Goal: Task Accomplishment & Management: Manage account settings

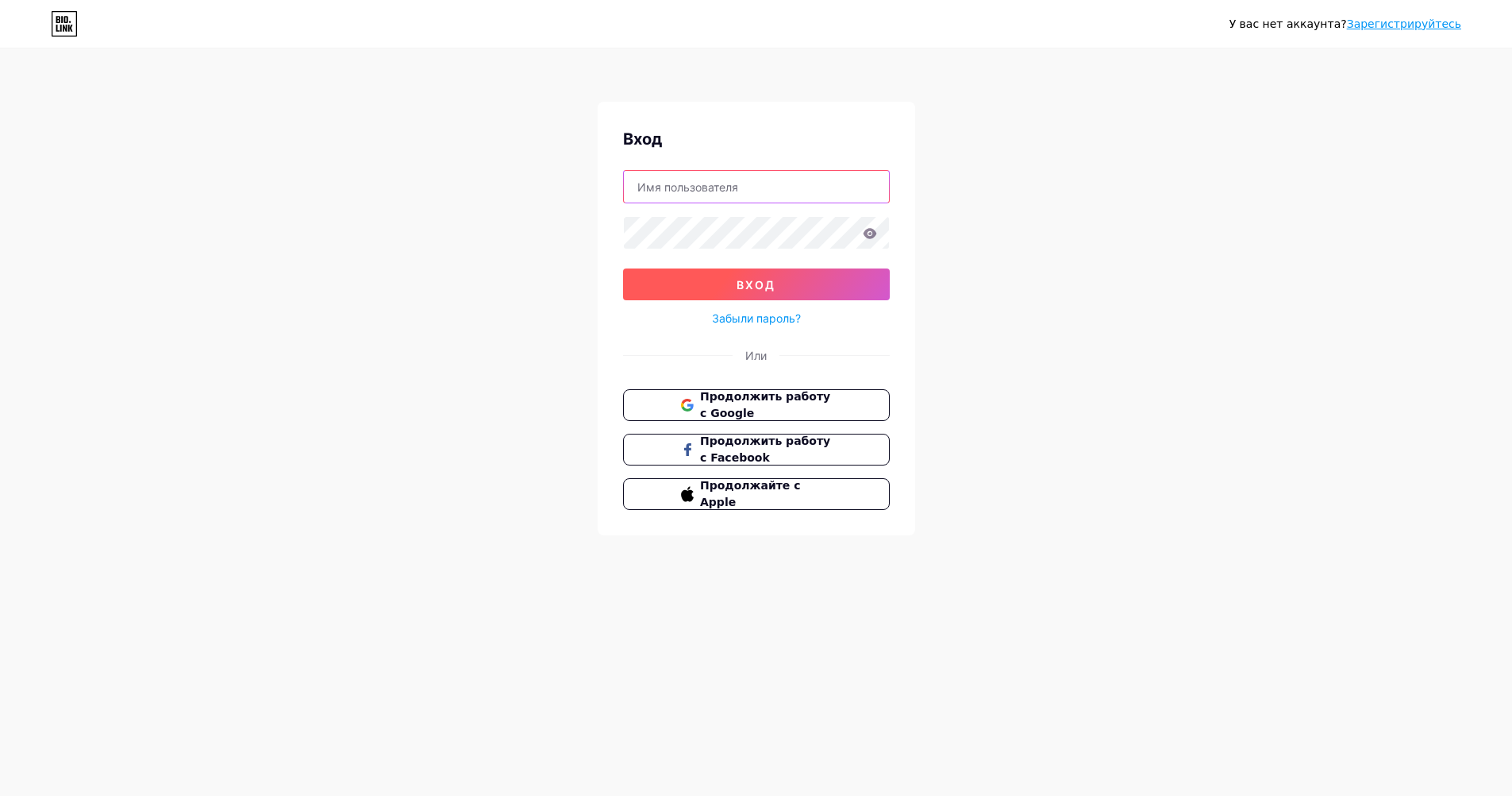
type input "damned"
click at [779, 284] on button "вход" at bounding box center [756, 285] width 267 height 32
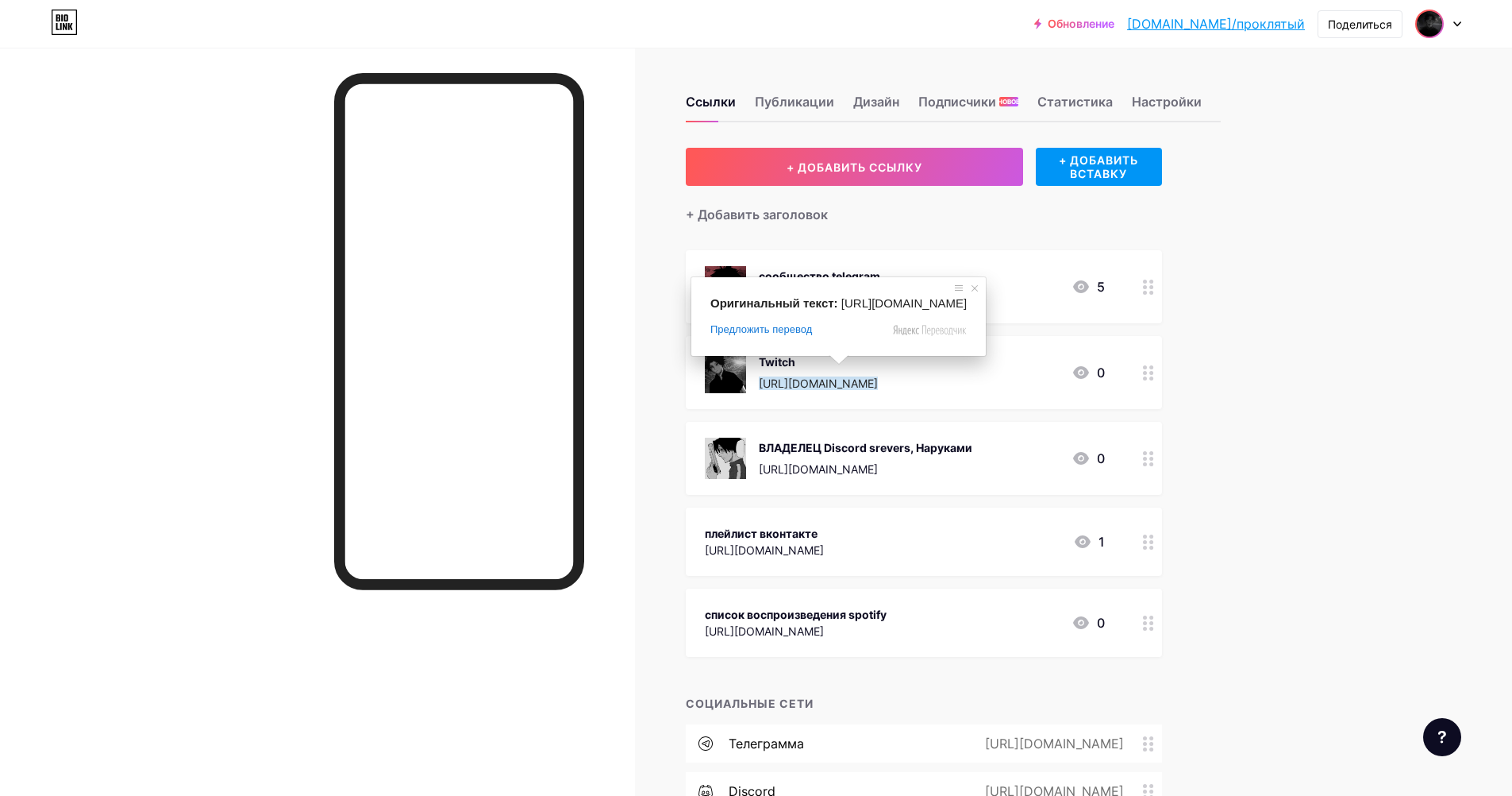
click at [1438, 18] on img at bounding box center [1430, 23] width 25 height 25
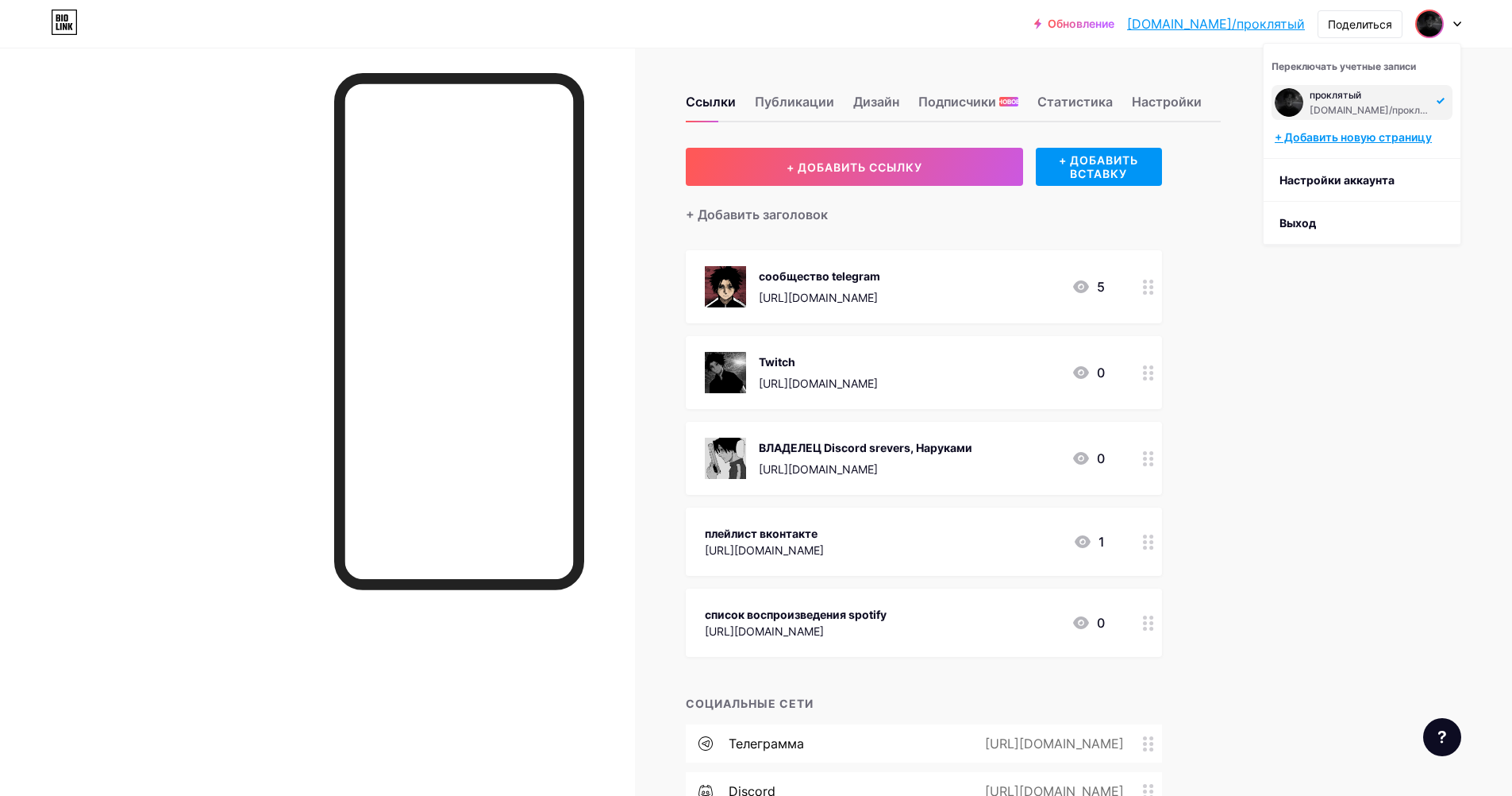
click at [1351, 141] on ya-tr-span "+ Добавить новую страницу" at bounding box center [1353, 137] width 157 height 13
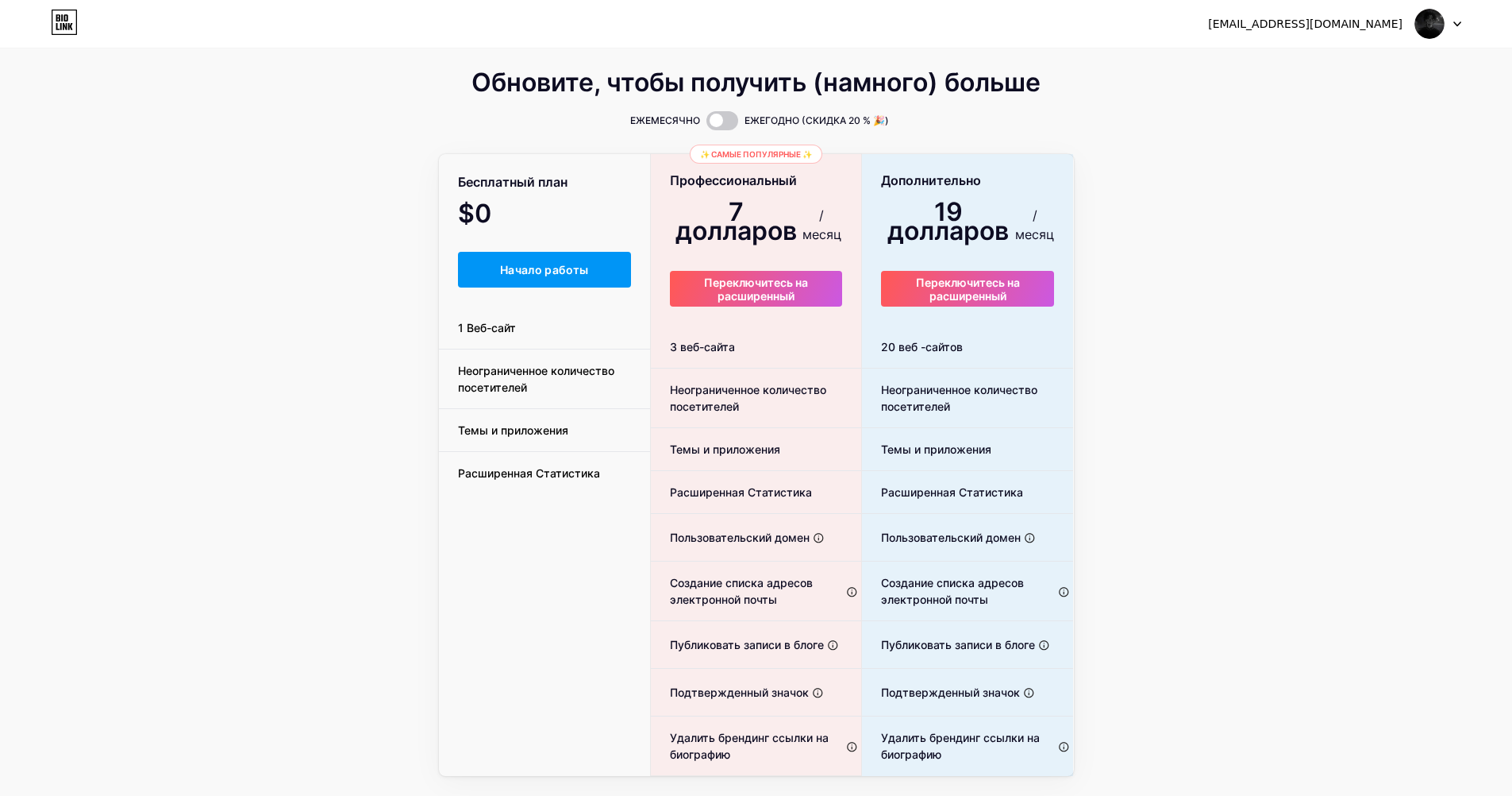
click at [1441, 22] on img at bounding box center [1430, 24] width 30 height 30
click at [1318, 105] on li "Выход" at bounding box center [1362, 108] width 197 height 43
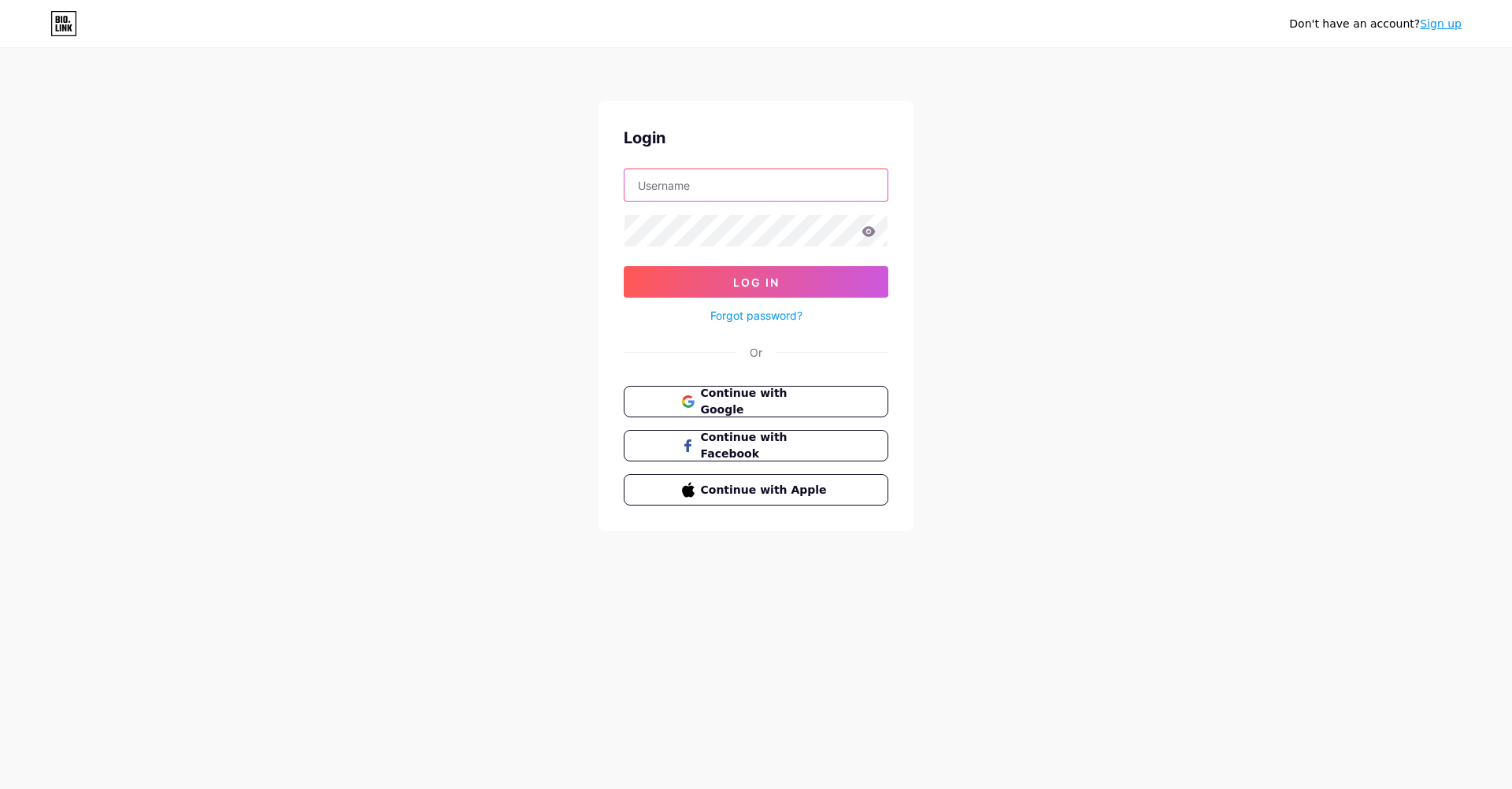
type input "damned"
click at [721, 406] on ya-tr-span "Продолжить работу с Google" at bounding box center [764, 402] width 132 height 30
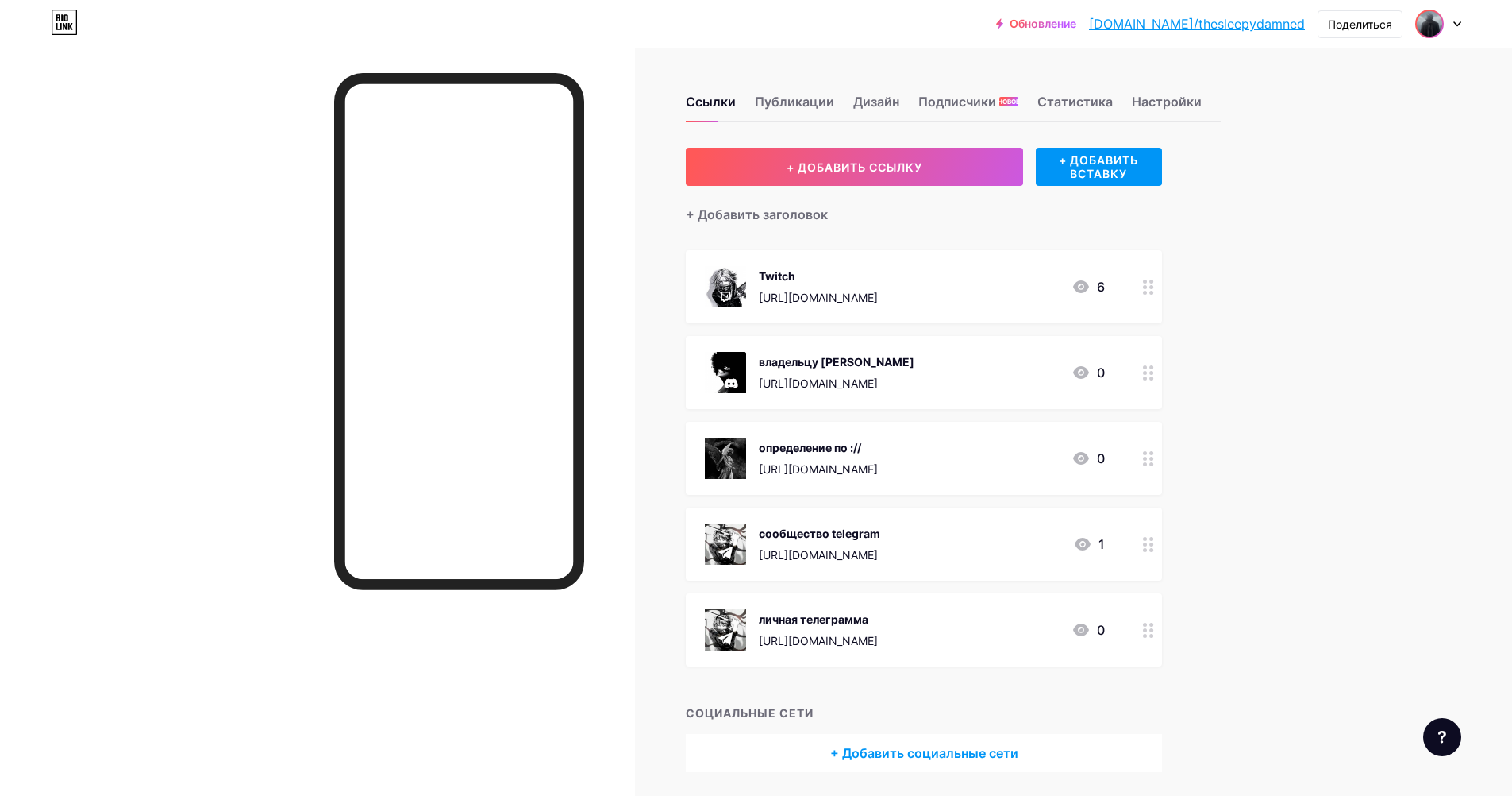
click at [1438, 29] on img at bounding box center [1430, 23] width 25 height 25
click at [1215, 237] on div "+ ДОБАВИТЬ ССЫЛКУ + ДОБАВИТЬ ВСТАВКУ + Добавить заголовок Twitch [URL][DOMAIN_N…" at bounding box center [954, 460] width 535 height 624
click at [814, 109] on ya-tr-span "Публикации" at bounding box center [794, 101] width 79 height 19
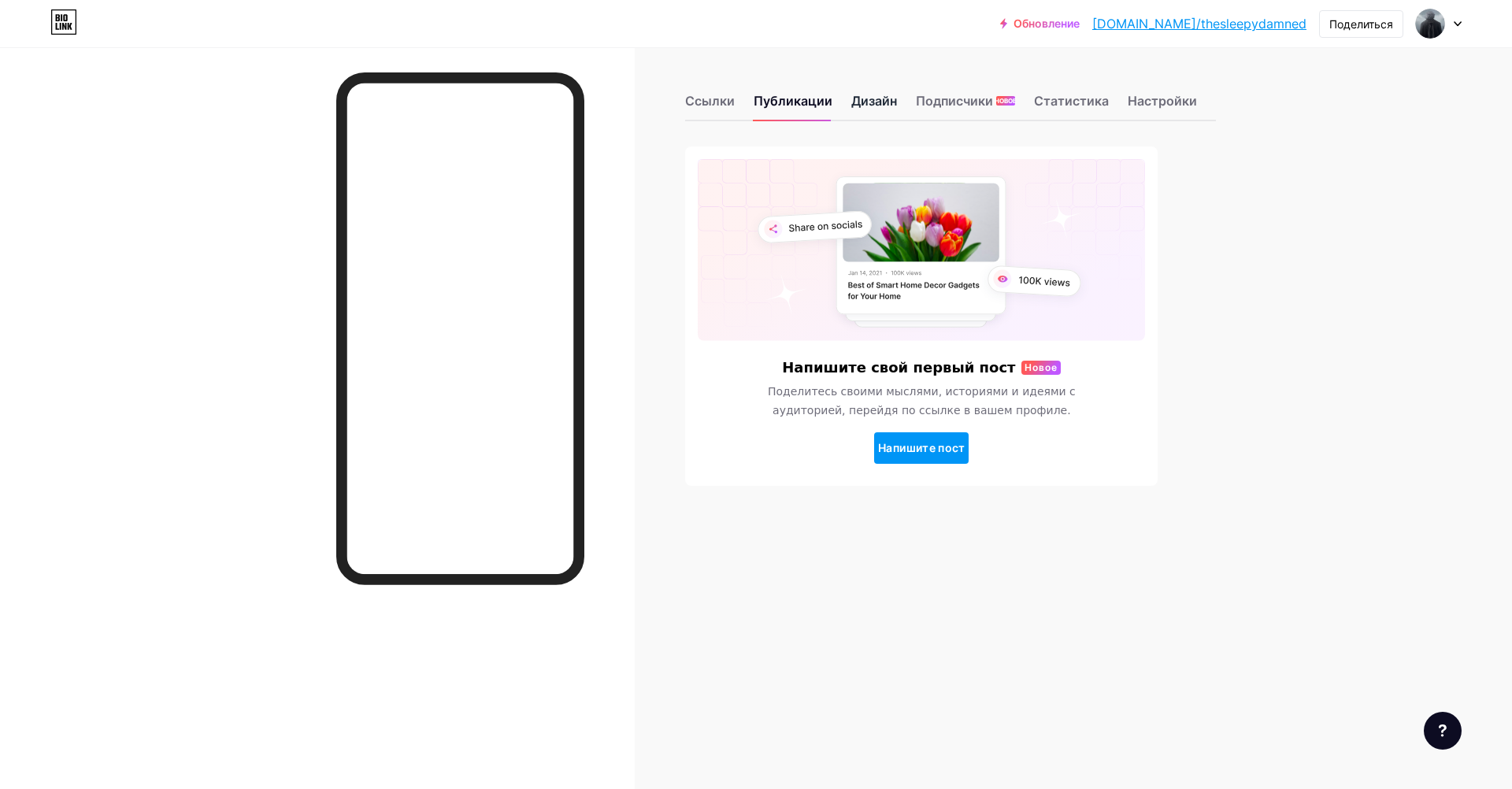
click at [880, 101] on ya-tr-span "Дизайн" at bounding box center [874, 101] width 46 height 16
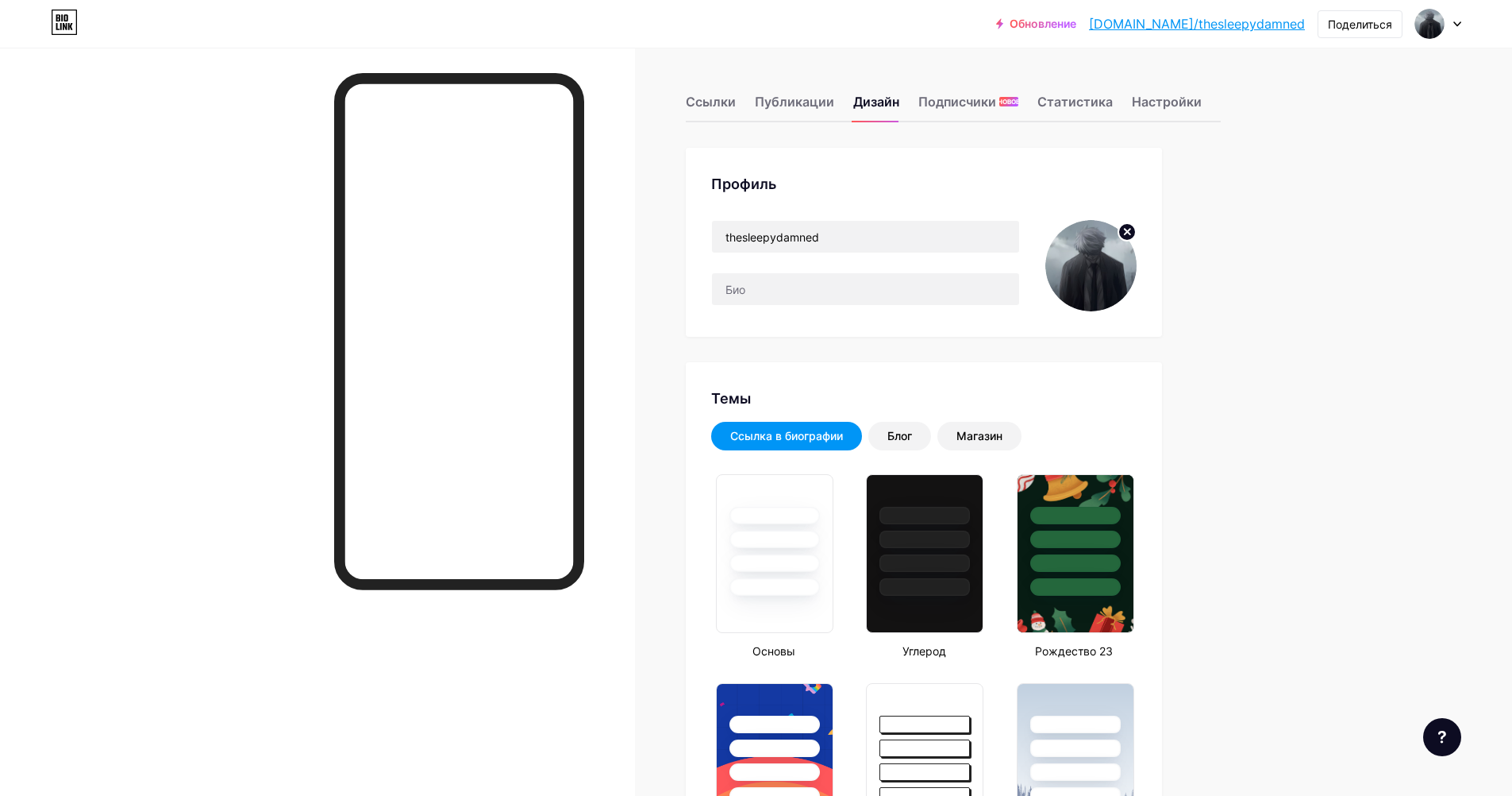
type input "#000000"
click at [1135, 232] on circle at bounding box center [1128, 232] width 18 height 18
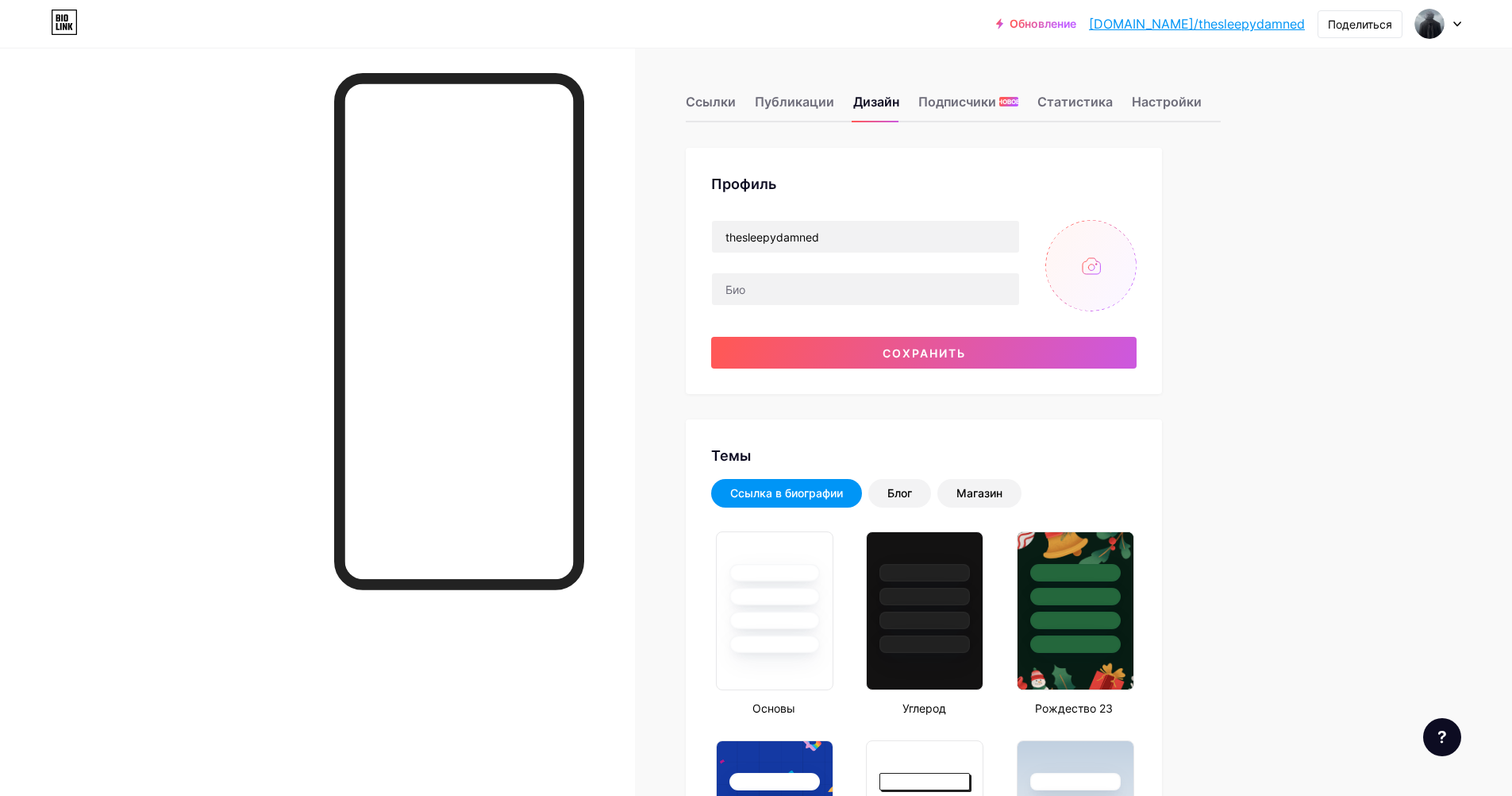
click at [1096, 270] on input "file" at bounding box center [1091, 266] width 91 height 91
type input "C:\fakepath\photo_2025-08-05_00-11-32.jpg"
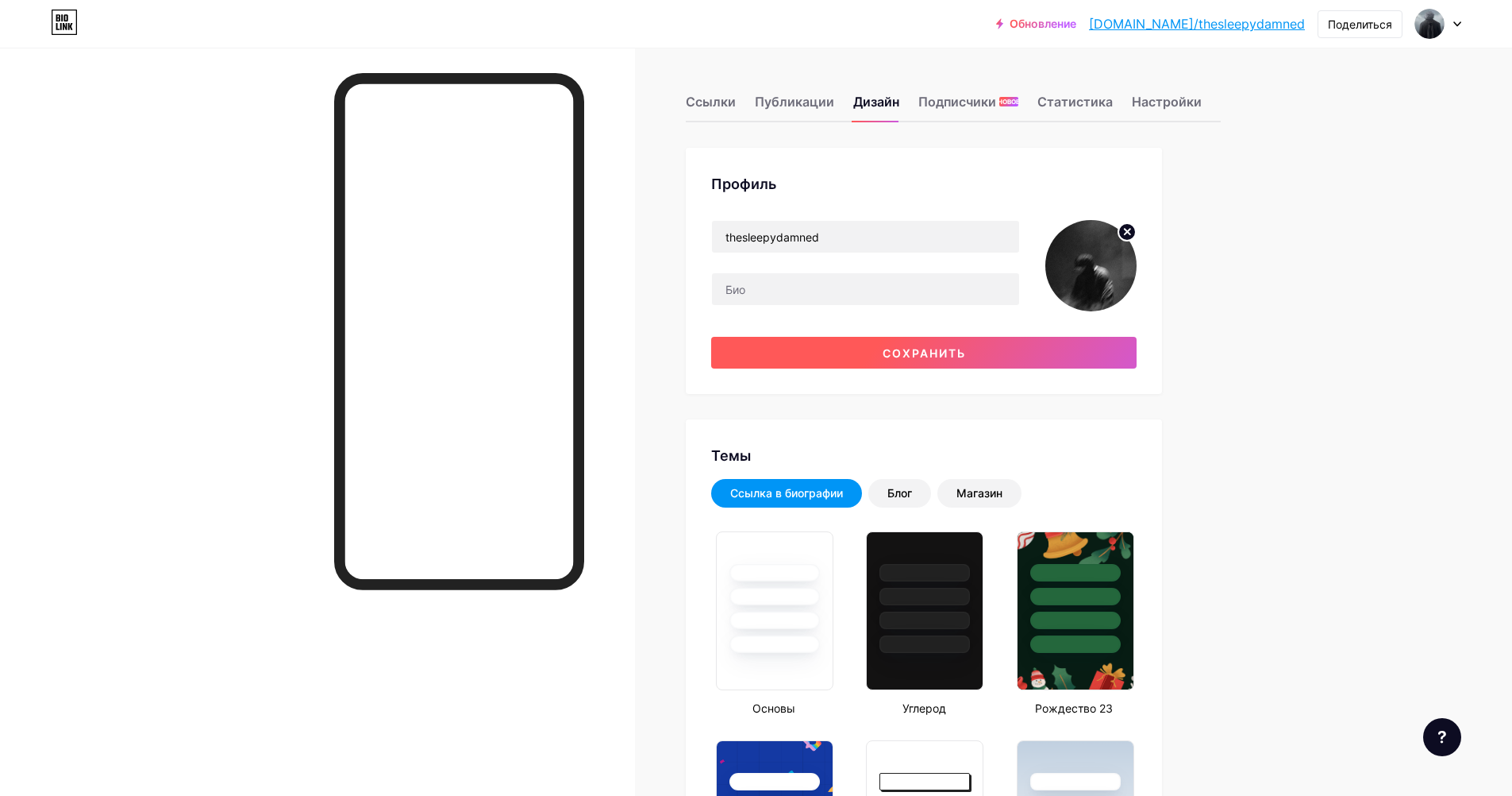
click at [810, 355] on button "Сохранить" at bounding box center [923, 352] width 426 height 32
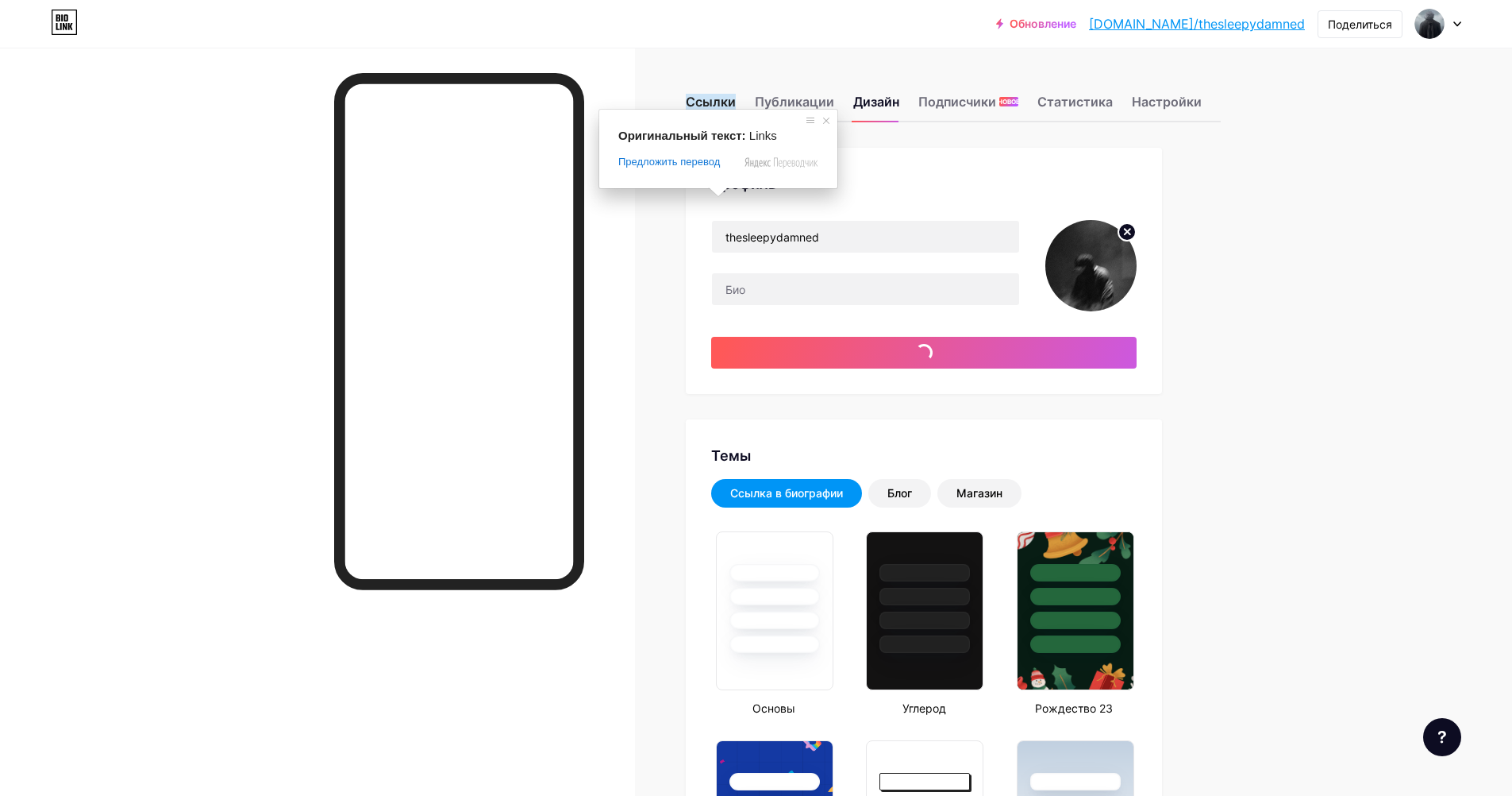
type input "#000000"
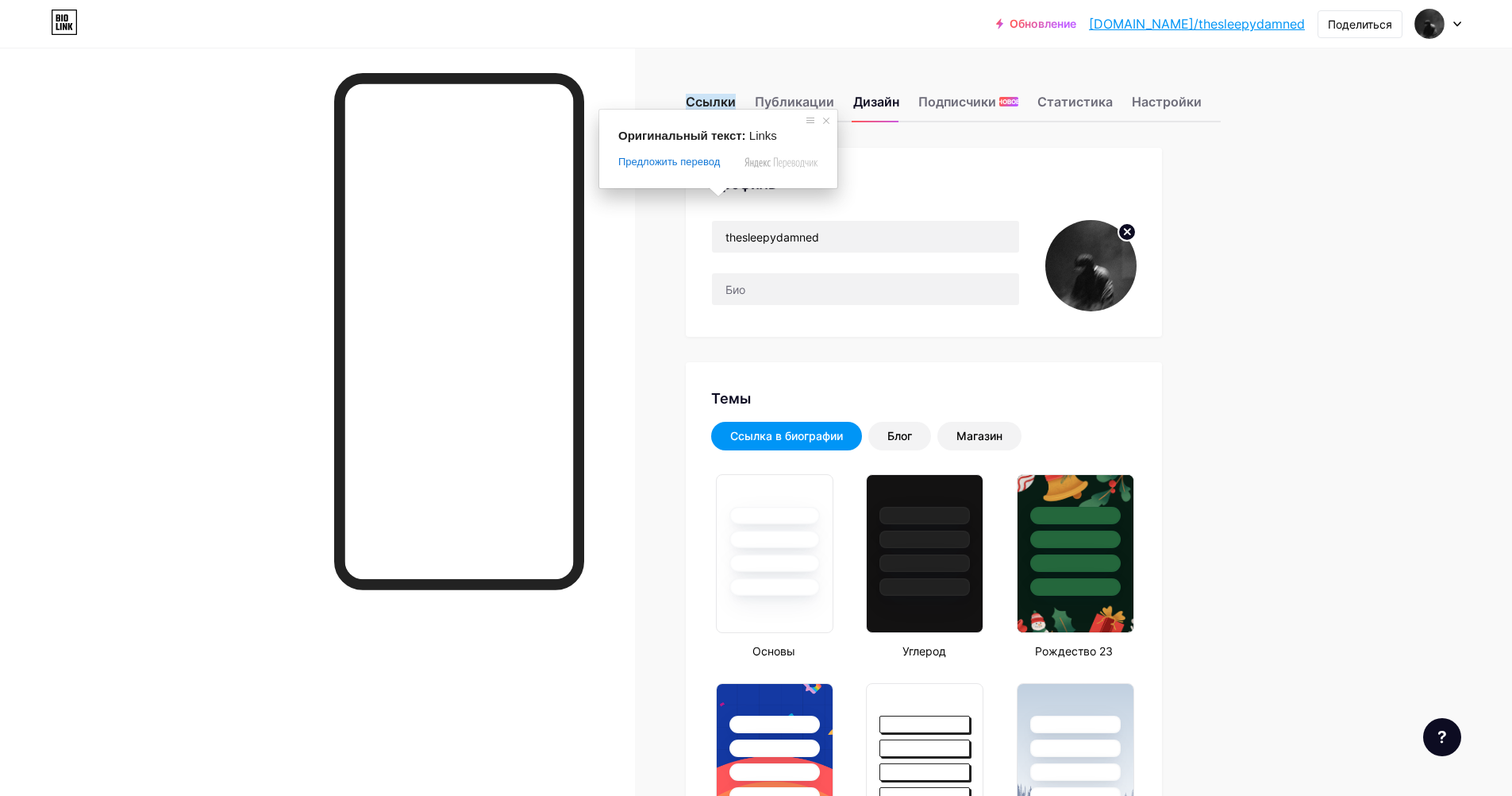
click at [714, 104] on ya-tr-span "Ссылки" at bounding box center [711, 102] width 50 height 16
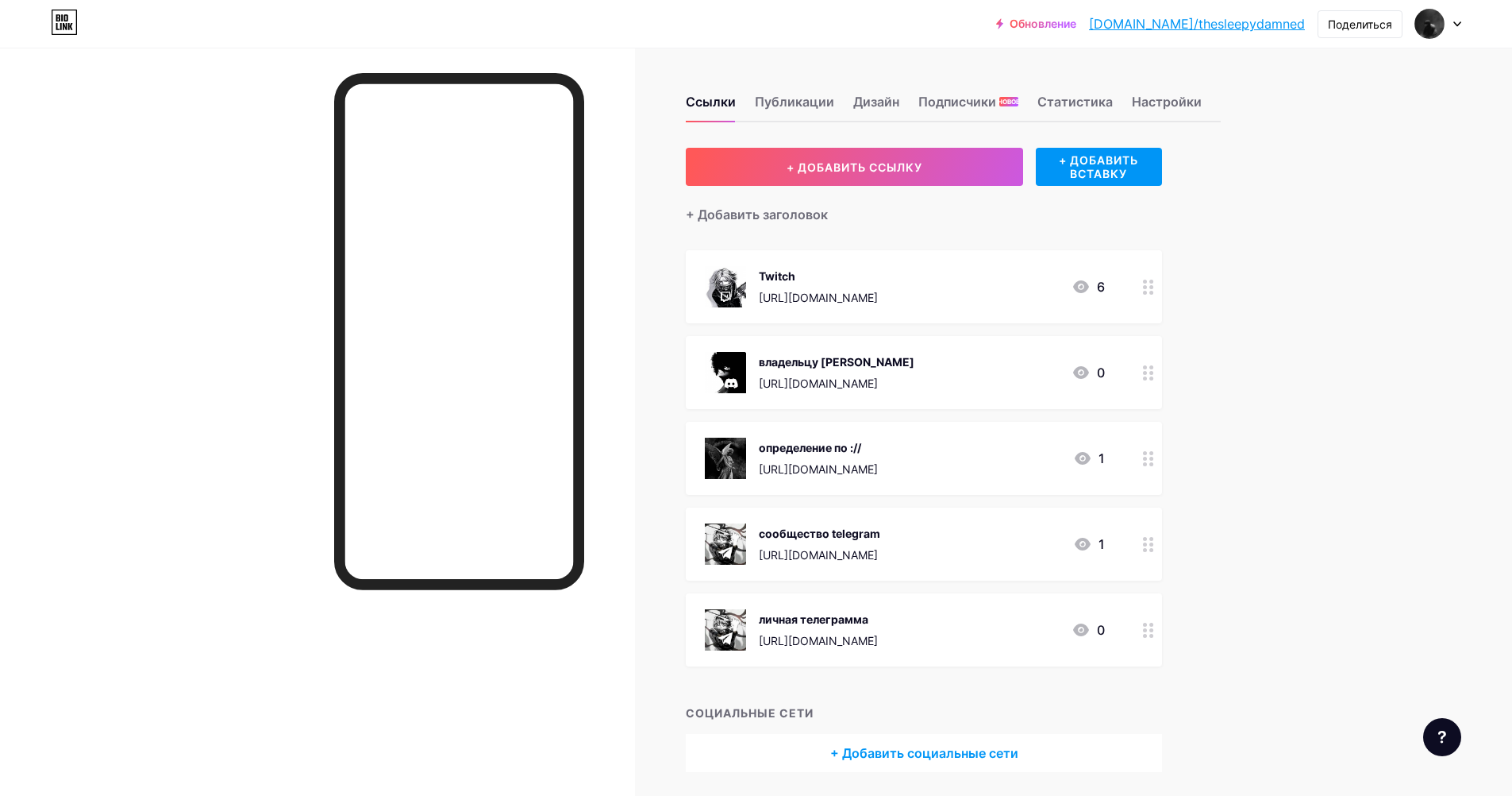
click at [1042, 296] on div "Twitch [URL][DOMAIN_NAME] 6" at bounding box center [905, 286] width 401 height 41
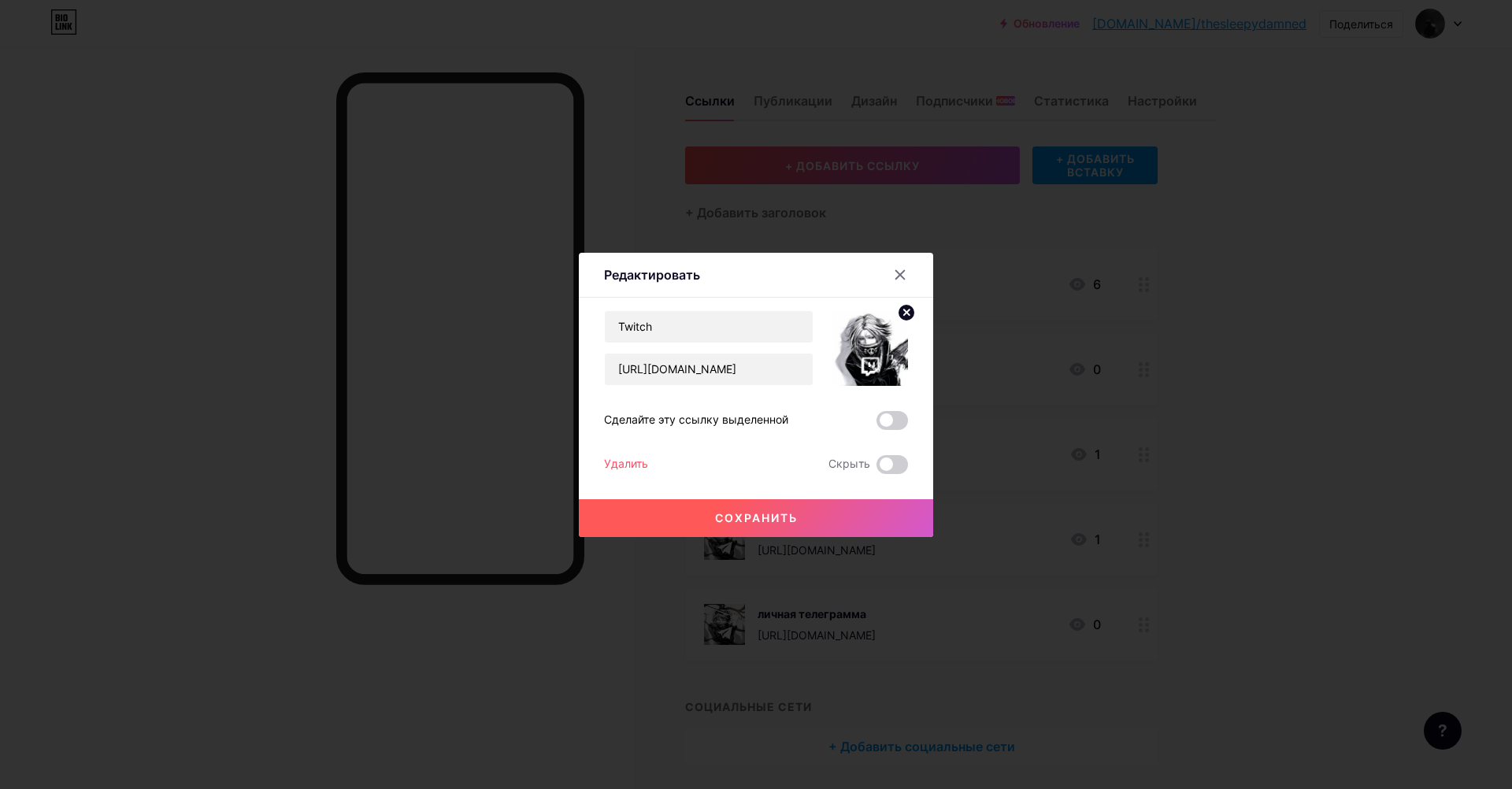
click at [898, 313] on circle at bounding box center [907, 313] width 18 height 18
click at [873, 356] on div "Изображение" at bounding box center [870, 348] width 54 height 47
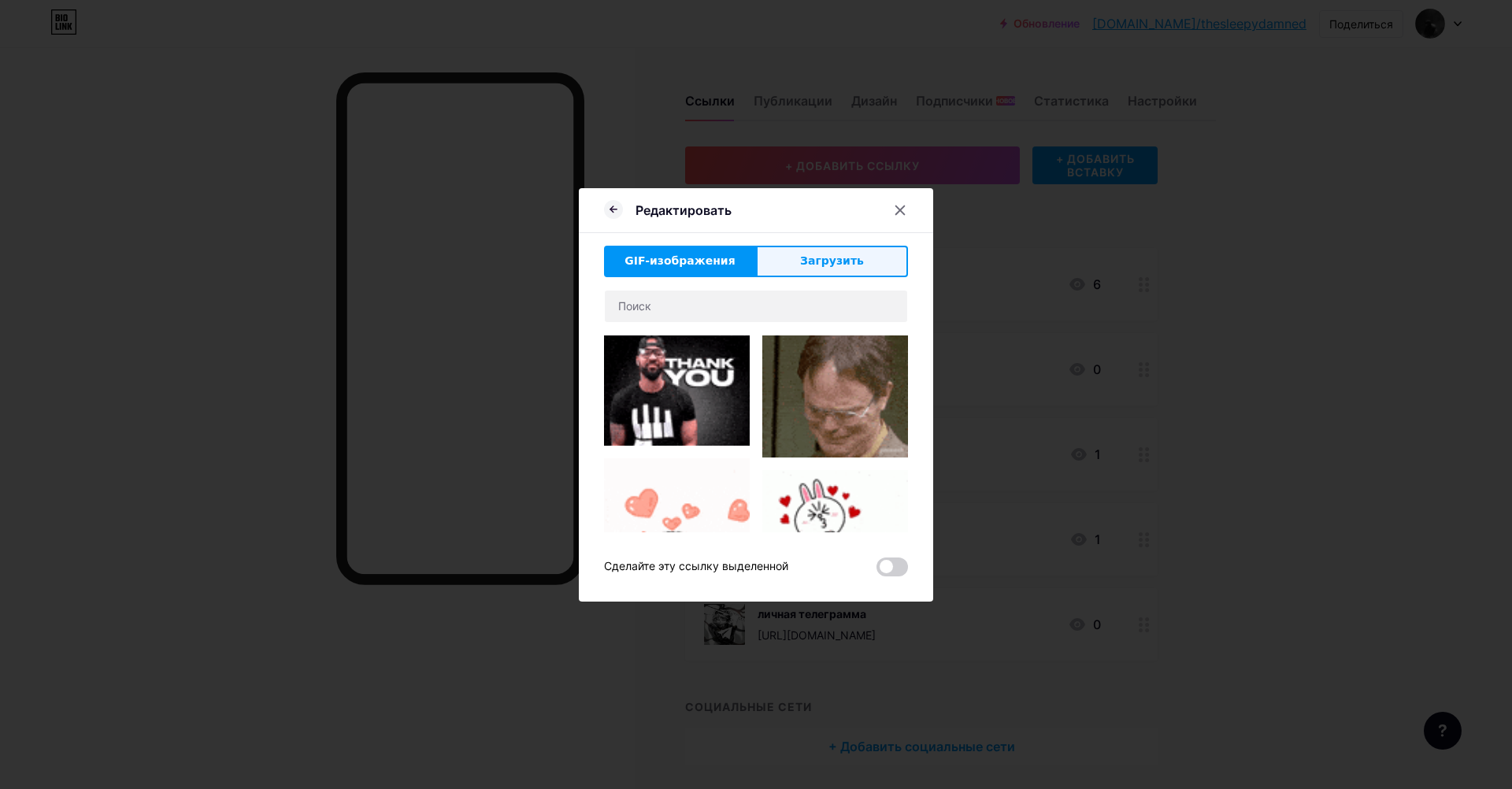
click at [810, 263] on ya-tr-span "Загрузить" at bounding box center [832, 260] width 64 height 12
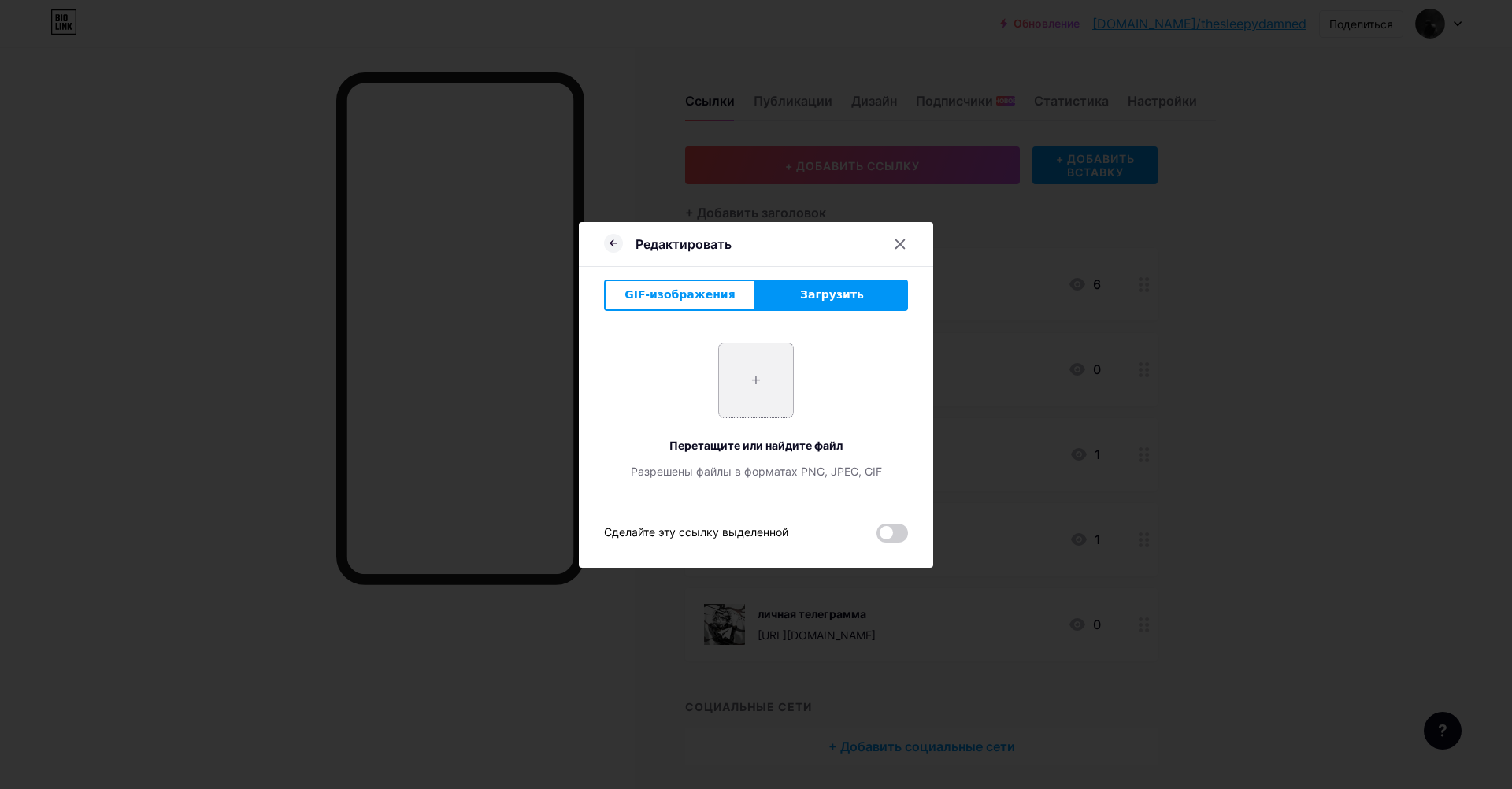
click at [748, 372] on input "file" at bounding box center [756, 380] width 74 height 74
type input "C:\fakepath\7f080b8d0d3b598470a3d0ab49abd98e.jpg"
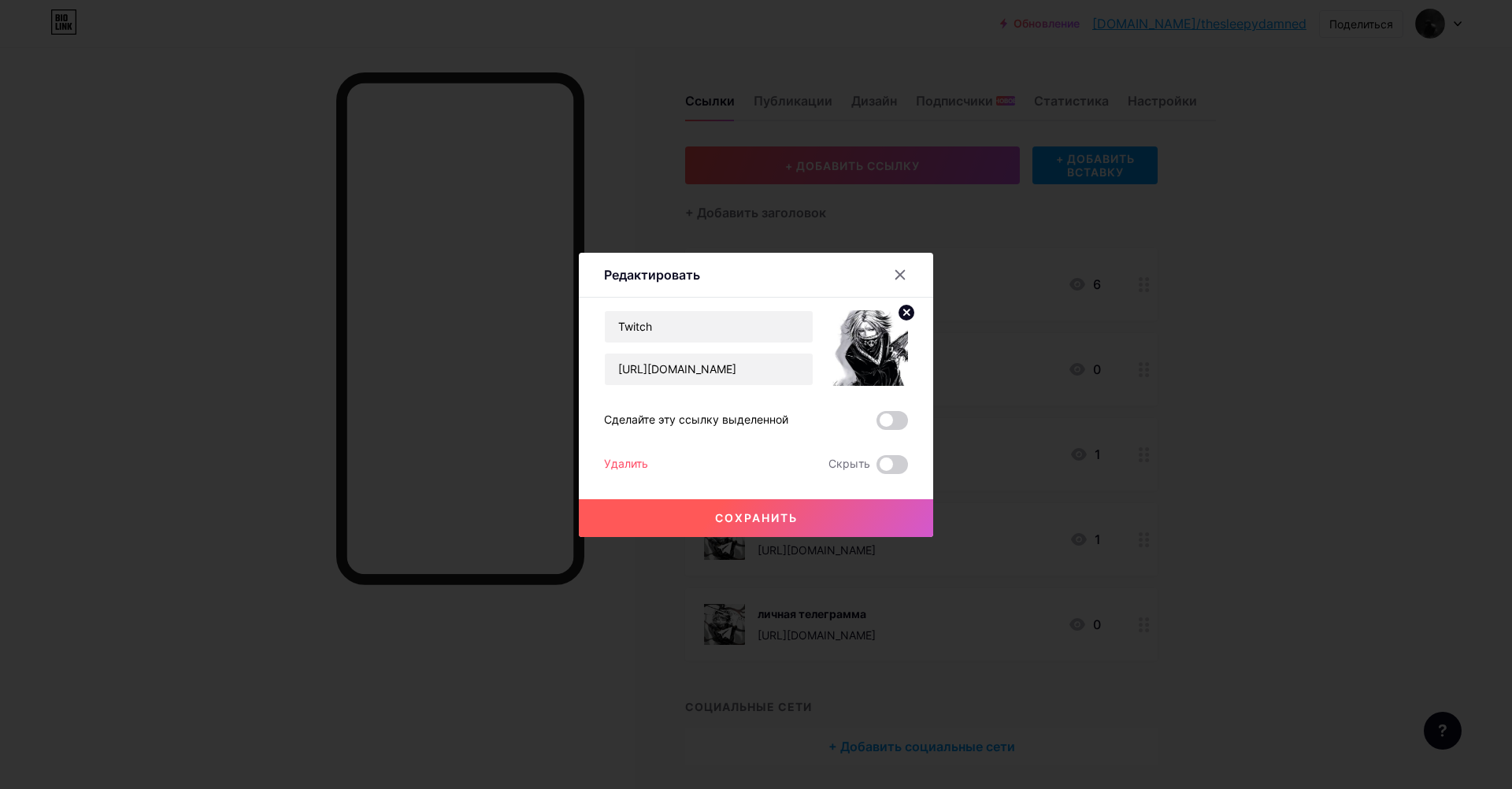
click at [746, 510] on button "Сохранить" at bounding box center [756, 517] width 354 height 38
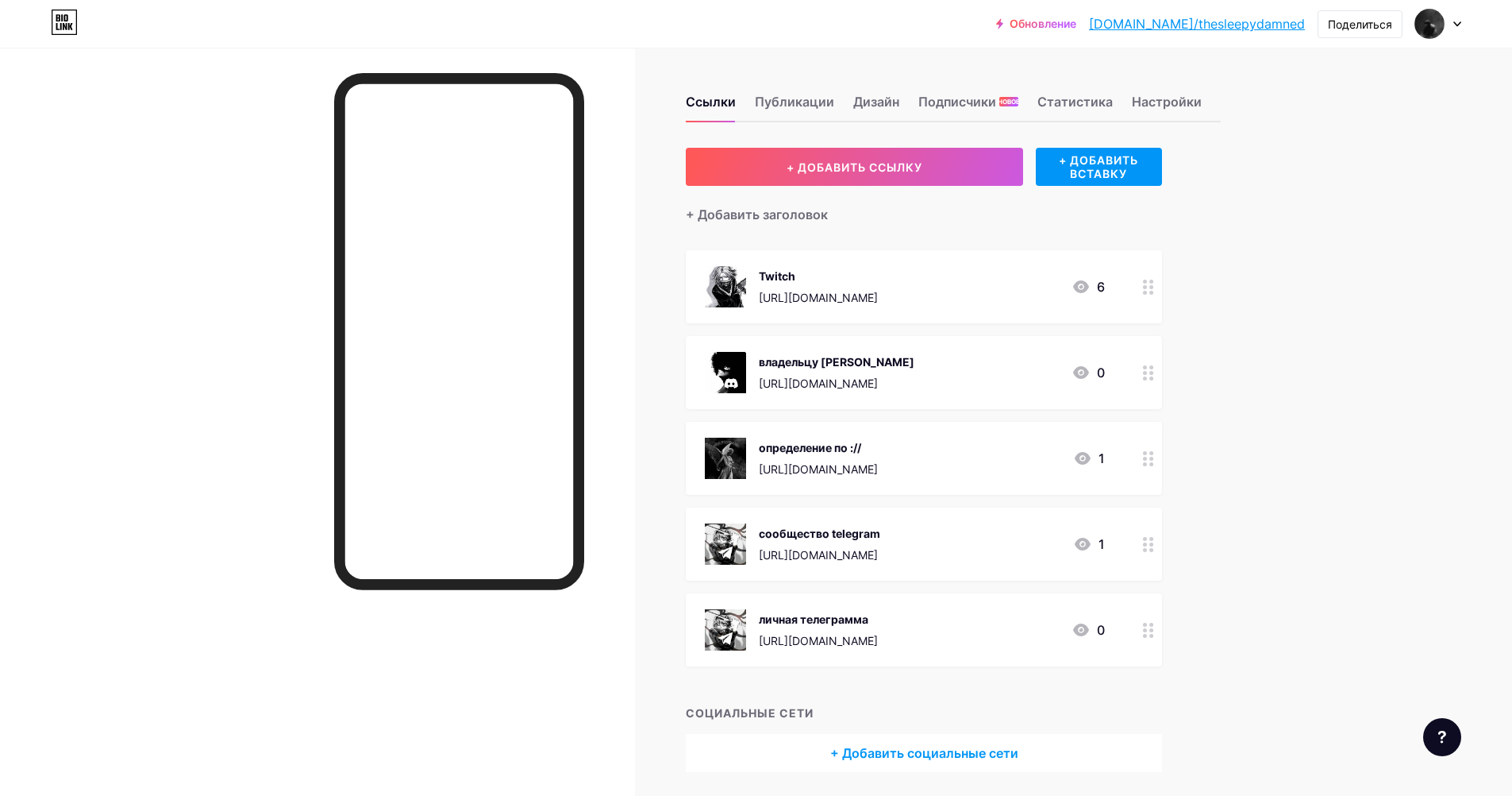
click at [731, 362] on img at bounding box center [725, 372] width 41 height 41
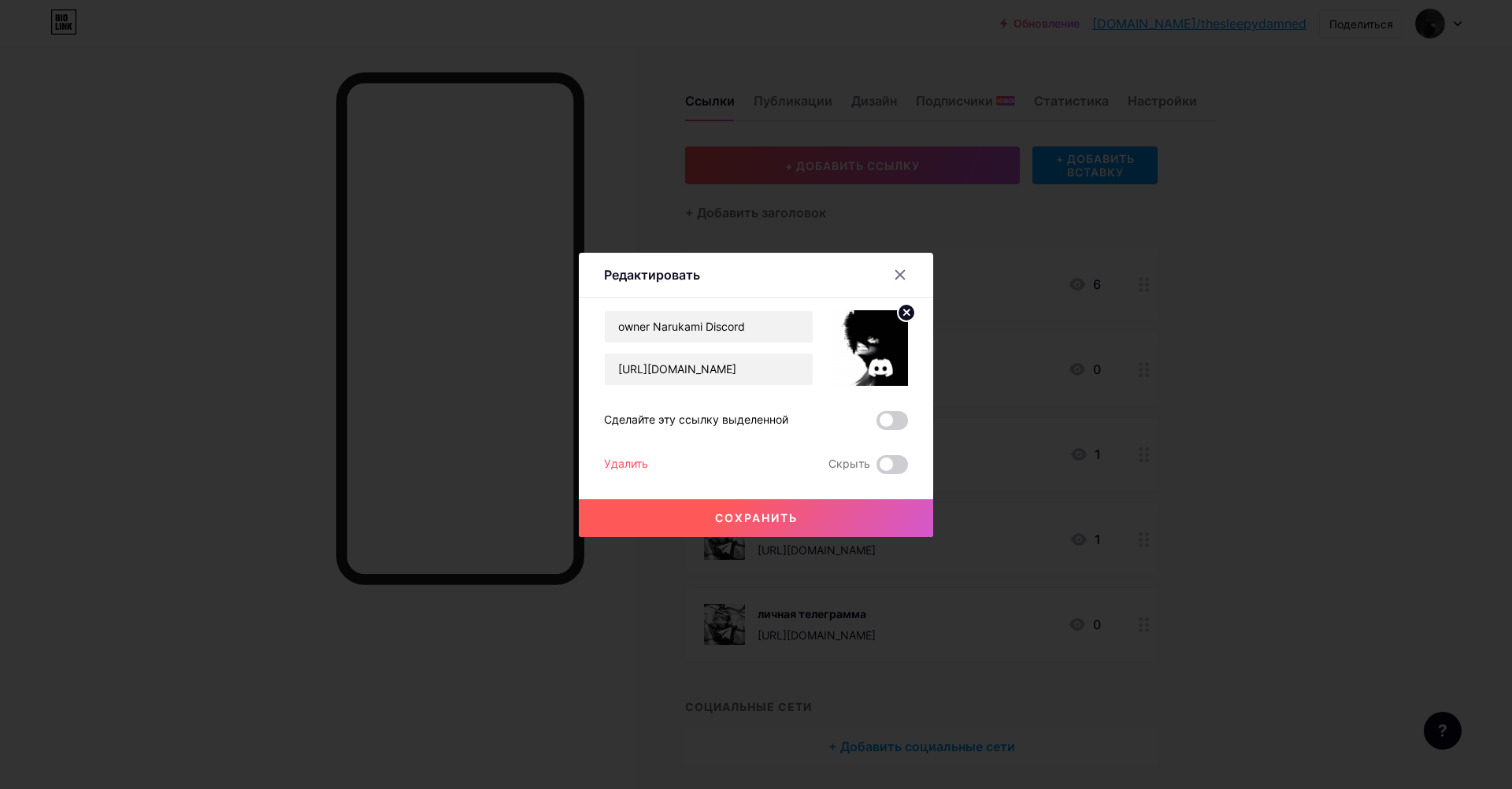
click at [898, 310] on circle at bounding box center [907, 313] width 18 height 18
click at [866, 333] on rect at bounding box center [867, 337] width 25 height 25
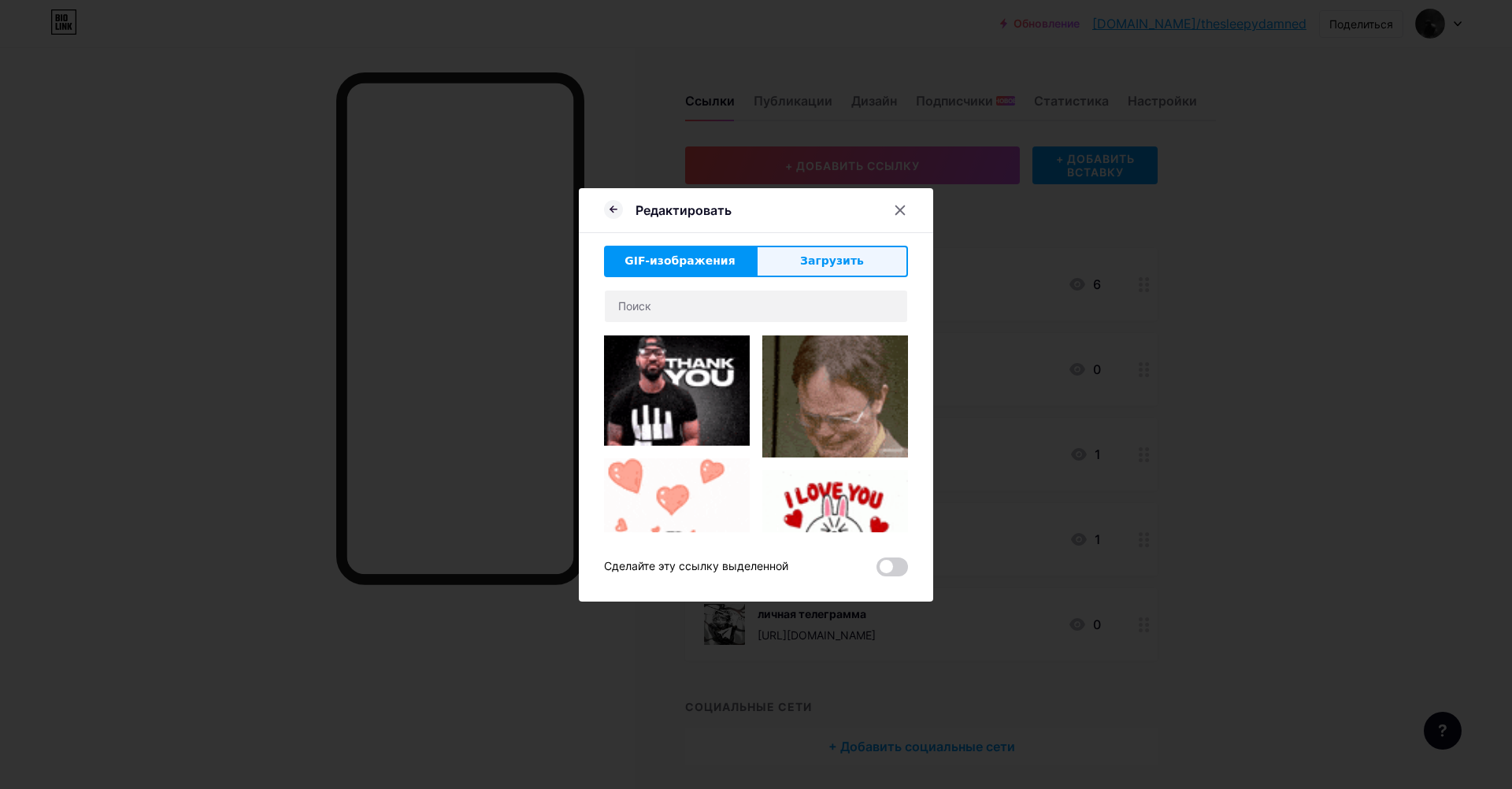
click at [807, 271] on button "Загрузить" at bounding box center [832, 262] width 152 height 32
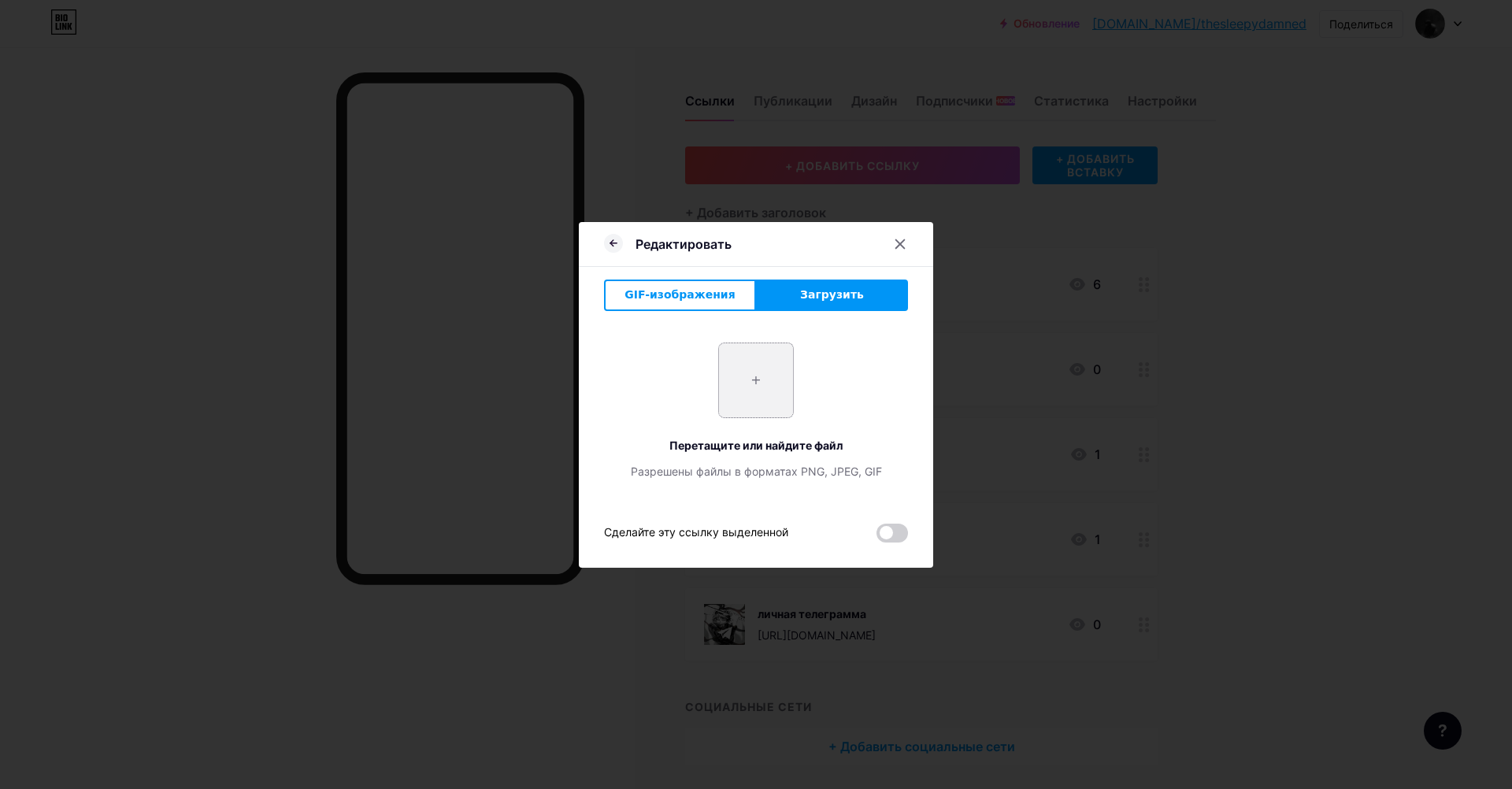
click at [763, 408] on input "file" at bounding box center [756, 380] width 74 height 74
type input "C:\fakepath\photo_2025-05-26_22-21-26.jpg"
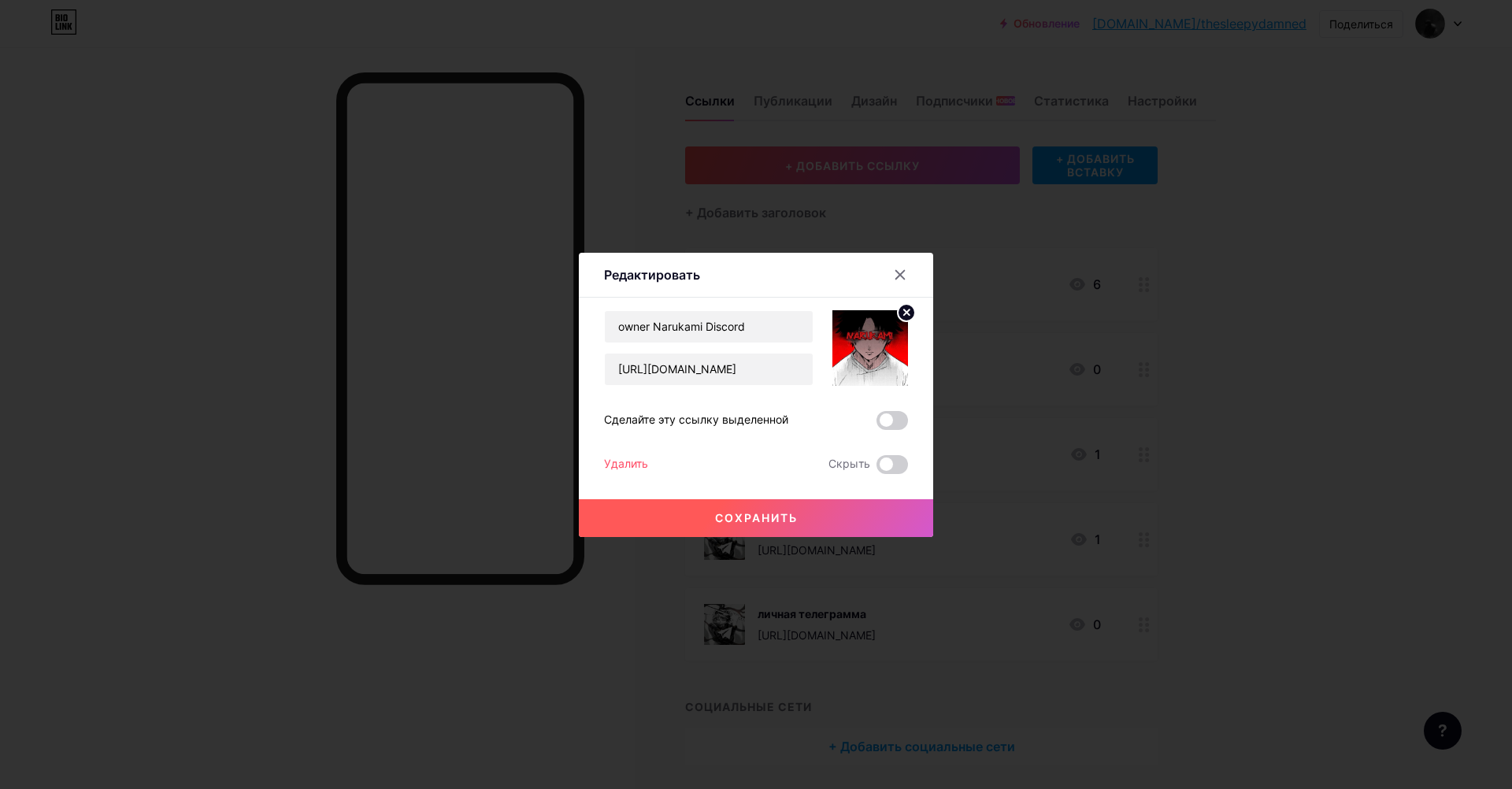
click at [857, 276] on span at bounding box center [867, 272] width 20 height 10
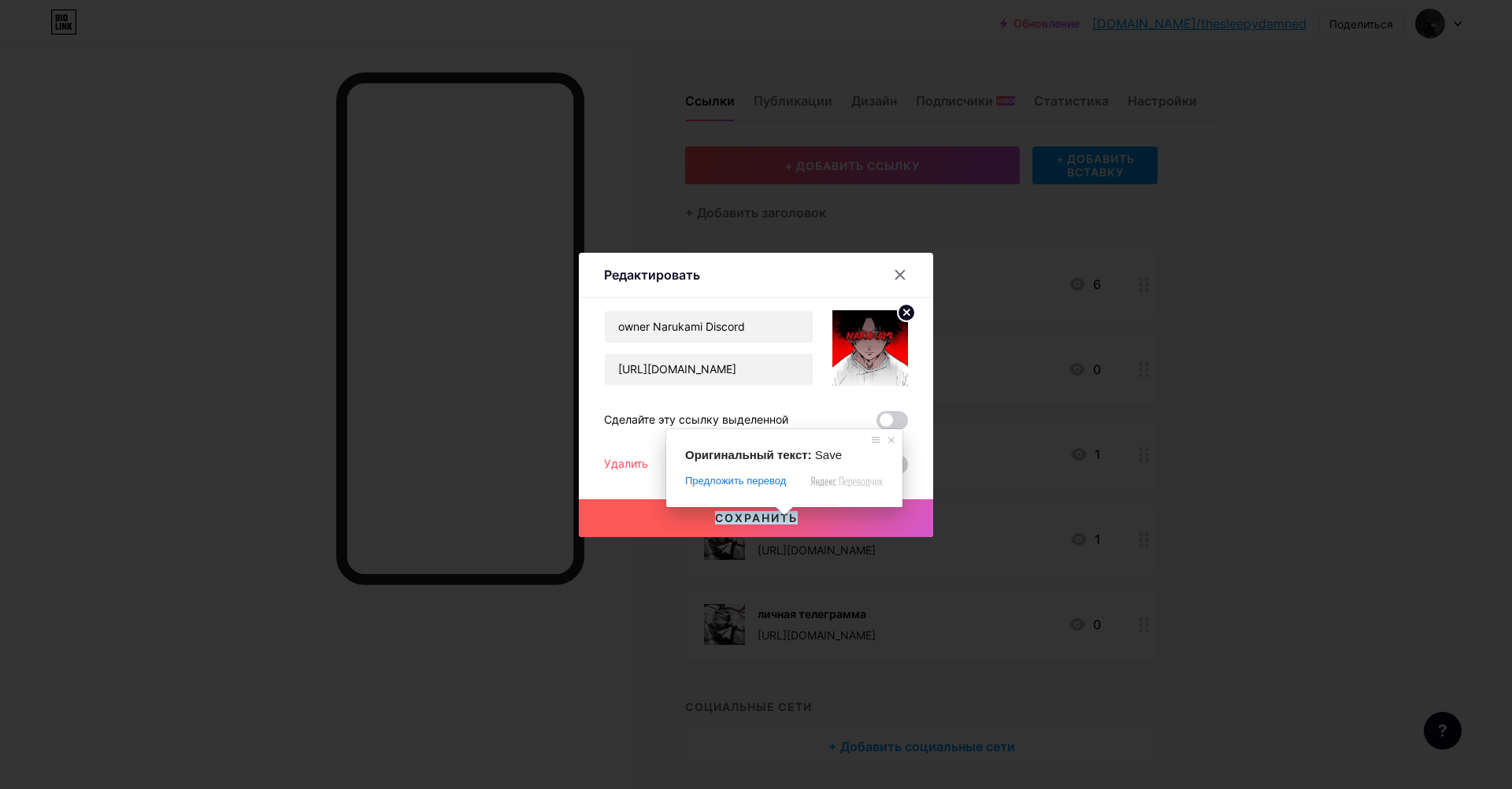
click at [641, 517] on button "Сохранить" at bounding box center [756, 517] width 354 height 38
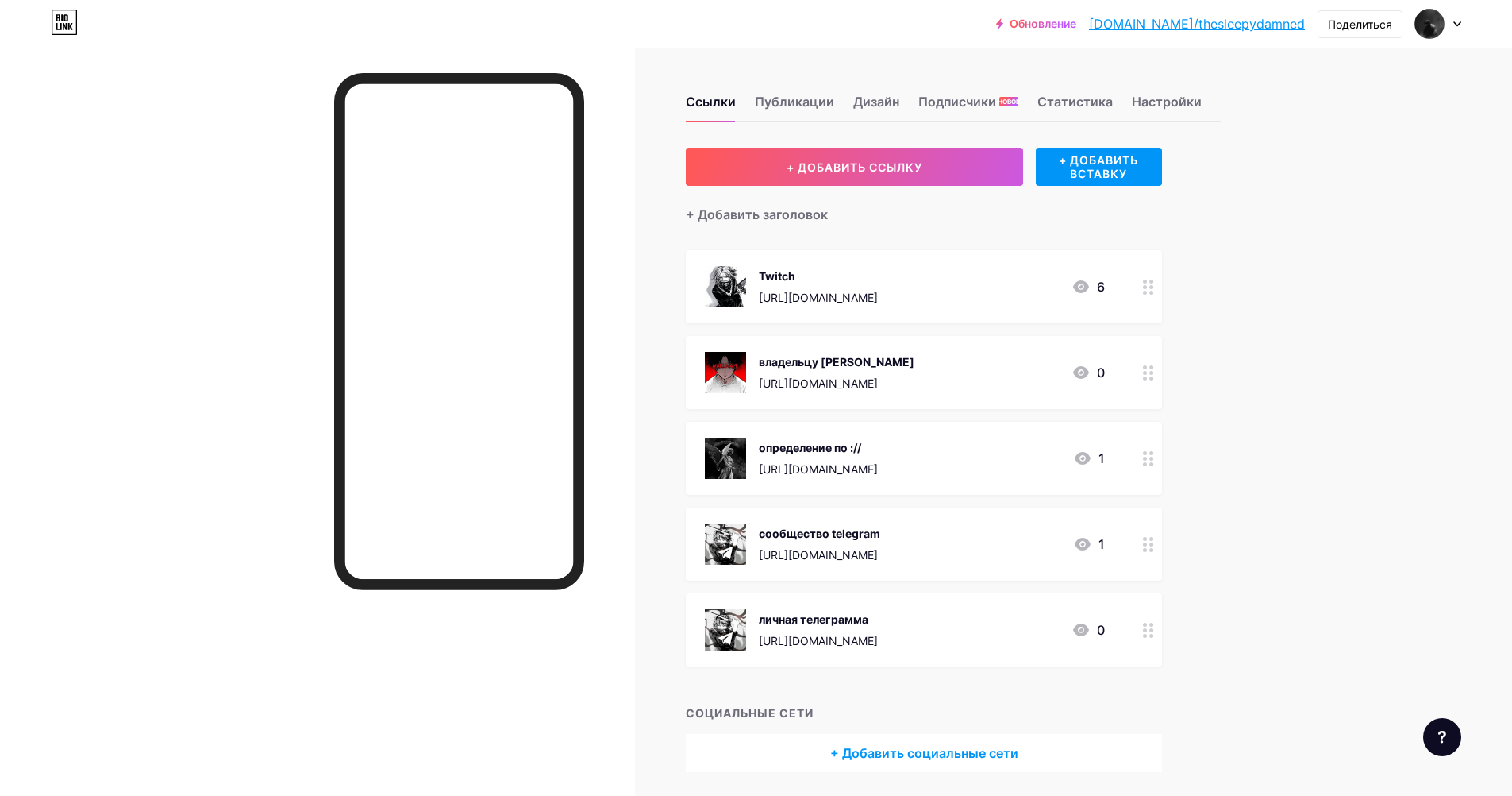
click at [948, 451] on div "определение по :// [URL][DOMAIN_NAME] 1" at bounding box center [905, 458] width 401 height 41
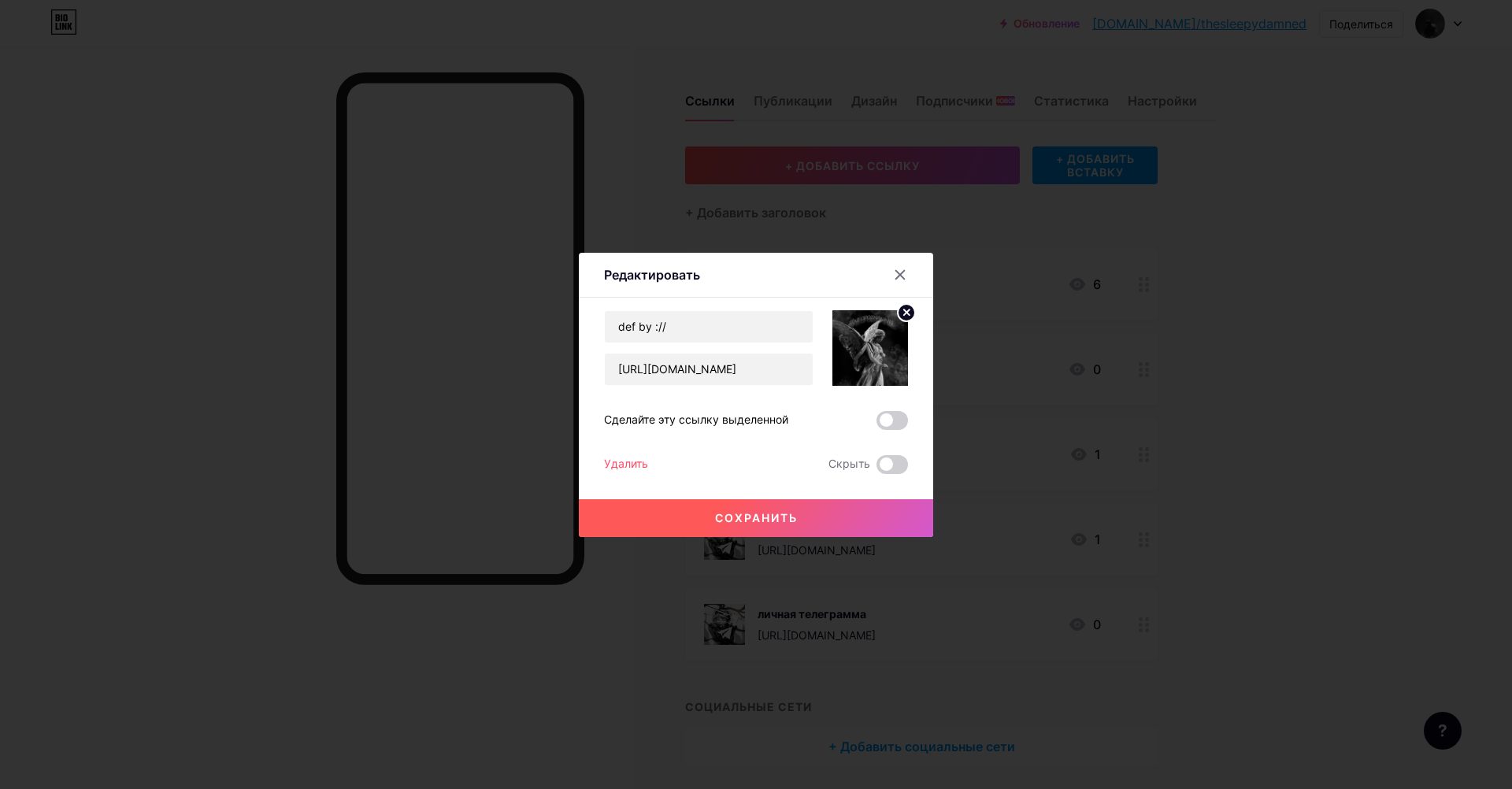
click at [898, 312] on circle at bounding box center [907, 313] width 18 height 18
click at [858, 348] on rect at bounding box center [867, 337] width 25 height 25
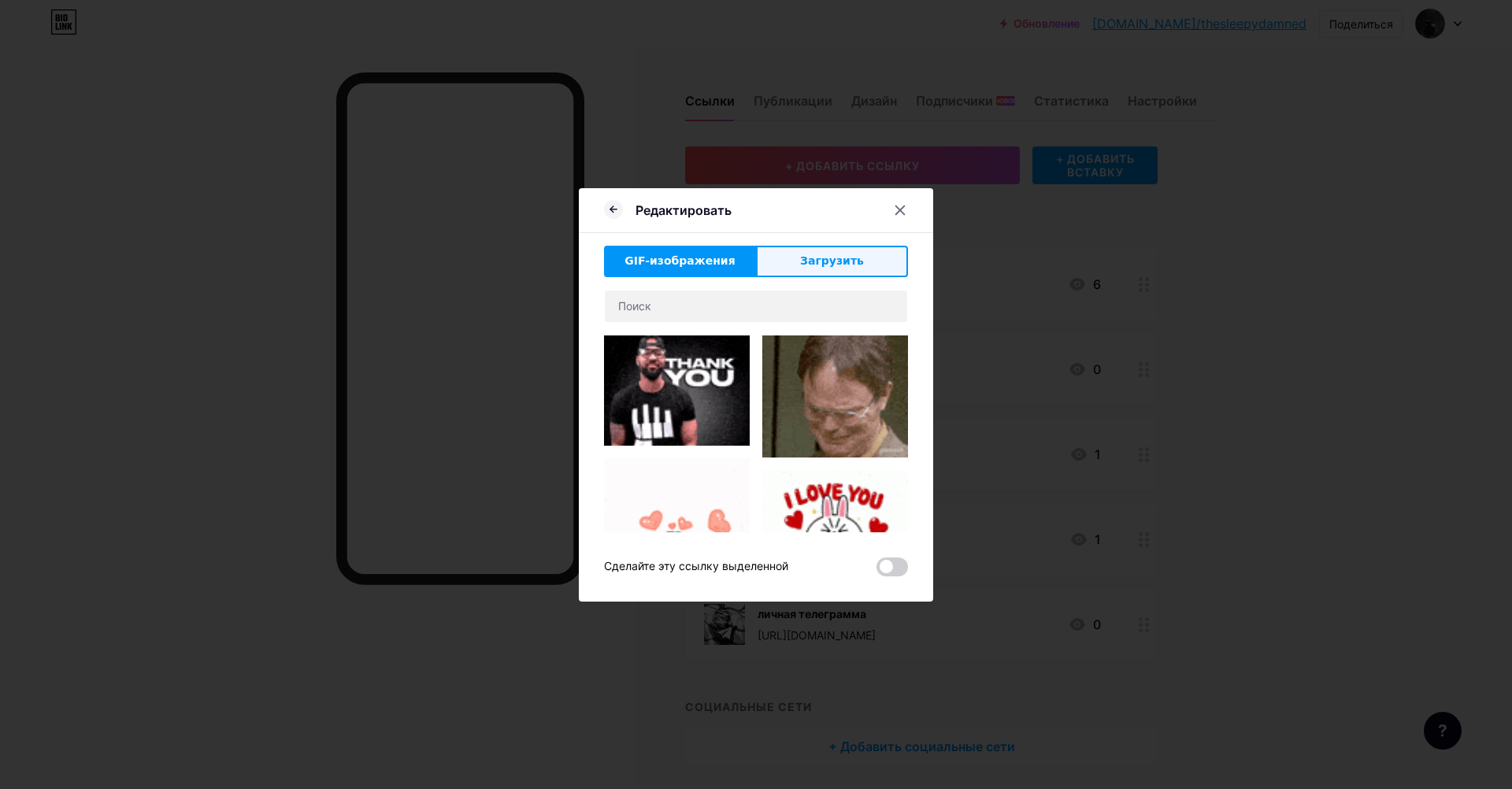
click at [825, 257] on ya-tr-span "Загрузить" at bounding box center [832, 260] width 64 height 12
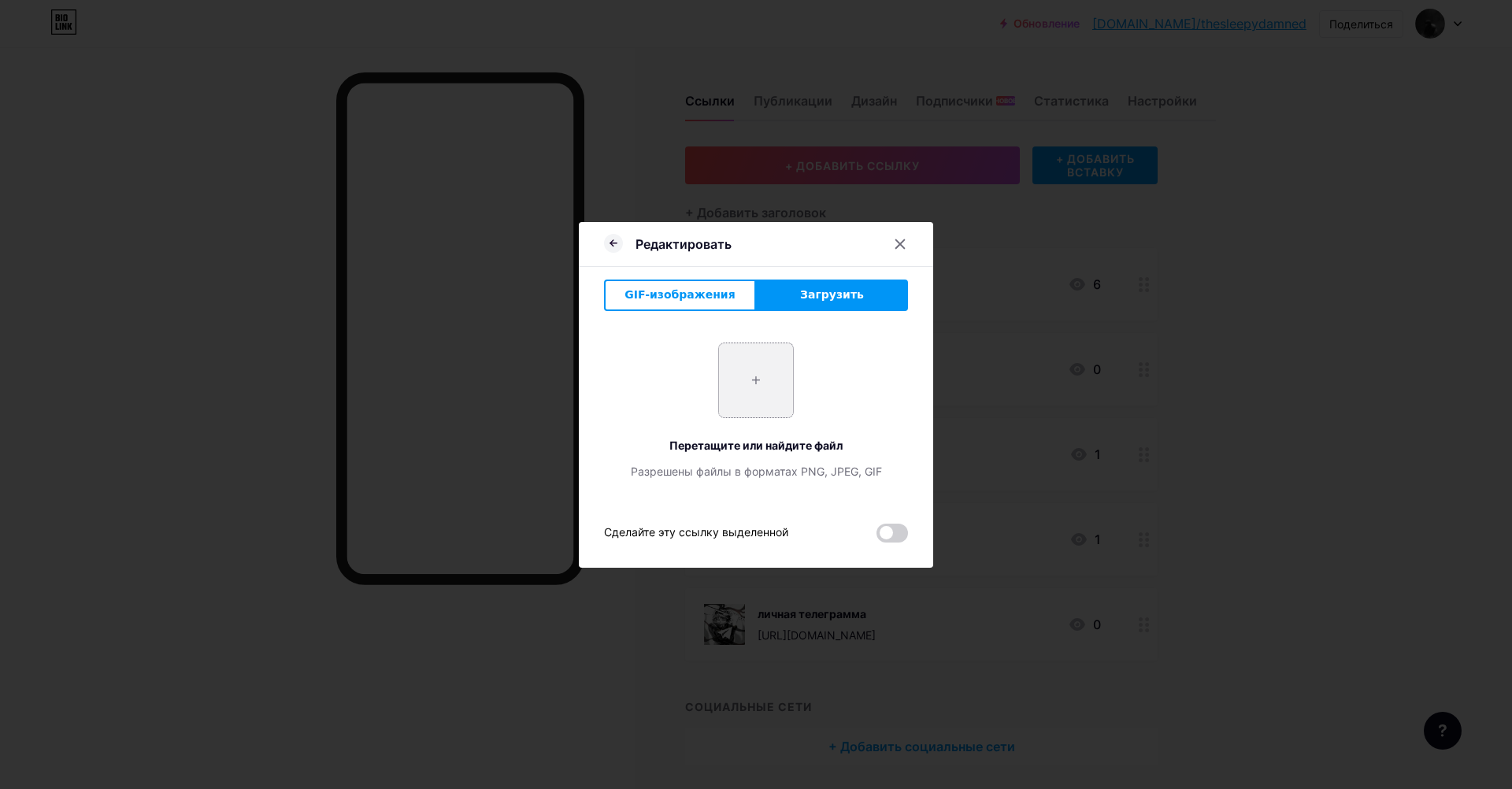
click at [751, 395] on input "file" at bounding box center [756, 380] width 74 height 74
type input "C:\fakepath\photo_2025-06-12_10-04-24.jpg"
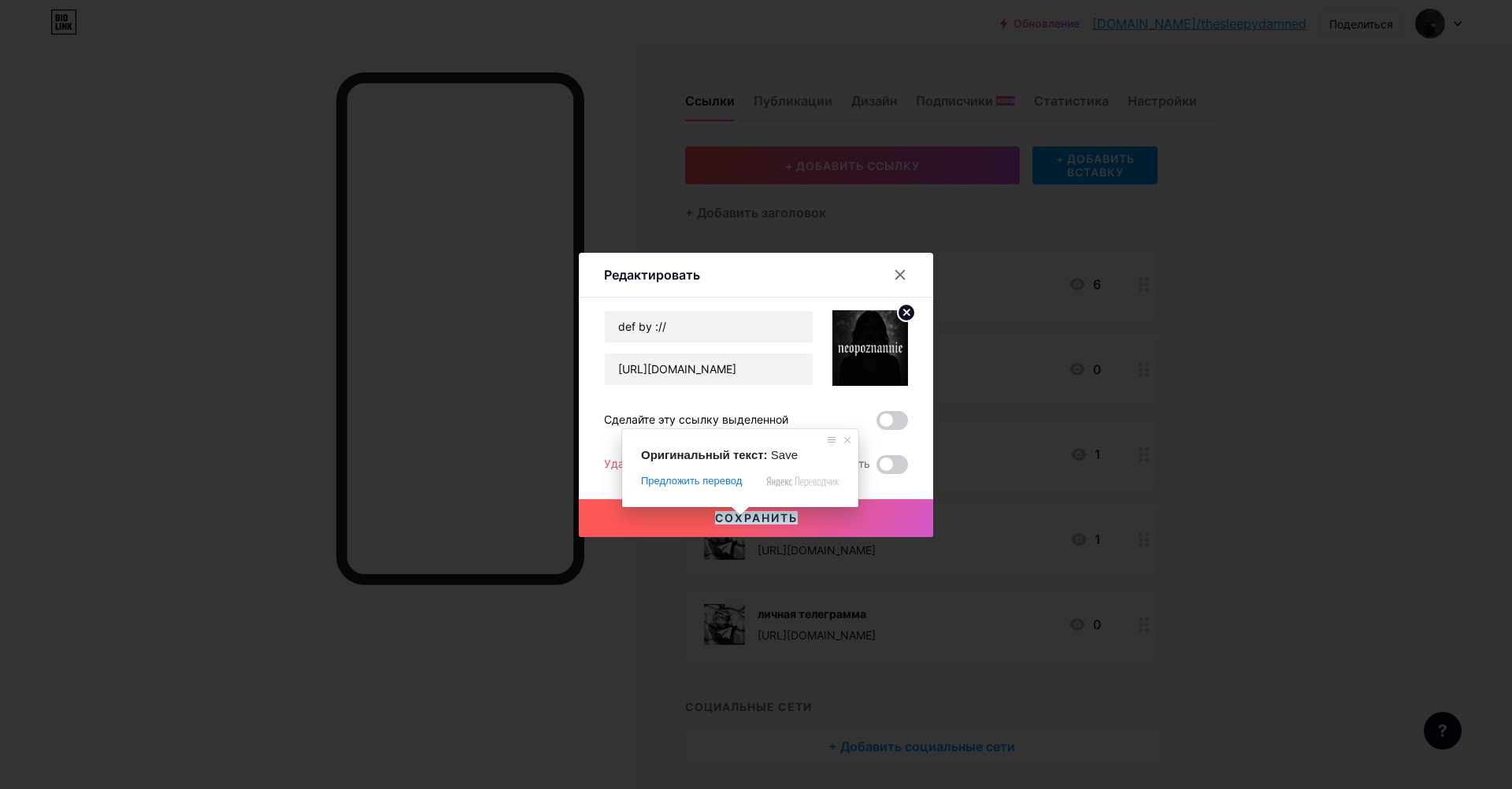
click at [748, 516] on span at bounding box center [740, 510] width 20 height 10
click at [821, 517] on button "Сохранить" at bounding box center [756, 517] width 354 height 38
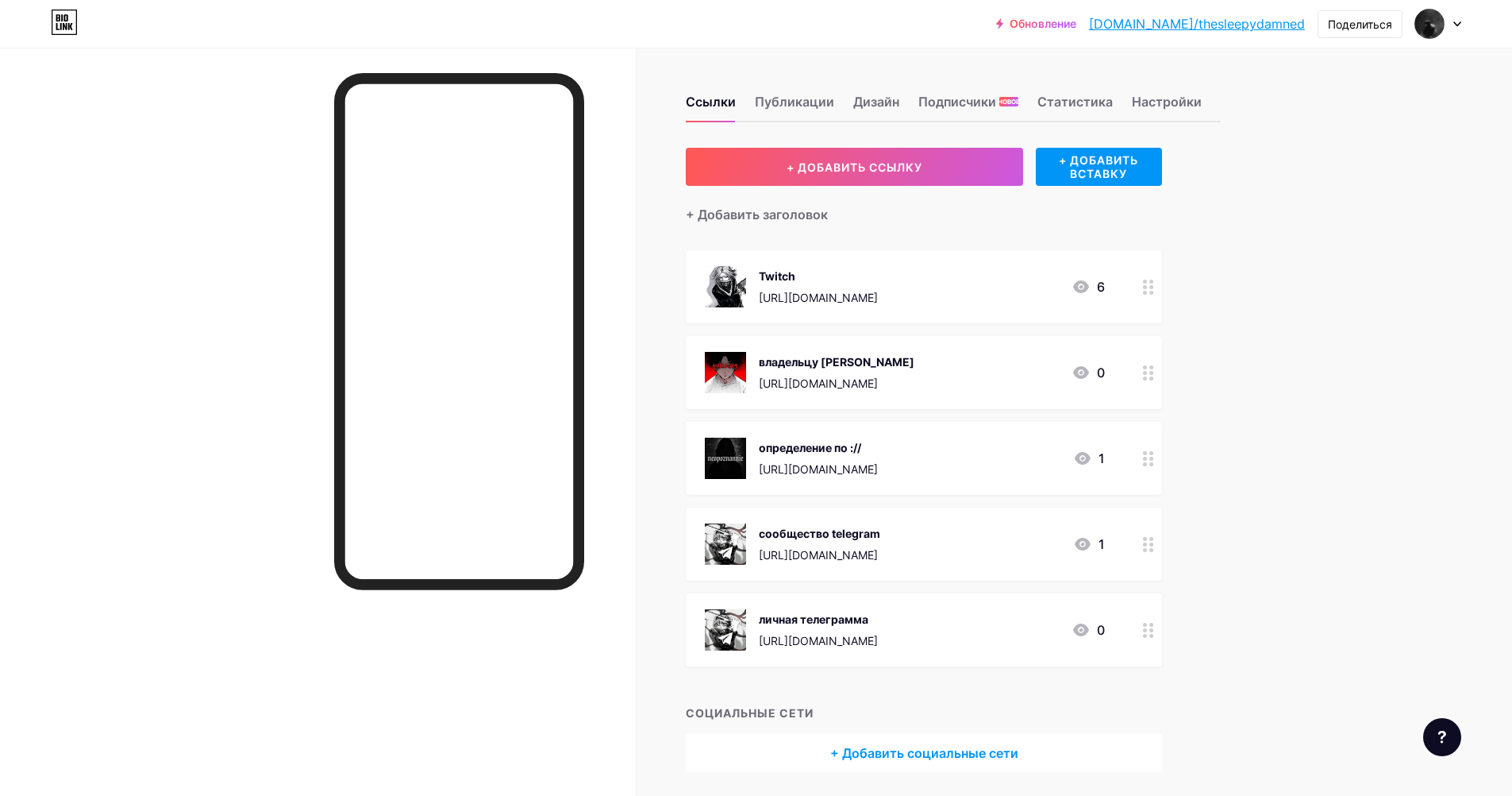
click at [1131, 361] on div "владельцу [PERSON_NAME] [URL][DOMAIN_NAME] 0" at bounding box center [924, 372] width 476 height 73
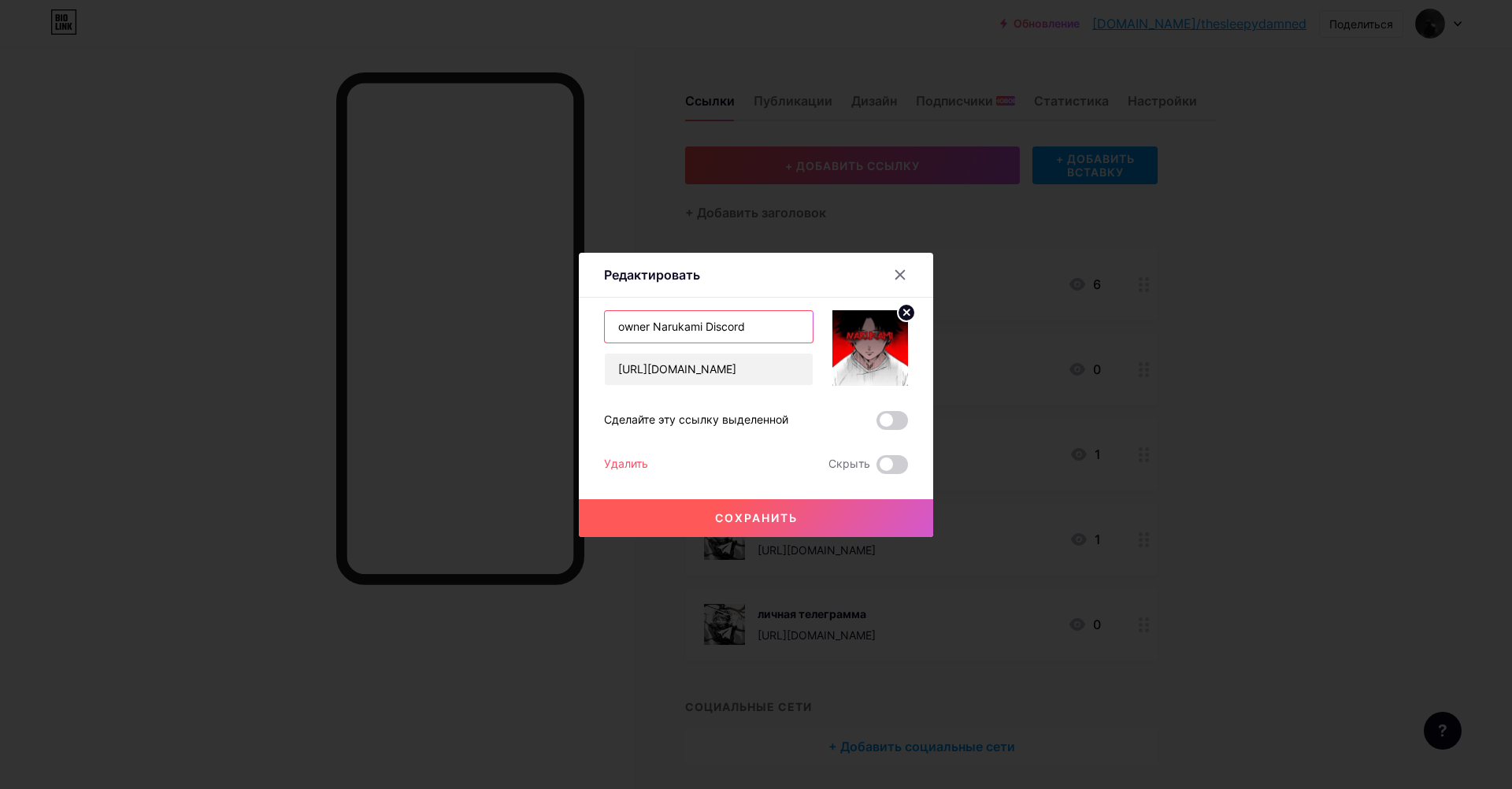
click at [768, 336] on input "owner Narukami Discord" at bounding box center [708, 327] width 208 height 32
click at [753, 328] on input "owner Narukami Discord srever" at bounding box center [708, 327] width 208 height 32
click at [768, 328] on input "owner Narukami Discord sever" at bounding box center [708, 327] width 208 height 32
click at [754, 327] on input "owner Narukami Discord sever" at bounding box center [708, 327] width 208 height 32
type input "owner Narukami Discord server"
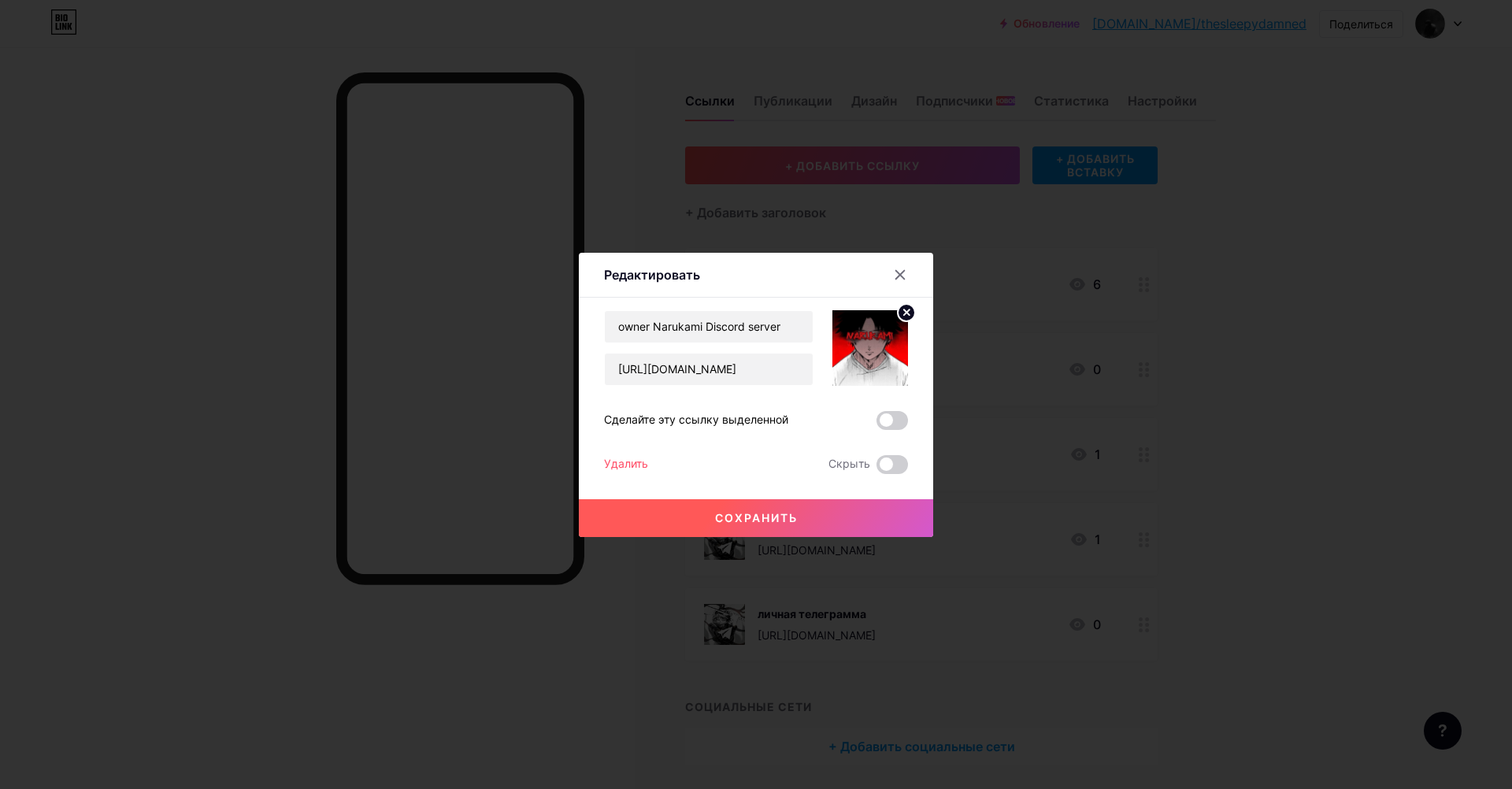
click at [758, 525] on button "Сохранить" at bounding box center [756, 517] width 354 height 38
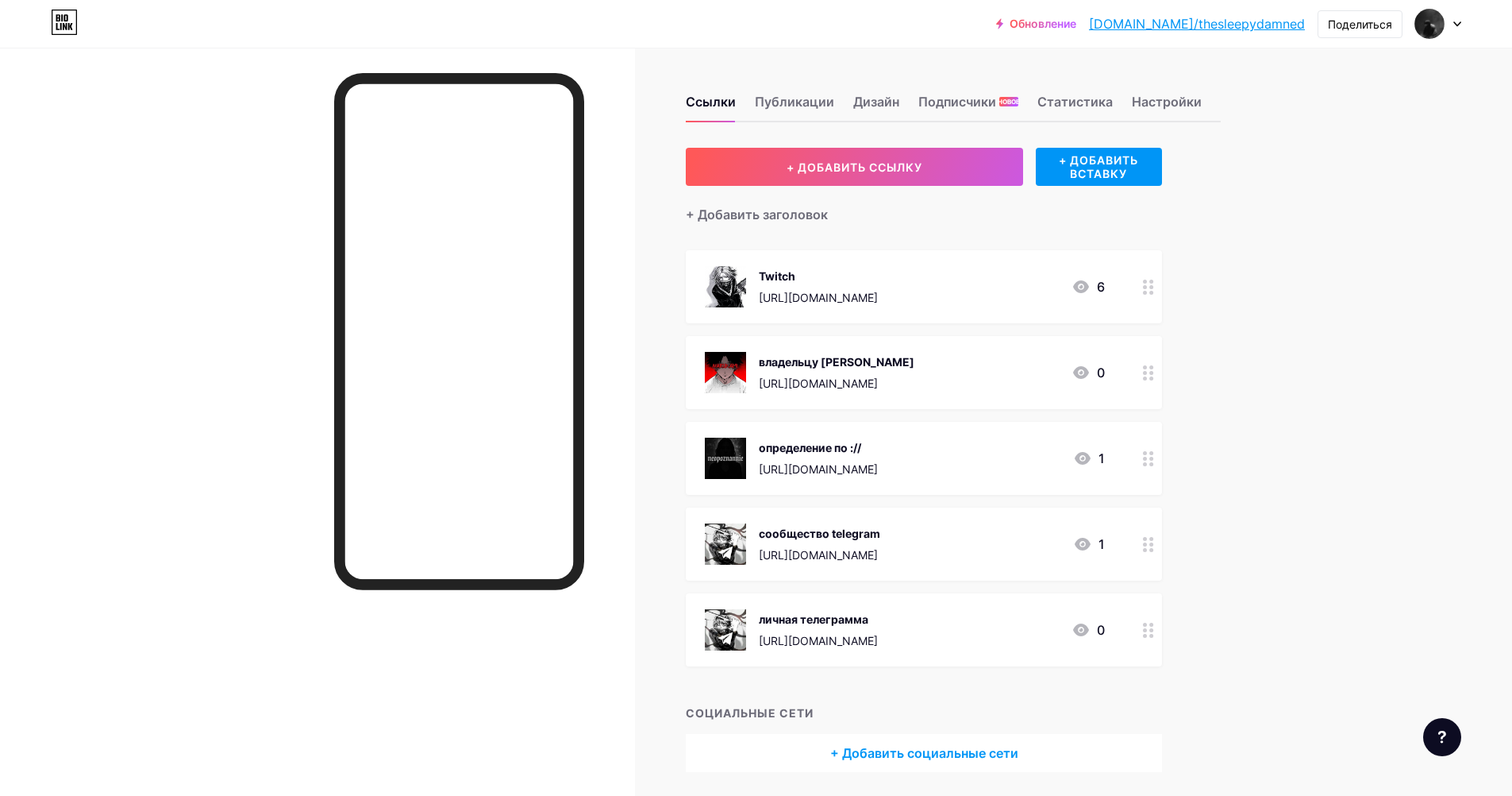
click at [937, 447] on div "определение по :// [URL][DOMAIN_NAME] 1" at bounding box center [905, 458] width 401 height 41
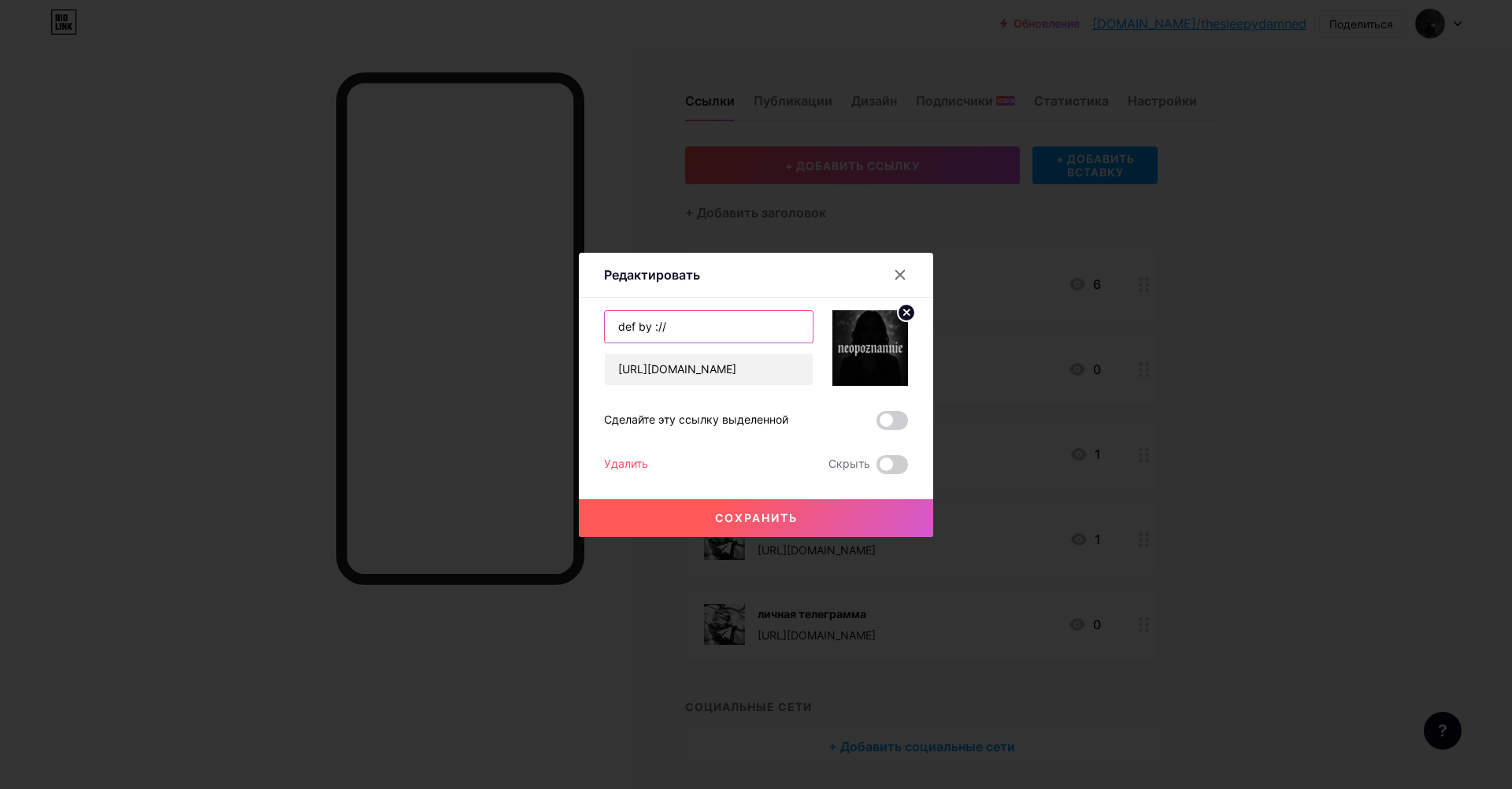
drag, startPoint x: 718, startPoint y: 333, endPoint x: 503, endPoint y: 333, distance: 215.0
click at [503, 333] on div "Редактировать Content YouTube Play YouTube video without leaving your page. ADD…" at bounding box center [756, 394] width 1512 height 789
type input "g"
paste input "partner"
type input "partner"
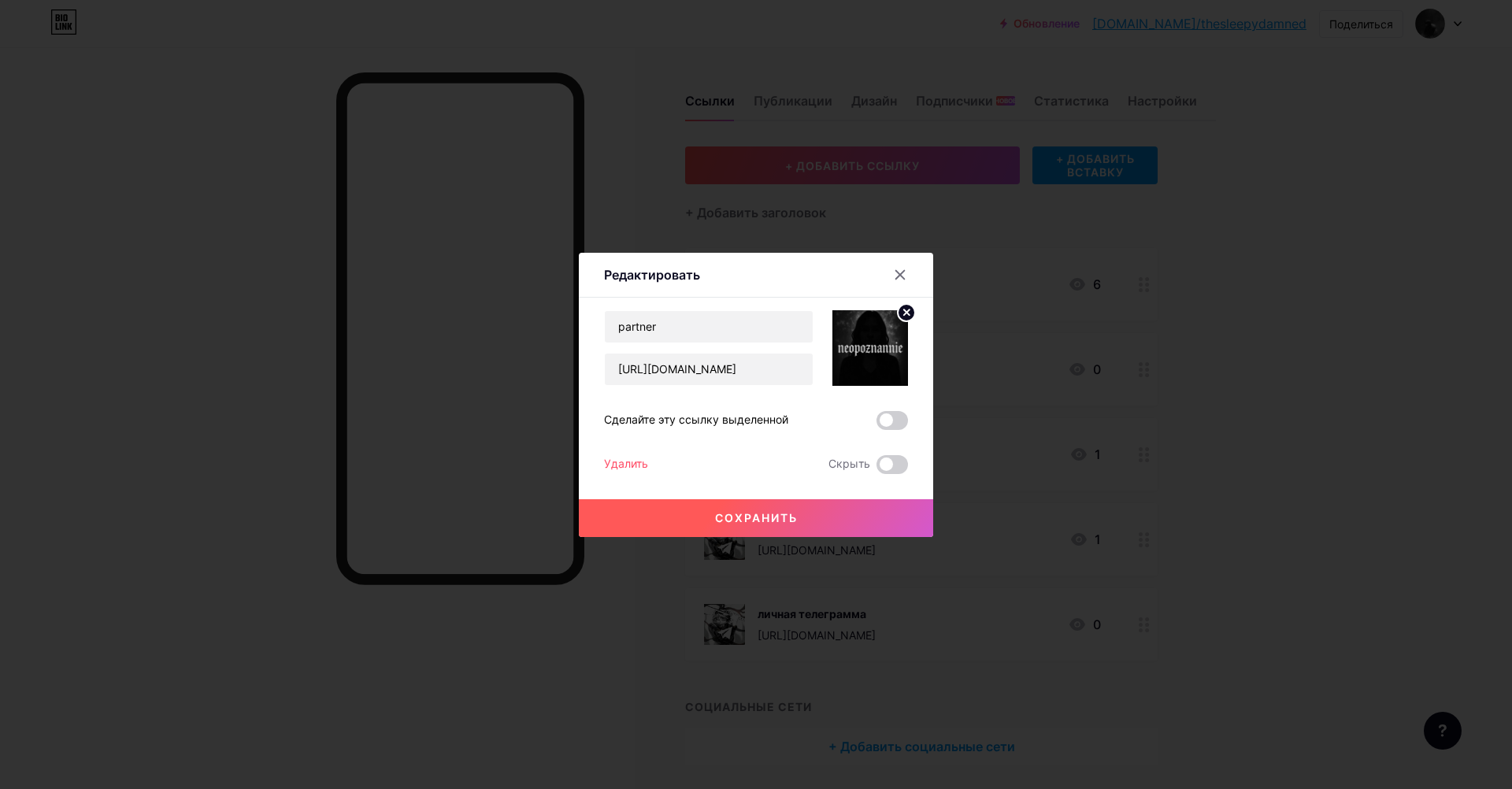
click at [732, 521] on ya-tr-span "Сохранить" at bounding box center [756, 517] width 82 height 13
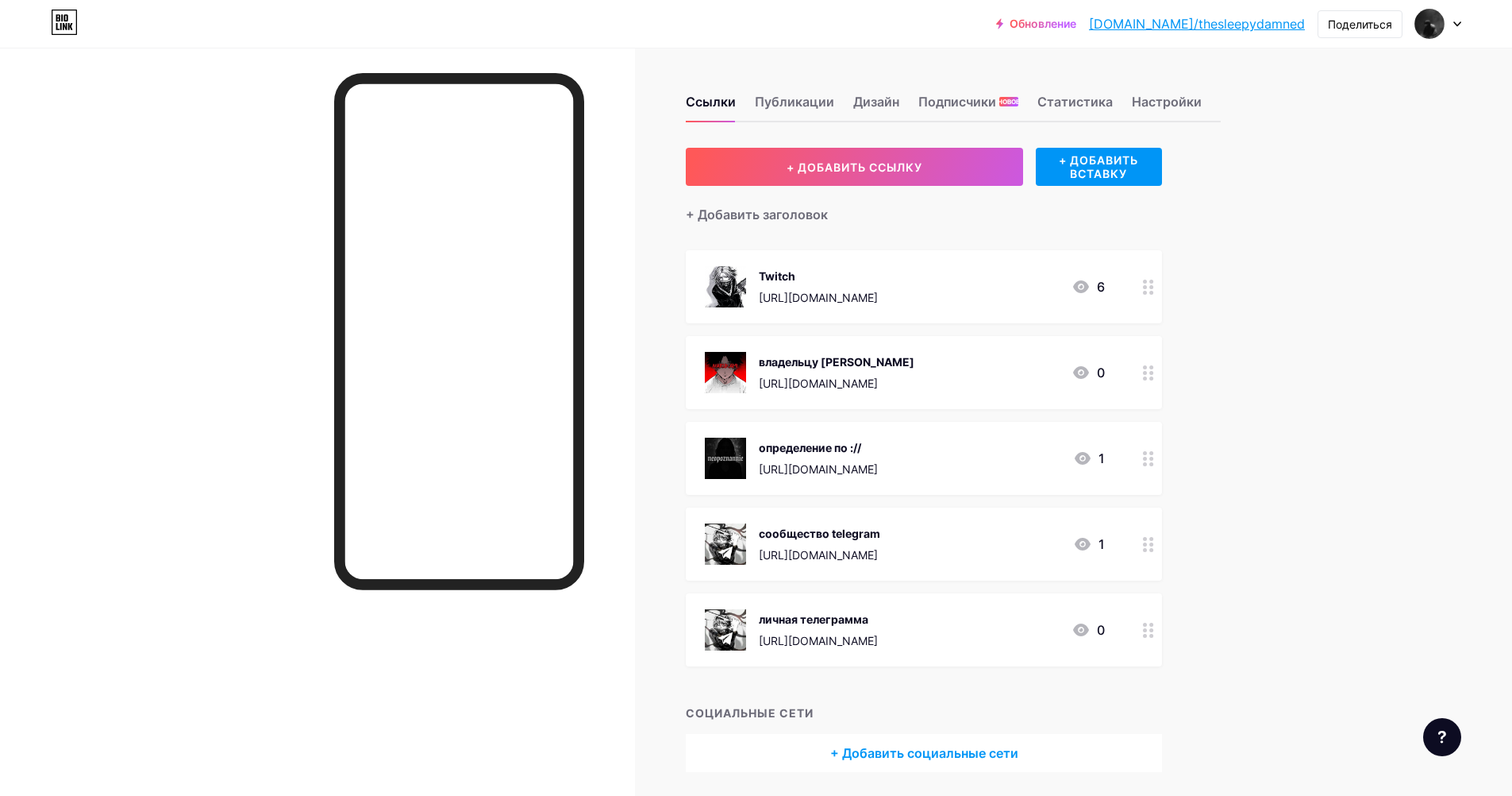
click at [952, 544] on div "сообщество telegram [URL][DOMAIN_NAME] 1" at bounding box center [905, 543] width 401 height 41
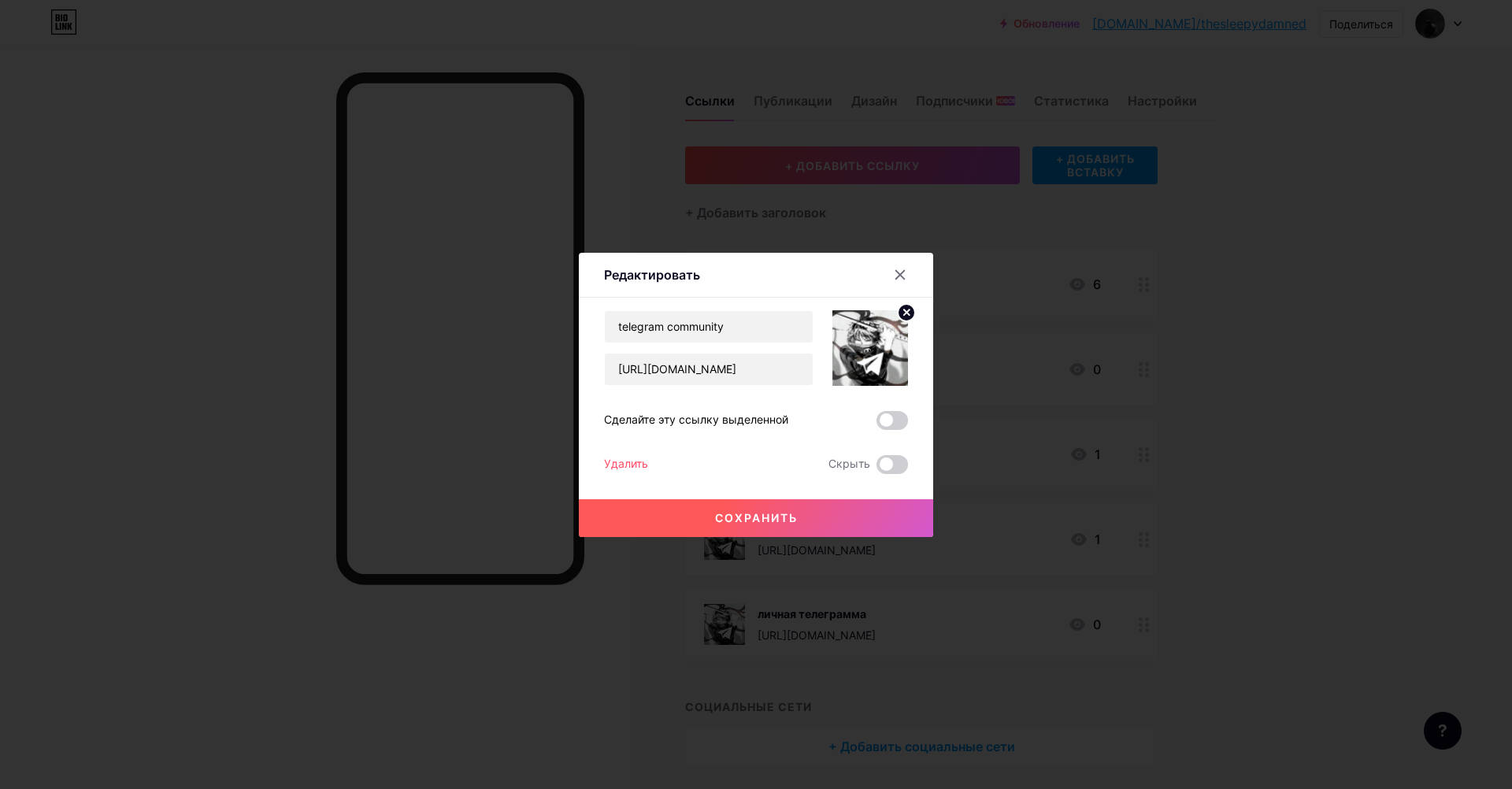
click at [1019, 479] on div at bounding box center [756, 394] width 1512 height 789
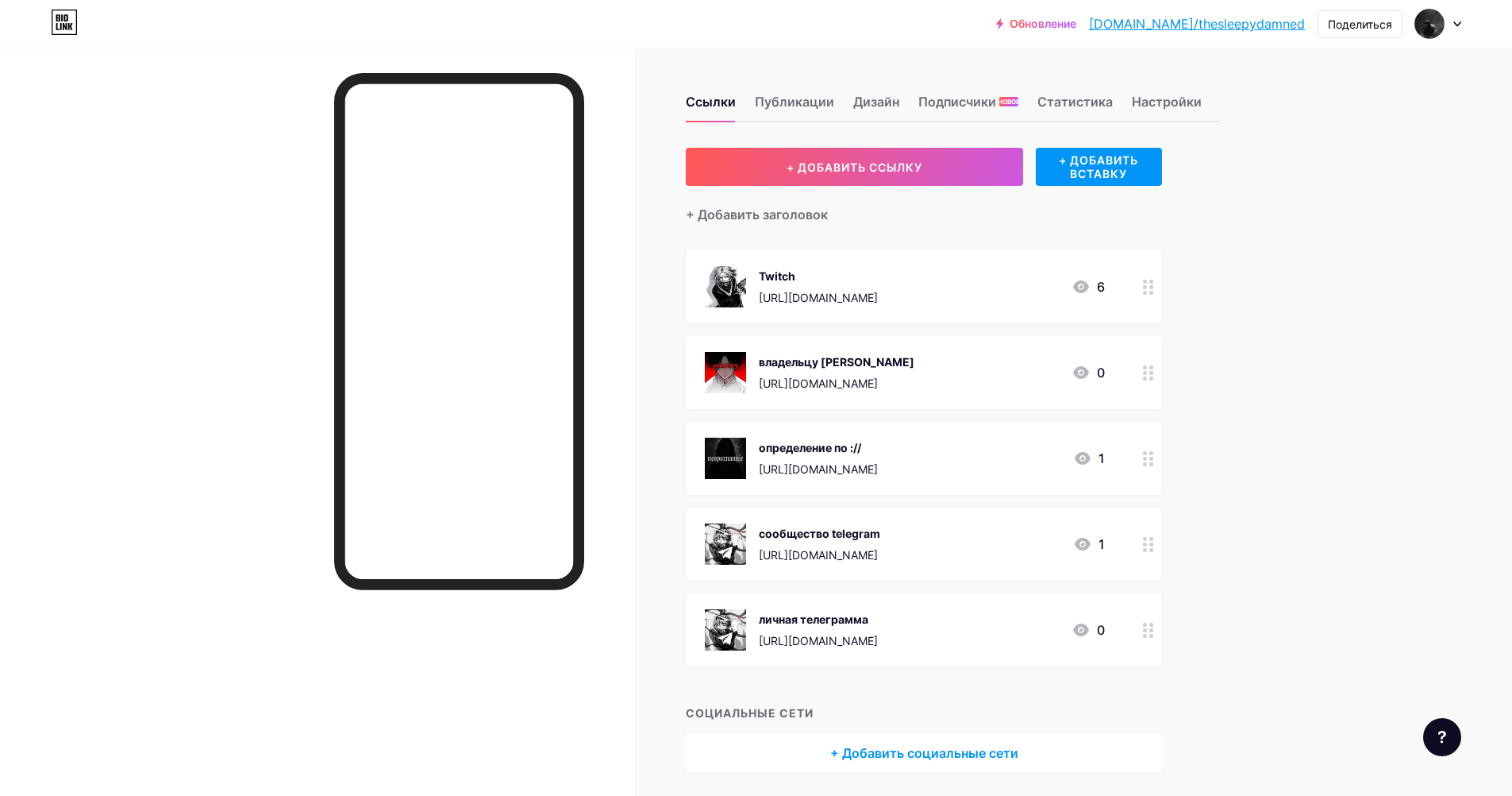
click at [878, 623] on div "личная телеграмма" at bounding box center [818, 618] width 119 height 17
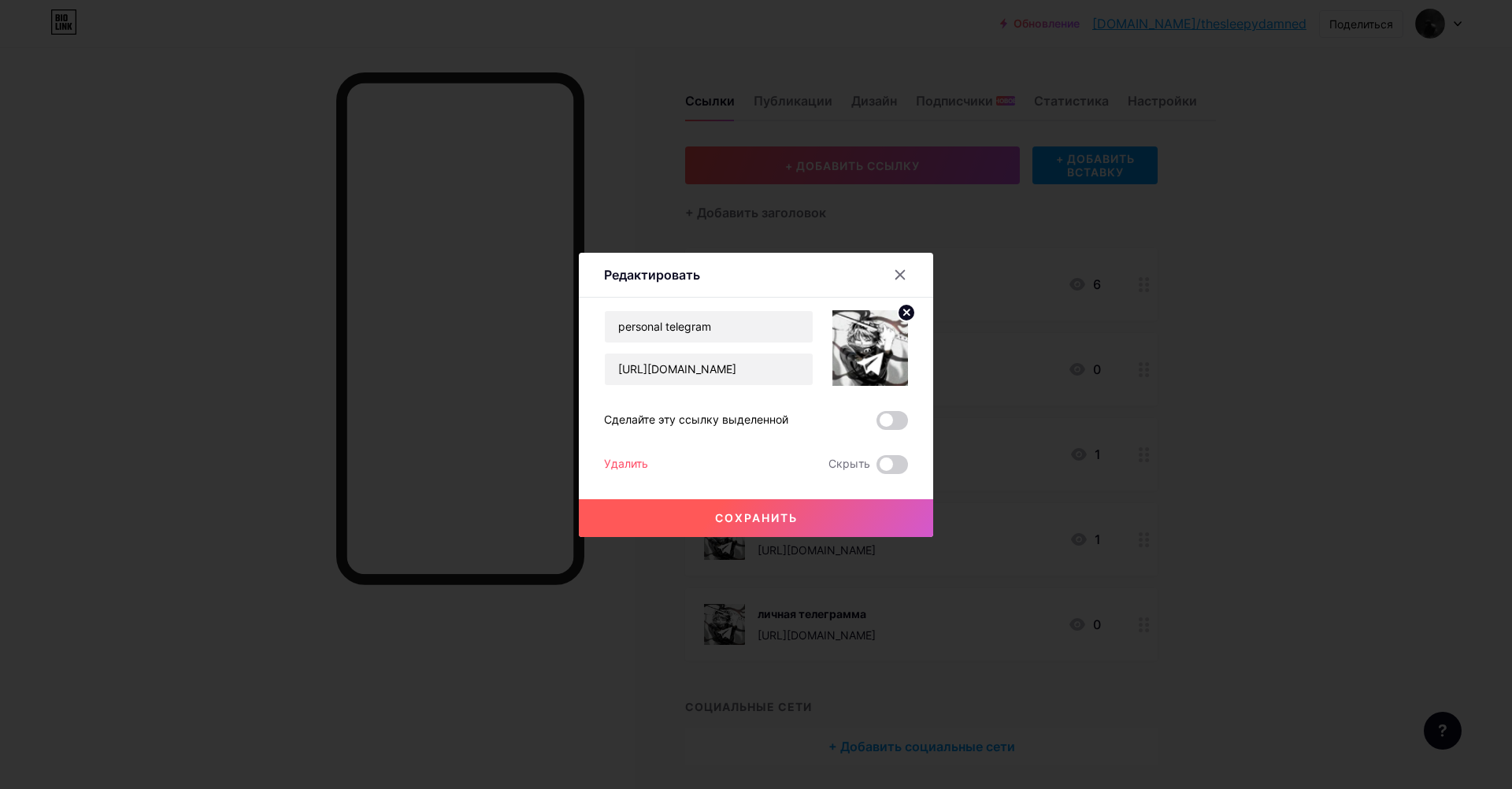
click at [1115, 546] on div at bounding box center [756, 394] width 1512 height 789
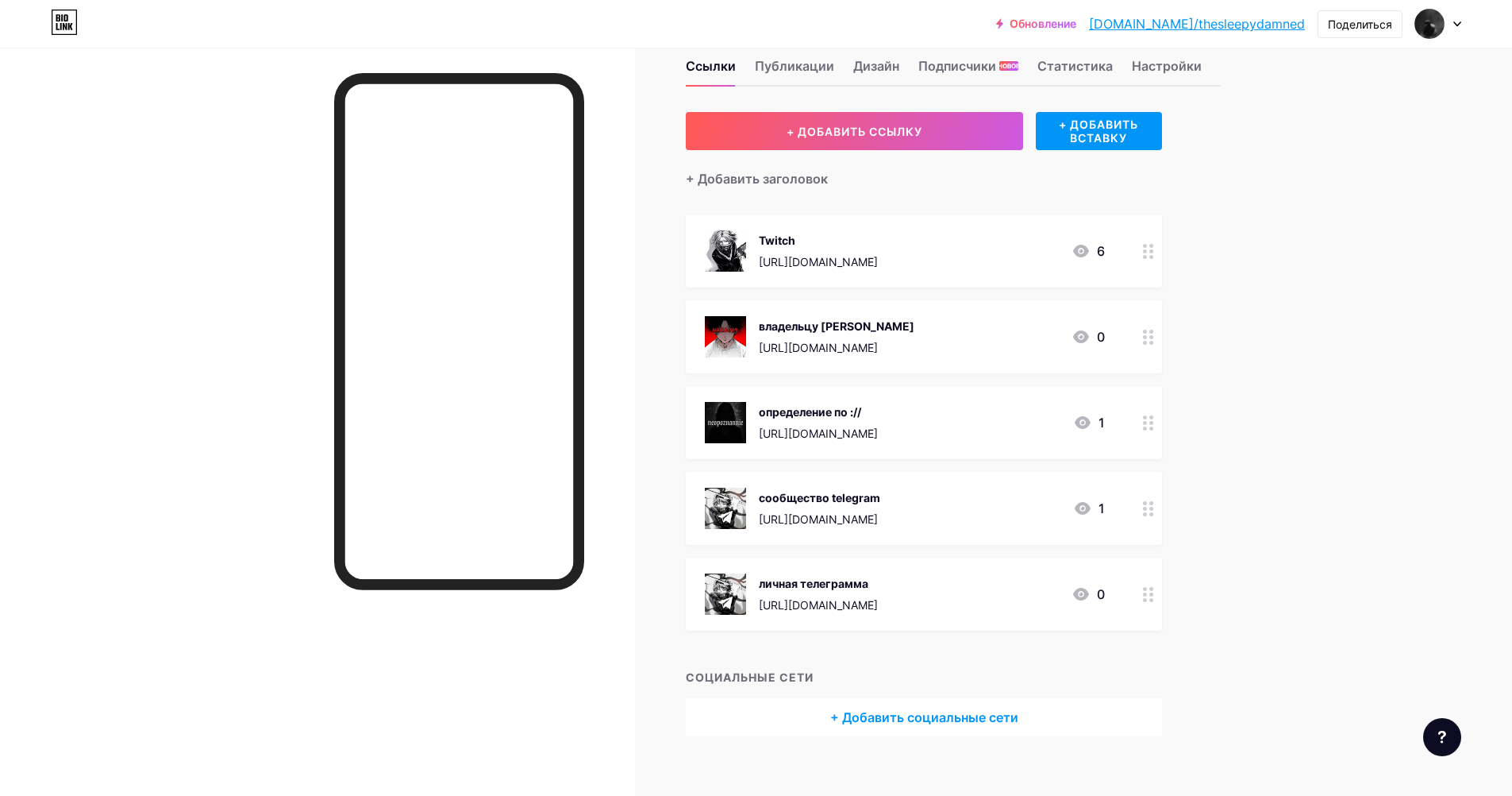
scroll to position [54, 0]
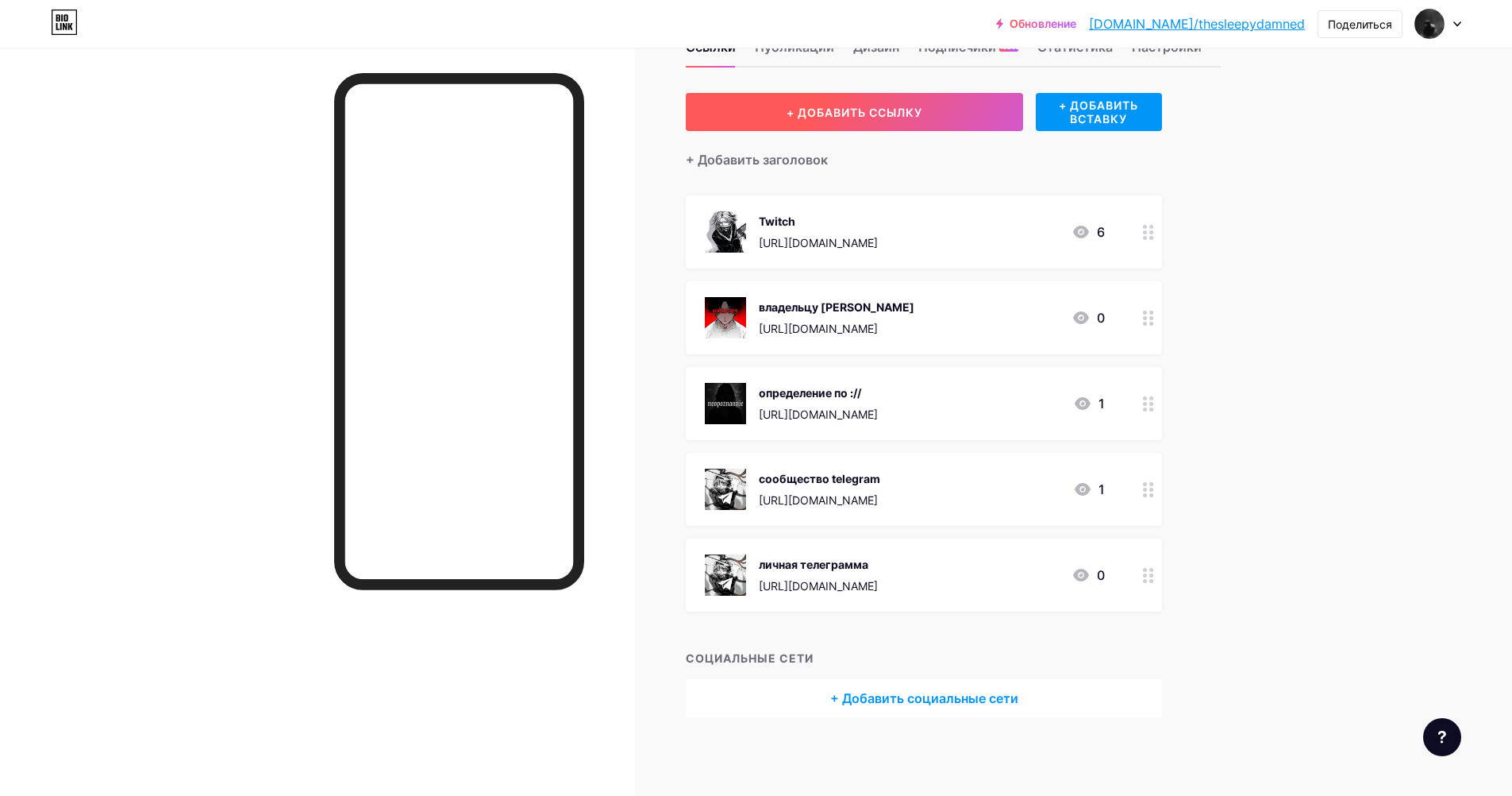
click at [885, 106] on ya-tr-span "+ ДОБАВИТЬ ССЫЛКУ" at bounding box center [855, 112] width 136 height 13
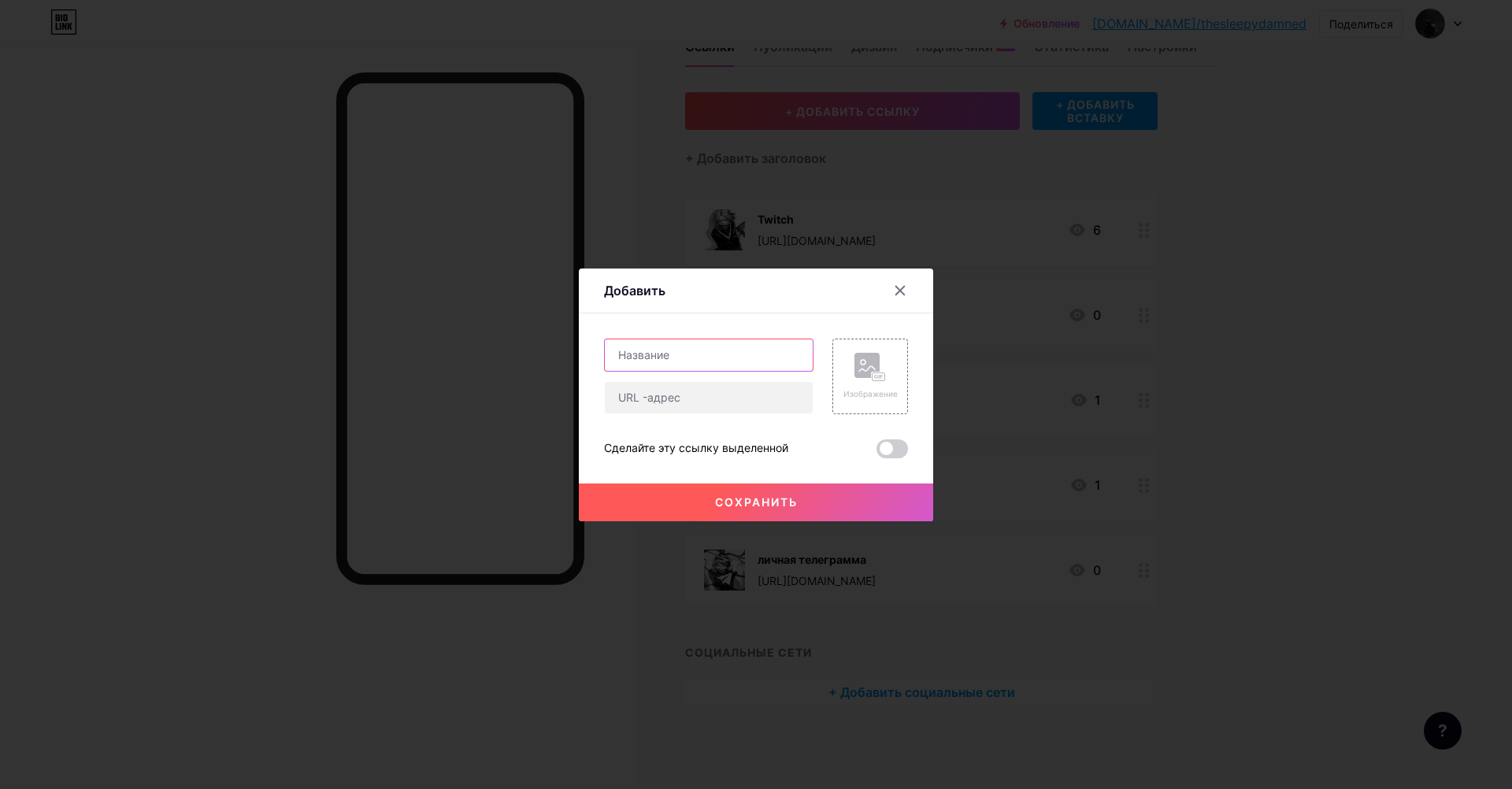
click at [733, 360] on input "text" at bounding box center [708, 356] width 208 height 32
click at [757, 348] on input "telegram community" at bounding box center [708, 356] width 208 height 32
type input "telegram community [PERSON_NAME]"
click at [875, 379] on rect at bounding box center [879, 376] width 12 height 8
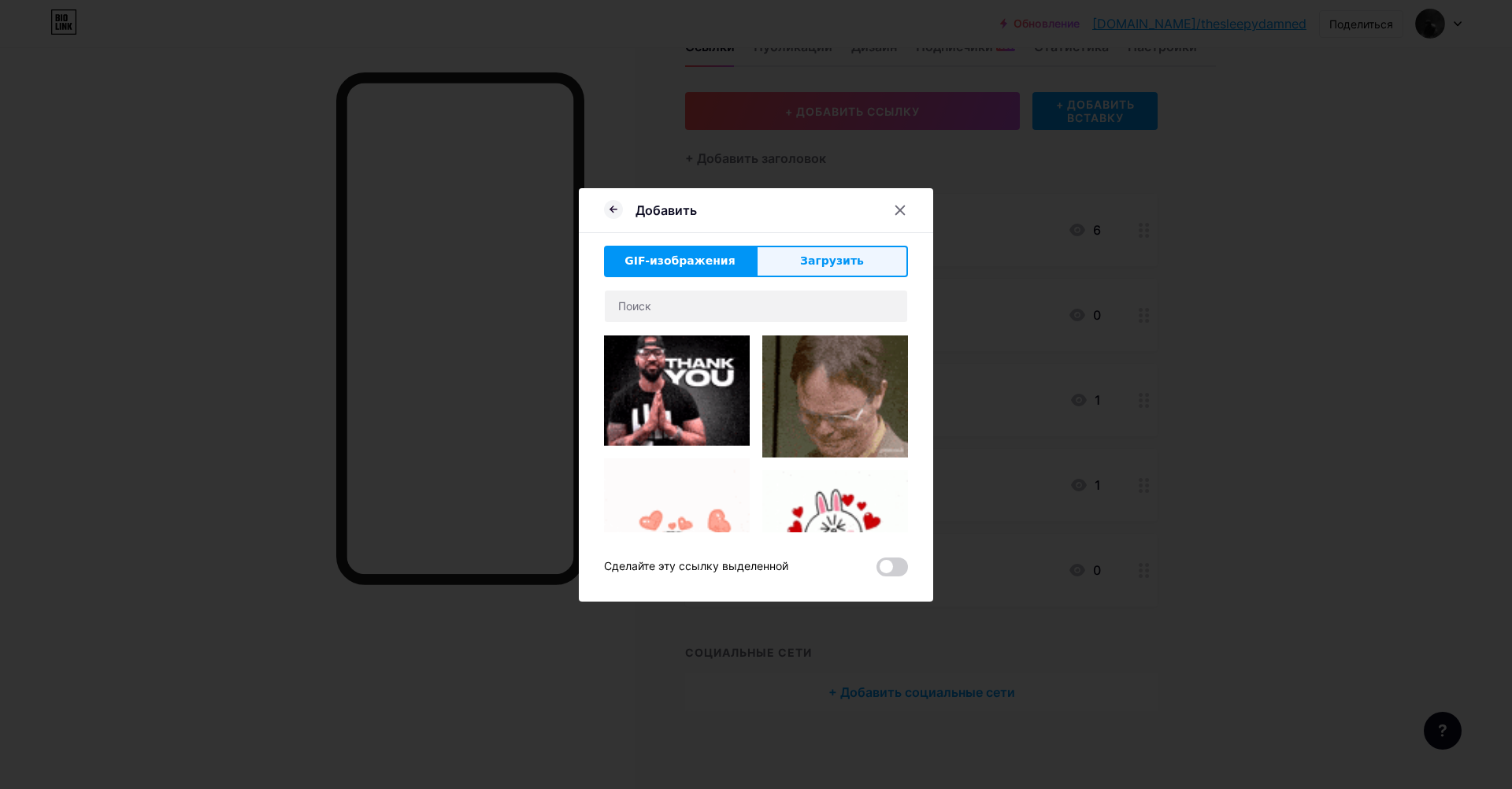
click at [818, 269] on button "Загрузить" at bounding box center [832, 262] width 152 height 32
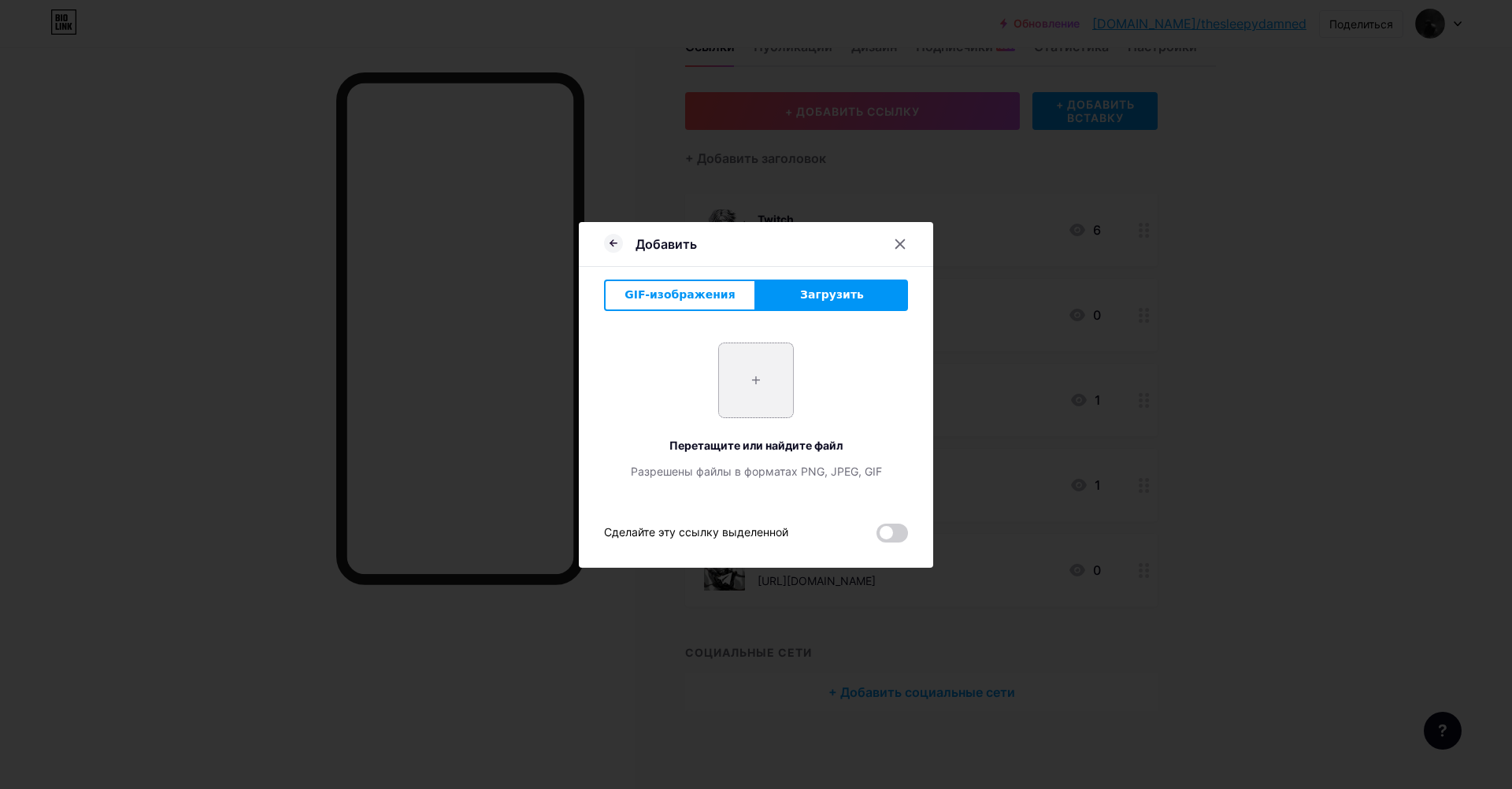
click at [746, 399] on input "file" at bounding box center [756, 380] width 74 height 74
type input "C:\fakepath\photo_2025-08-04_01-16-29.jpg"
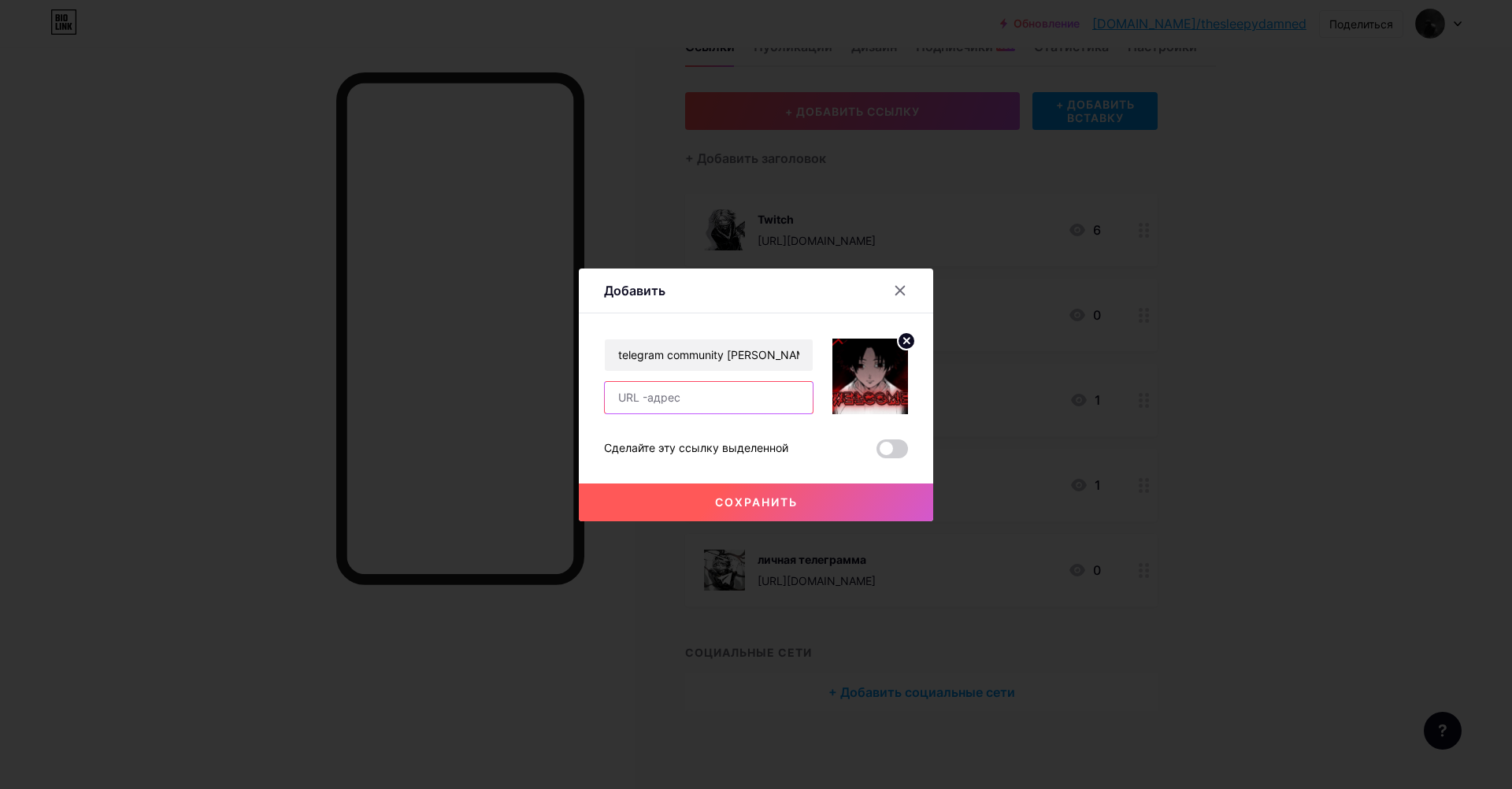
click at [695, 395] on input "text" at bounding box center [708, 398] width 208 height 32
paste input "[URL][DOMAIN_NAME]"
type input "[URL][DOMAIN_NAME]"
click at [718, 489] on button "Сохранить" at bounding box center [756, 502] width 354 height 38
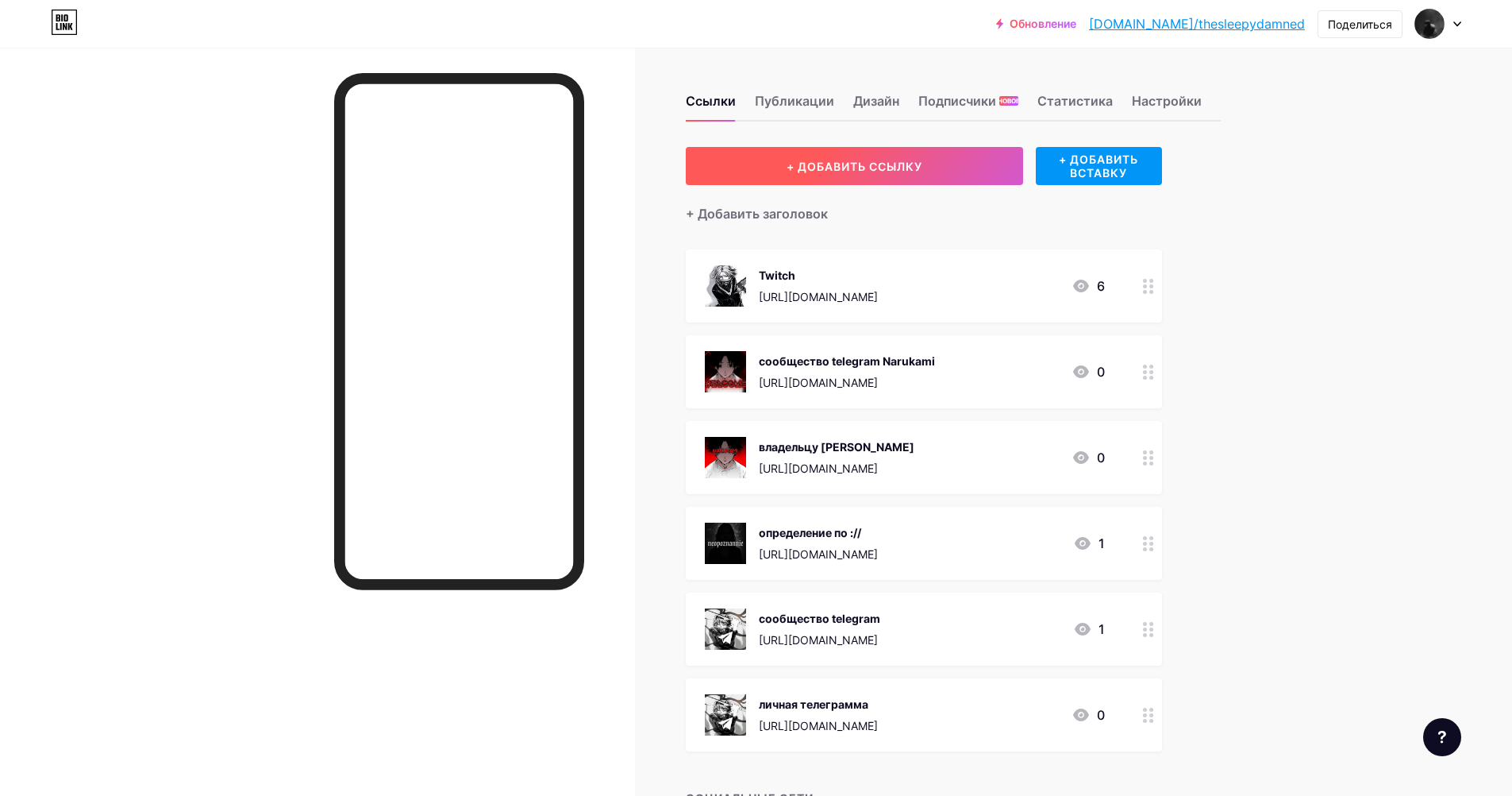
scroll to position [0, 0]
click at [877, 161] on ya-tr-span "+ ДОБАВИТЬ ССЫЛКУ" at bounding box center [855, 167] width 136 height 13
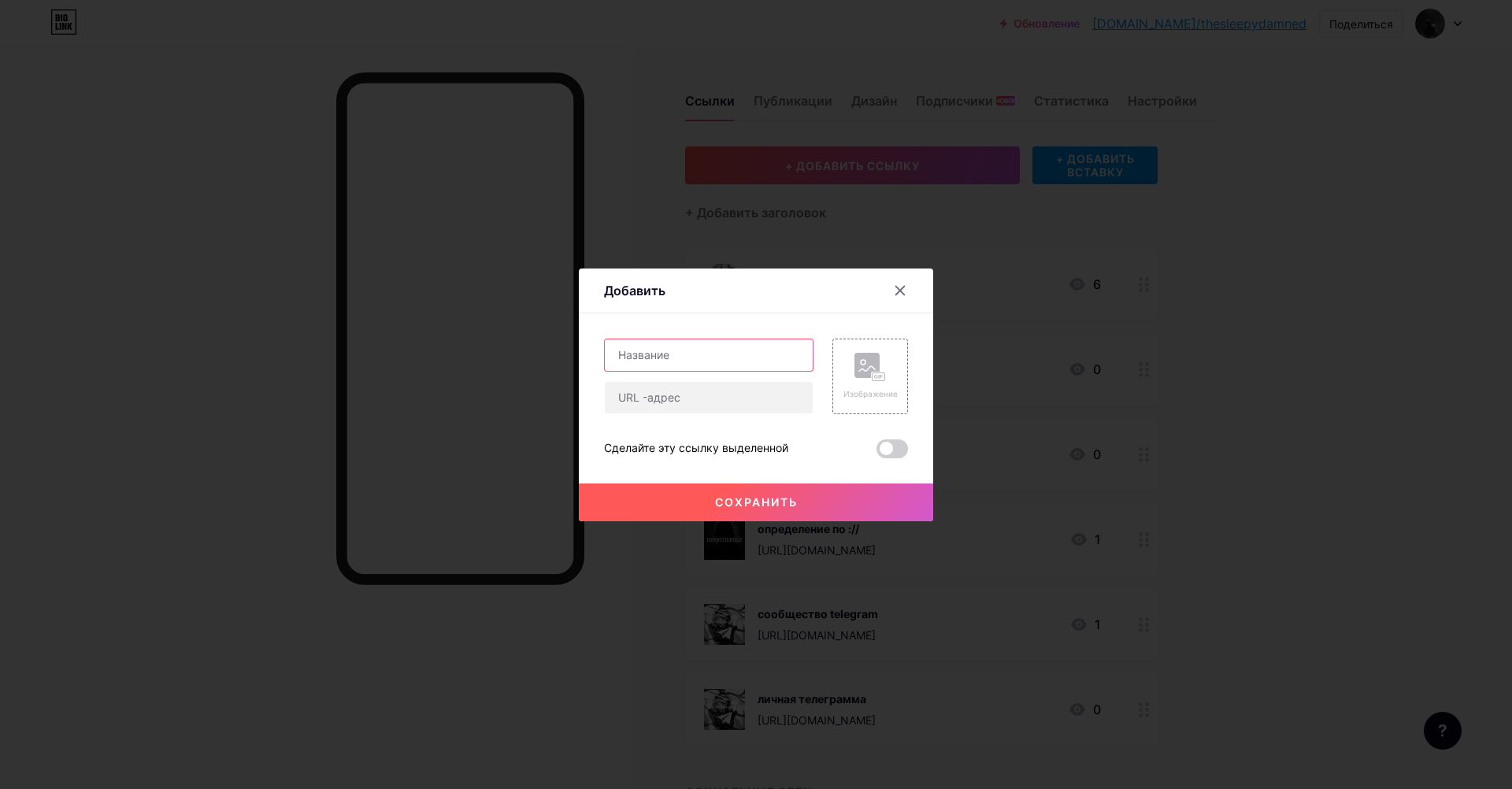
click at [694, 350] on input "text" at bounding box center [708, 356] width 208 height 32
click at [716, 303] on div "Добавить" at bounding box center [756, 295] width 354 height 37
drag, startPoint x: 738, startPoint y: 289, endPoint x: 694, endPoint y: 305, distance: 46.8
click at [694, 305] on div "Добавить" at bounding box center [756, 295] width 354 height 37
drag, startPoint x: 912, startPoint y: 289, endPoint x: 895, endPoint y: 289, distance: 17.0
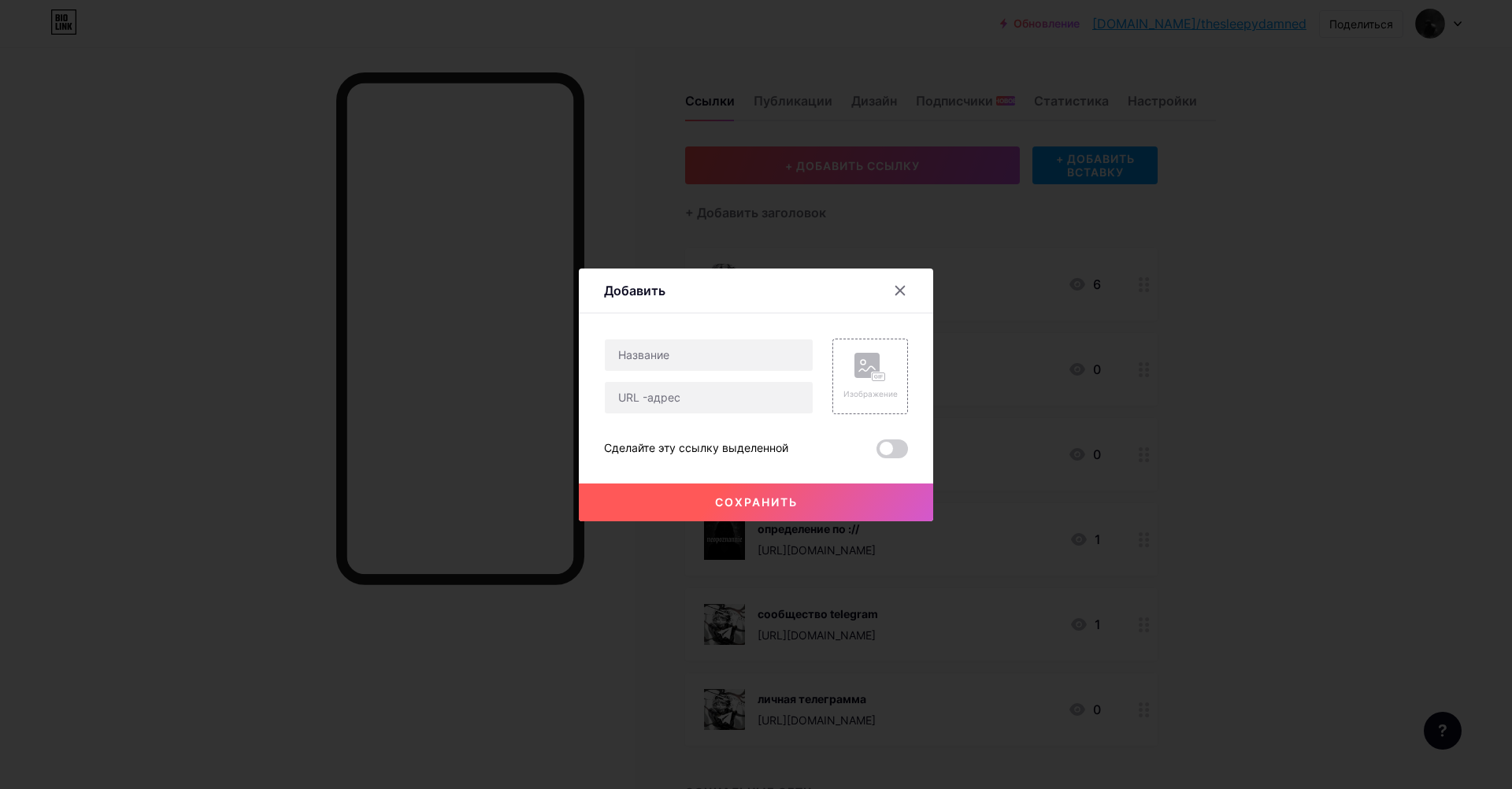
click at [914, 289] on div at bounding box center [909, 290] width 47 height 28
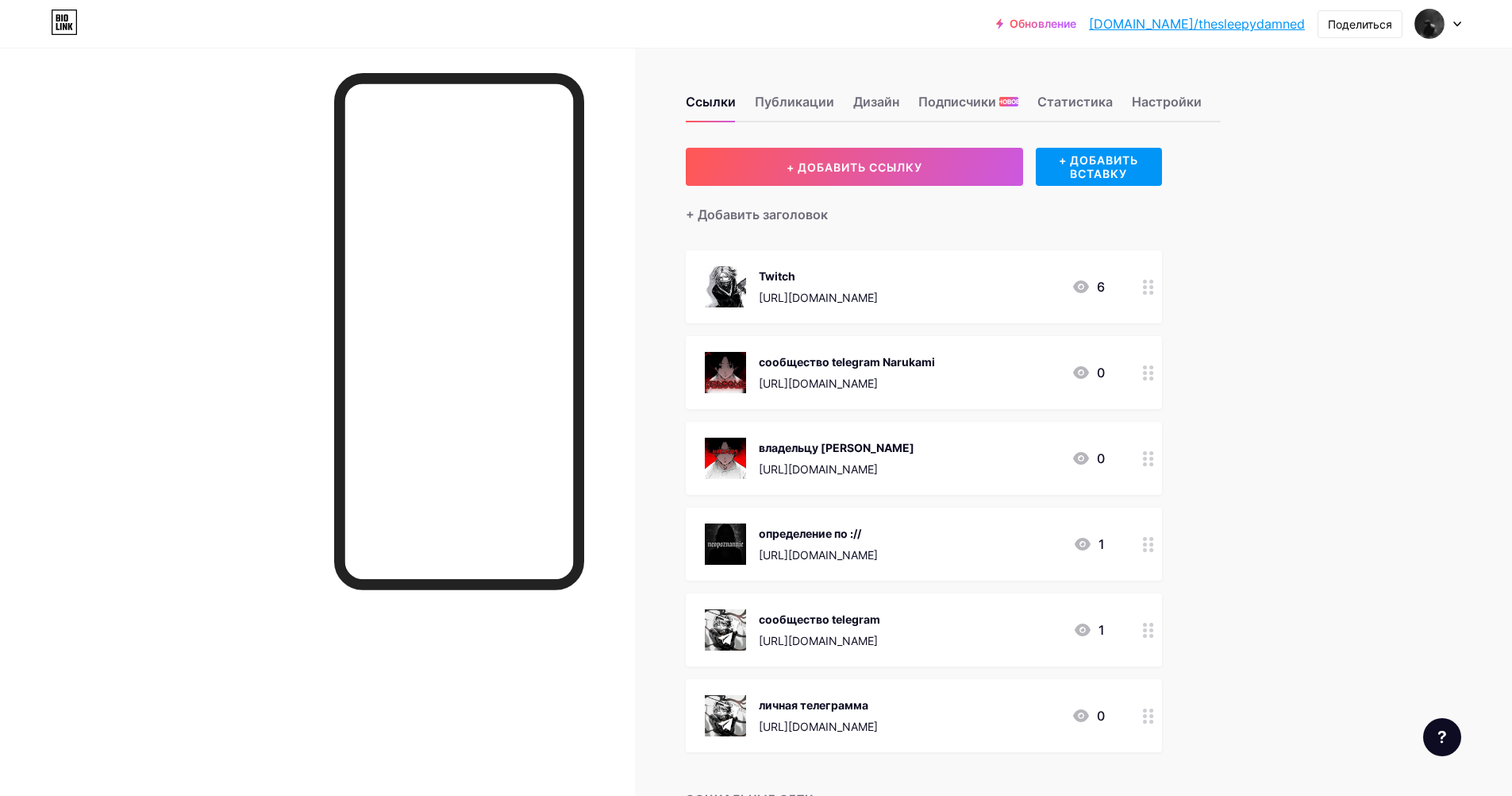
click at [878, 292] on ya-tr-span "[URL][DOMAIN_NAME]" at bounding box center [818, 297] width 119 height 13
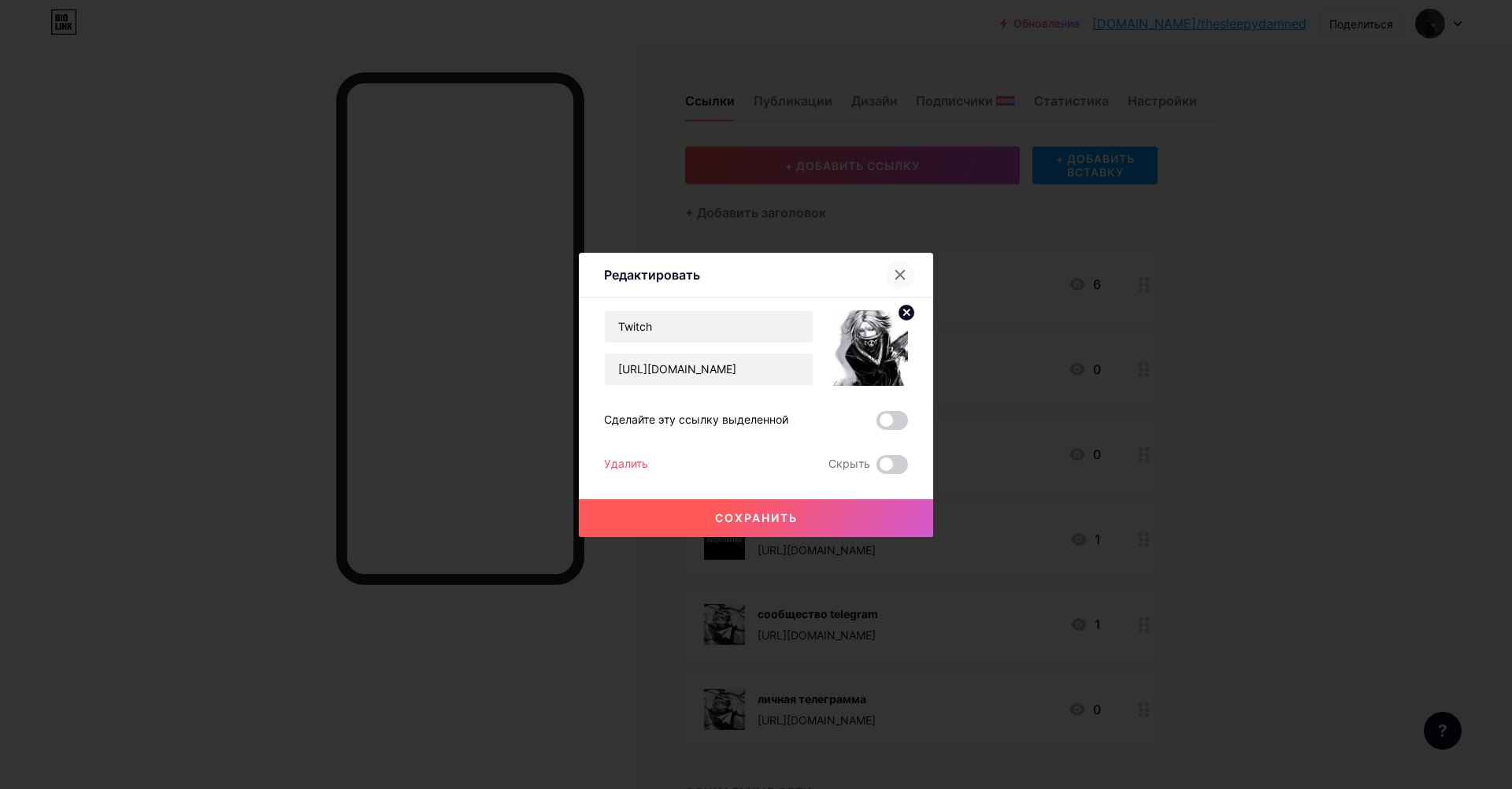
click at [894, 280] on icon at bounding box center [900, 274] width 12 height 12
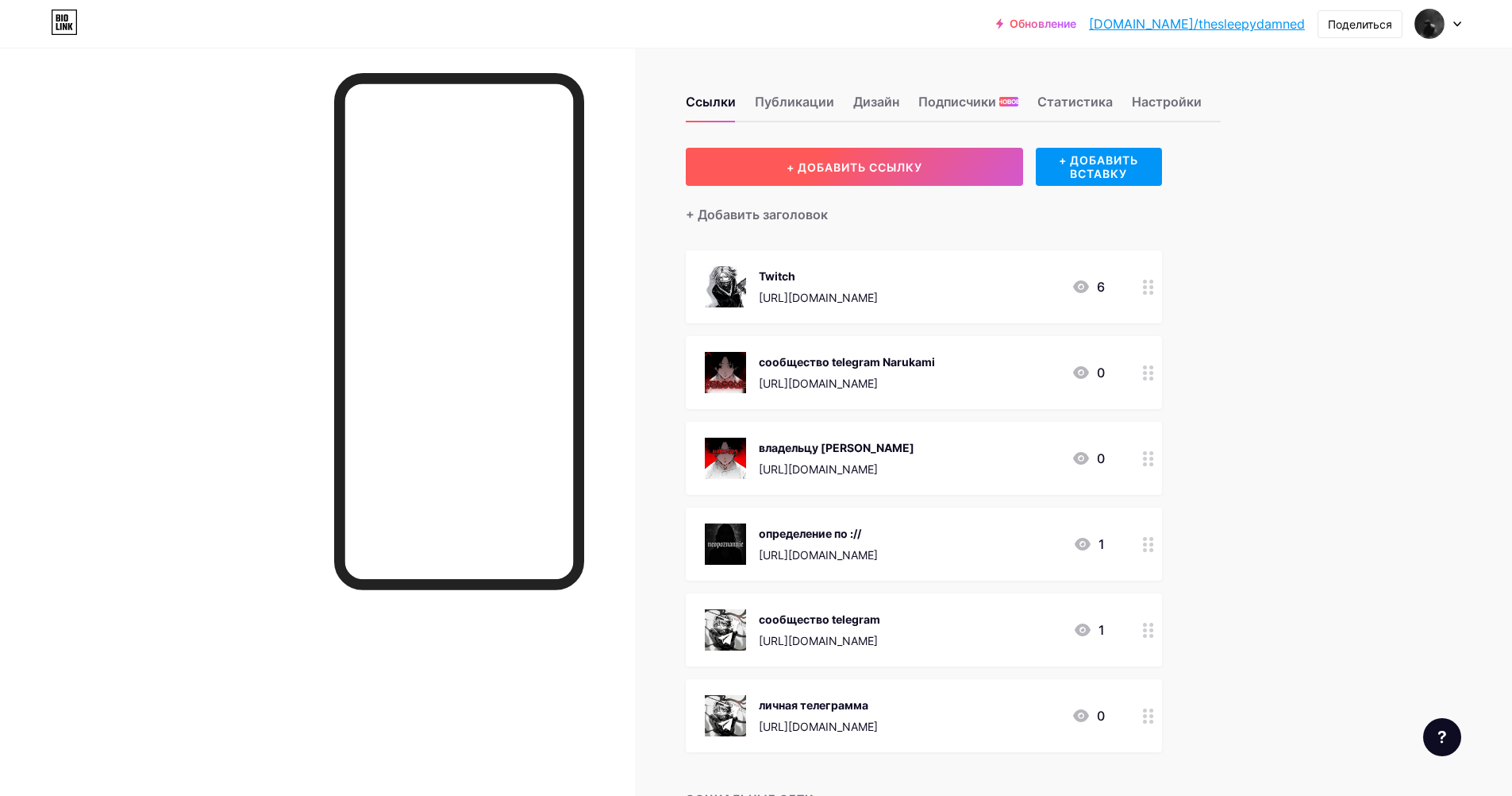
click at [808, 171] on ya-tr-span "+ ДОБАВИТЬ ССЫЛКУ" at bounding box center [855, 167] width 136 height 13
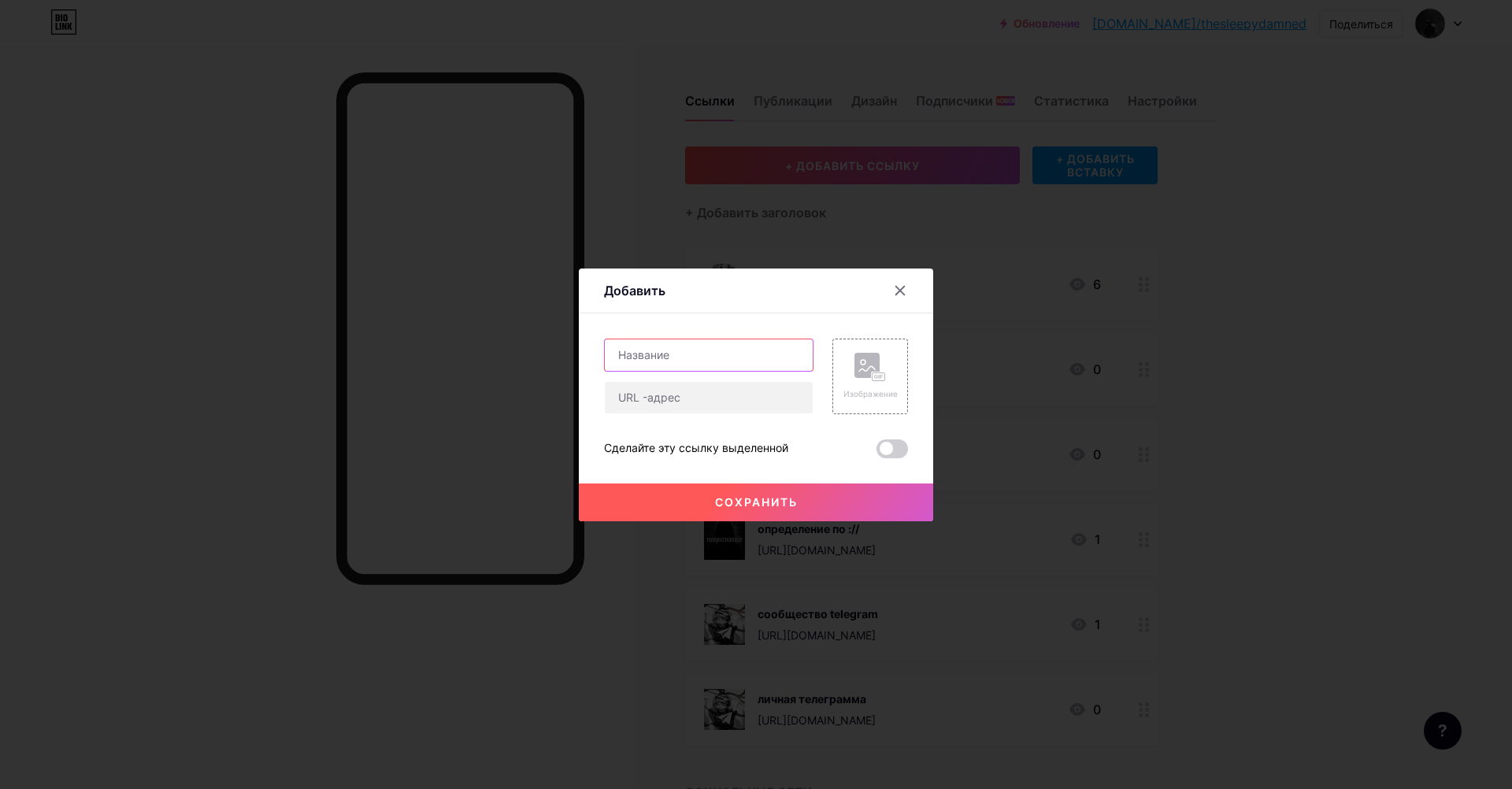
click at [701, 368] on input "text" at bounding box center [708, 356] width 208 height 32
paste input "partner"
type input "partner"
click at [692, 403] on input "text" at bounding box center [708, 398] width 208 height 32
paste input "[URL][DOMAIN_NAME]"
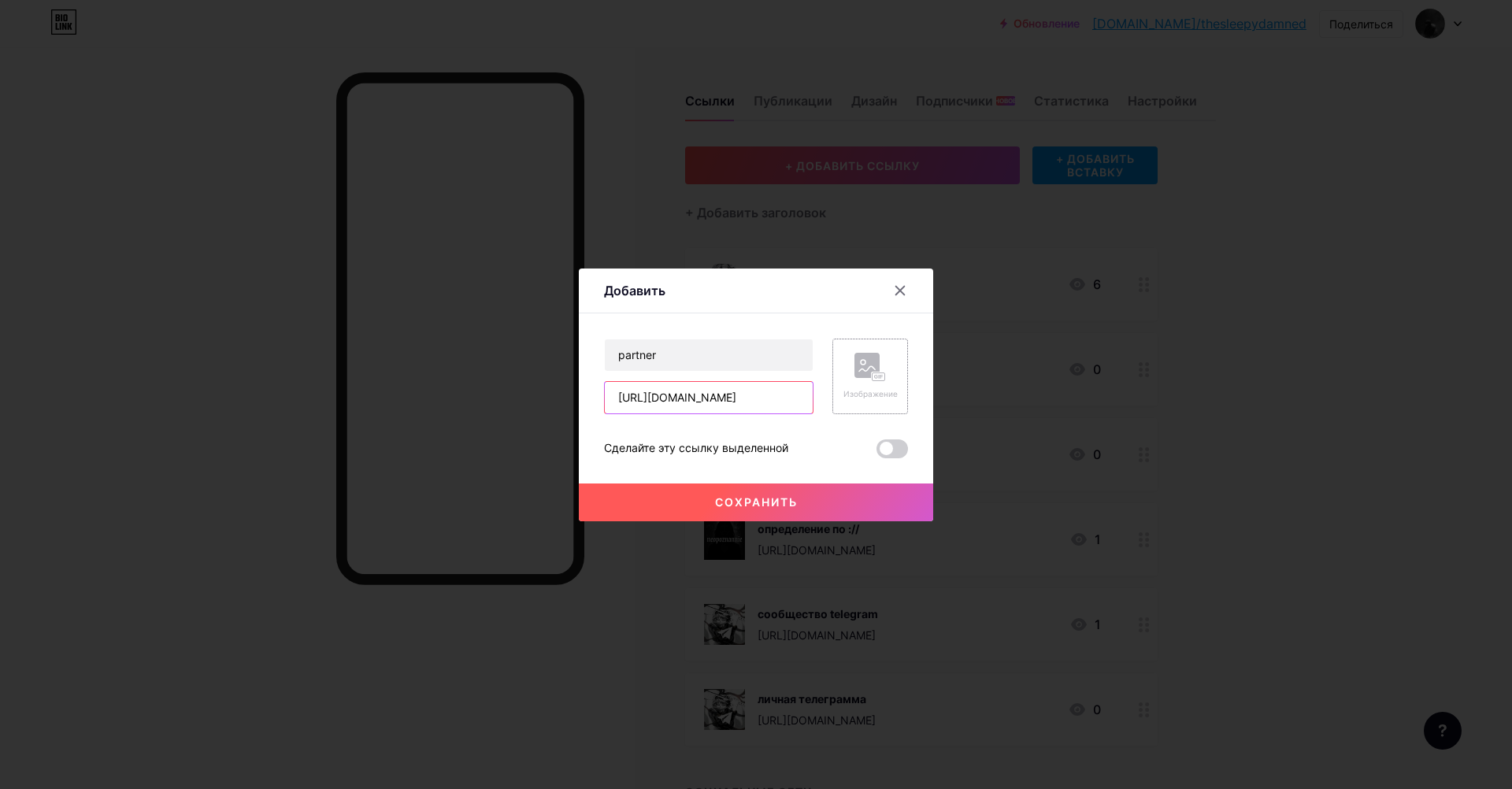
type input "[URL][DOMAIN_NAME]"
click at [836, 388] on div "Изображение" at bounding box center [870, 376] width 75 height 75
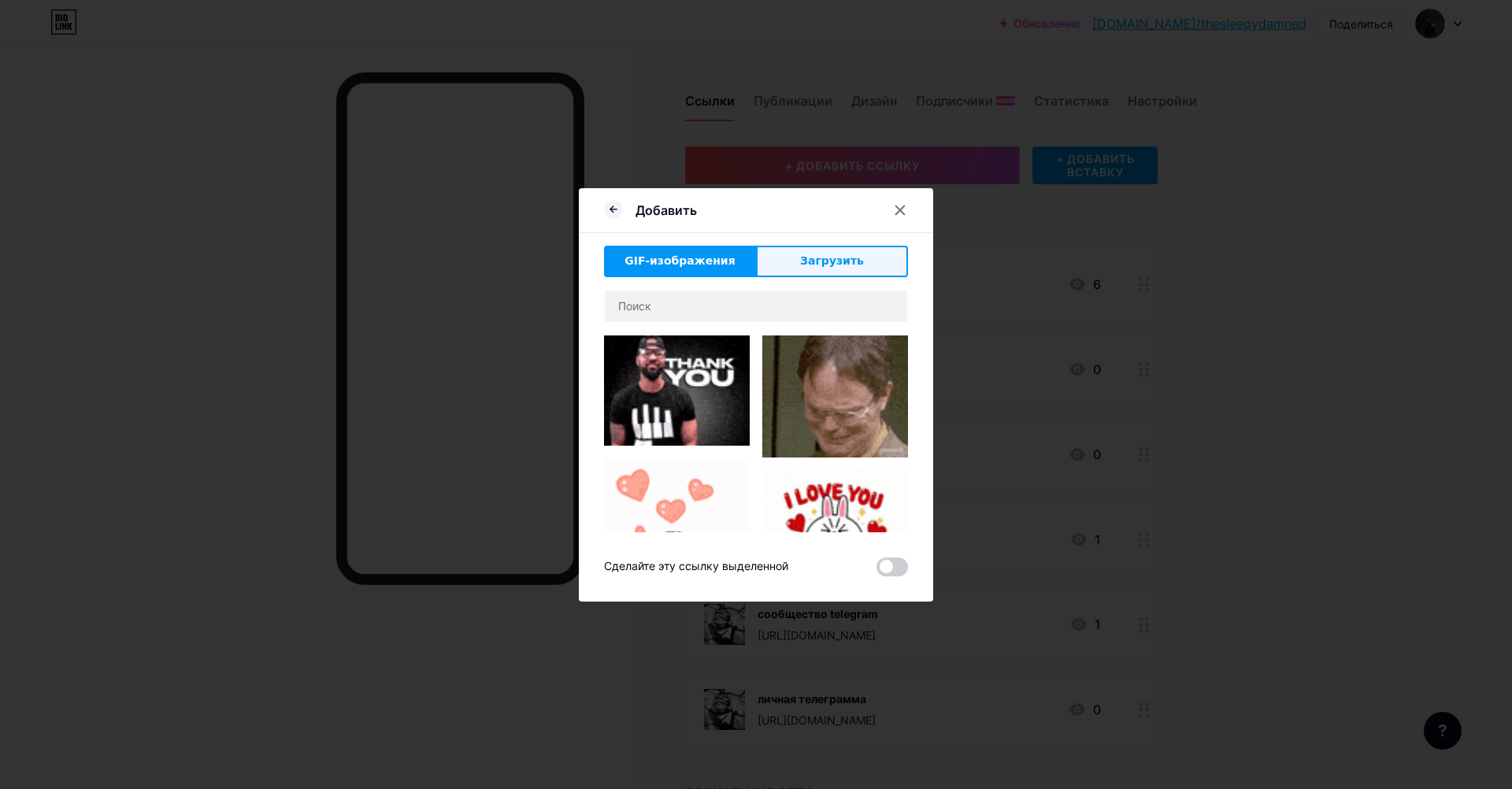
click at [800, 264] on ya-tr-span "Загрузить" at bounding box center [832, 260] width 64 height 12
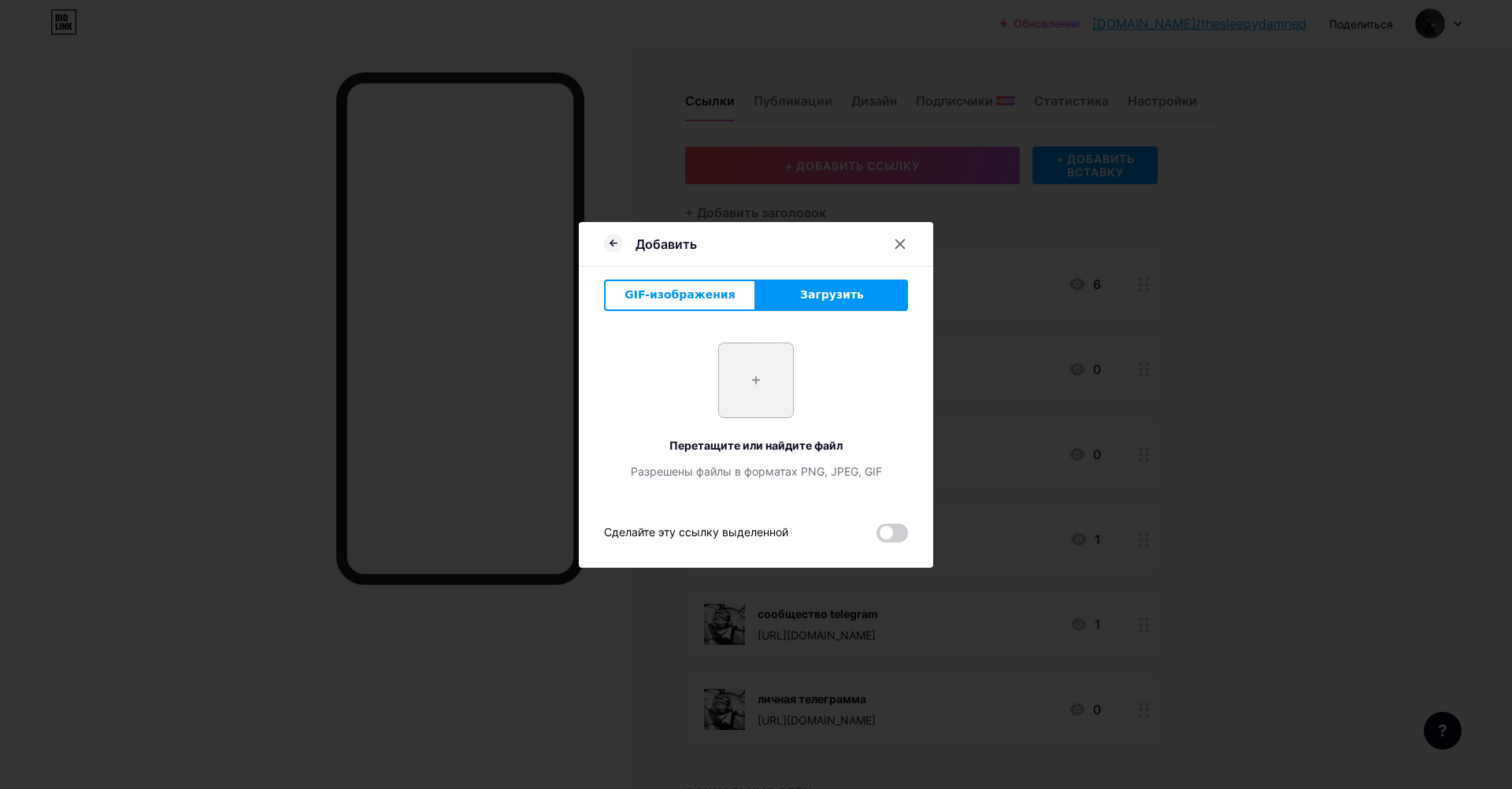
click at [755, 402] on input "file" at bounding box center [756, 380] width 74 height 74
type input "C:\fakepath\photo_2025-08-15_03-49-04.jpg"
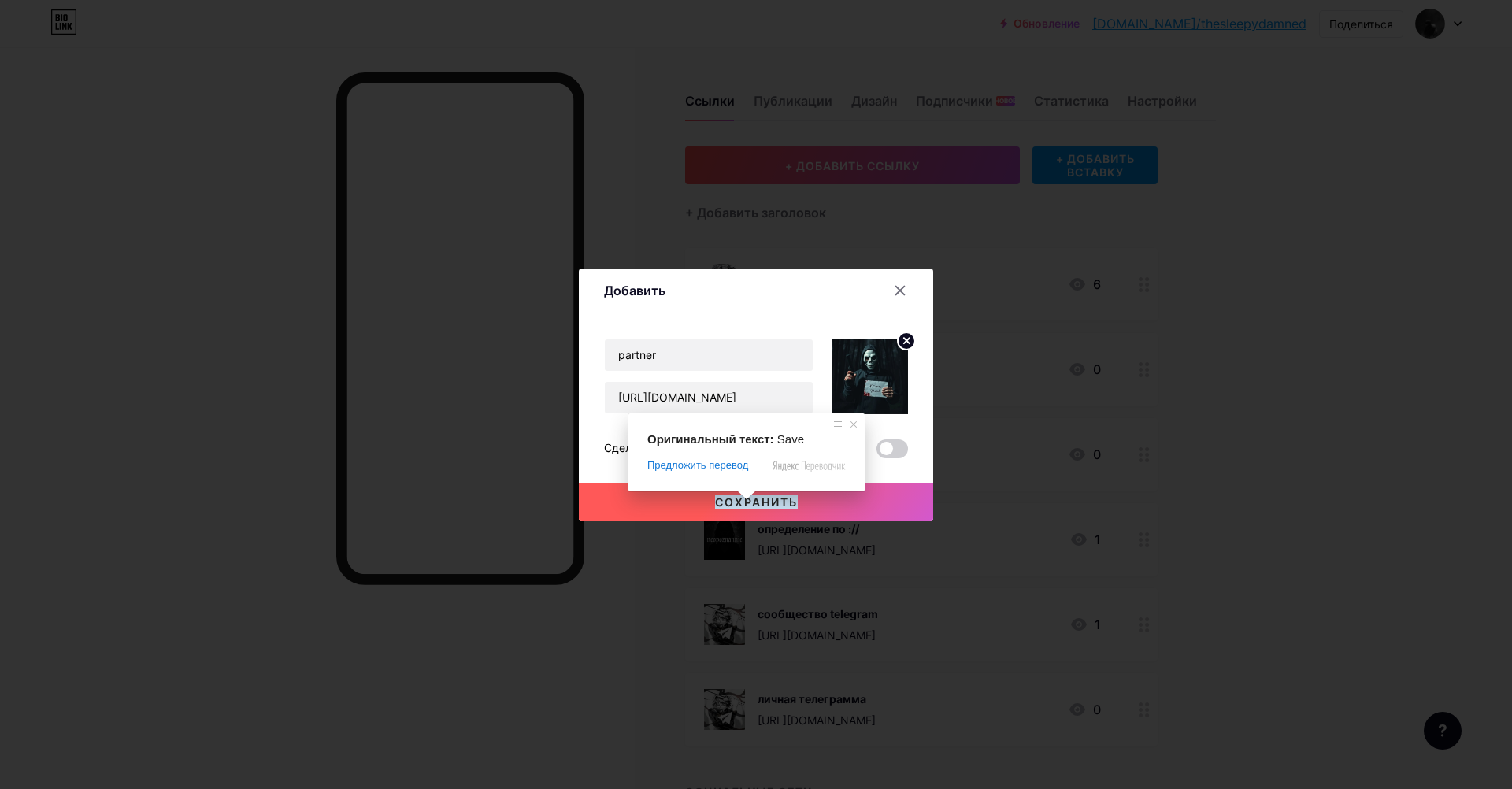
click at [676, 504] on button "Сохранить" at bounding box center [756, 502] width 354 height 38
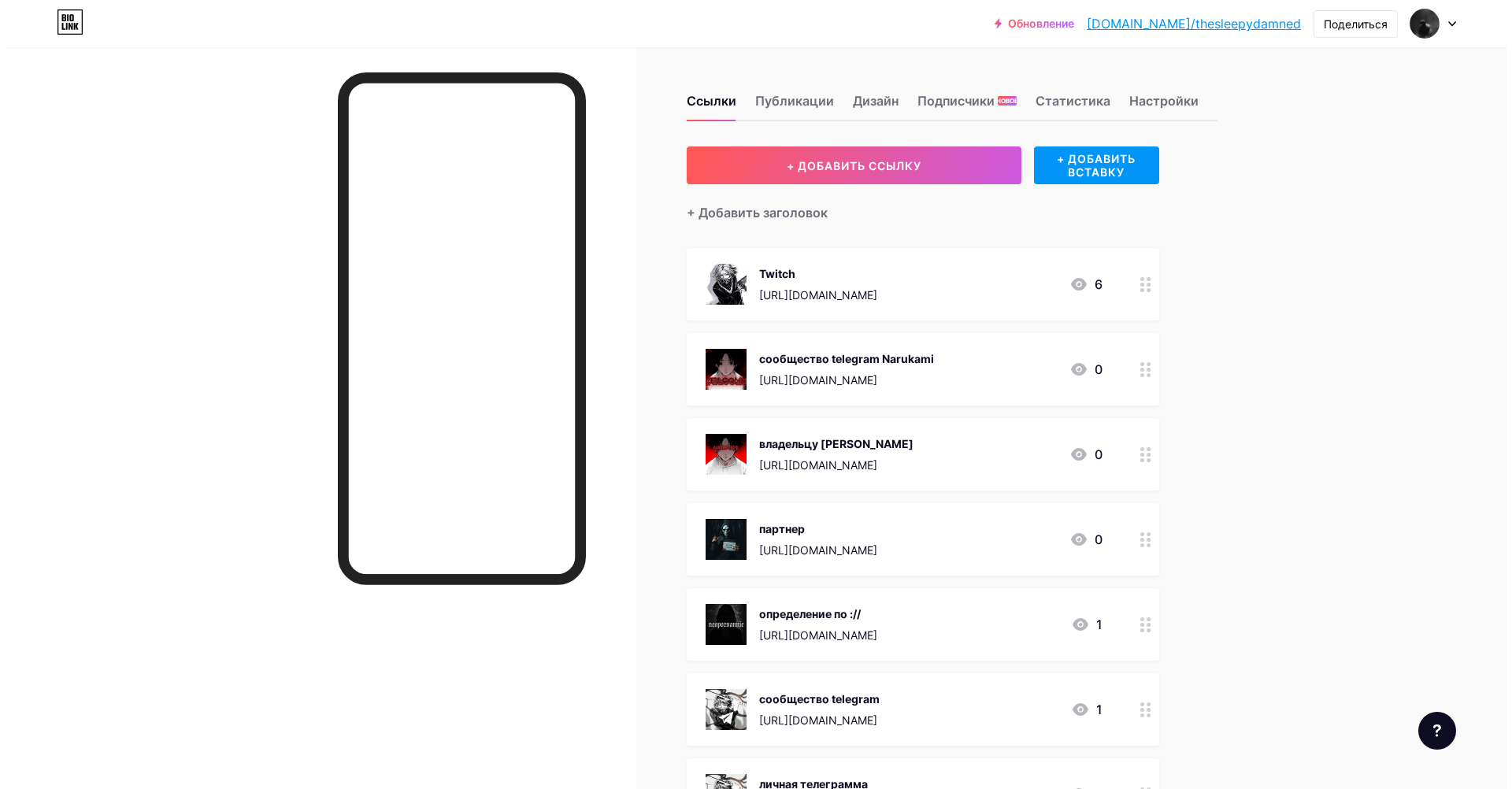
scroll to position [225, 0]
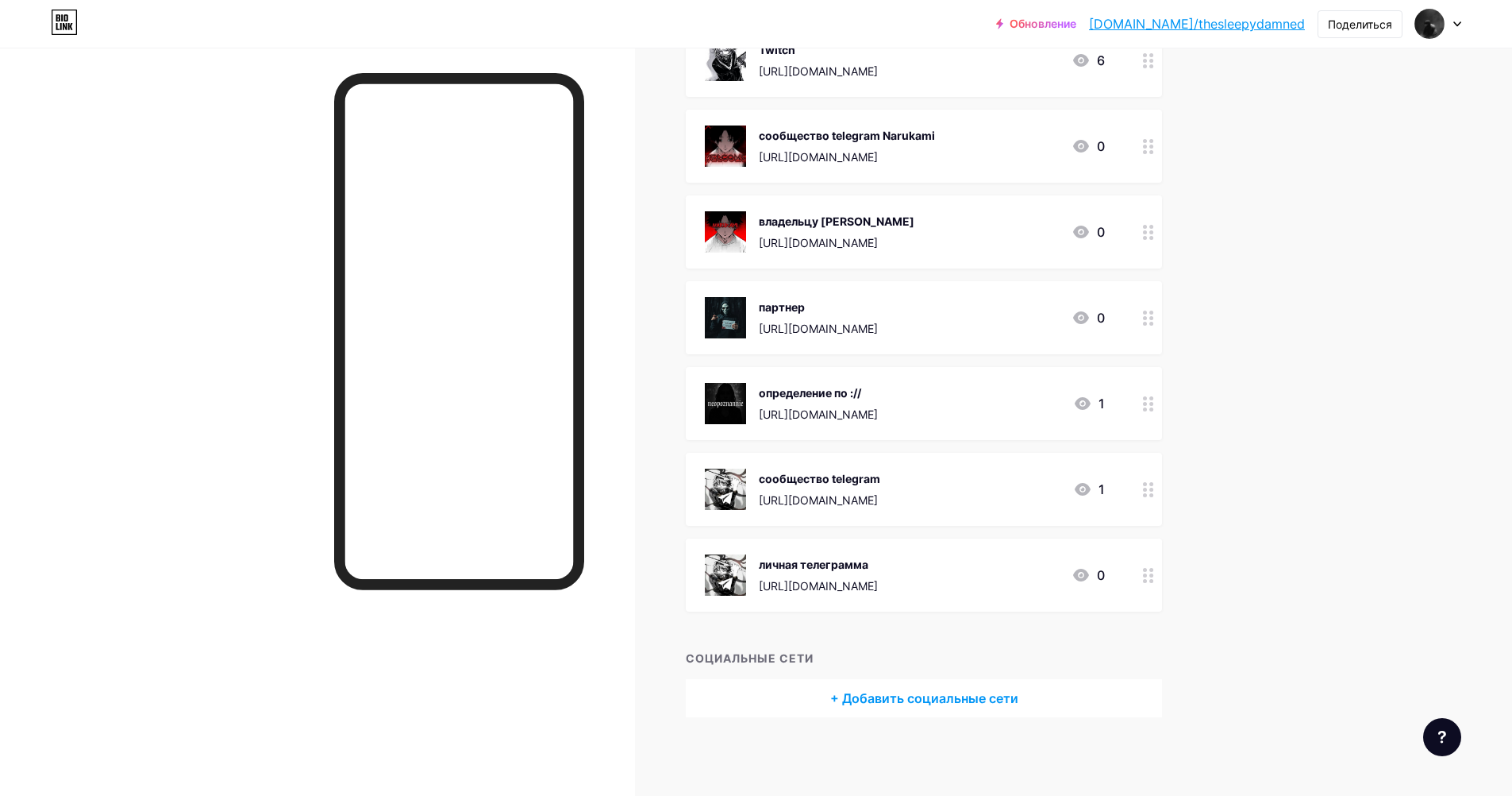
click at [1220, 635] on div "+ ДОБАВИТЬ ССЫЛКУ + ДОБАВИТЬ ВСТАВКУ + Добавить заголовок Twitch [URL][DOMAIN_N…" at bounding box center [954, 319] width 535 height 796
click at [919, 692] on ya-tr-span "+ Добавить социальные сети" at bounding box center [924, 698] width 188 height 19
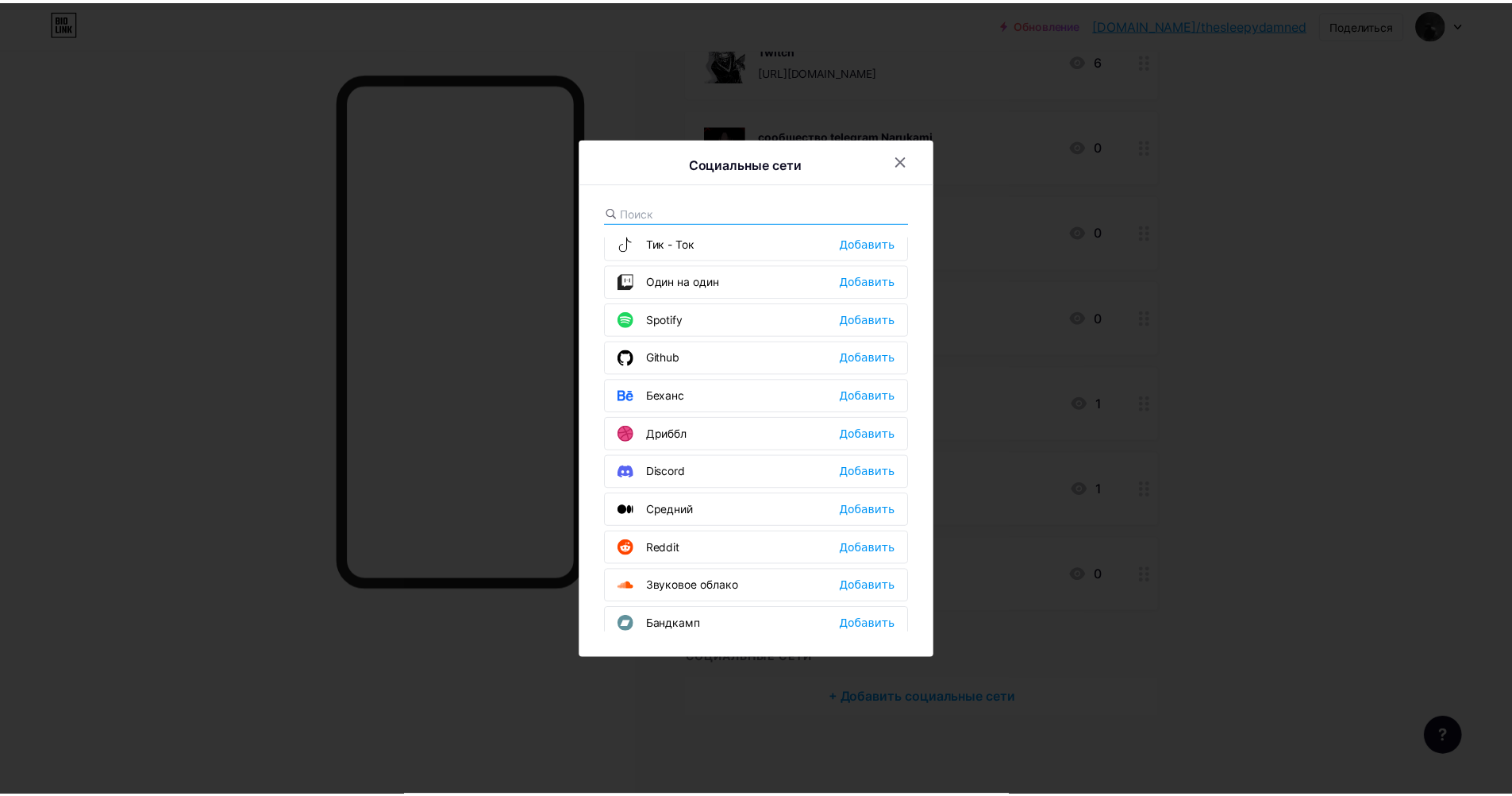
scroll to position [238, 0]
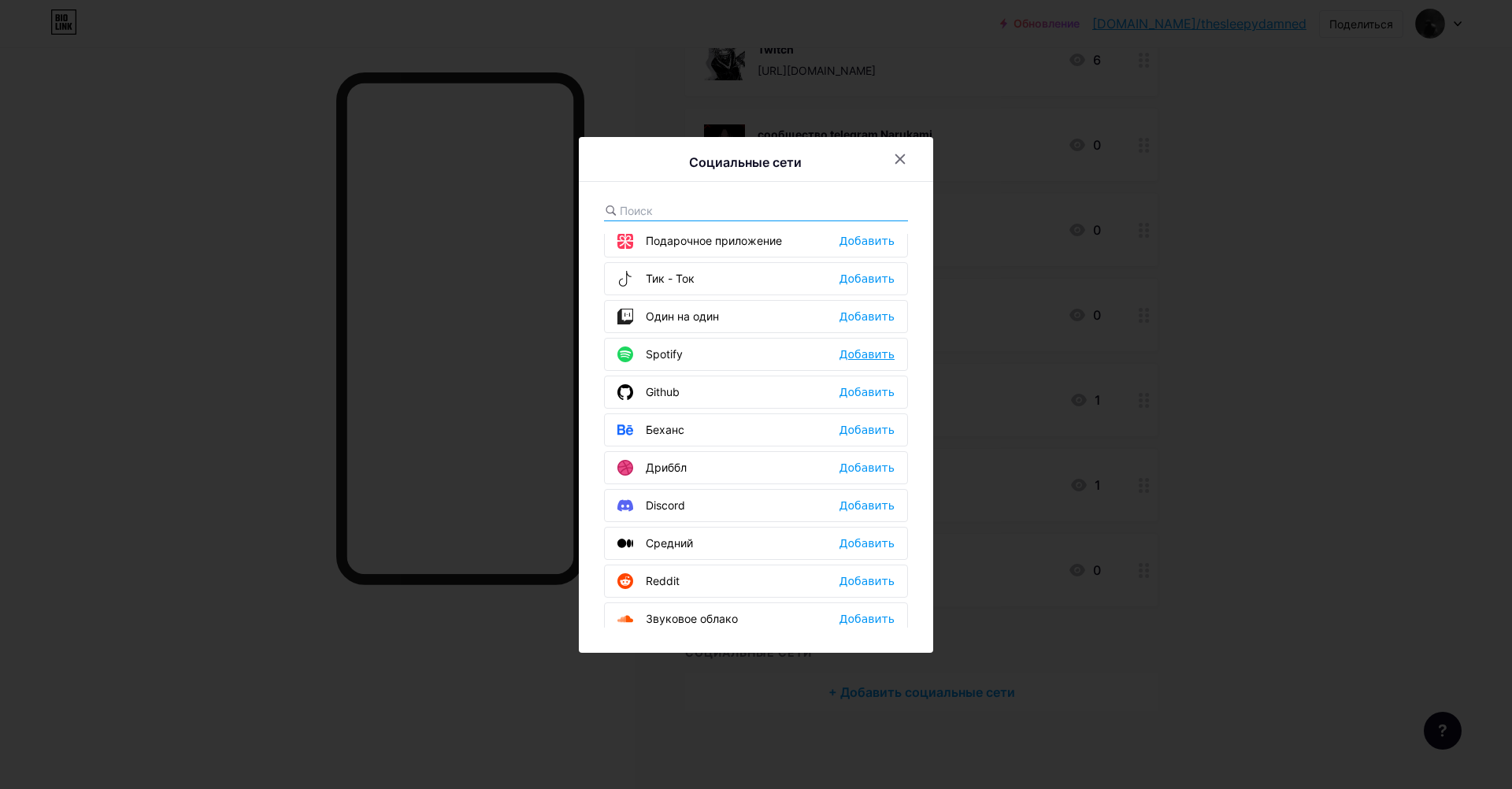
click at [865, 358] on div "Добавить" at bounding box center [867, 355] width 55 height 16
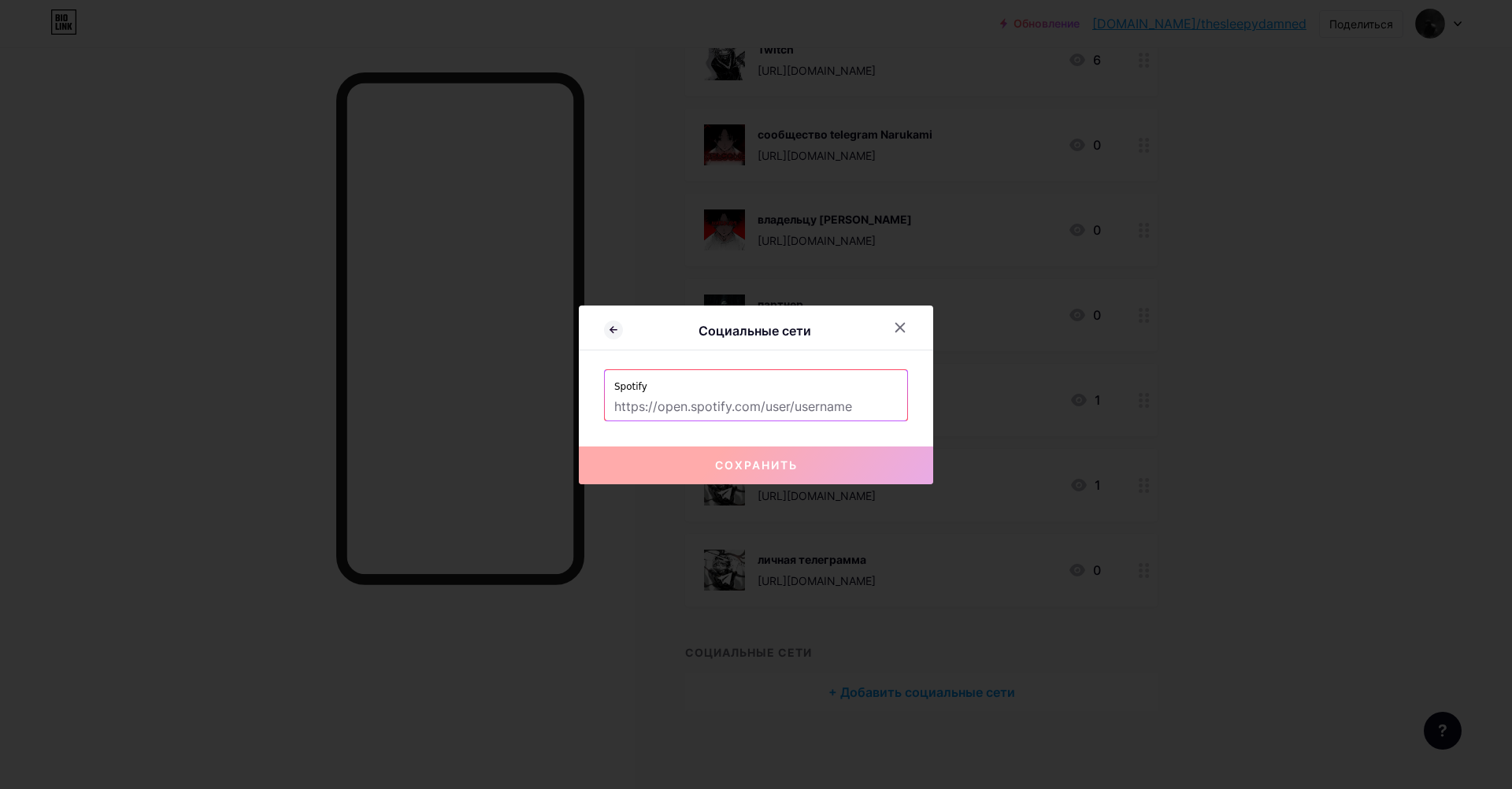
drag, startPoint x: 786, startPoint y: 403, endPoint x: 785, endPoint y: 415, distance: 12.0
click at [786, 403] on input "text" at bounding box center [756, 407] width 283 height 27
click at [898, 334] on div at bounding box center [900, 327] width 28 height 28
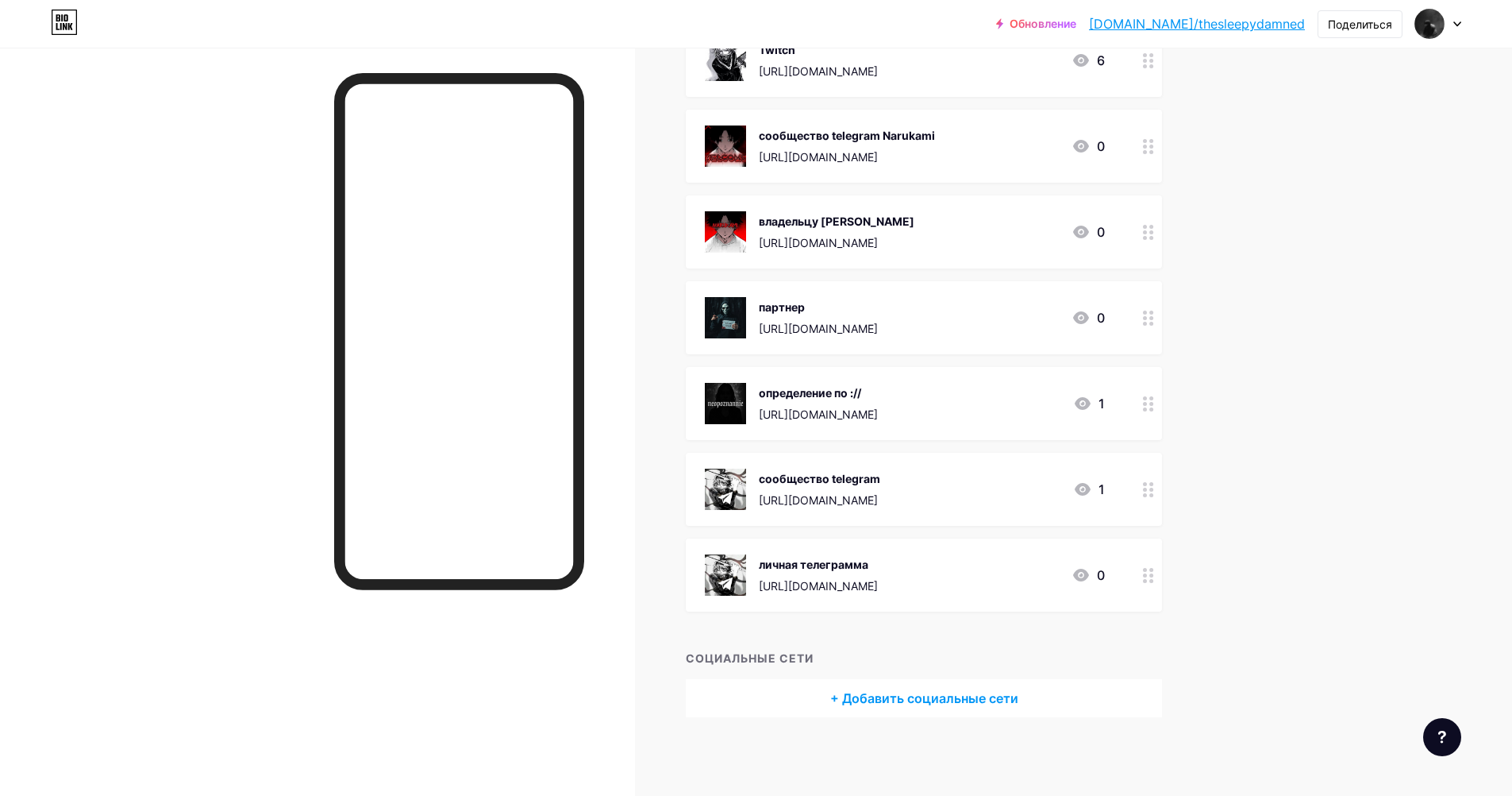
click at [837, 692] on ya-tr-span "+ Добавить социальные сети" at bounding box center [924, 698] width 188 height 19
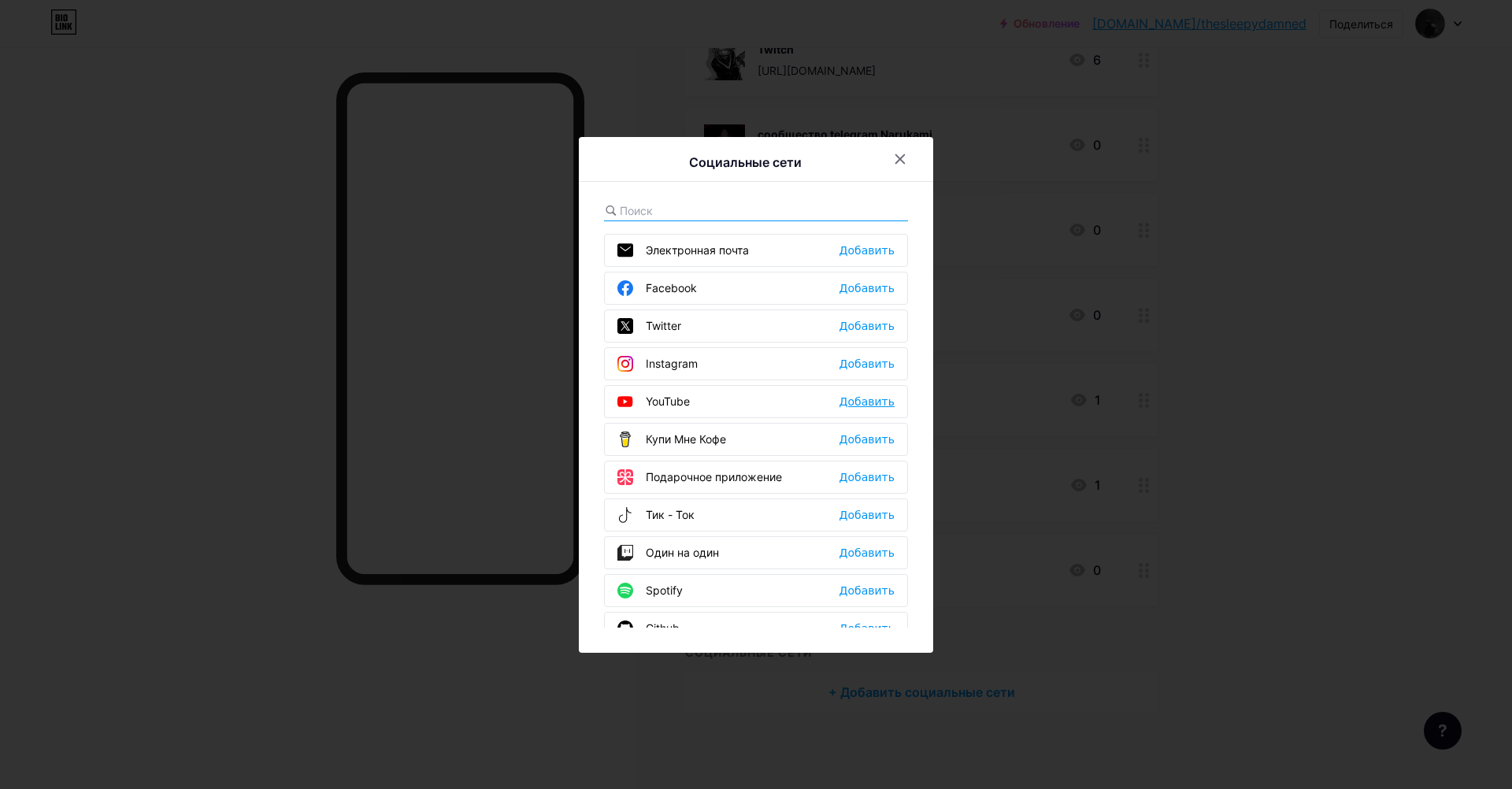
click at [860, 404] on ya-tr-span "Добавить" at bounding box center [867, 402] width 55 height 12
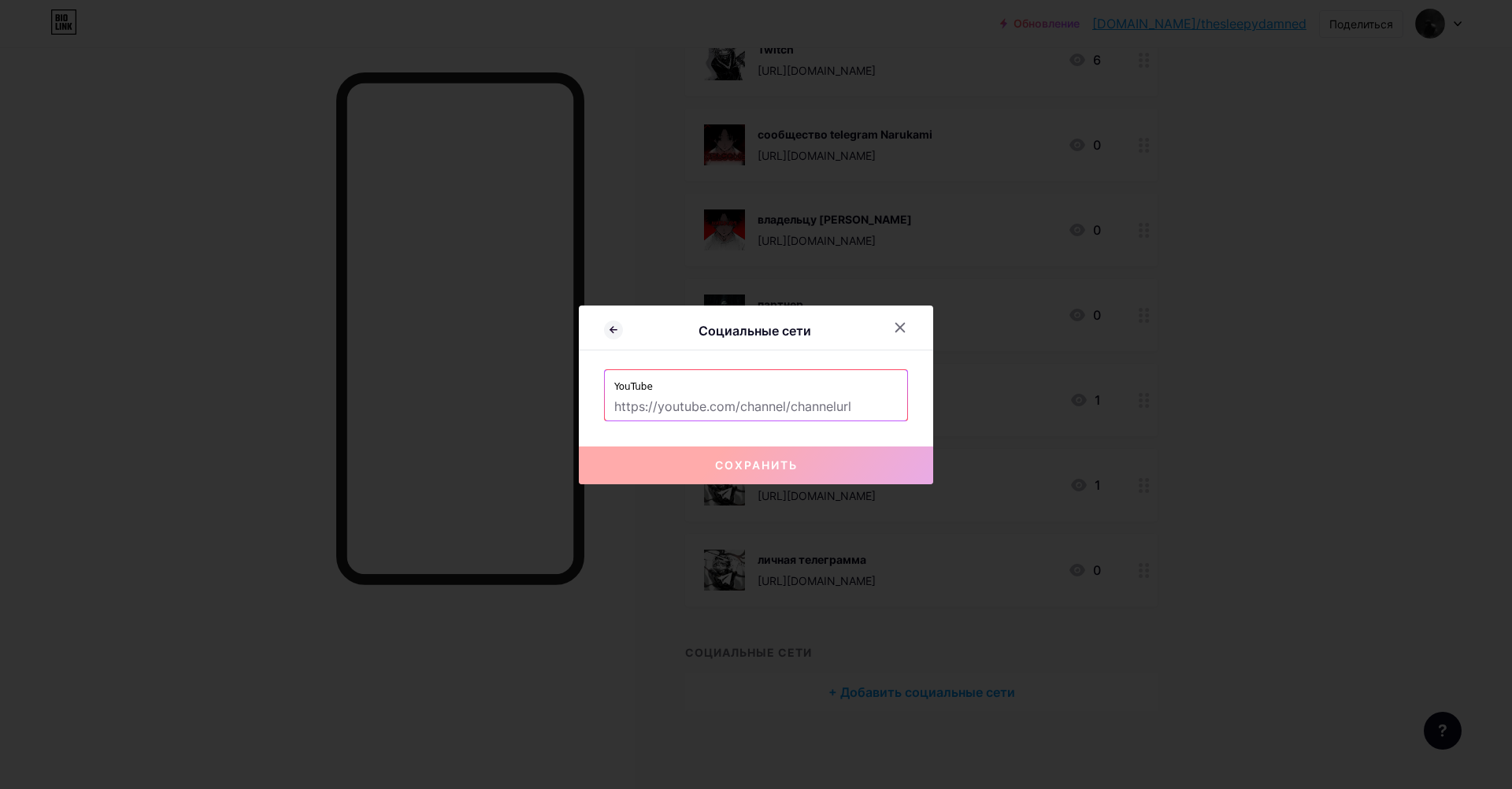
click at [731, 394] on input "text" at bounding box center [756, 407] width 283 height 27
paste input "[URL][DOMAIN_NAME]"
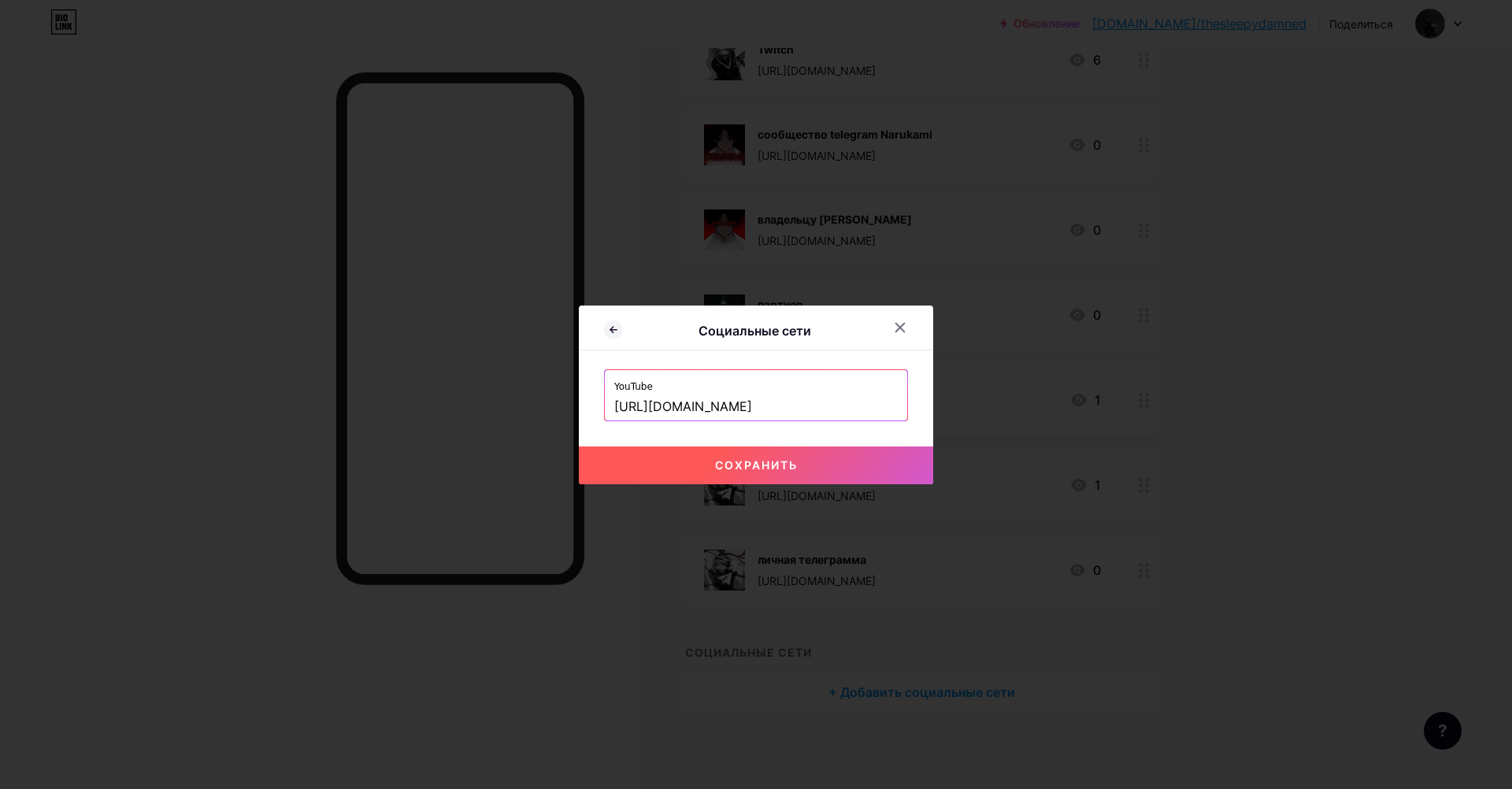
type input "[URL][DOMAIN_NAME]"
click at [685, 466] on button "Сохранить" at bounding box center [756, 465] width 354 height 38
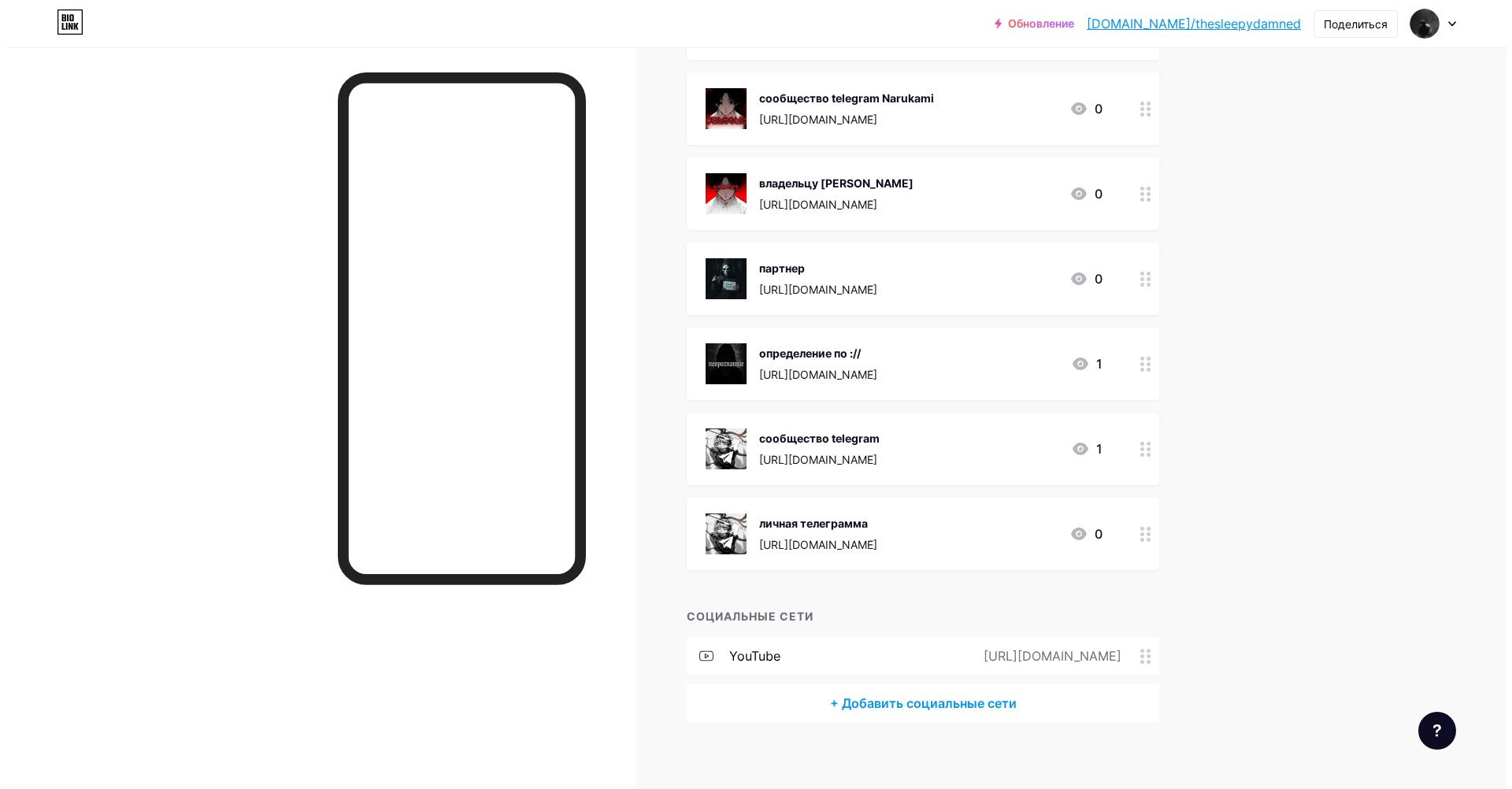
scroll to position [272, 0]
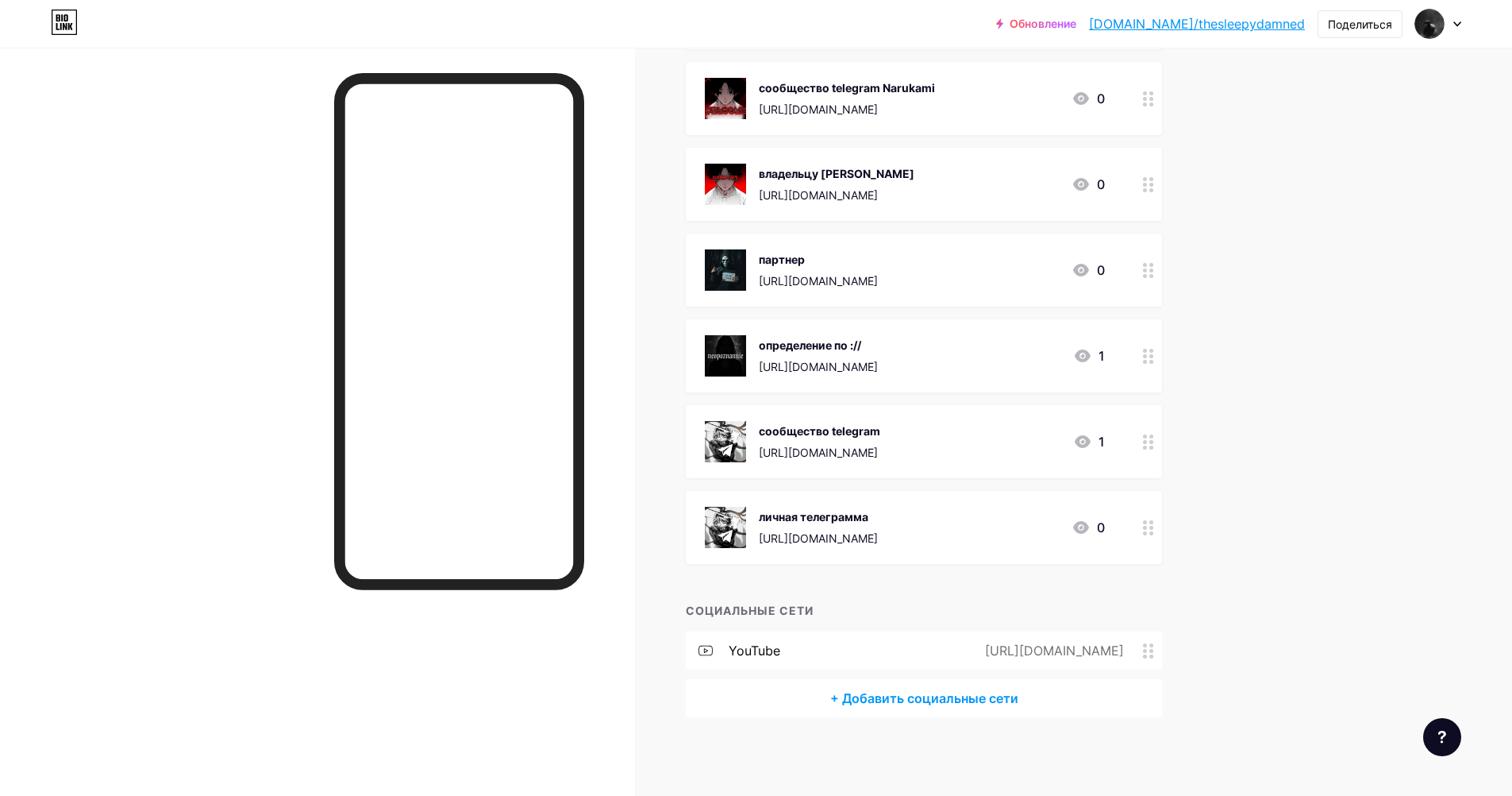
click at [902, 700] on ya-tr-span "+ Добавить социальные сети" at bounding box center [924, 698] width 188 height 19
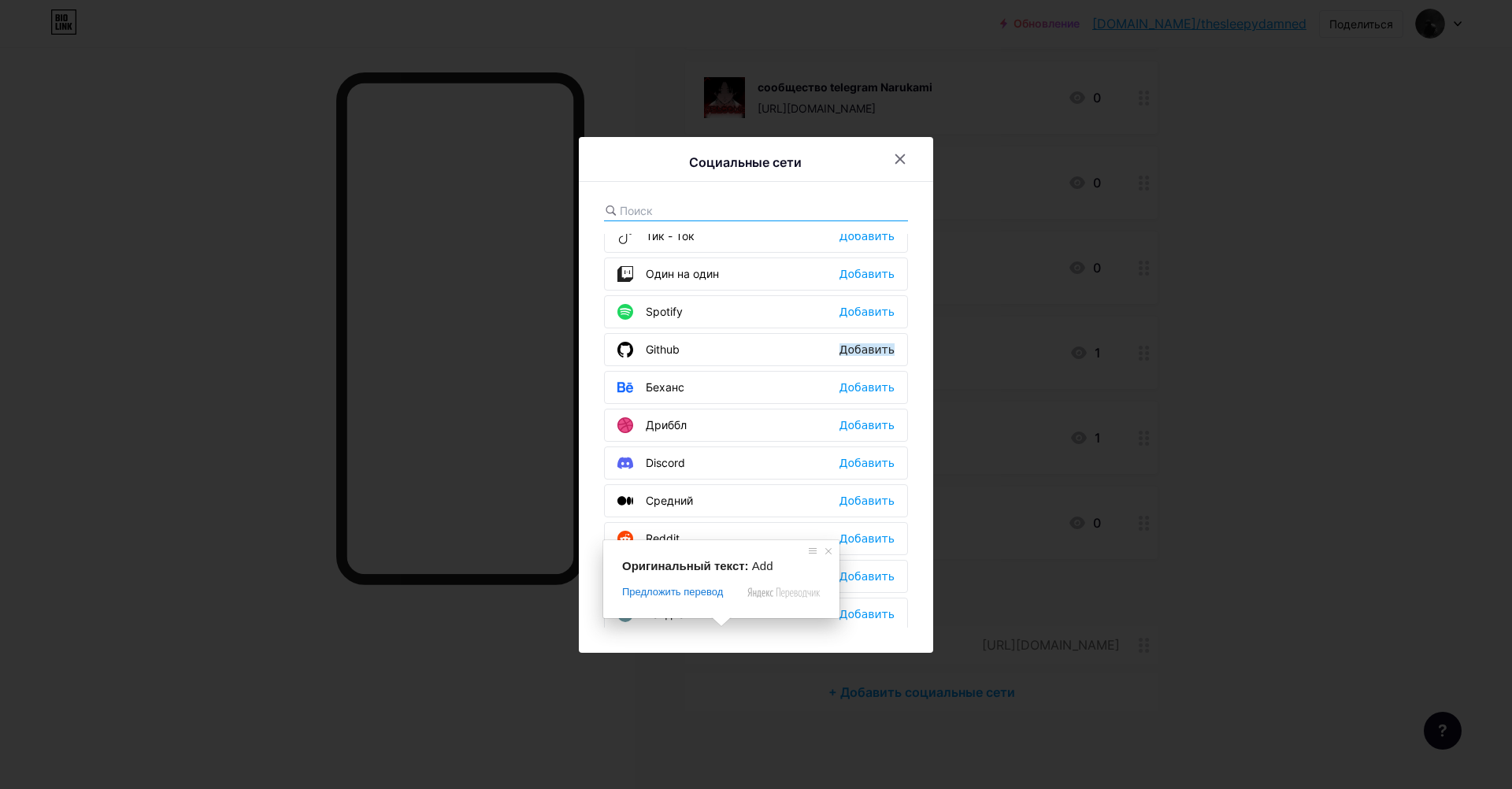
scroll to position [315, 0]
click at [855, 315] on ya-tr-span "Добавить" at bounding box center [867, 313] width 55 height 12
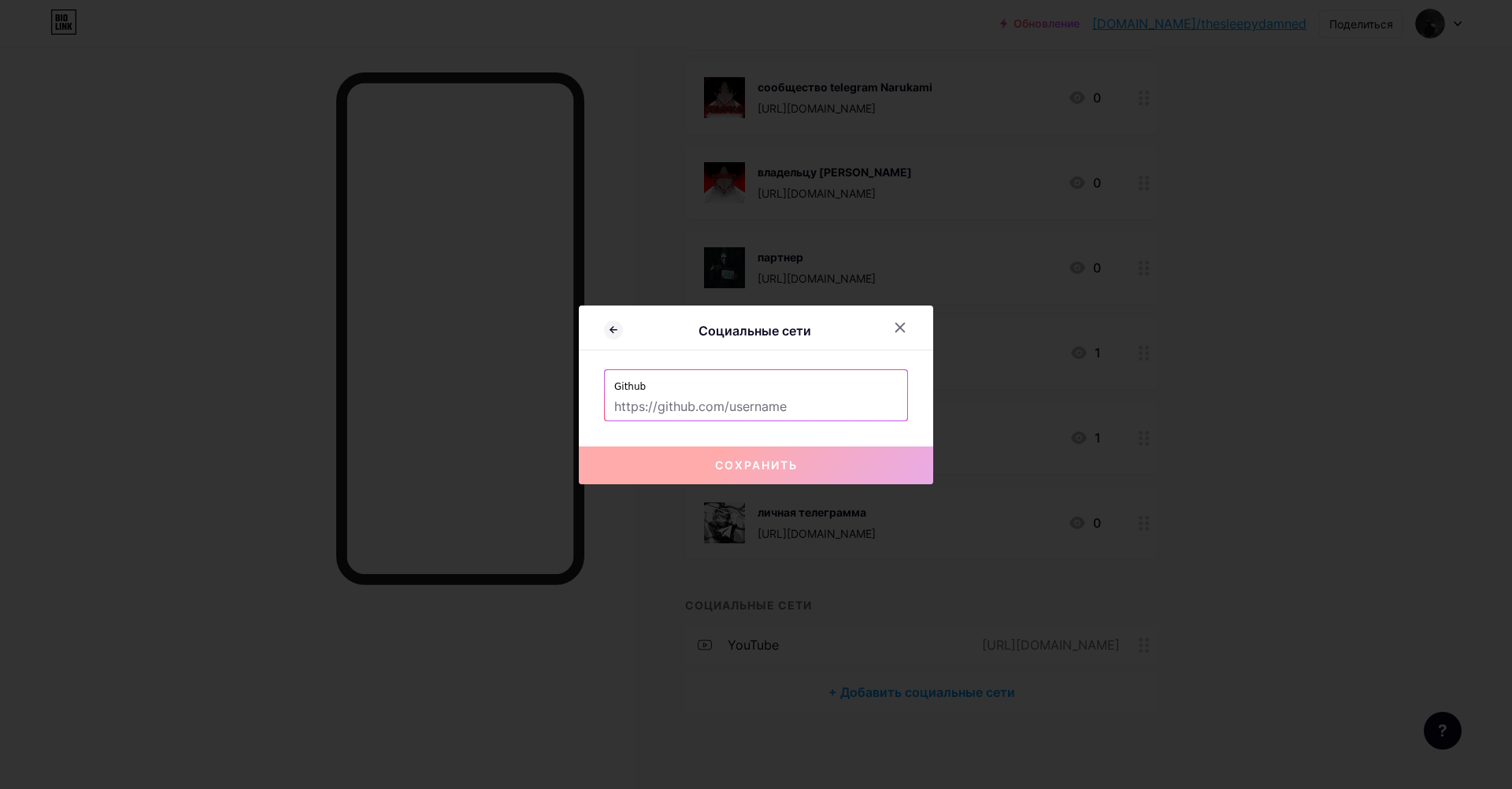
click at [741, 399] on input "text" at bounding box center [756, 407] width 283 height 27
paste input "[URL][DOMAIN_NAME]"
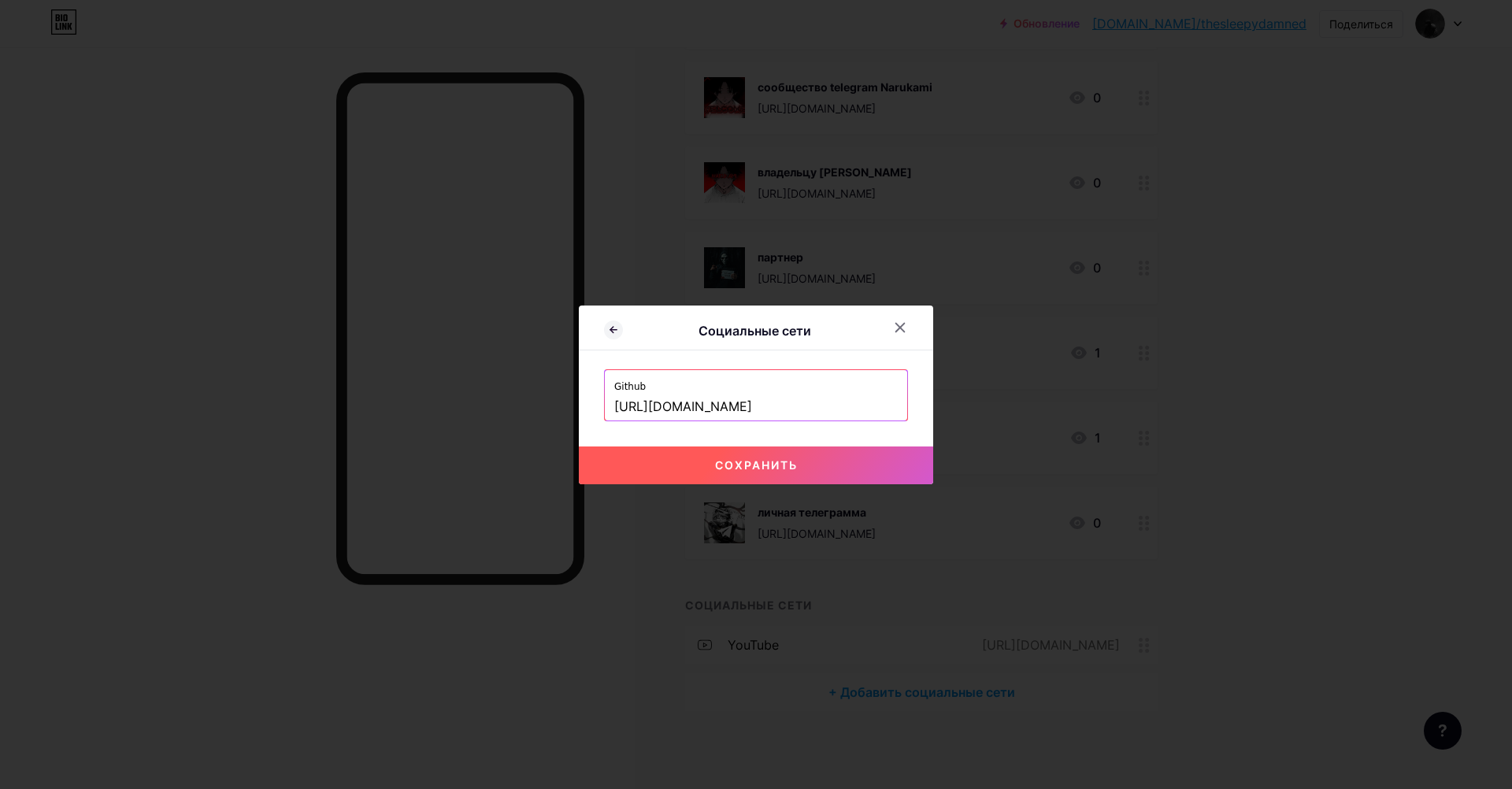
type input "[URL][DOMAIN_NAME]"
click at [723, 459] on ya-tr-span "Сохранить" at bounding box center [756, 464] width 82 height 13
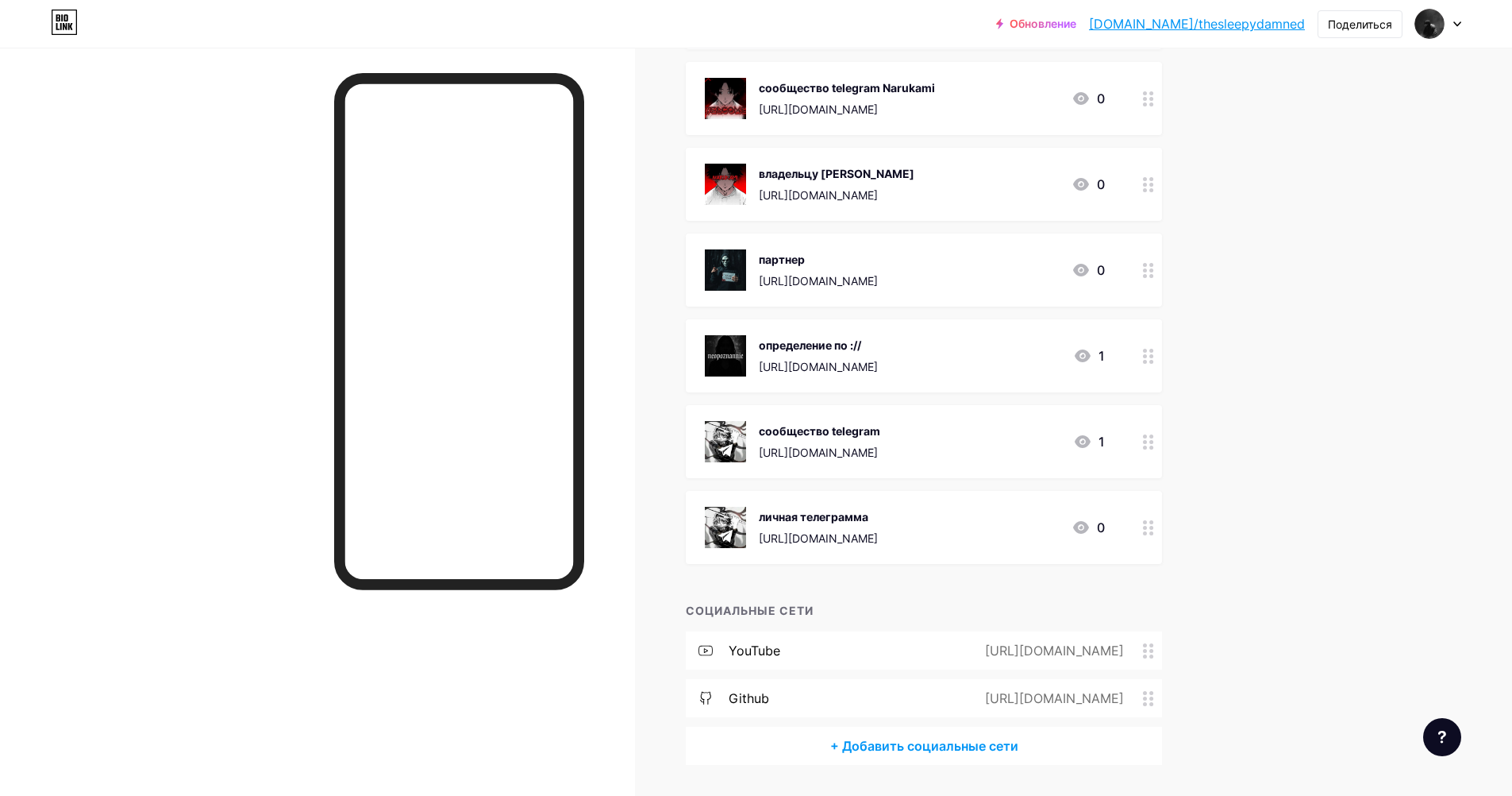
click at [877, 744] on ya-tr-span "+ Добавить социальные сети" at bounding box center [924, 745] width 188 height 19
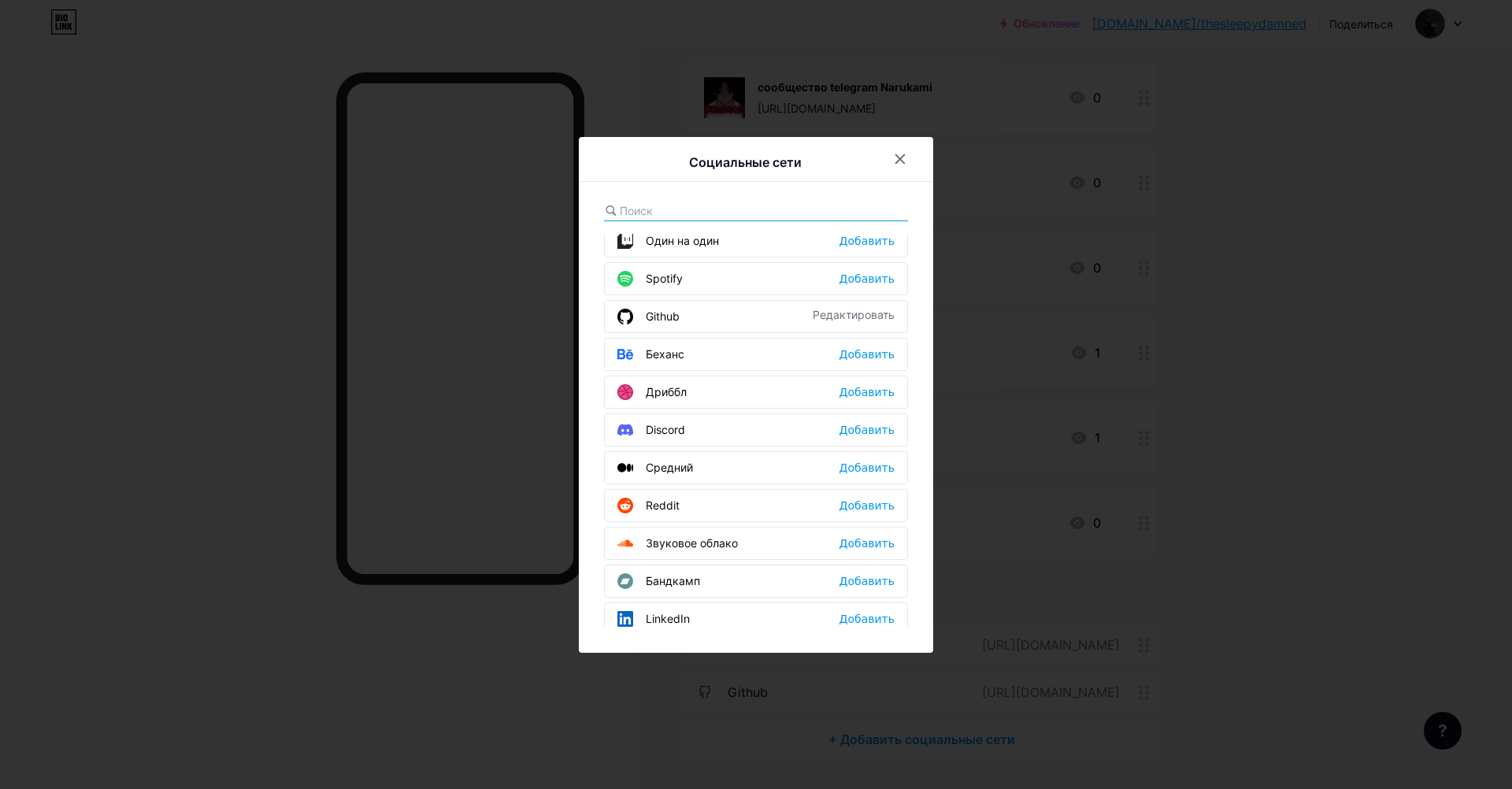
scroll to position [394, 0]
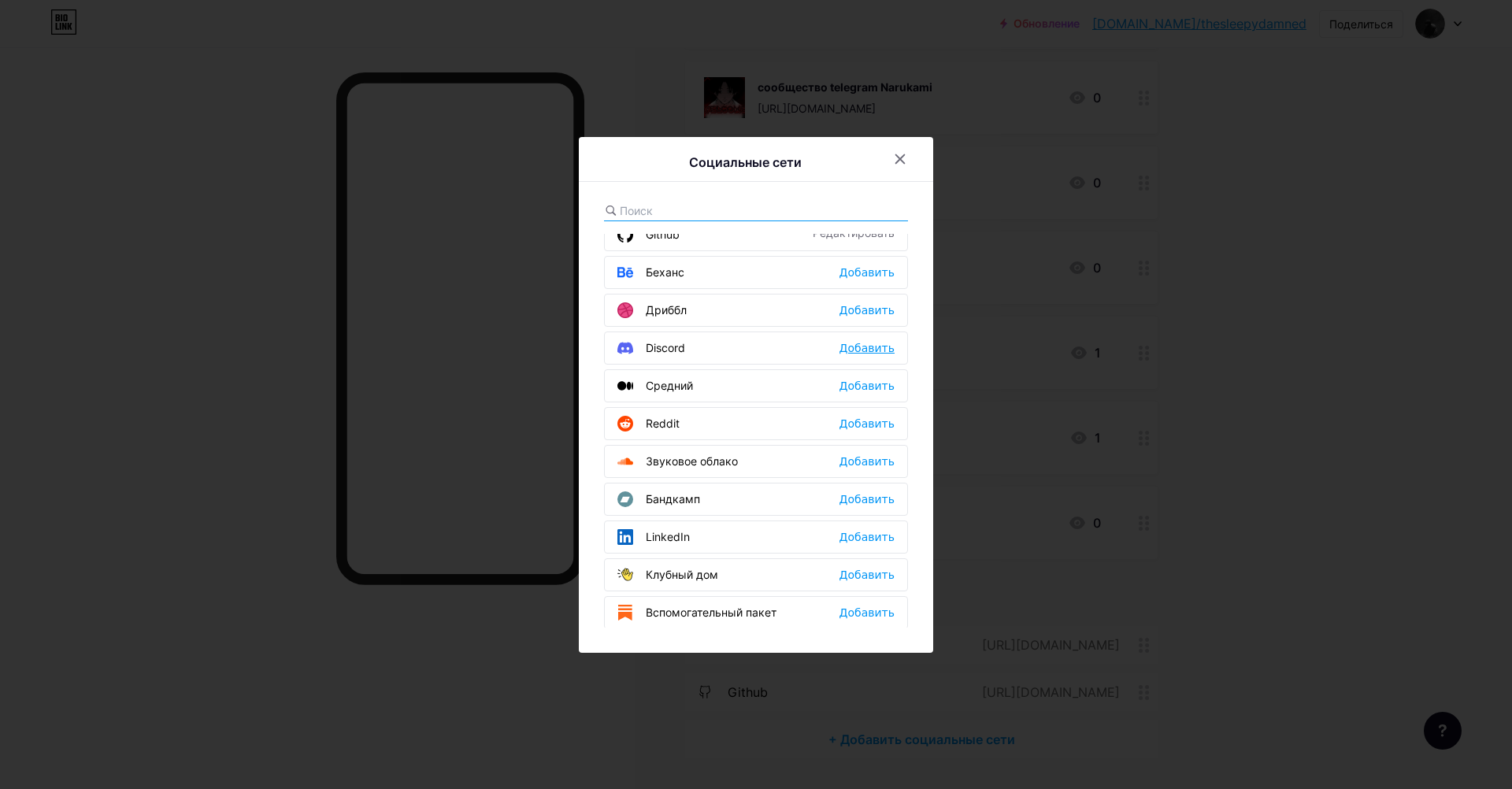
click at [850, 350] on div "Добавить" at bounding box center [867, 348] width 55 height 16
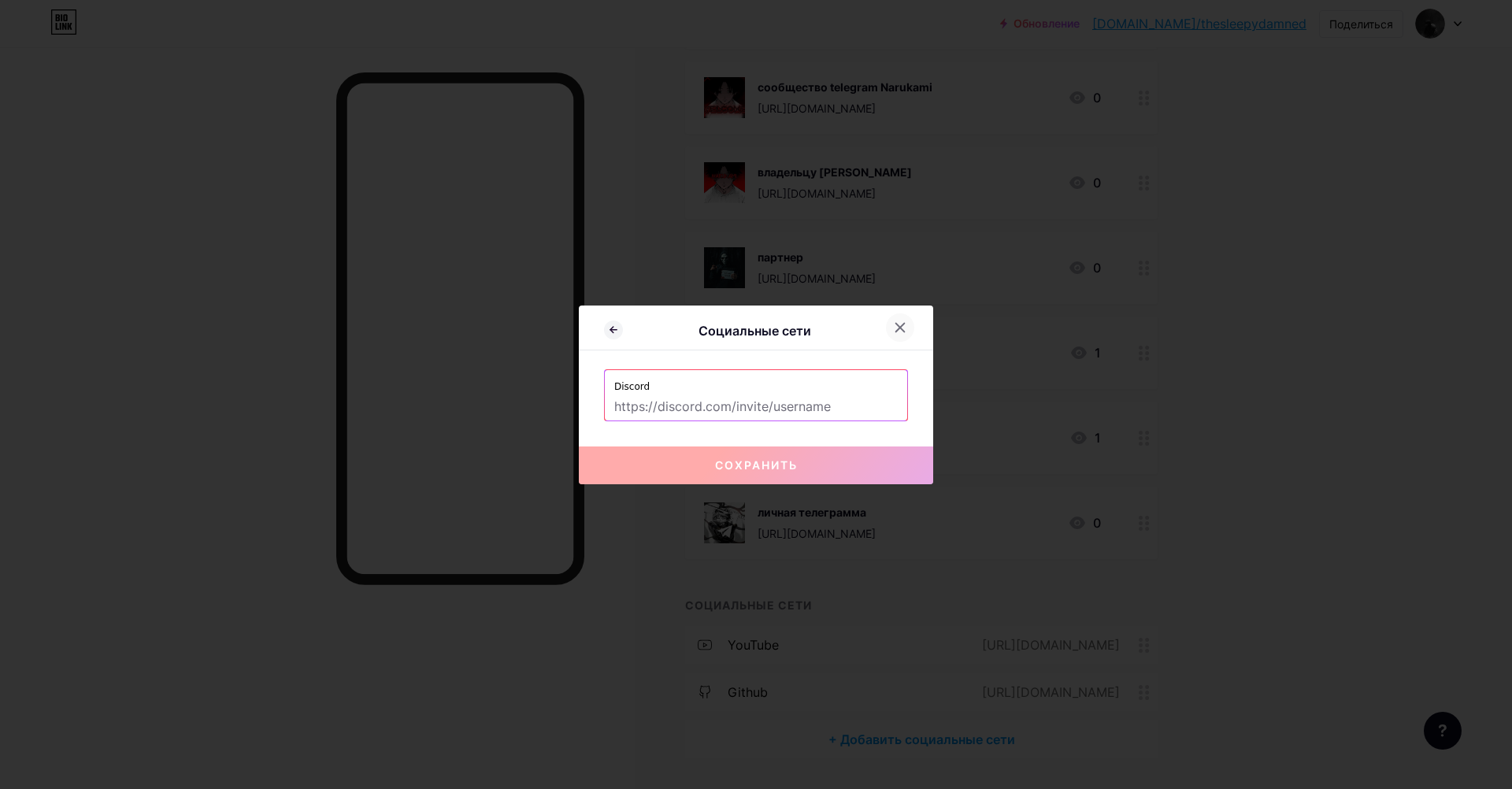
click at [894, 326] on icon at bounding box center [900, 327] width 12 height 12
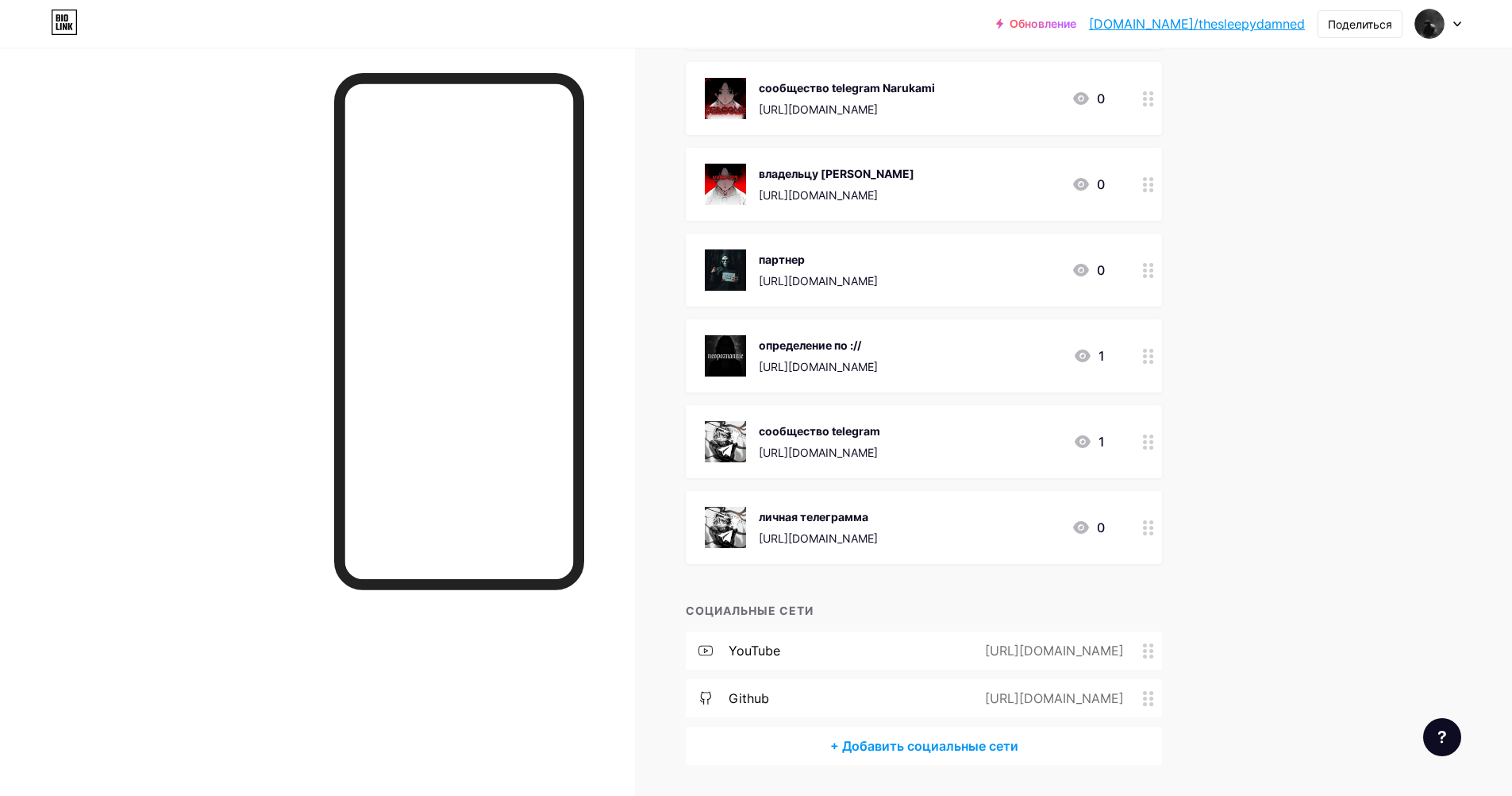
click at [820, 747] on div "+ Добавить социальные сети" at bounding box center [924, 745] width 476 height 38
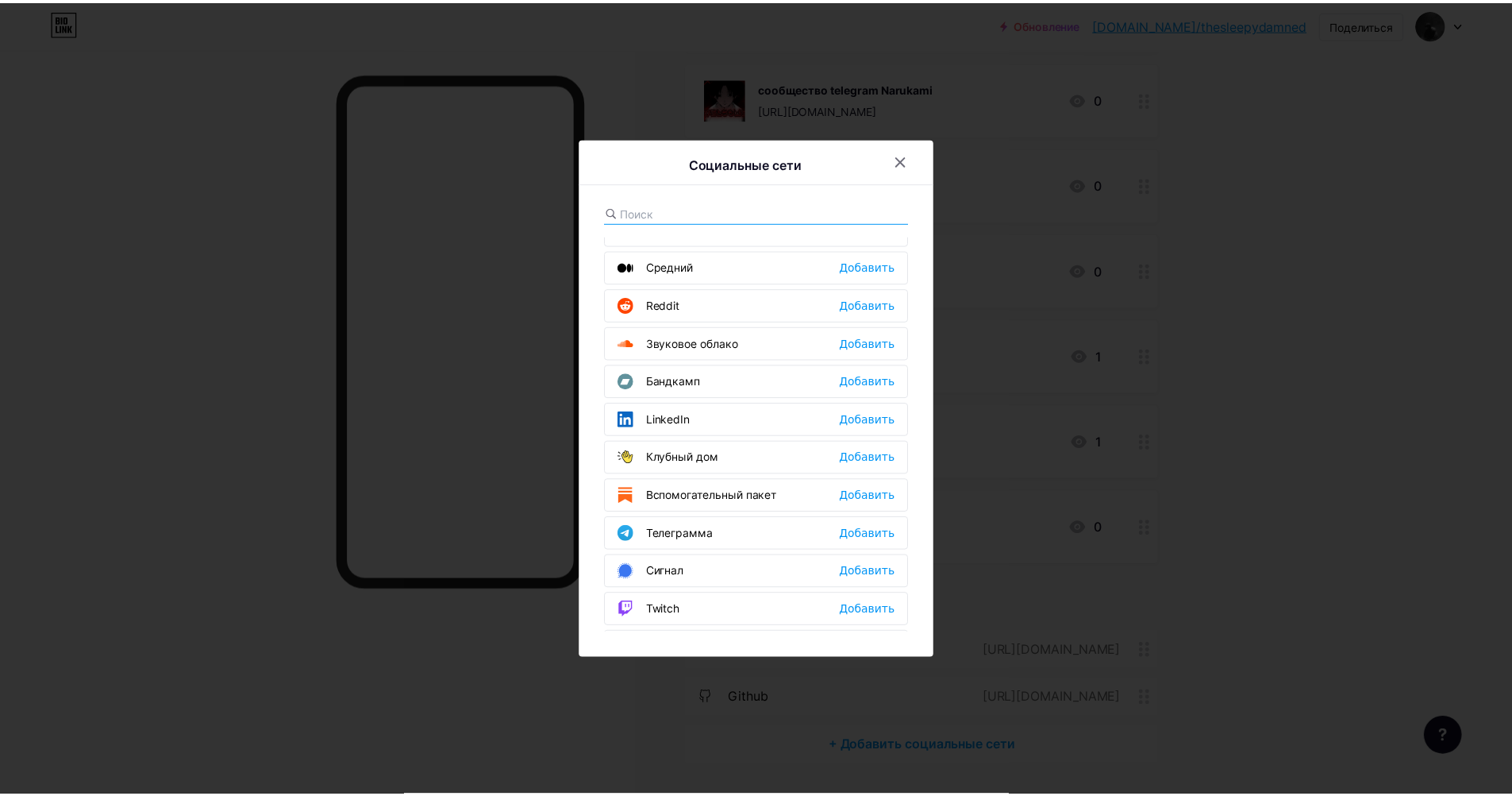
scroll to position [556, 0]
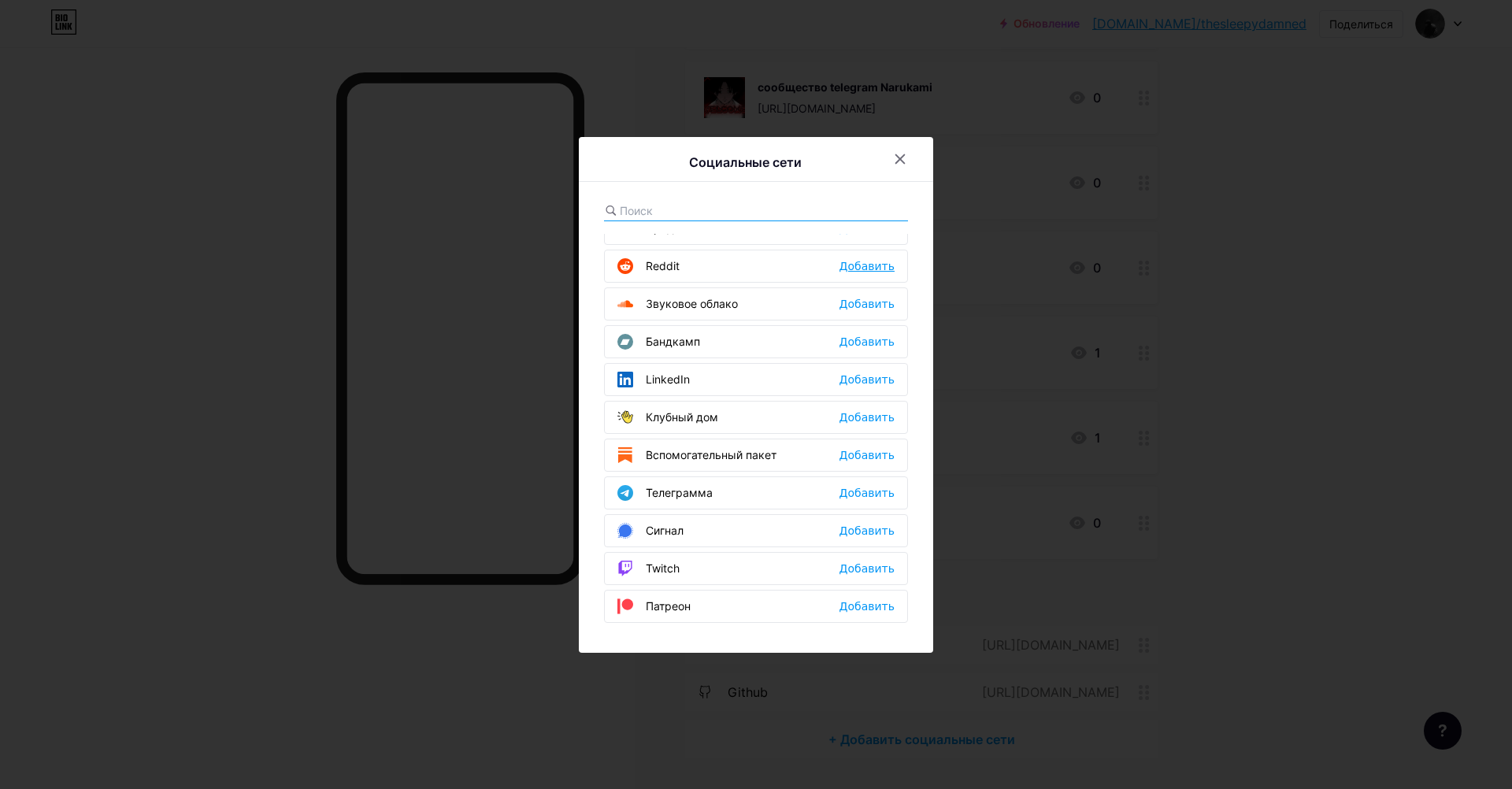
click at [862, 264] on ya-tr-span "Добавить" at bounding box center [867, 266] width 55 height 12
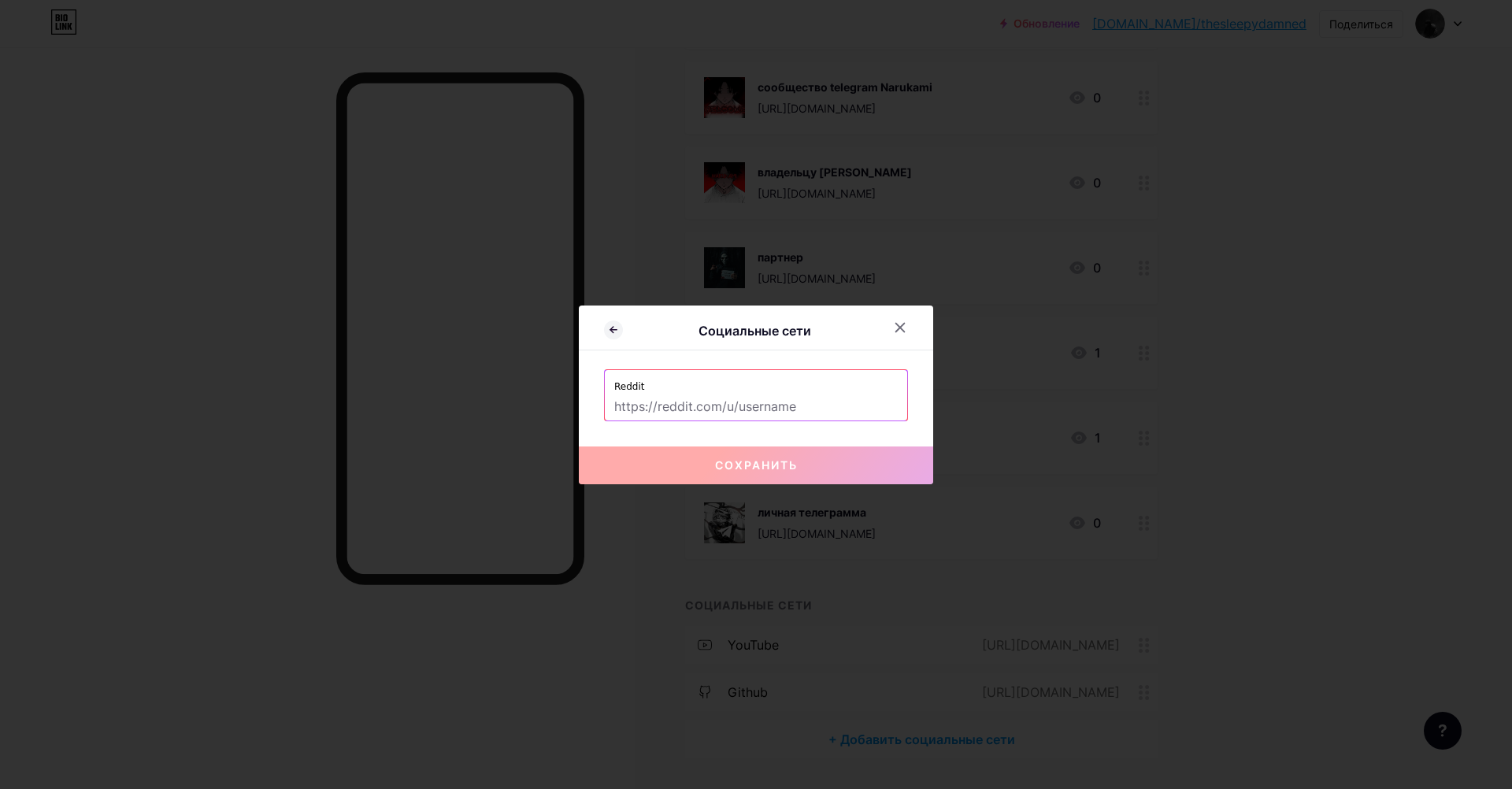
click at [696, 408] on input "text" at bounding box center [756, 407] width 283 height 27
paste input "[URL][DOMAIN_NAME]"
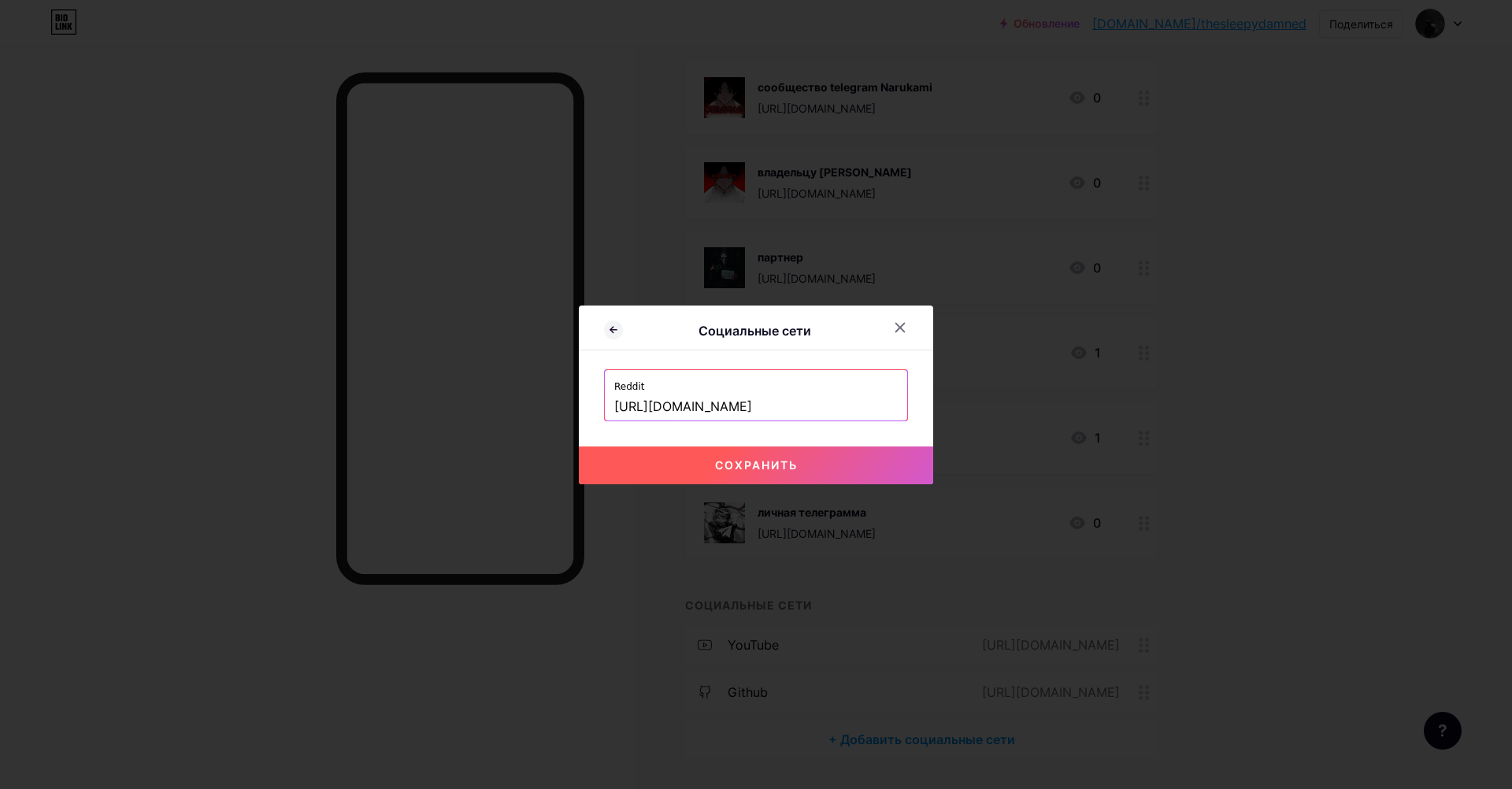
type input "[URL][DOMAIN_NAME]"
click at [673, 456] on button "Сохранить" at bounding box center [756, 465] width 354 height 38
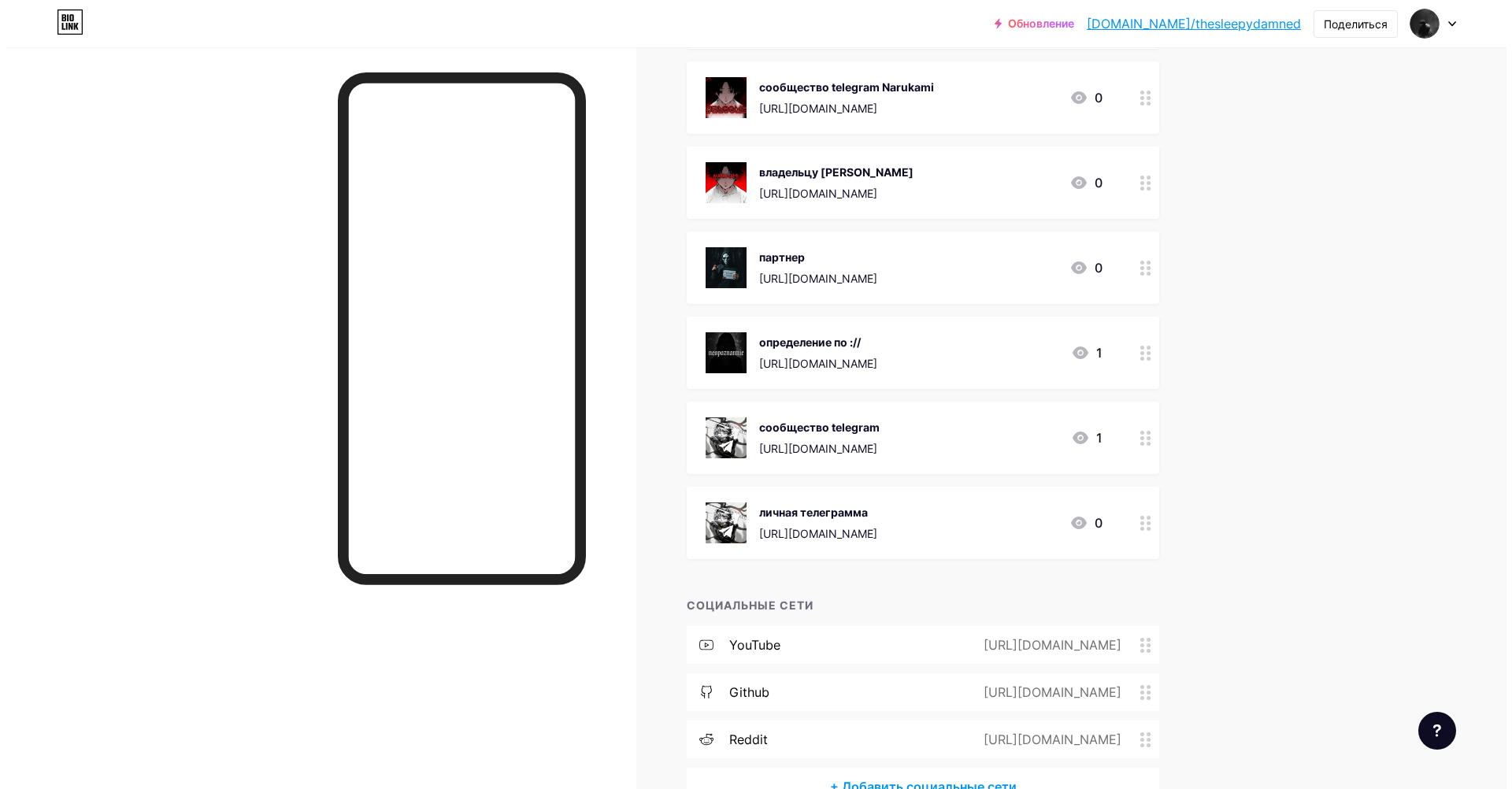
scroll to position [366, 0]
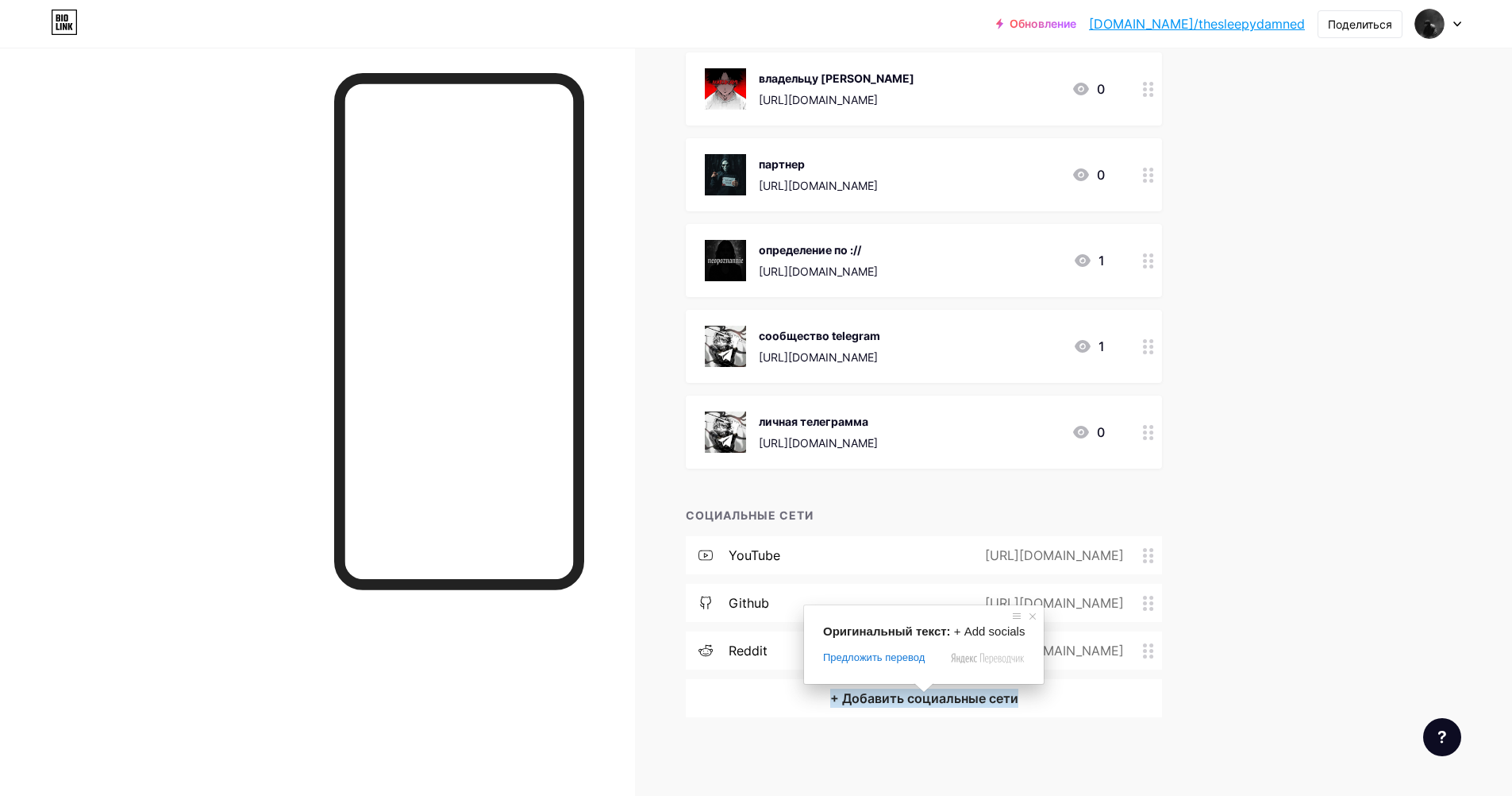
click at [937, 692] on ya-tr-span "+ Добавить социальные сети" at bounding box center [924, 698] width 188 height 19
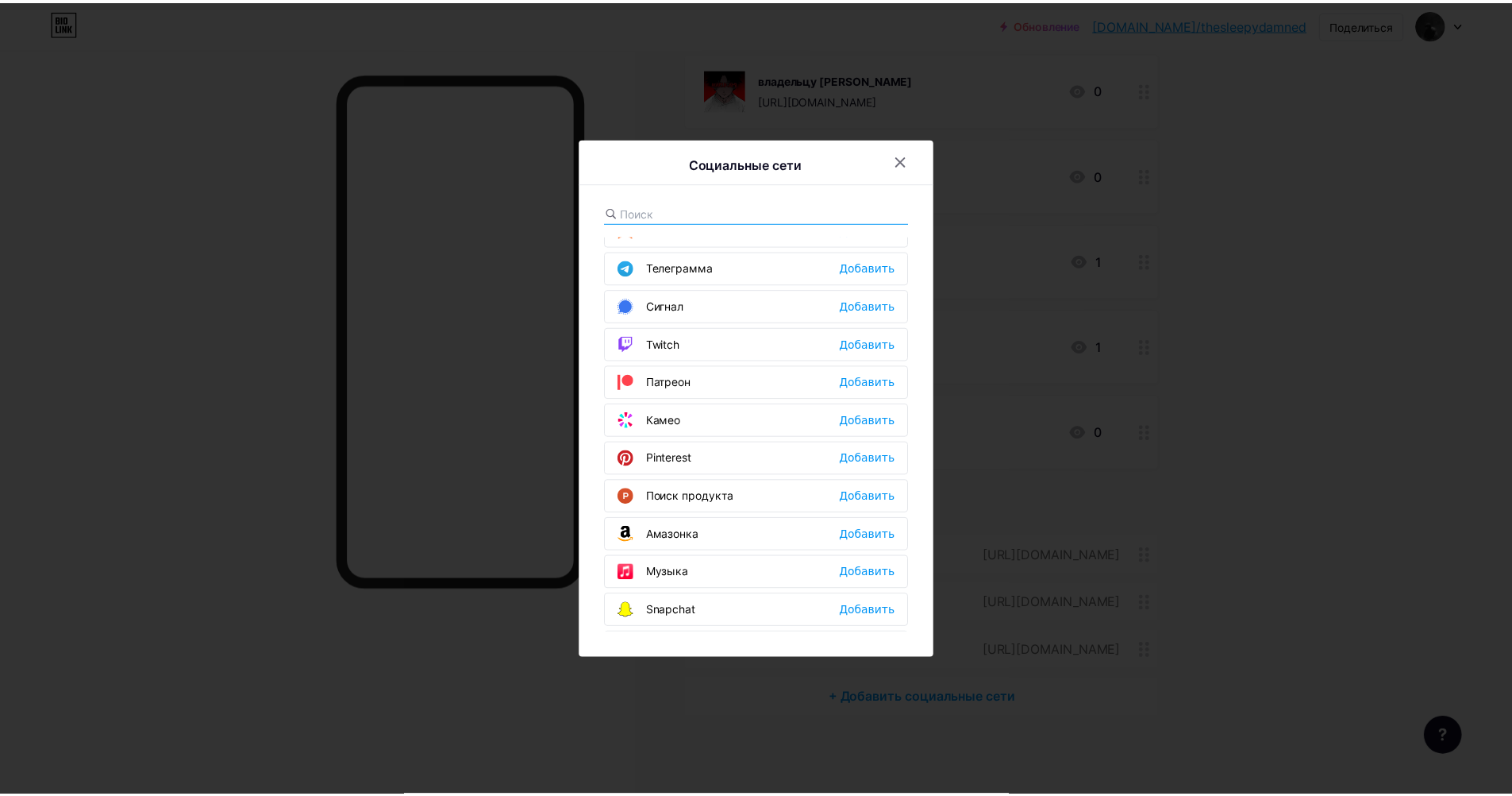
scroll to position [794, 0]
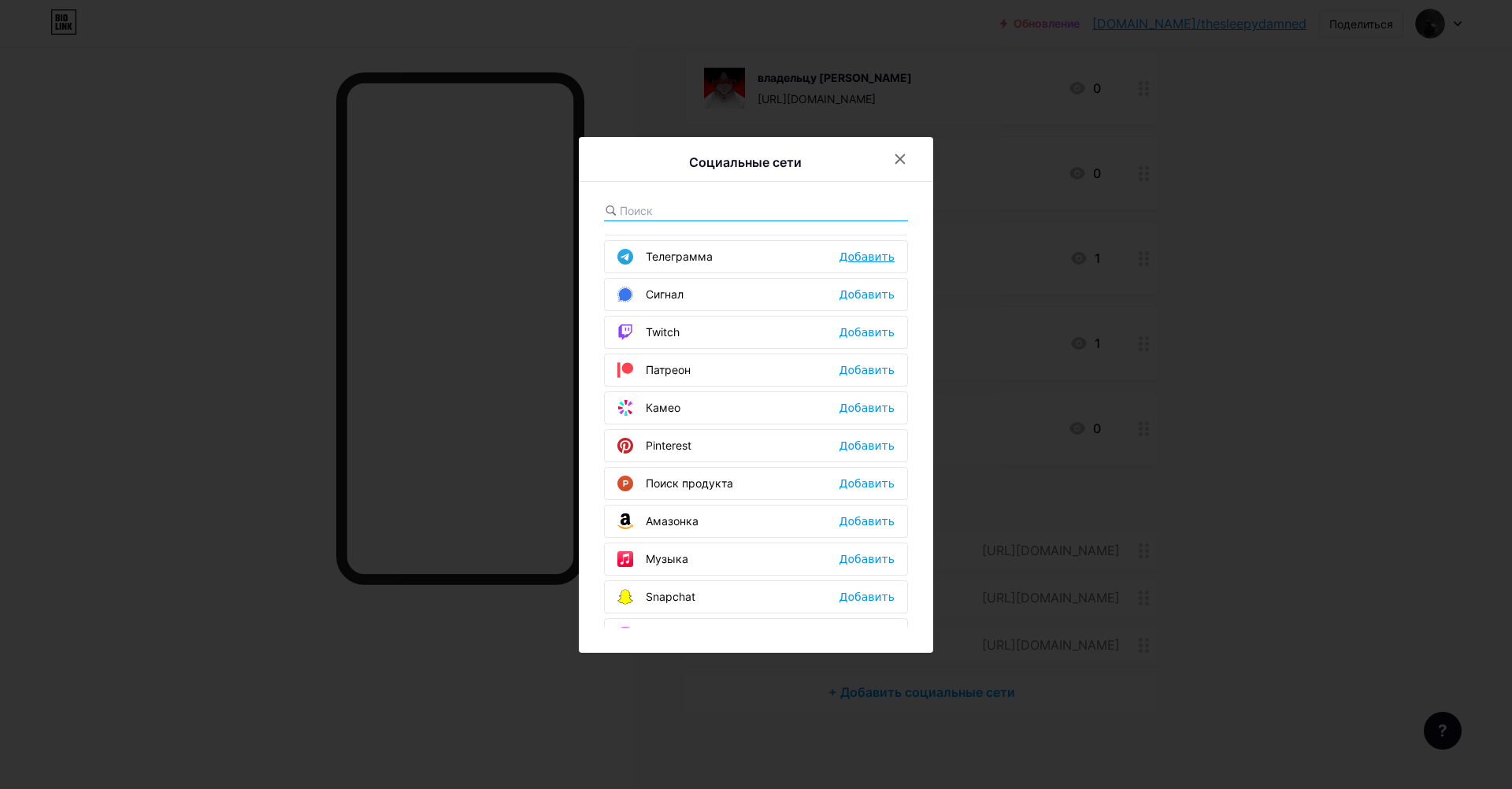
click at [865, 257] on div "Добавить" at bounding box center [867, 257] width 55 height 16
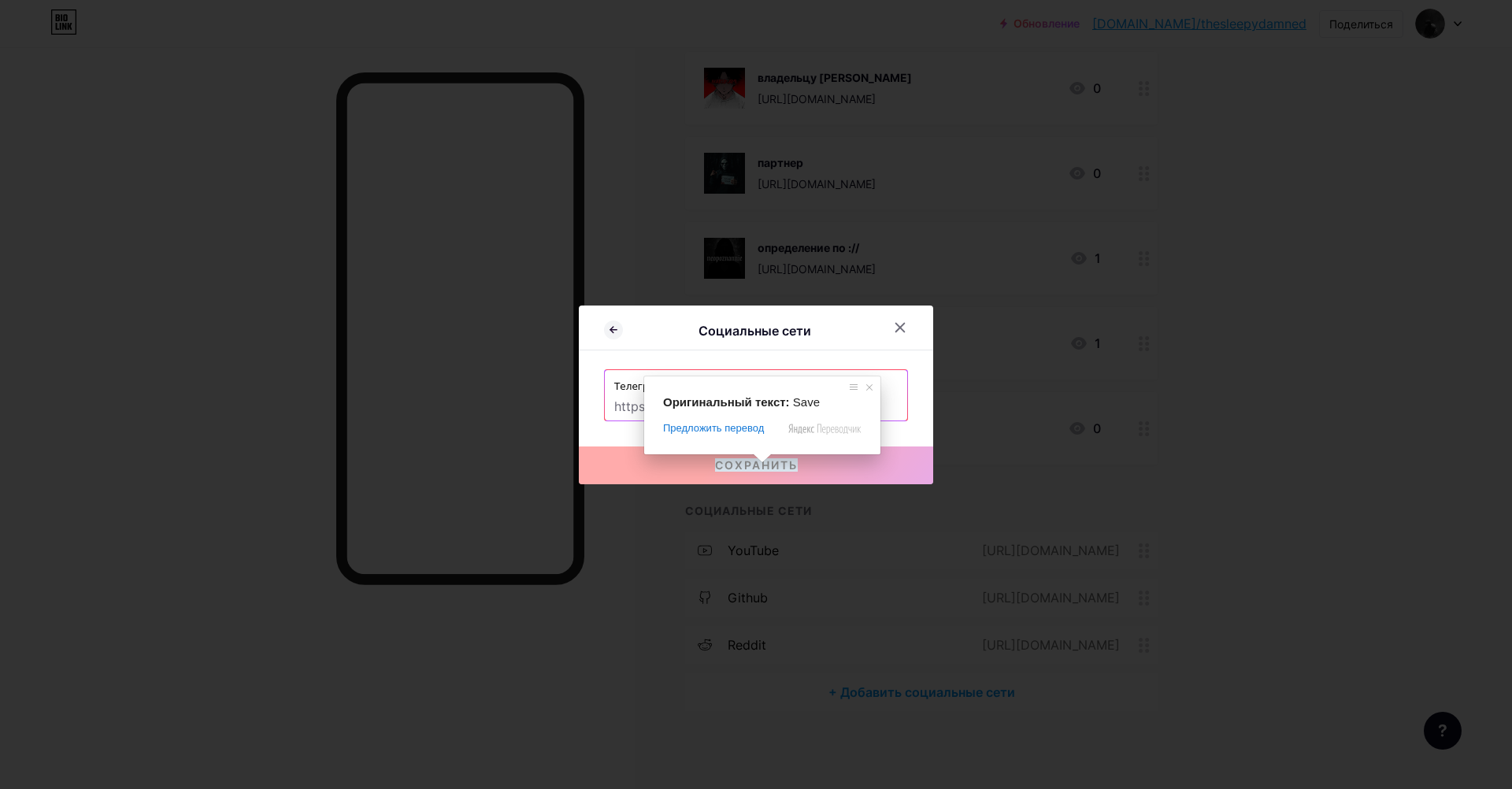
click at [633, 410] on input "text" at bounding box center [756, 407] width 283 height 27
paste input "[URL][DOMAIN_NAME]"
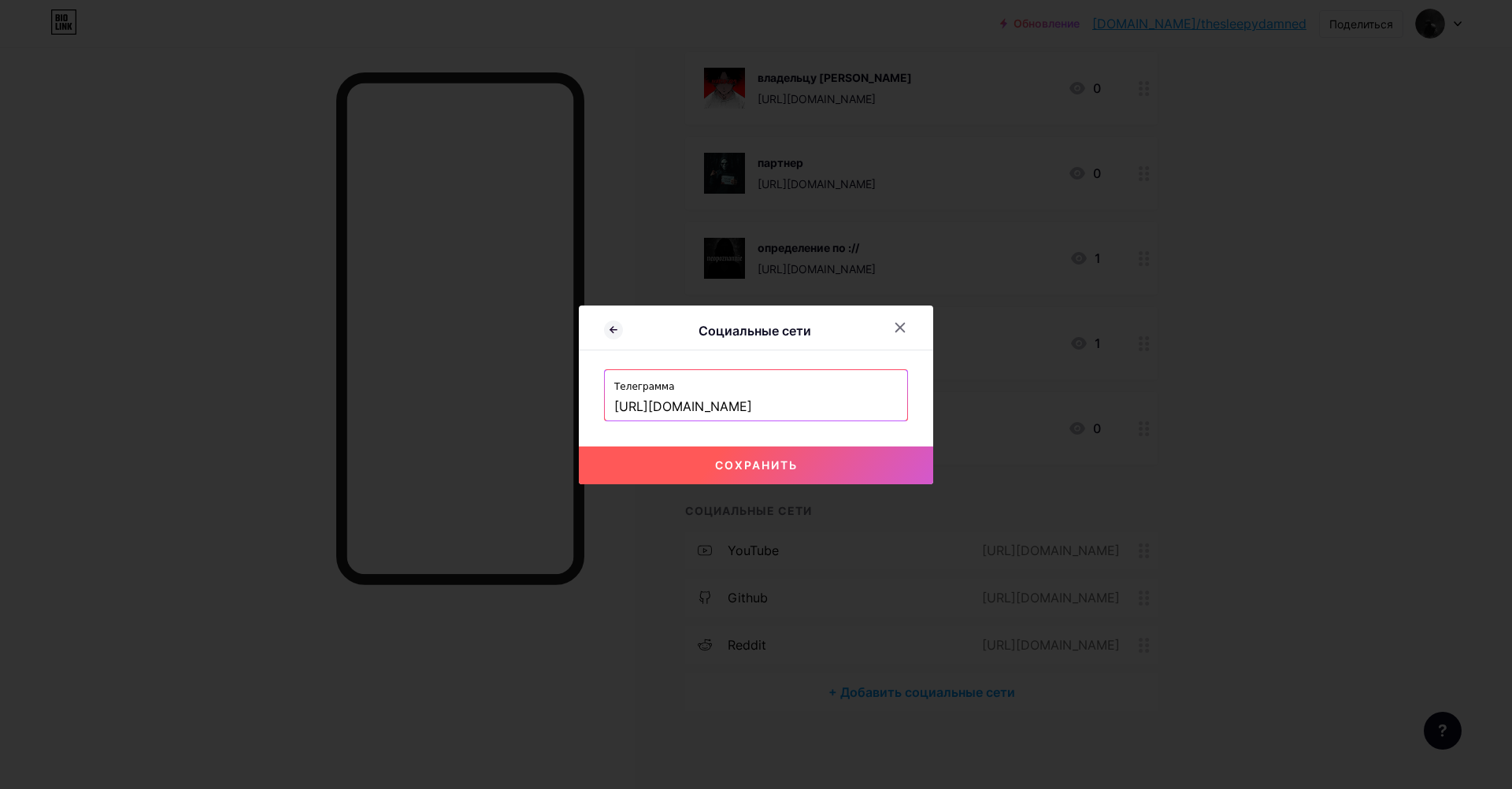
type input "[URL][DOMAIN_NAME]"
click at [666, 469] on button "Сохранить" at bounding box center [756, 465] width 354 height 38
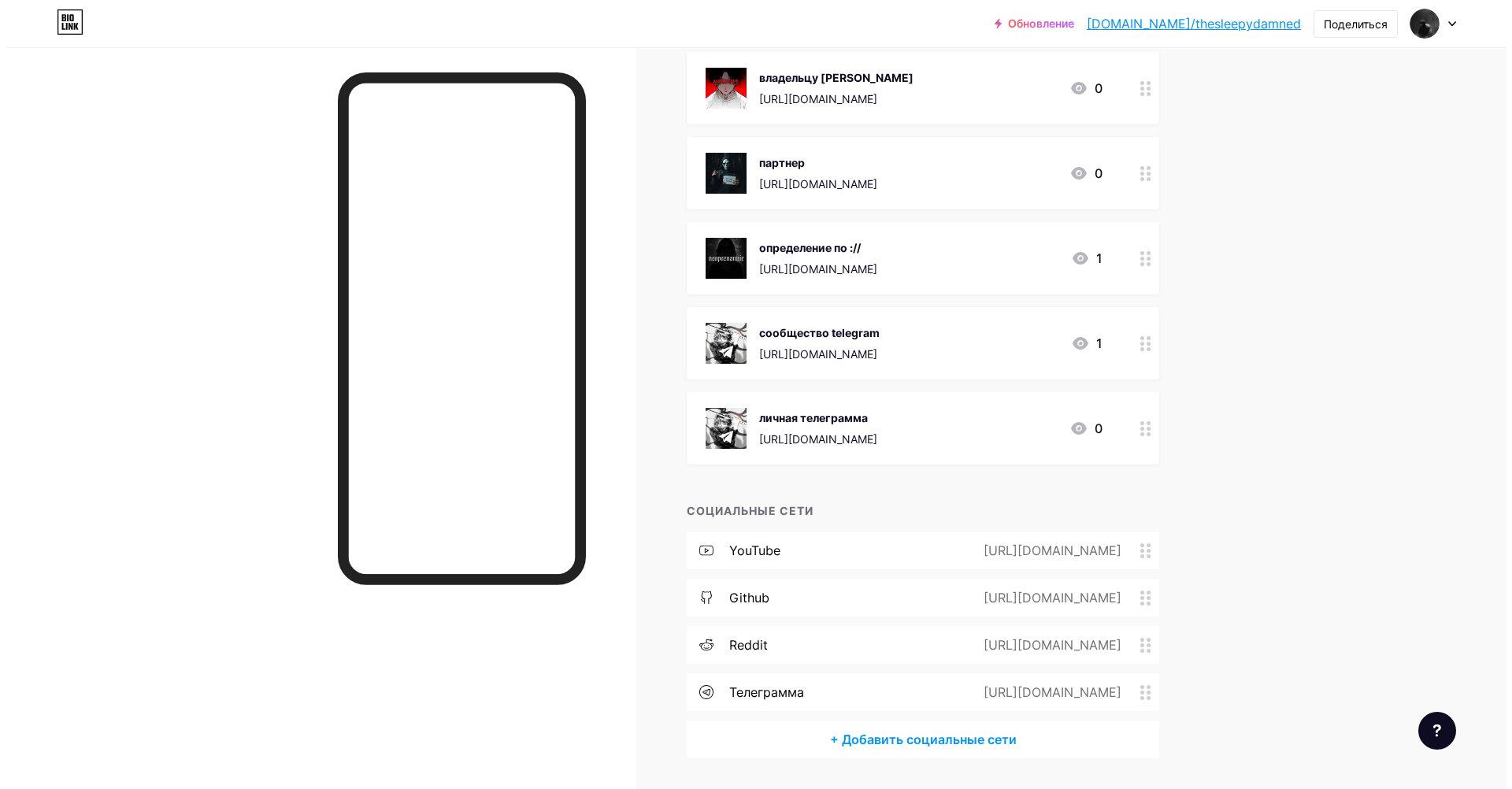
scroll to position [413, 0]
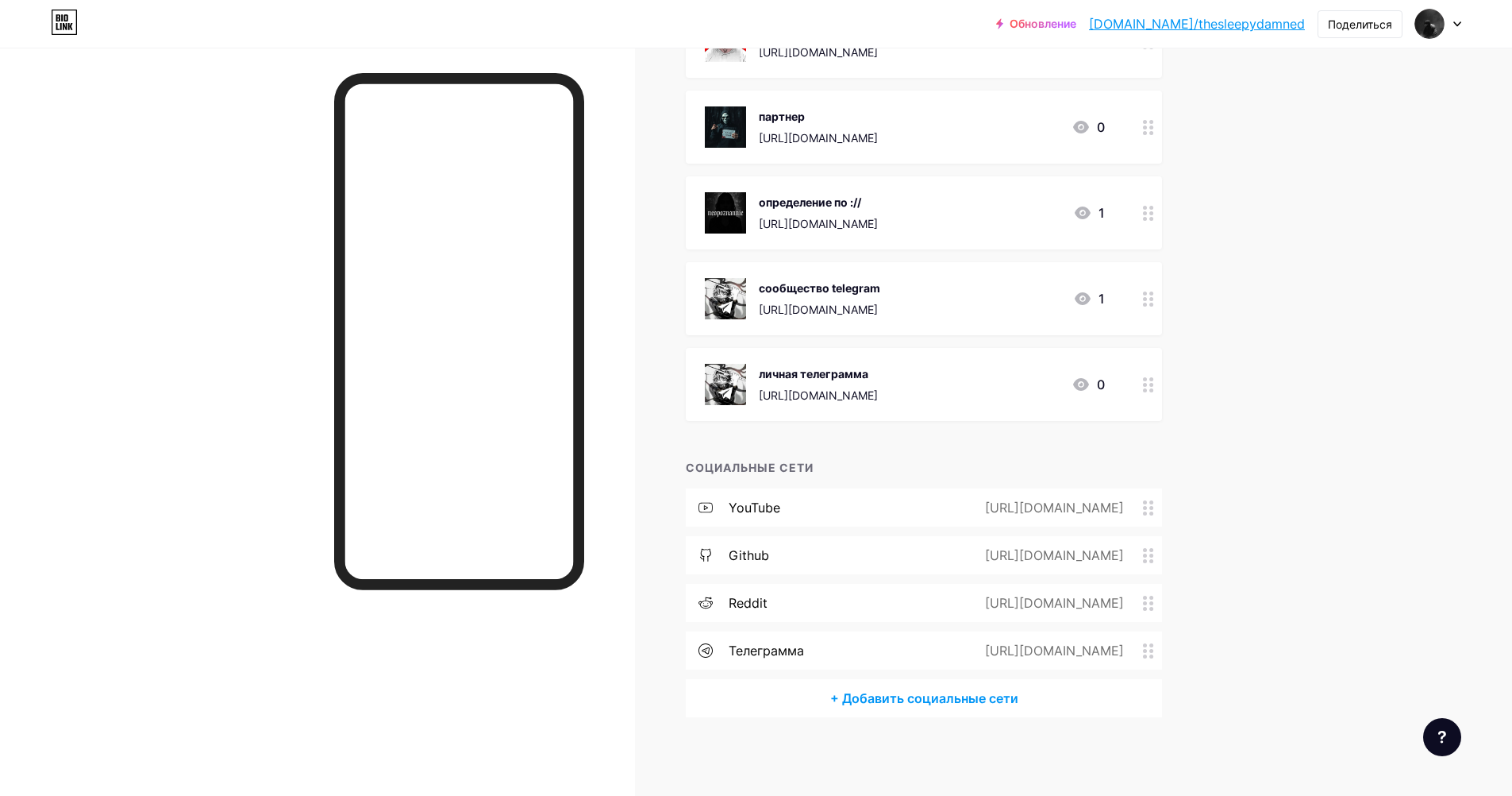
click at [869, 692] on ya-tr-span "+ Добавить социальные сети" at bounding box center [924, 698] width 188 height 19
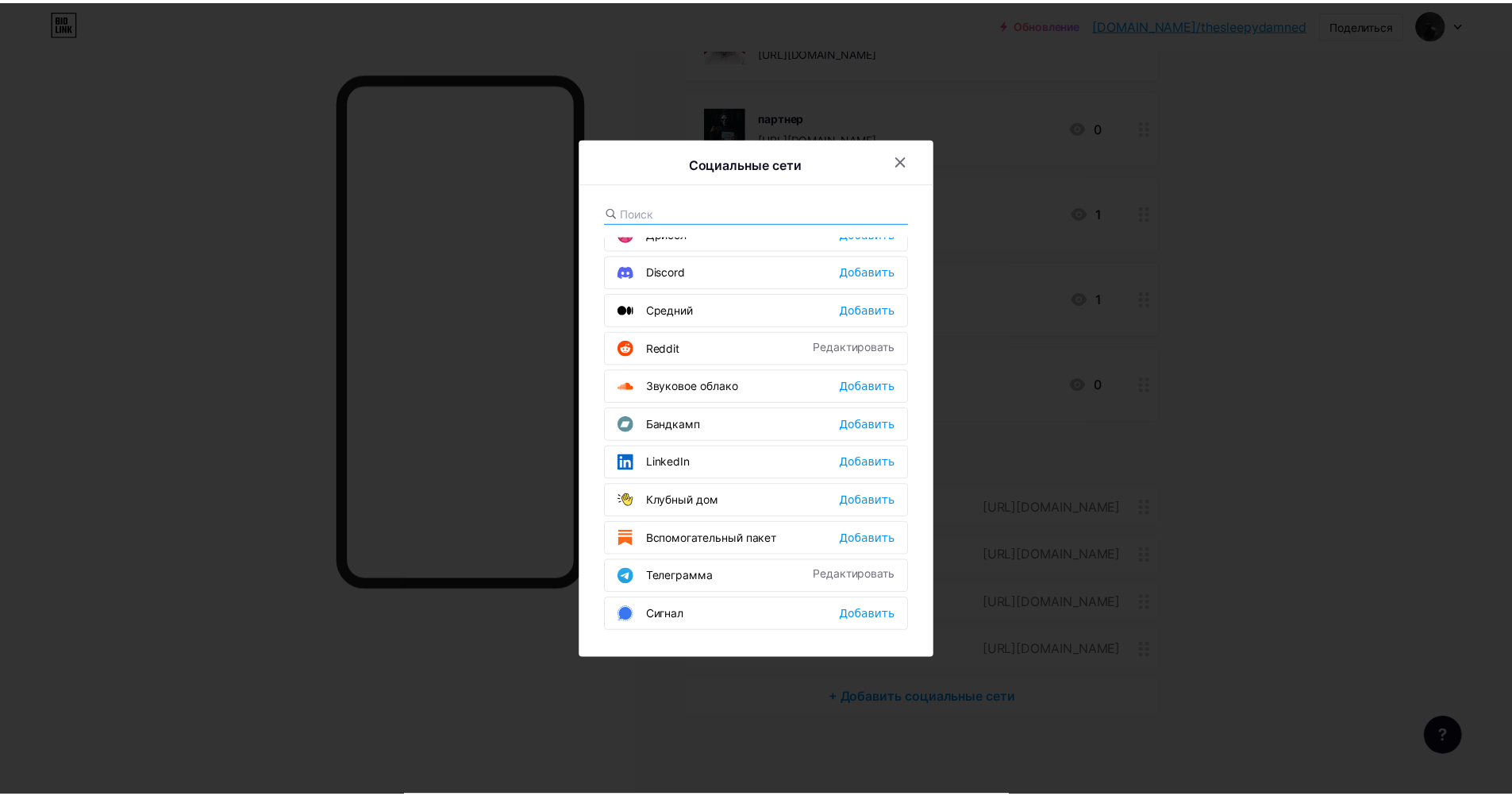
scroll to position [556, 0]
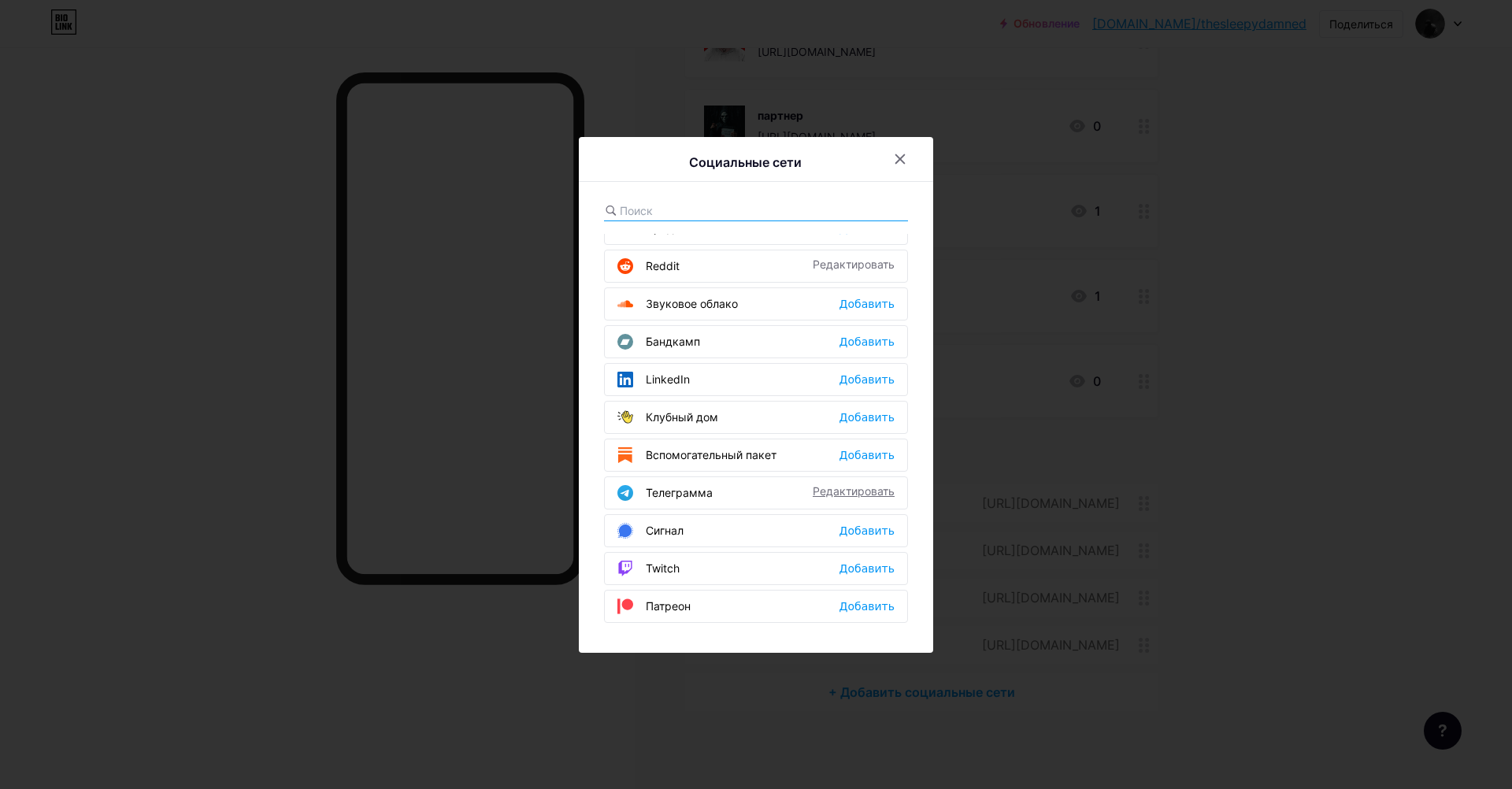
click at [825, 486] on ya-tr-span "Редактировать" at bounding box center [853, 490] width 82 height 13
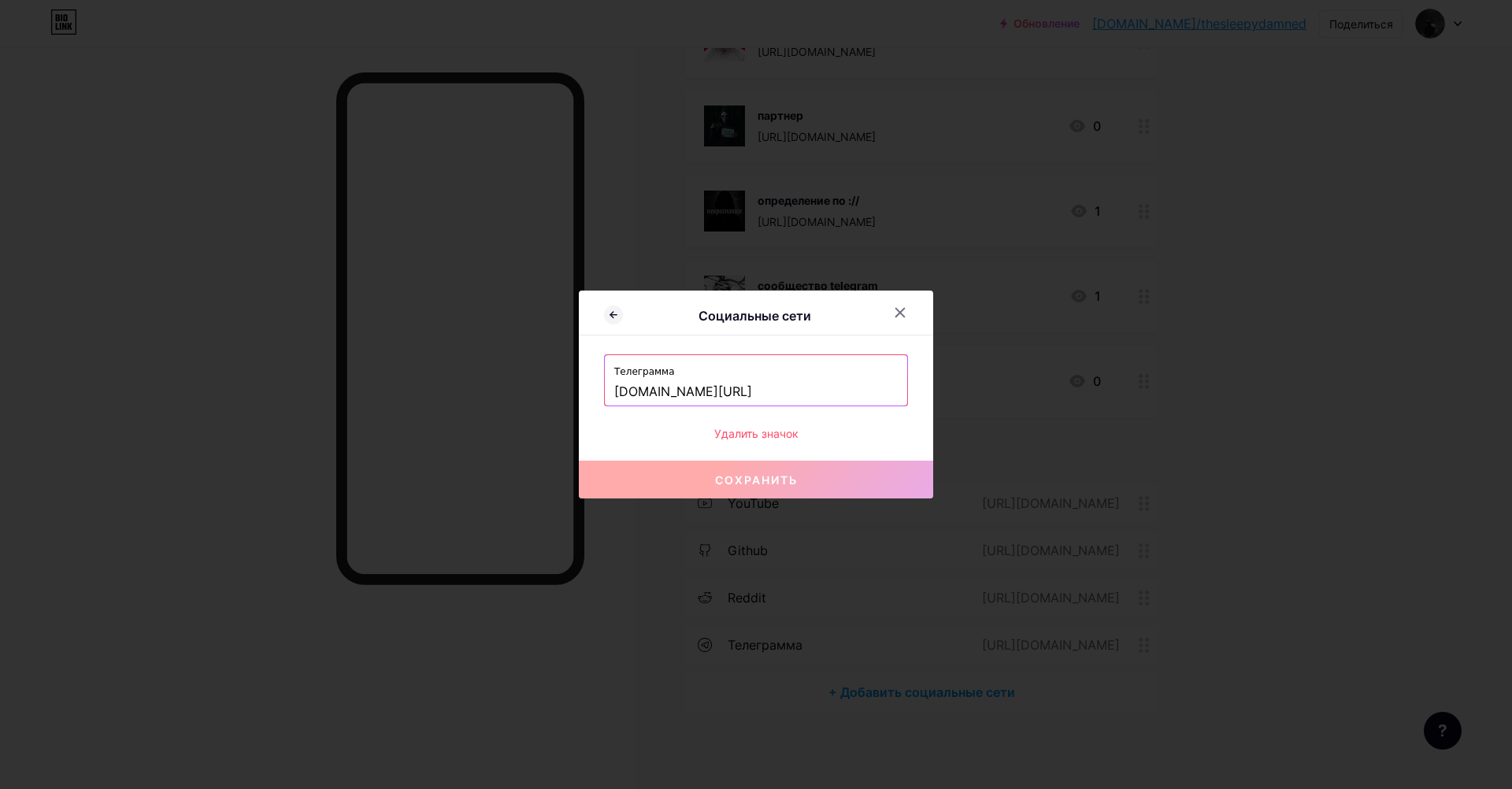
drag, startPoint x: 769, startPoint y: 394, endPoint x: 518, endPoint y: 375, distance: 251.7
click at [518, 375] on div "Социальные сети Телеграмма [DOMAIN_NAME][URL] Удалить значок Сохранить" at bounding box center [756, 394] width 1512 height 789
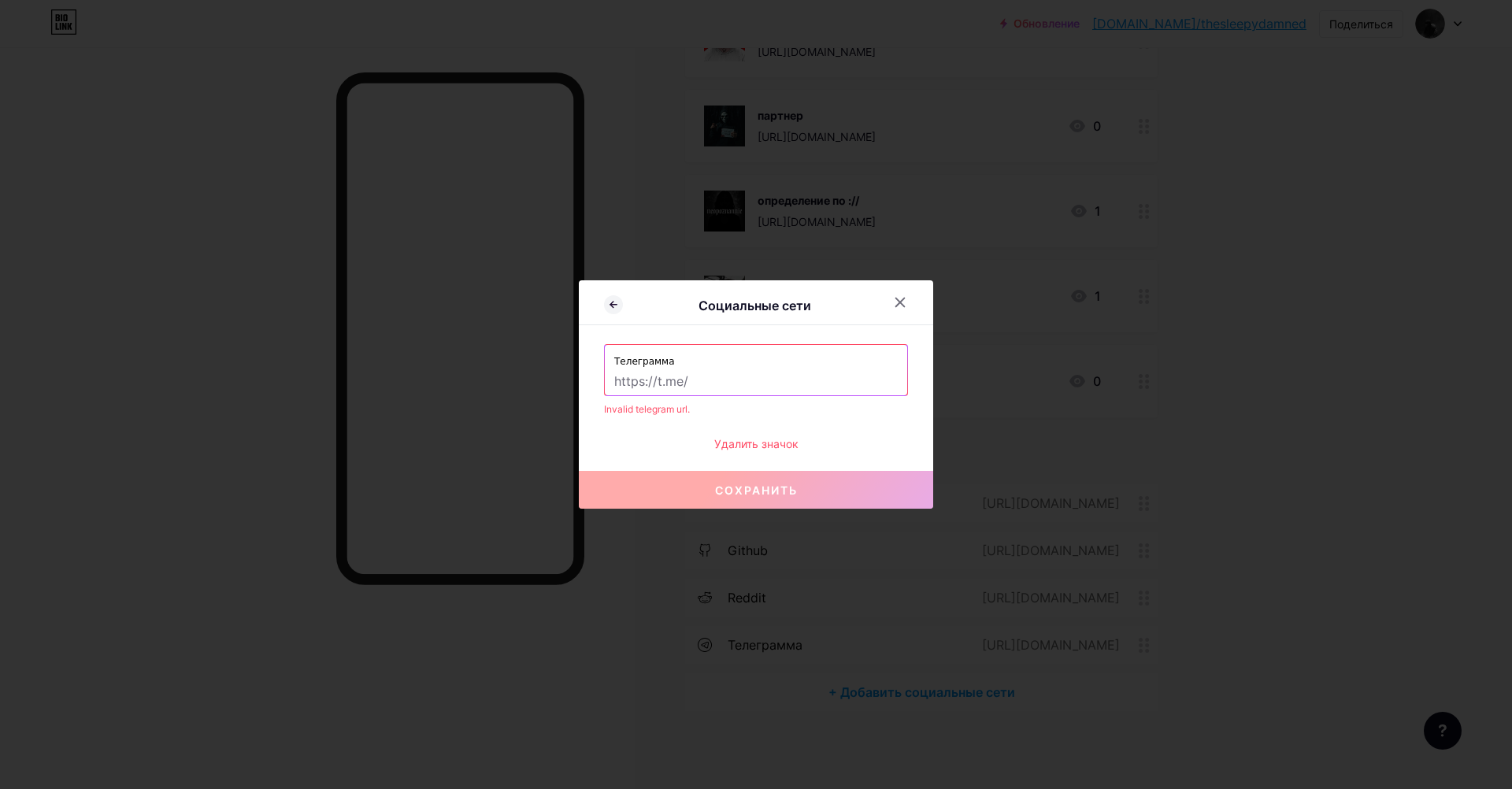
paste input "[URL][DOMAIN_NAME]"
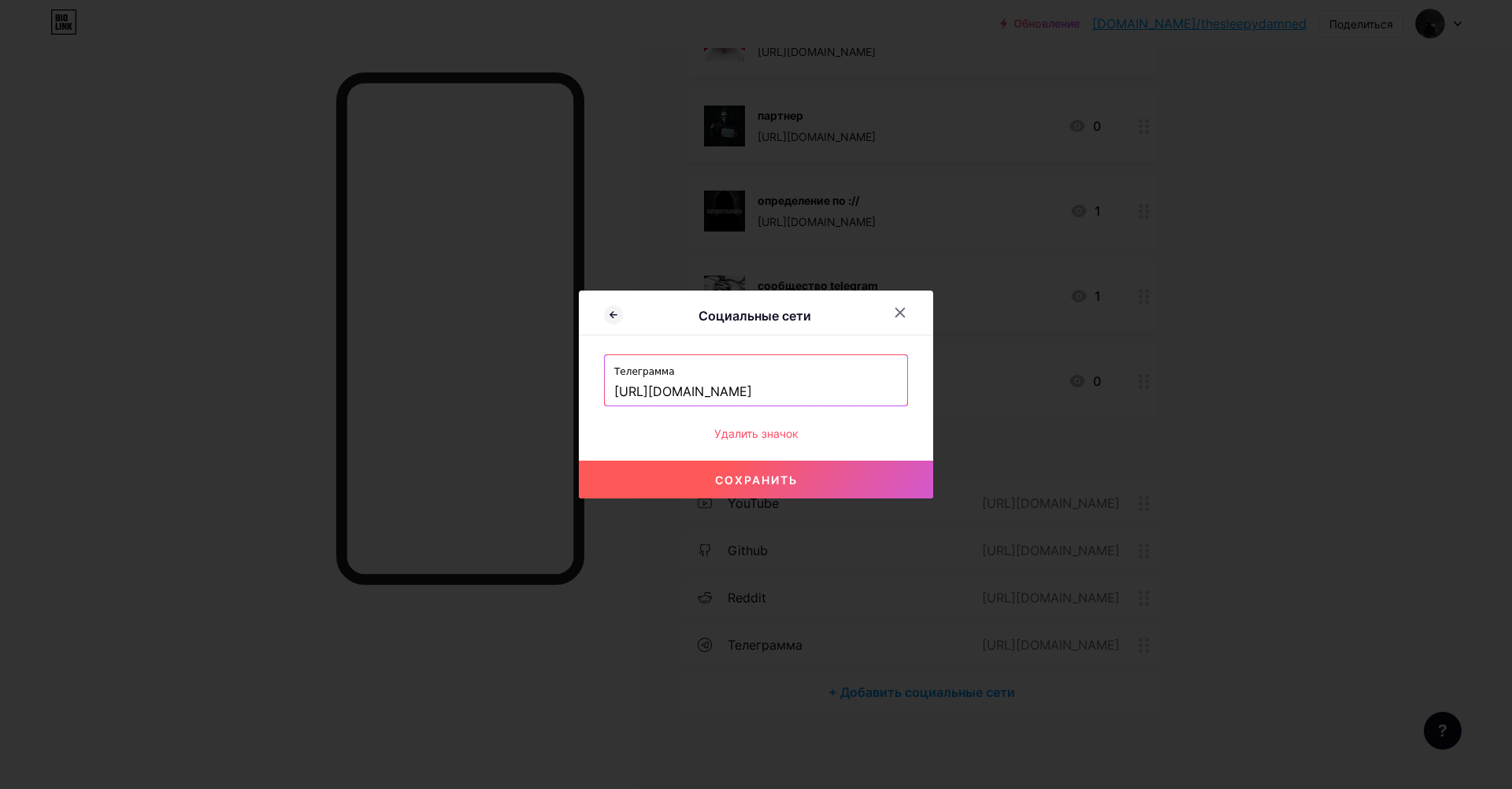
type input "[URL][DOMAIN_NAME]"
click at [774, 483] on ya-tr-span "Сохранить" at bounding box center [756, 479] width 82 height 13
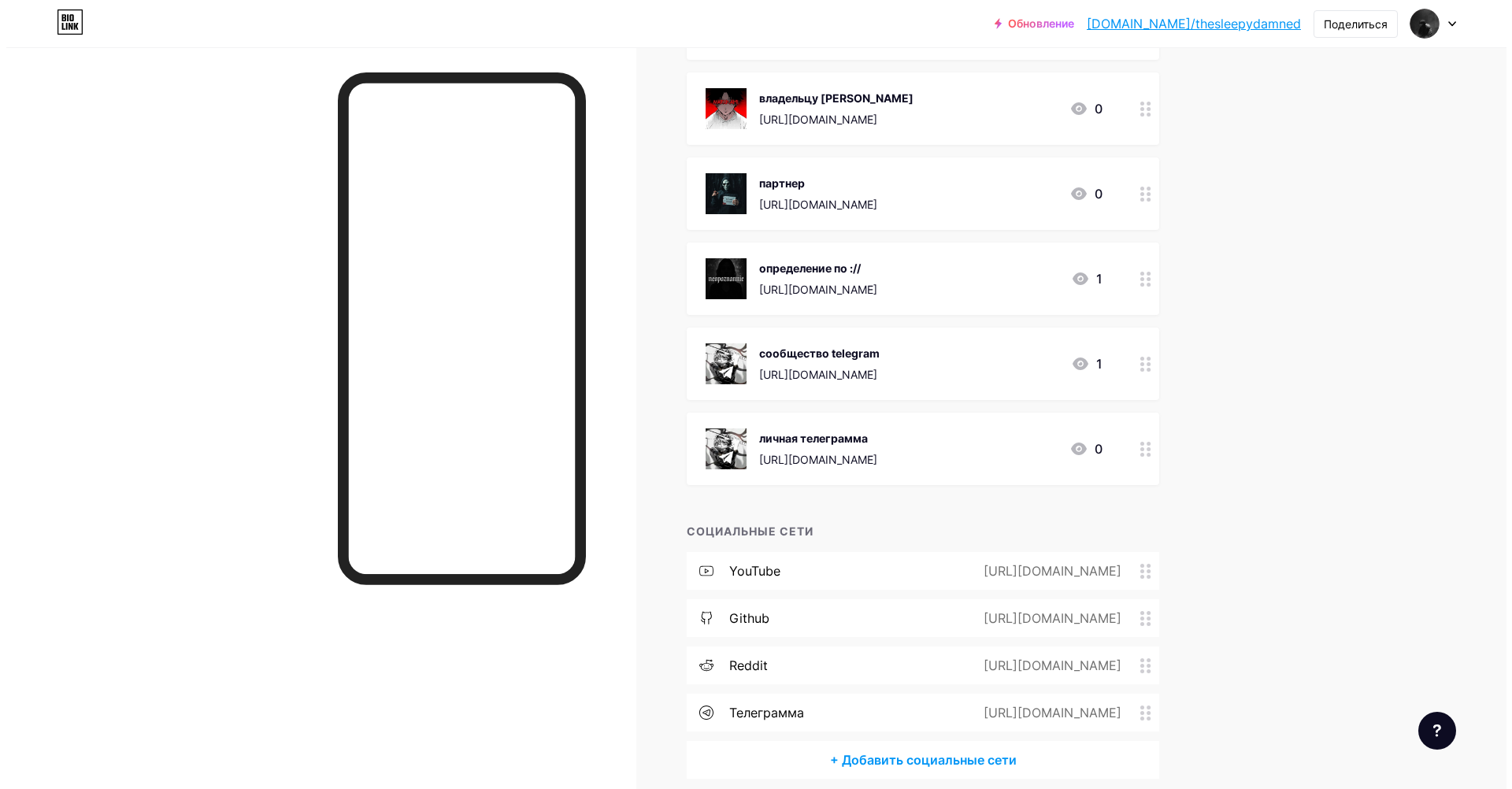
scroll to position [413, 0]
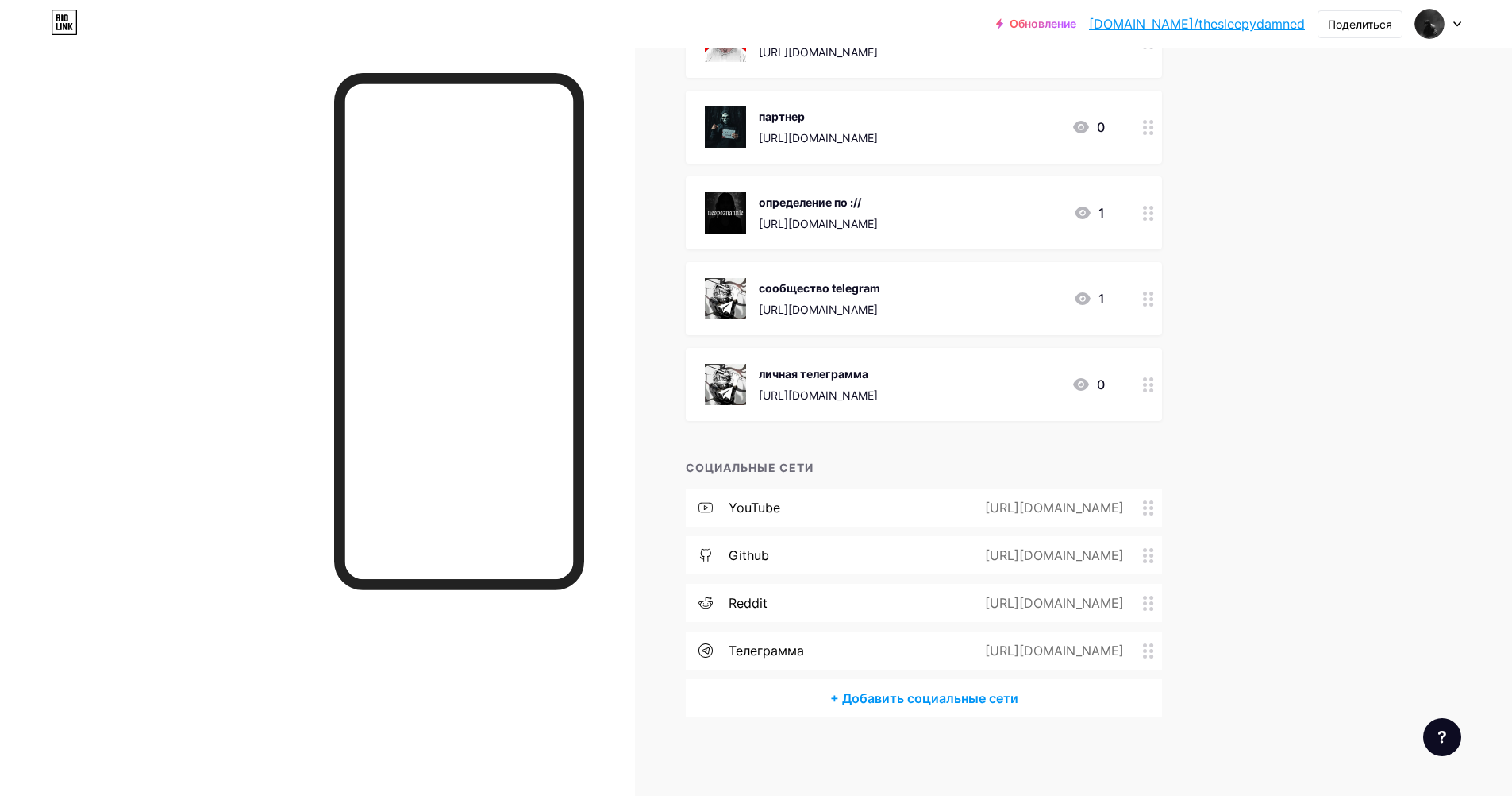
click at [849, 699] on ya-tr-span "+ Добавить социальные сети" at bounding box center [924, 698] width 188 height 19
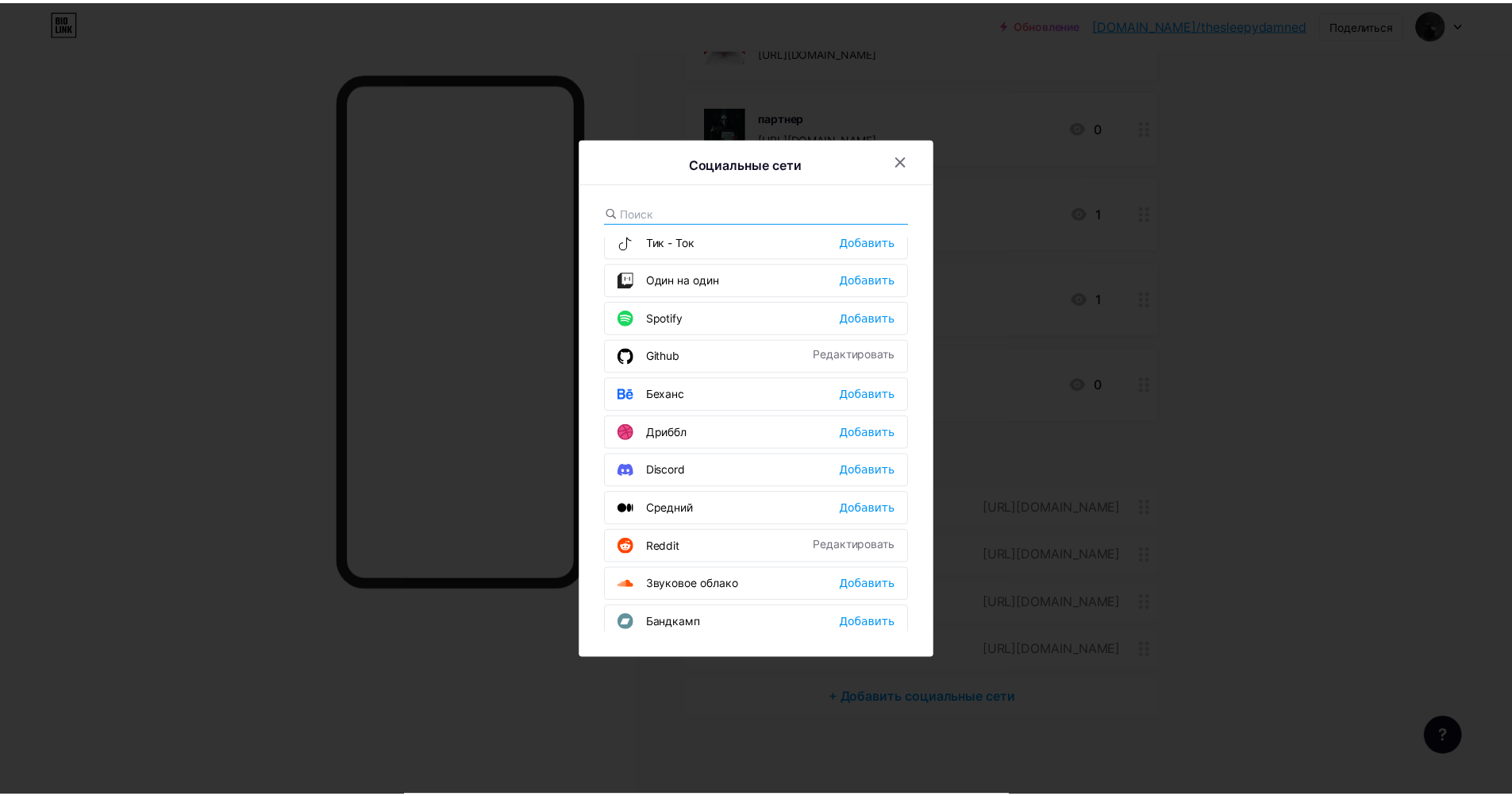
scroll to position [318, 0]
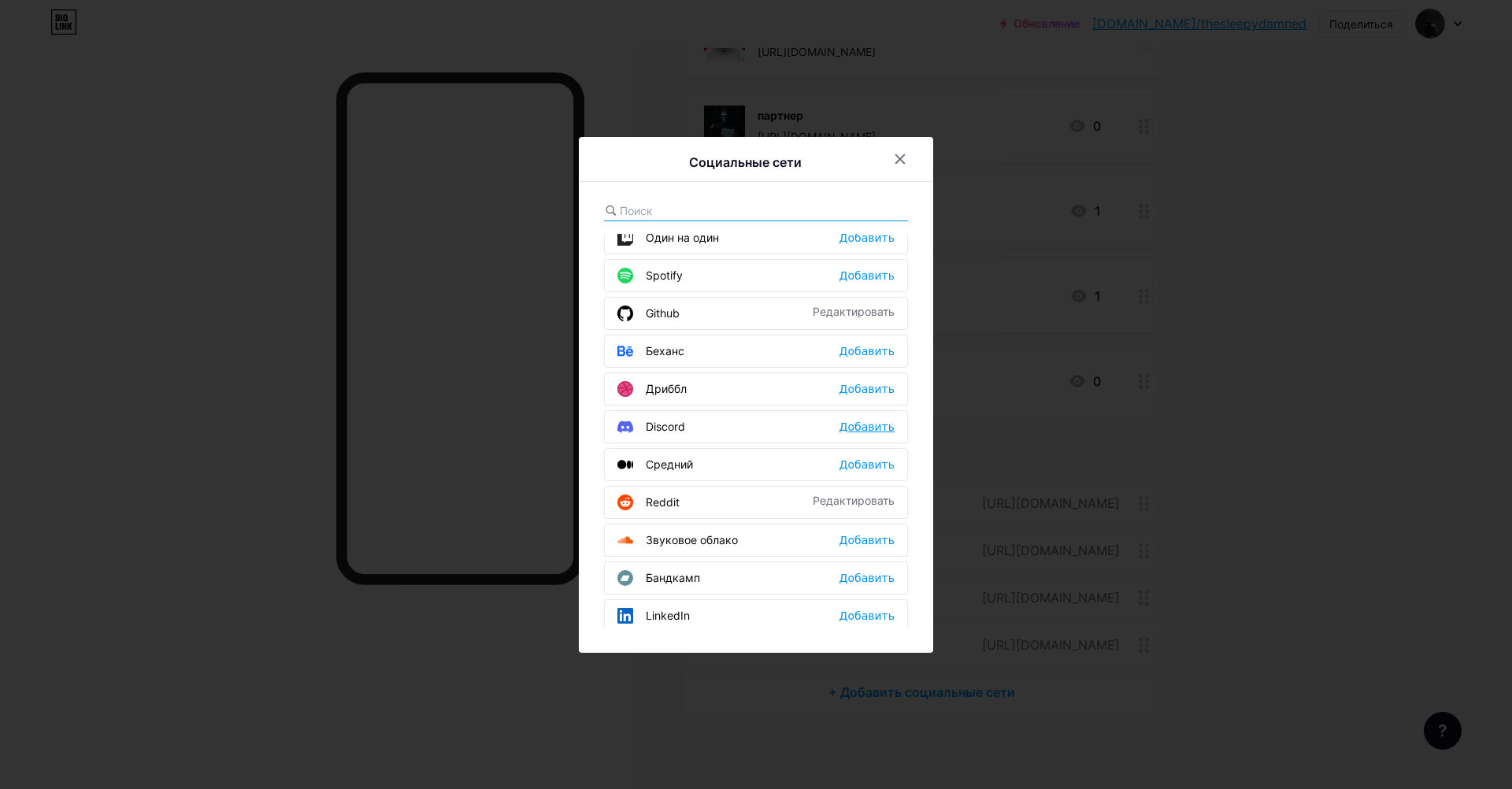
click at [854, 430] on ya-tr-span "Добавить" at bounding box center [867, 426] width 55 height 12
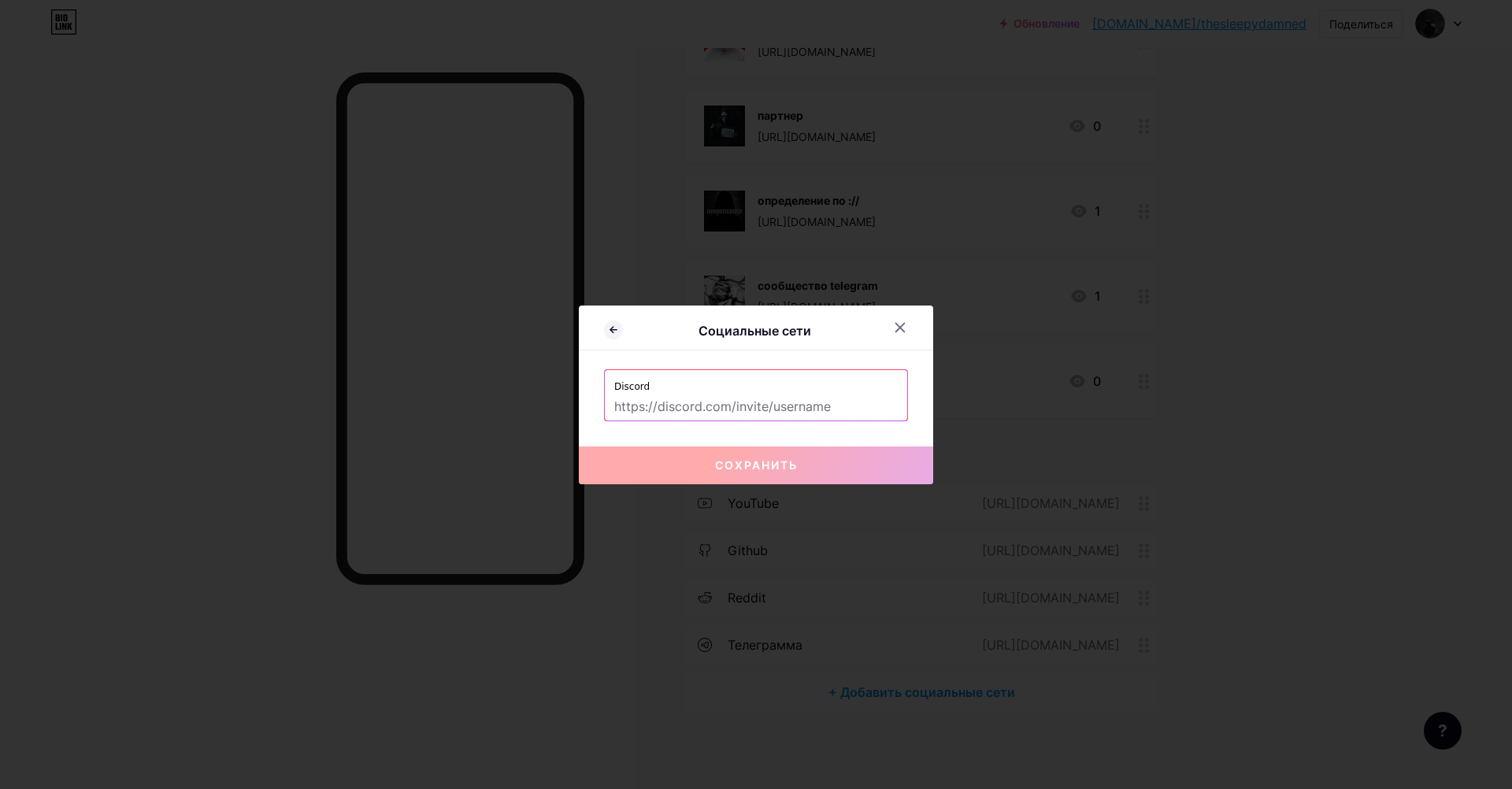
click at [796, 410] on input "text" at bounding box center [756, 407] width 283 height 27
paste input "[URL][DOMAIN_NAME]"
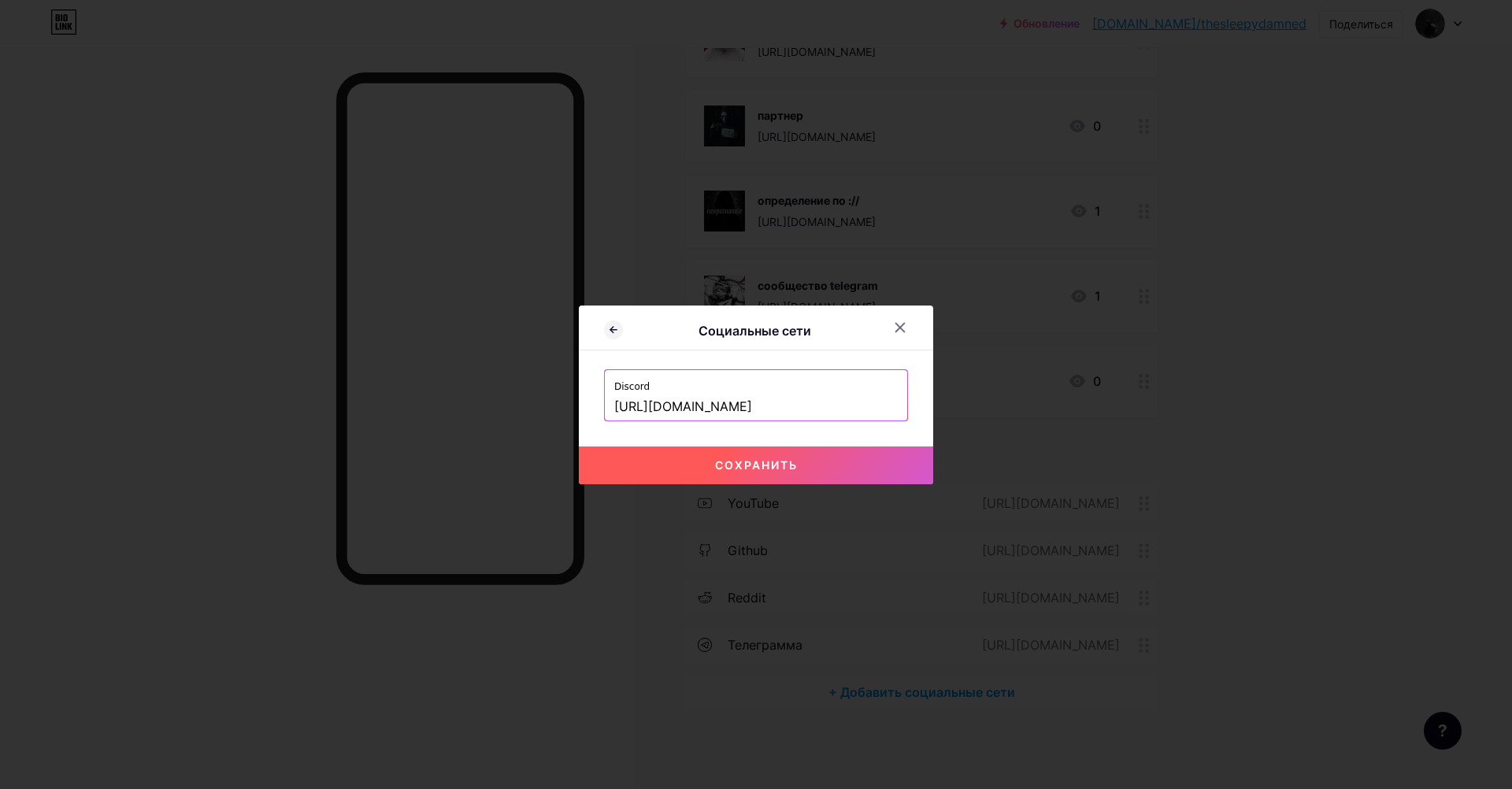
drag, startPoint x: 781, startPoint y: 404, endPoint x: 732, endPoint y: 409, distance: 49.3
click at [732, 409] on input "[URL][DOMAIN_NAME]" at bounding box center [756, 407] width 283 height 27
drag, startPoint x: 791, startPoint y: 408, endPoint x: 771, endPoint y: 408, distance: 20.0
click at [771, 408] on input "[URL][DOMAIN_NAME]" at bounding box center [756, 407] width 283 height 27
drag, startPoint x: 798, startPoint y: 403, endPoint x: 765, endPoint y: 410, distance: 33.7
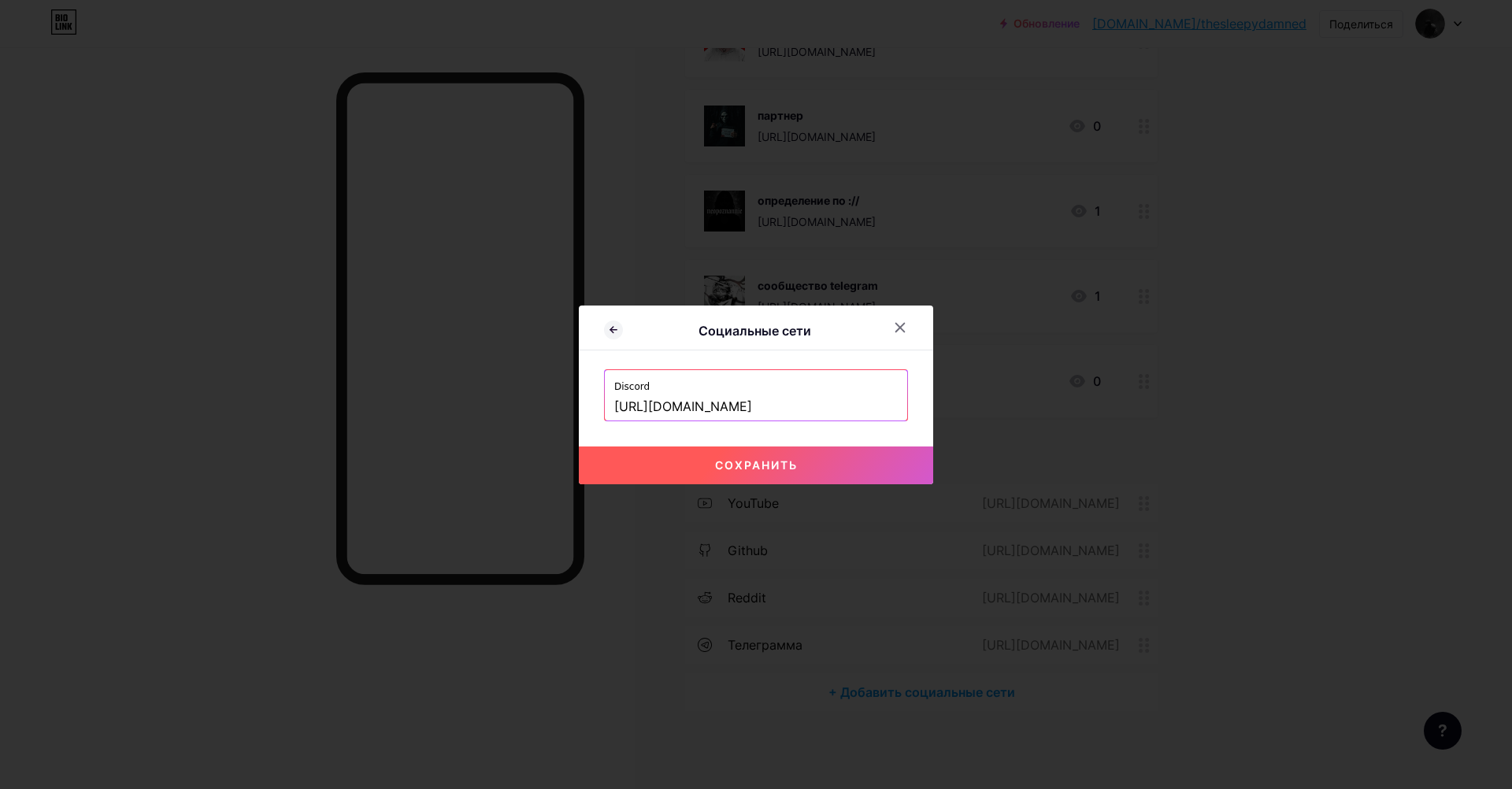
click at [765, 410] on input "[URL][DOMAIN_NAME]" at bounding box center [756, 407] width 283 height 27
type input "[URL][DOMAIN_NAME]"
click at [766, 448] on button "Сохранить" at bounding box center [756, 465] width 354 height 38
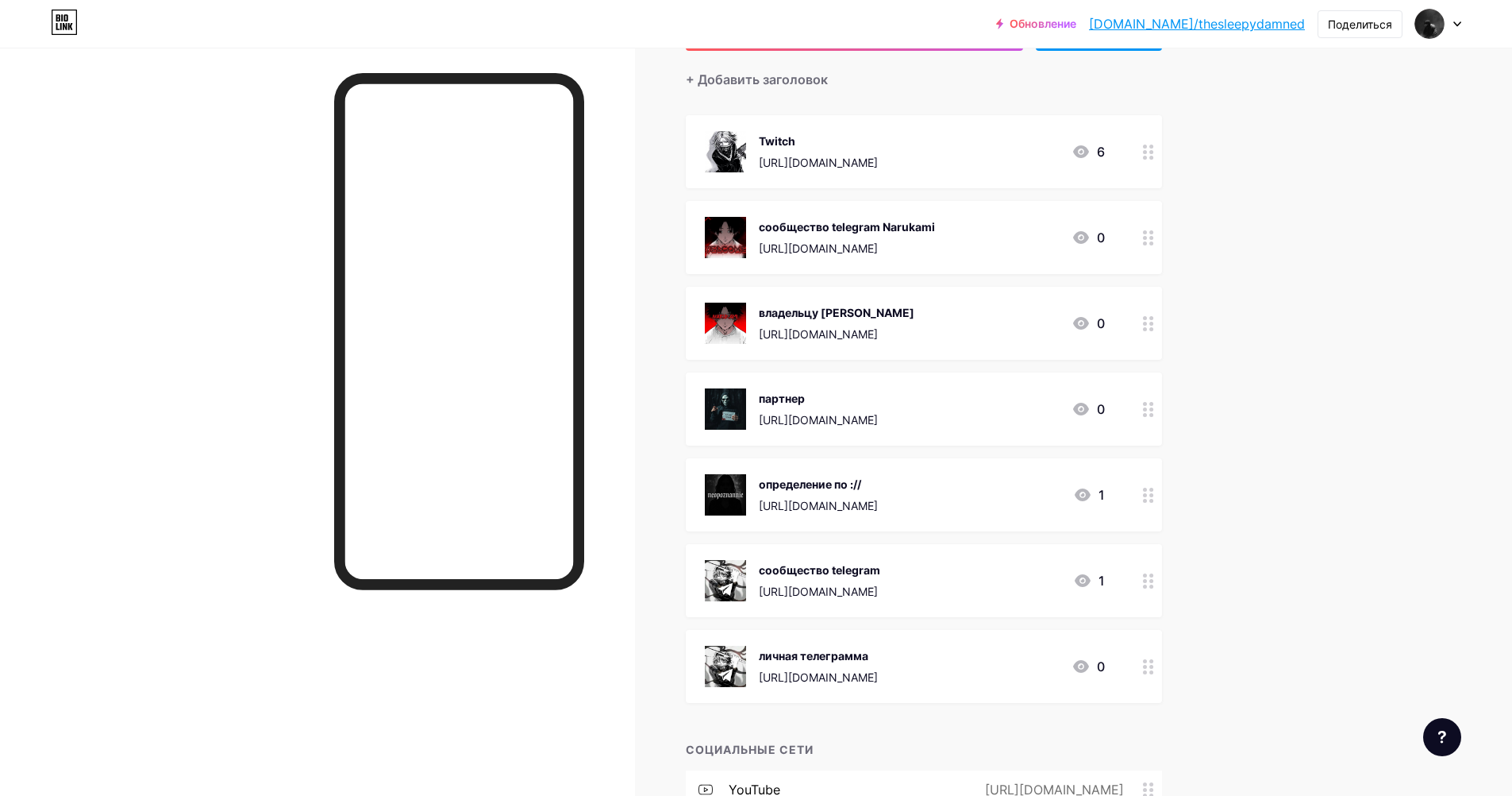
scroll to position [0, 0]
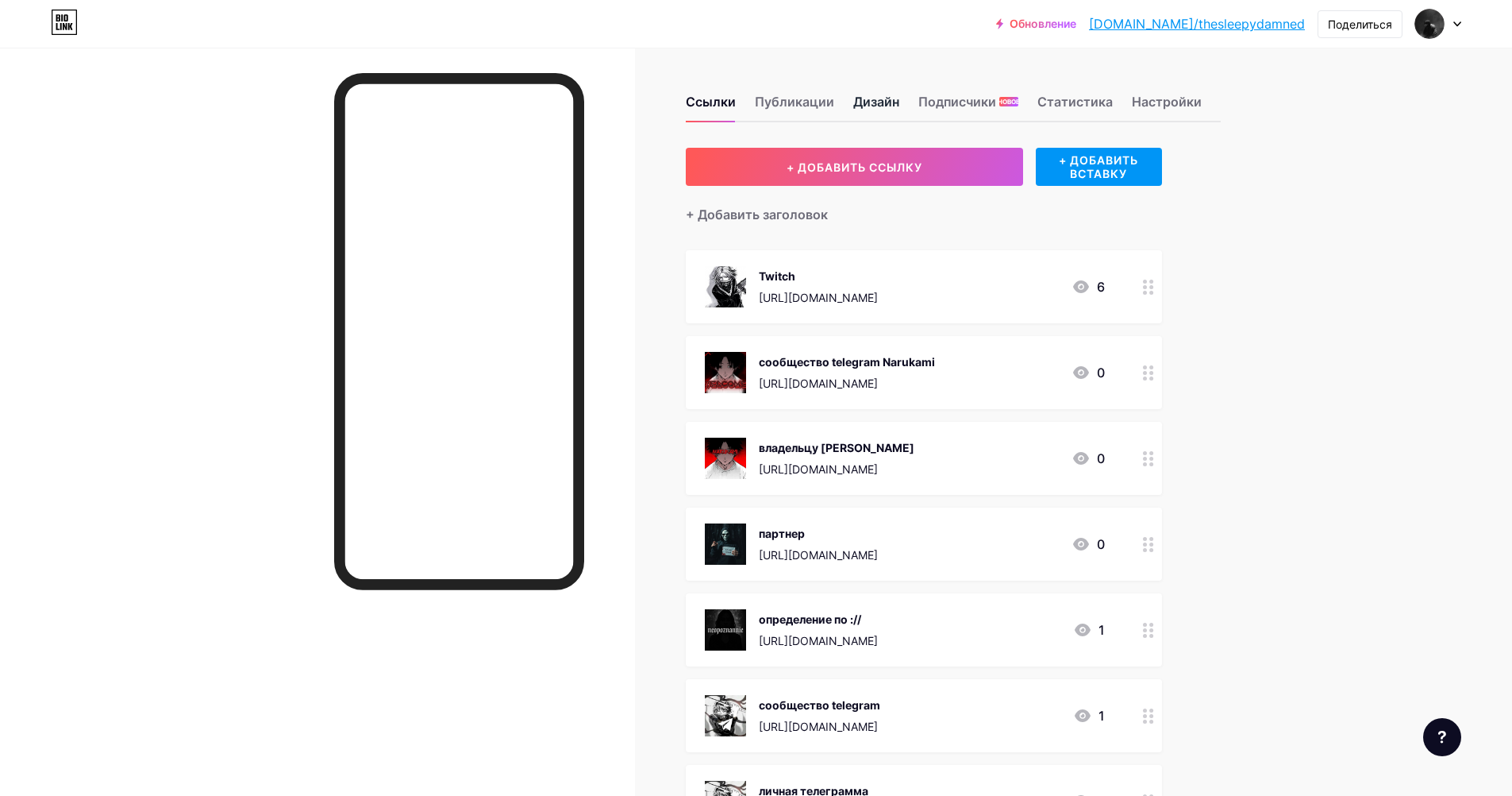
click at [876, 109] on ya-tr-span "Дизайн" at bounding box center [877, 102] width 46 height 16
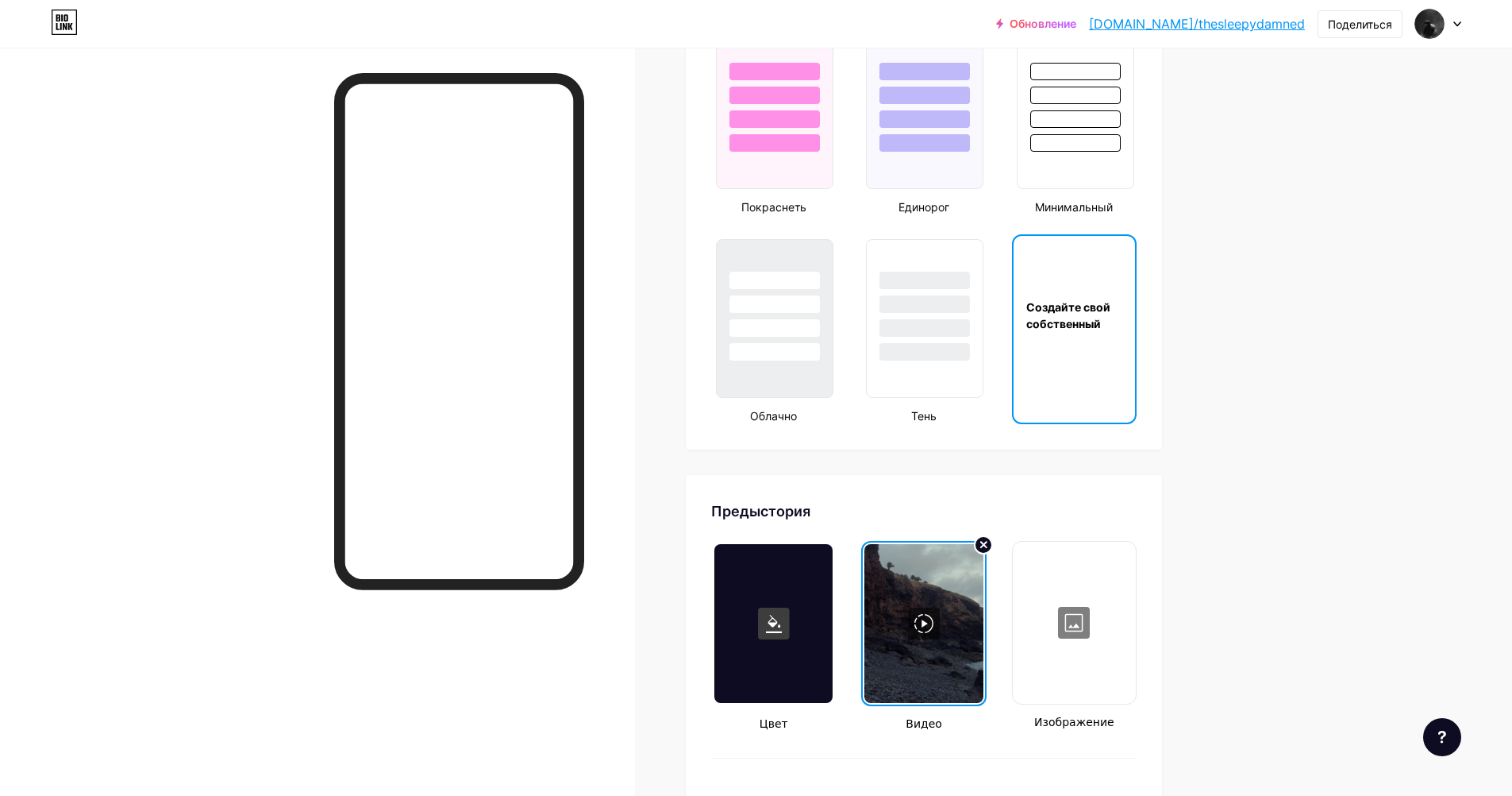
scroll to position [1906, 0]
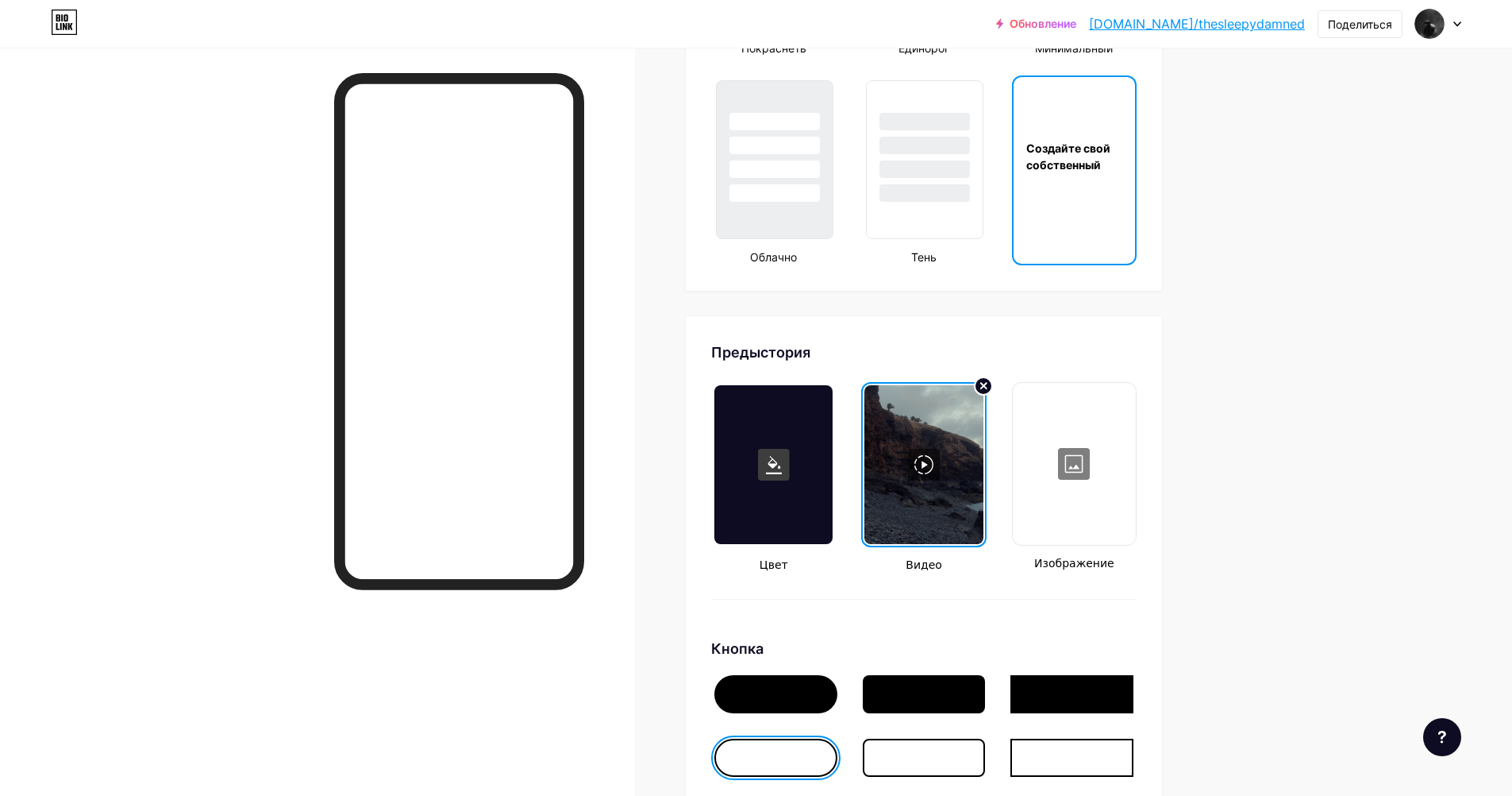
click at [1078, 485] on div at bounding box center [1074, 464] width 120 height 159
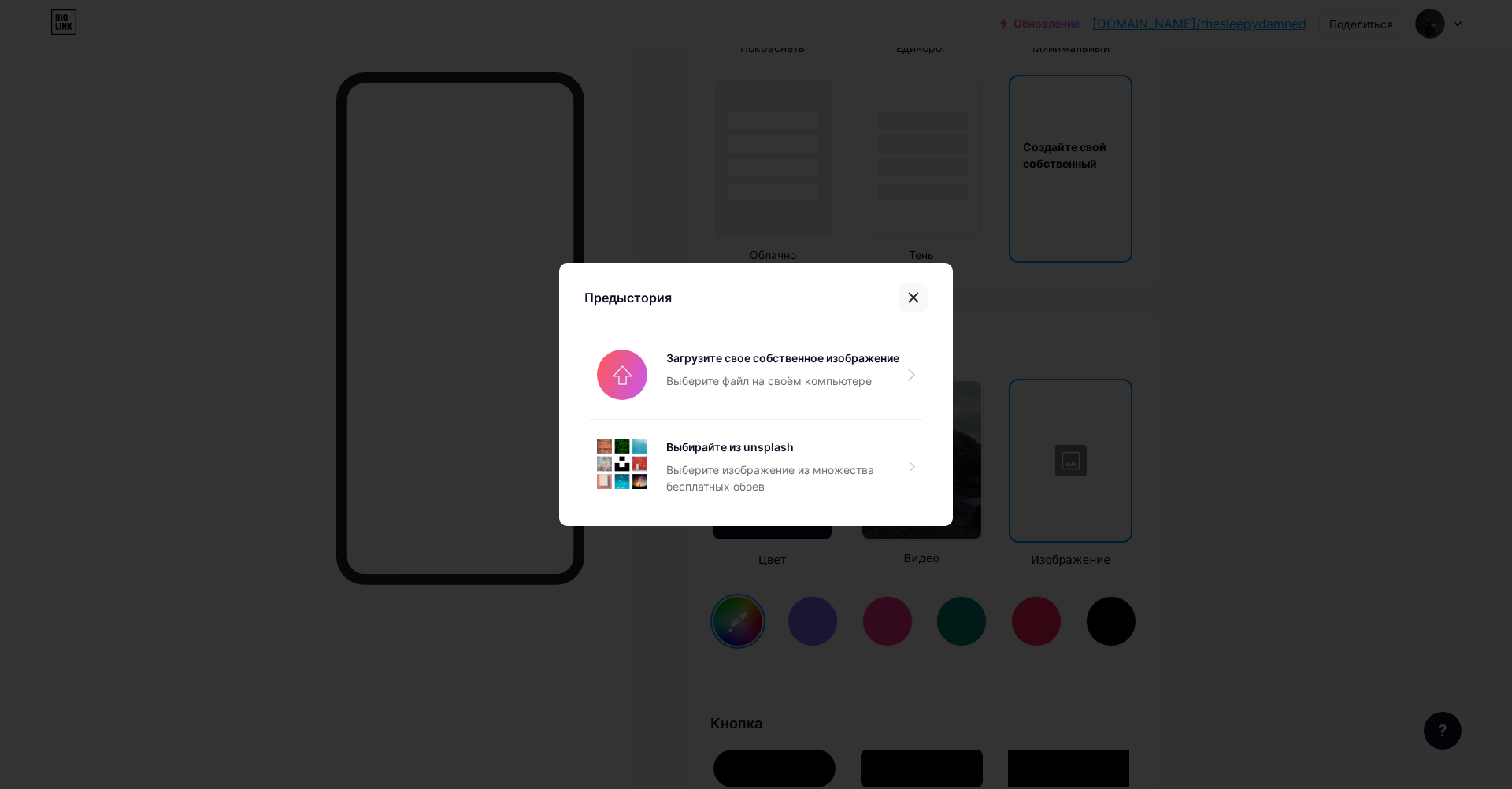
click at [907, 296] on icon at bounding box center [913, 297] width 12 height 12
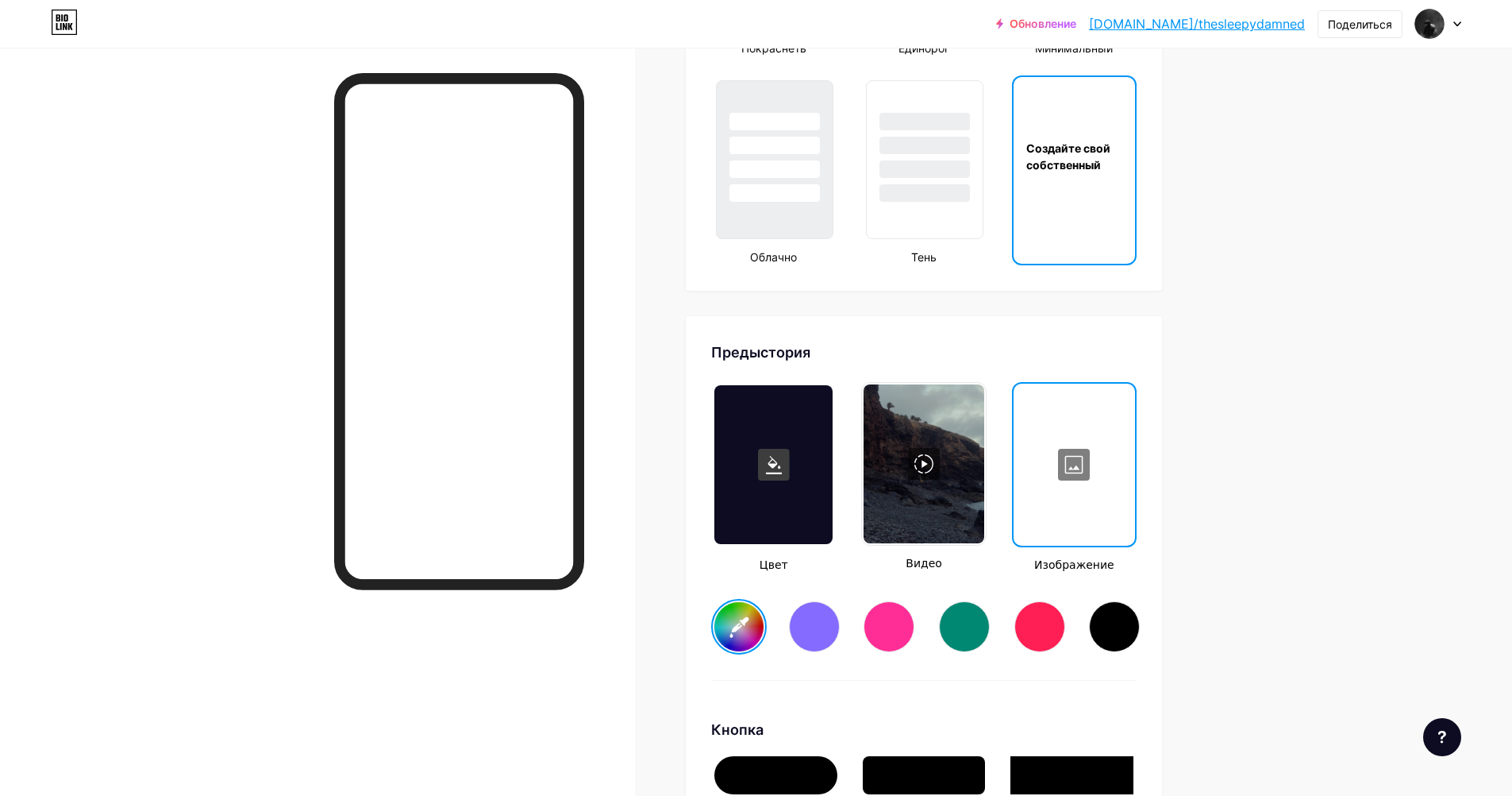
click at [1086, 471] on div at bounding box center [1074, 465] width 119 height 159
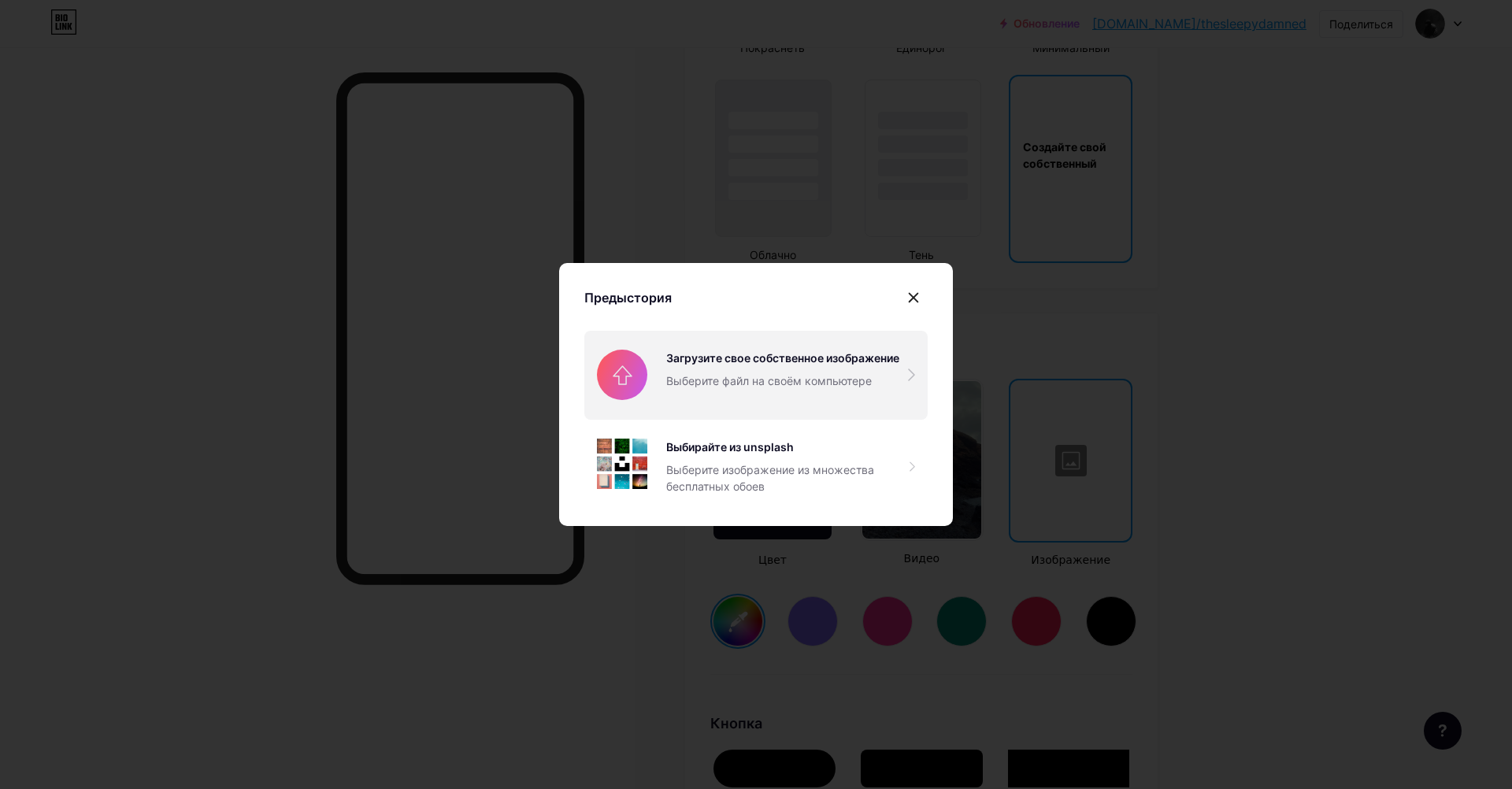
click at [619, 379] on input "file" at bounding box center [756, 375] width 343 height 88
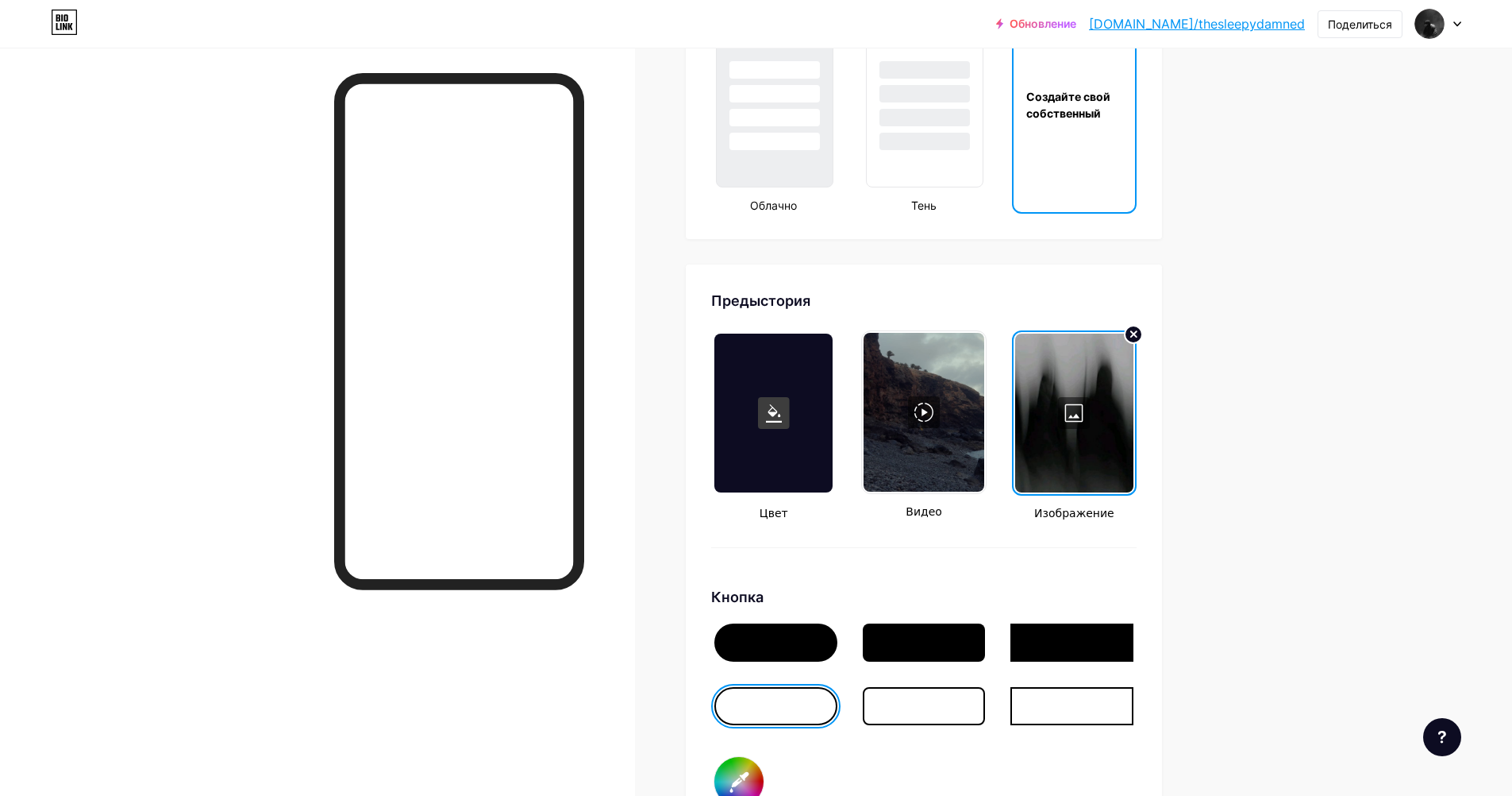
scroll to position [1986, 0]
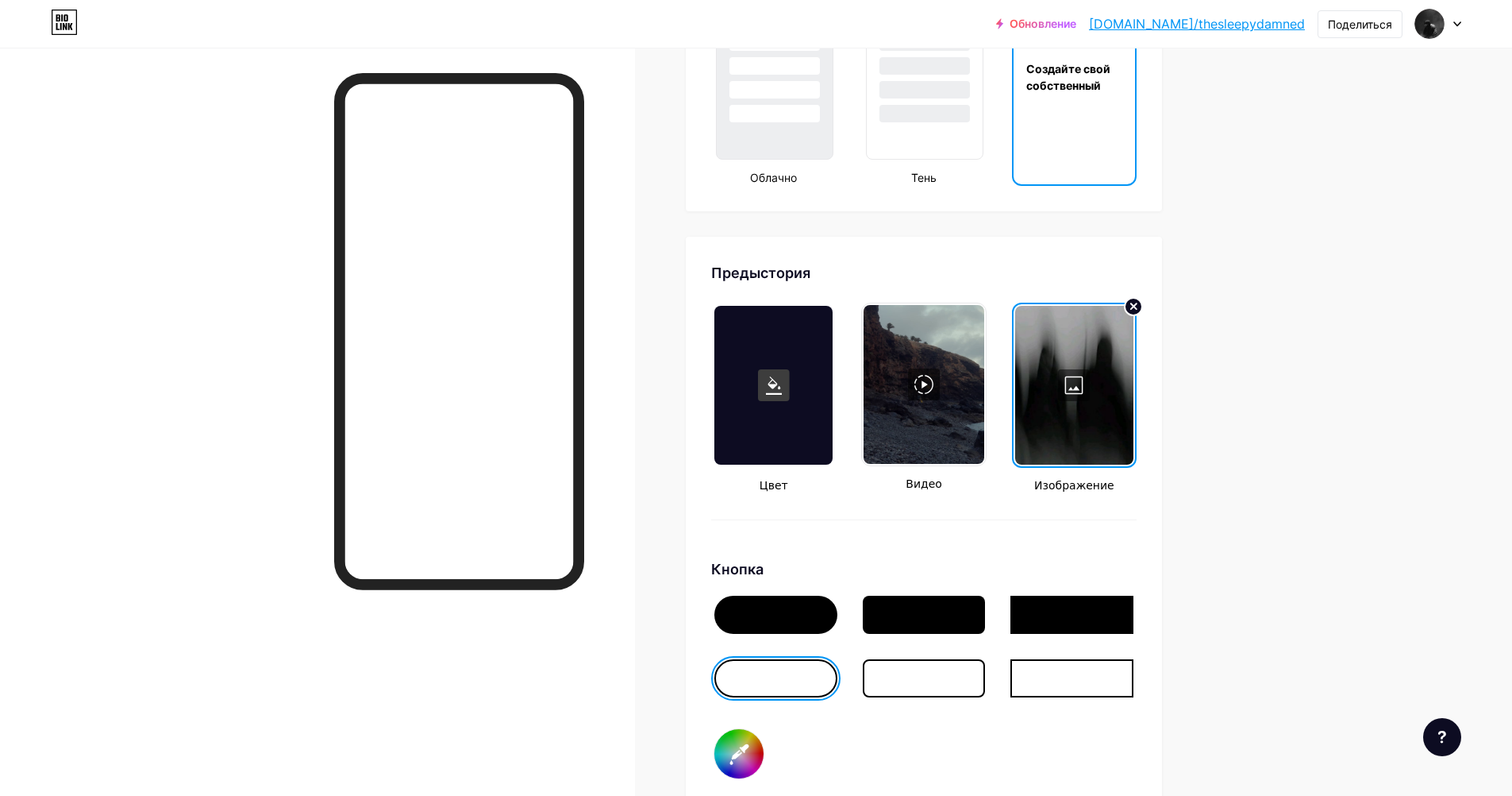
click at [923, 682] on div at bounding box center [924, 678] width 123 height 38
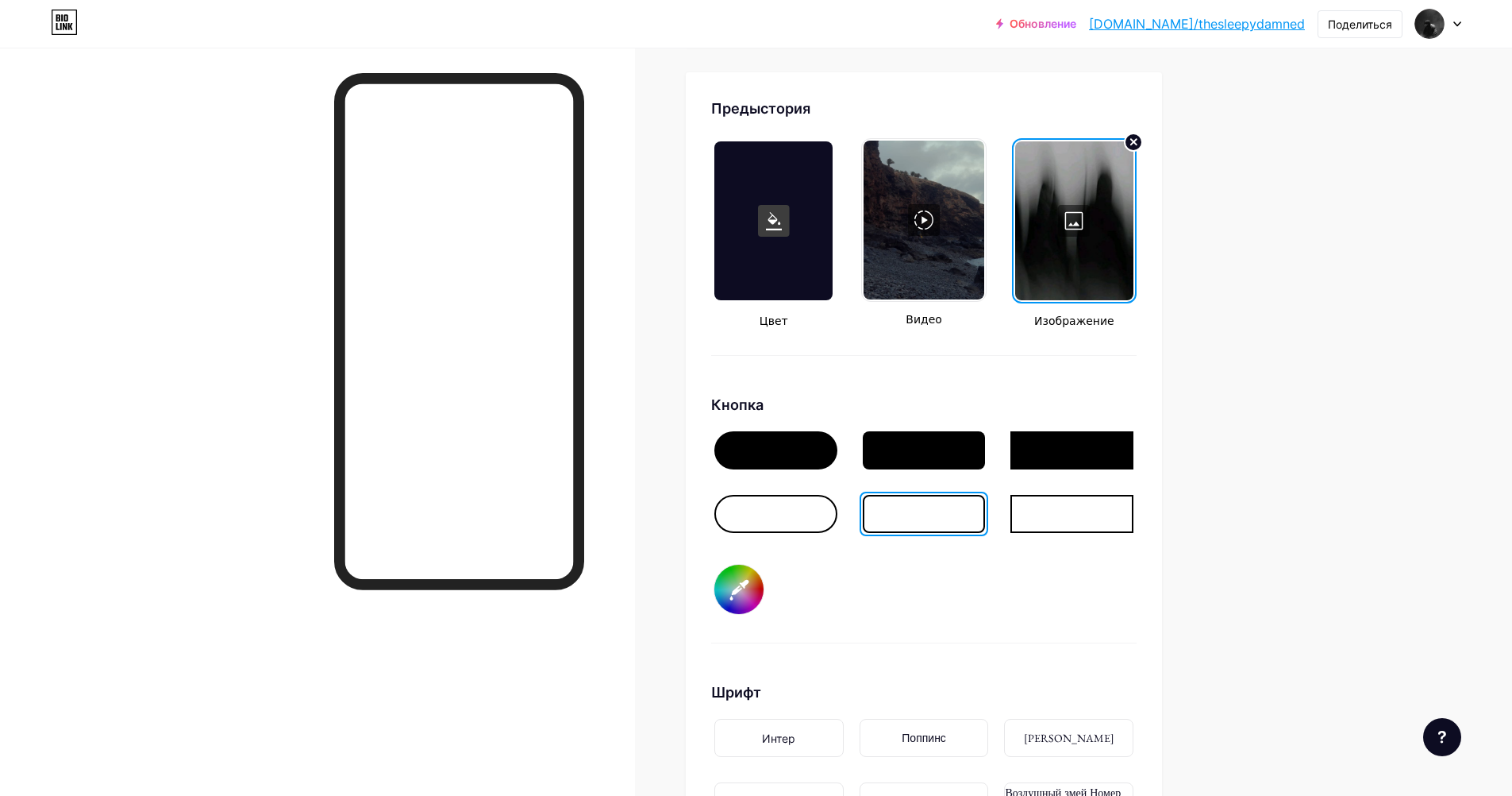
scroll to position [2224, 0]
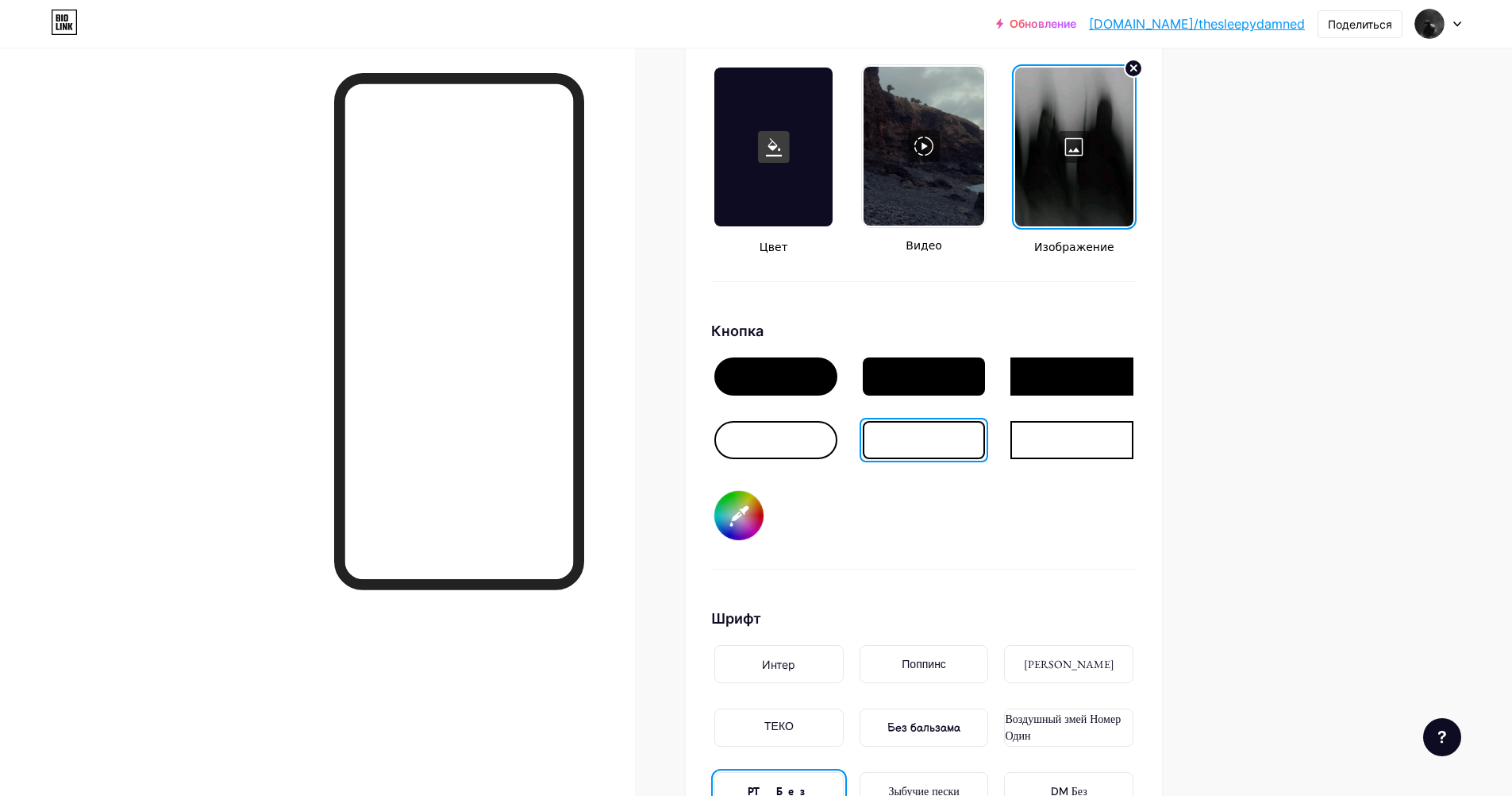
click at [739, 512] on input "#000000" at bounding box center [739, 515] width 49 height 49
type input "#ff0000"
click at [984, 520] on div "Кнопка #ff0000" at bounding box center [923, 444] width 426 height 249
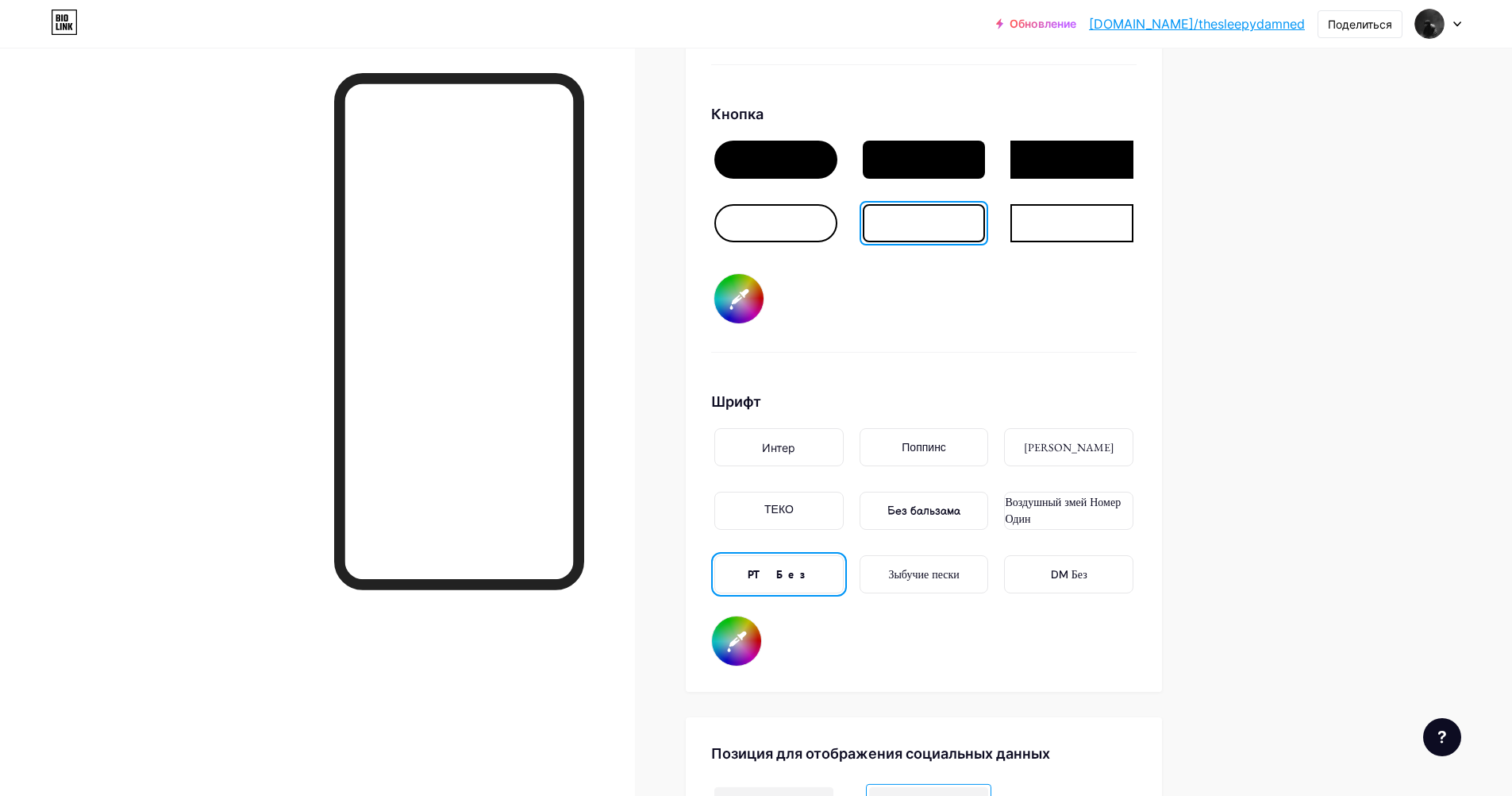
scroll to position [2462, 0]
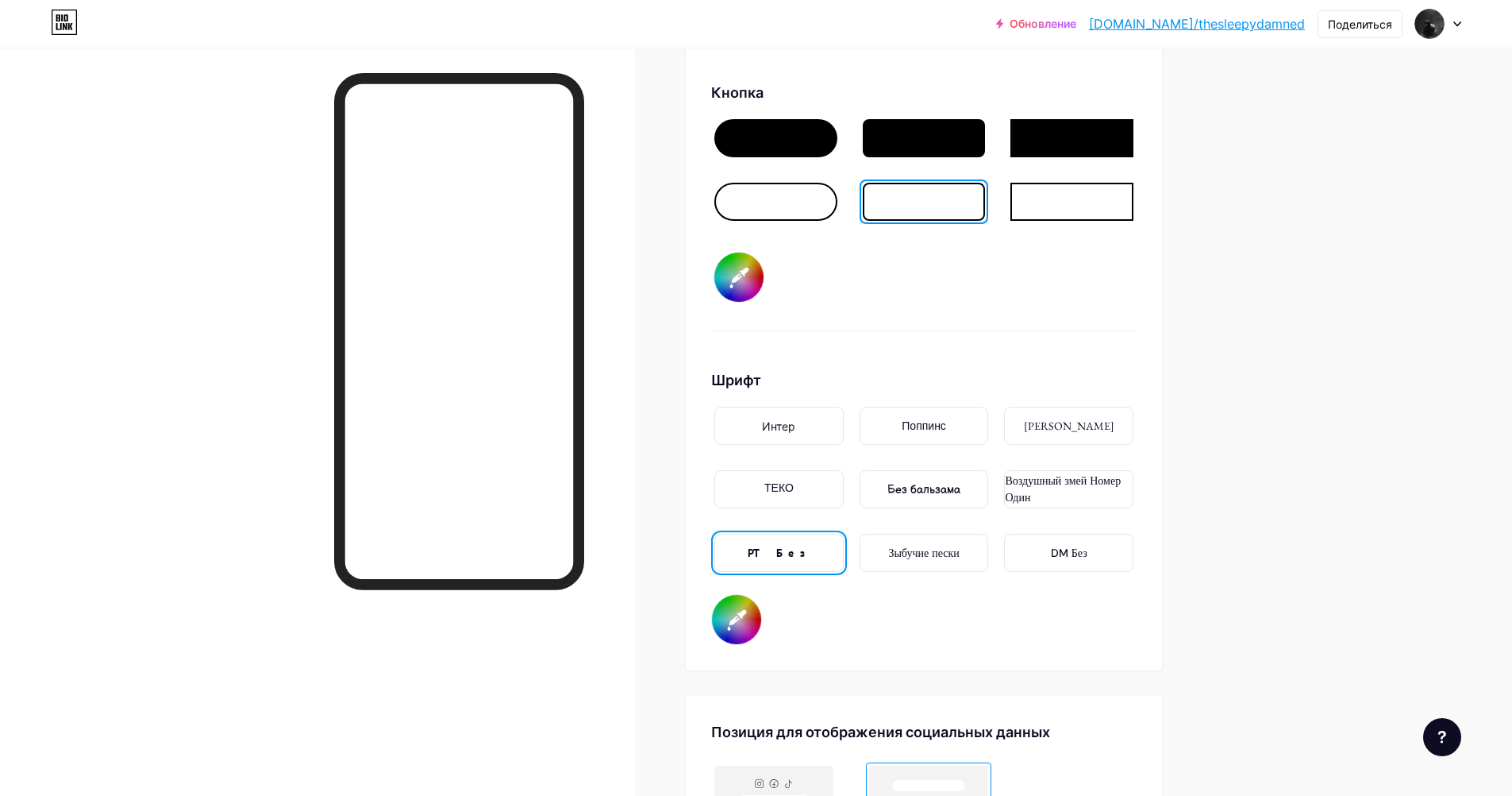
click at [753, 614] on input "#ffffff" at bounding box center [736, 619] width 49 height 49
type input "#ff0000"
click at [1128, 332] on div "Предыстория Цвет Видео Изображение Кнопка #ff0000 Шрифт Интер Поппинс ЭБ Гарамо…" at bounding box center [923, 215] width 426 height 859
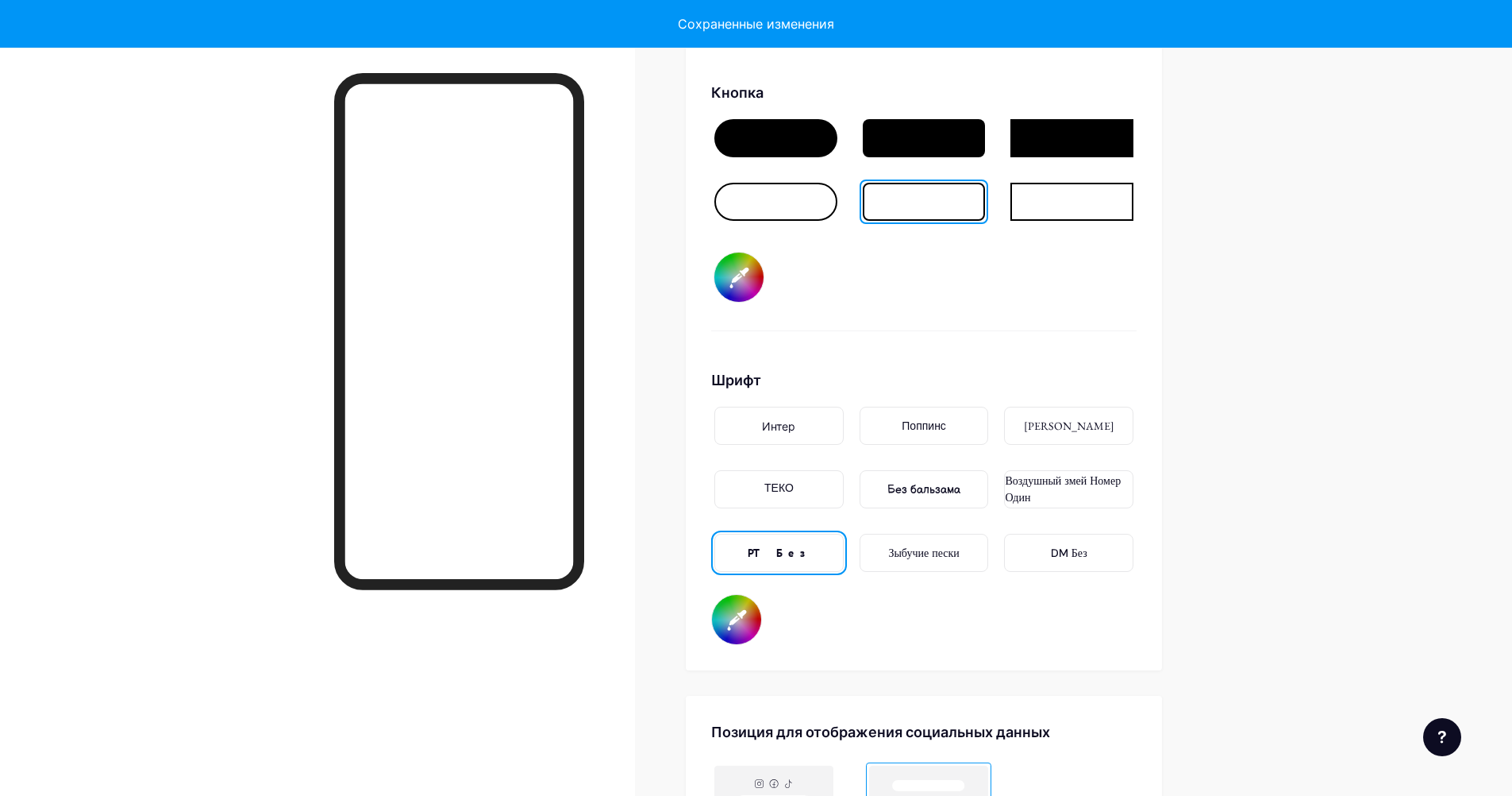
click at [751, 282] on input "#ff0000" at bounding box center [739, 277] width 49 height 49
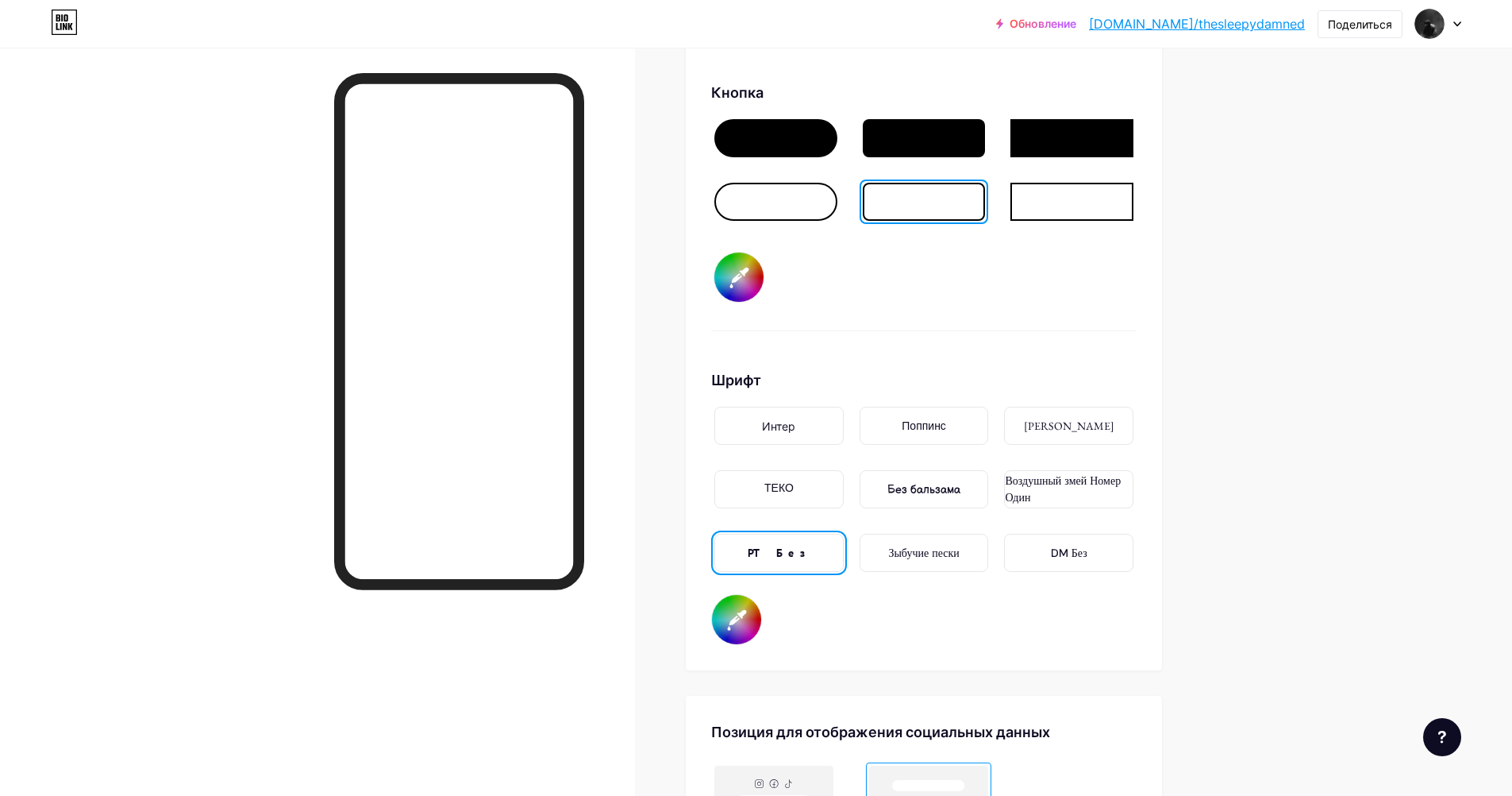
click at [1131, 311] on div "Кнопка #ffffff" at bounding box center [923, 206] width 426 height 249
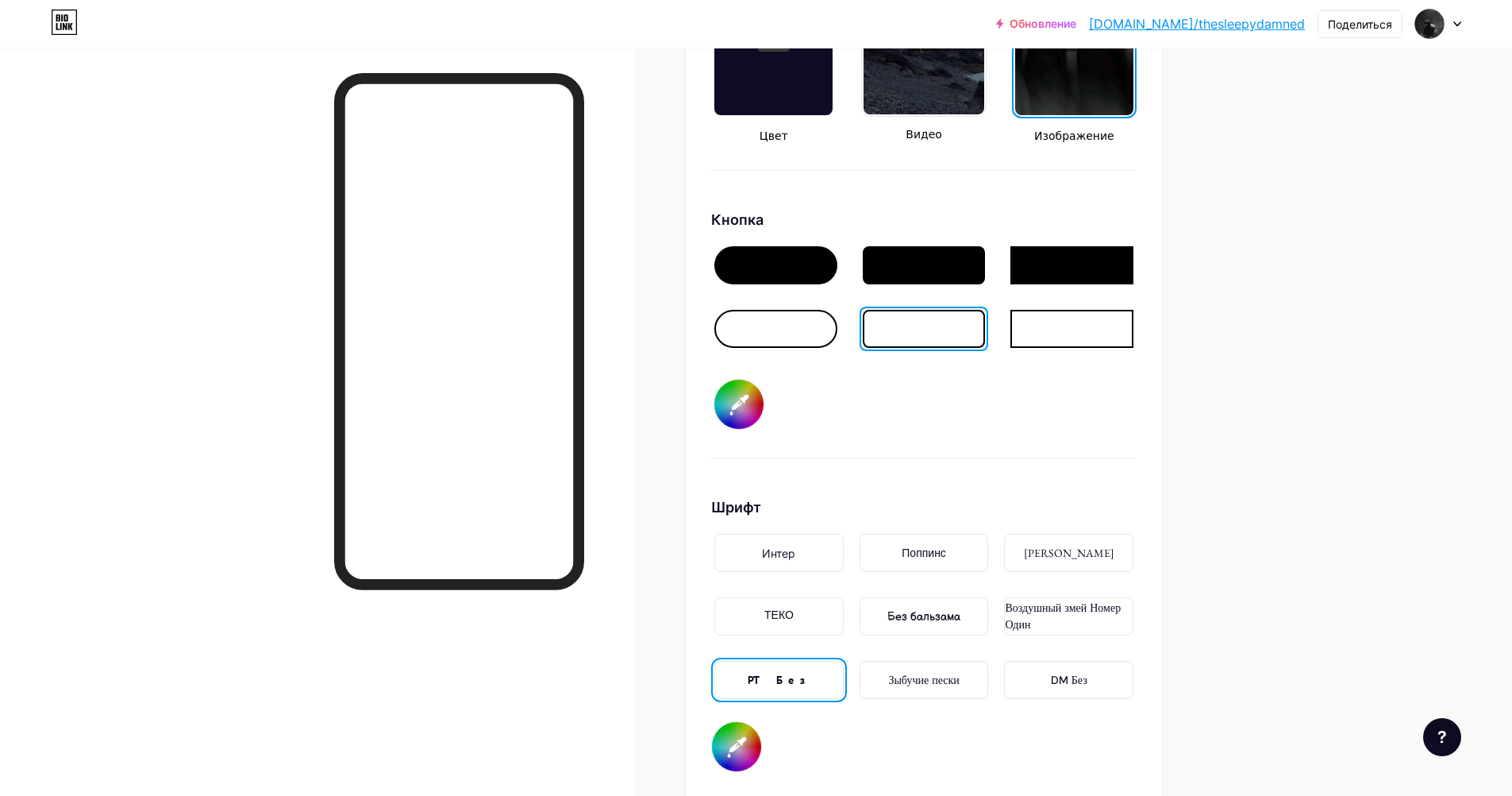
scroll to position [2303, 0]
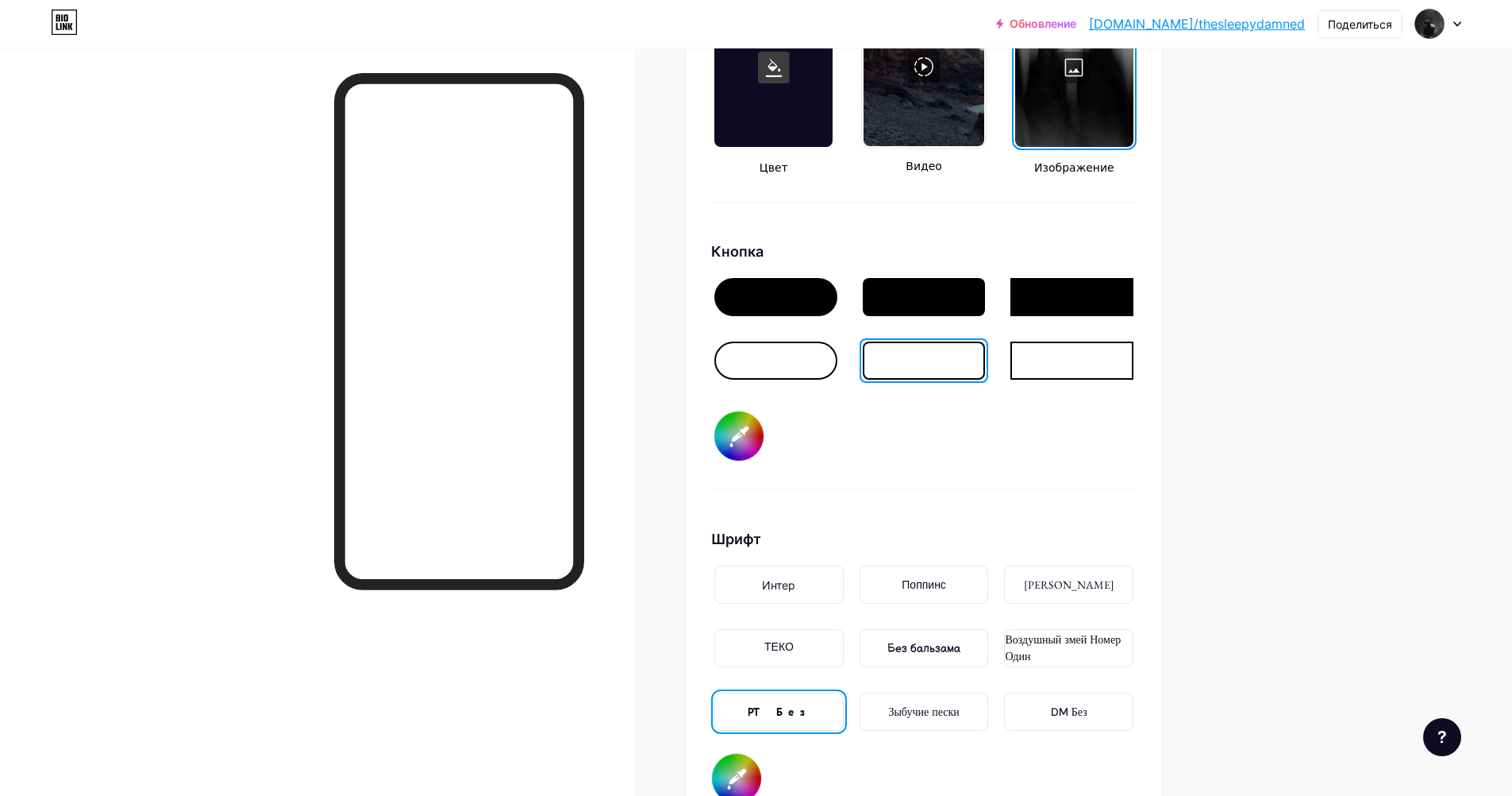
click at [789, 299] on div at bounding box center [776, 296] width 123 height 38
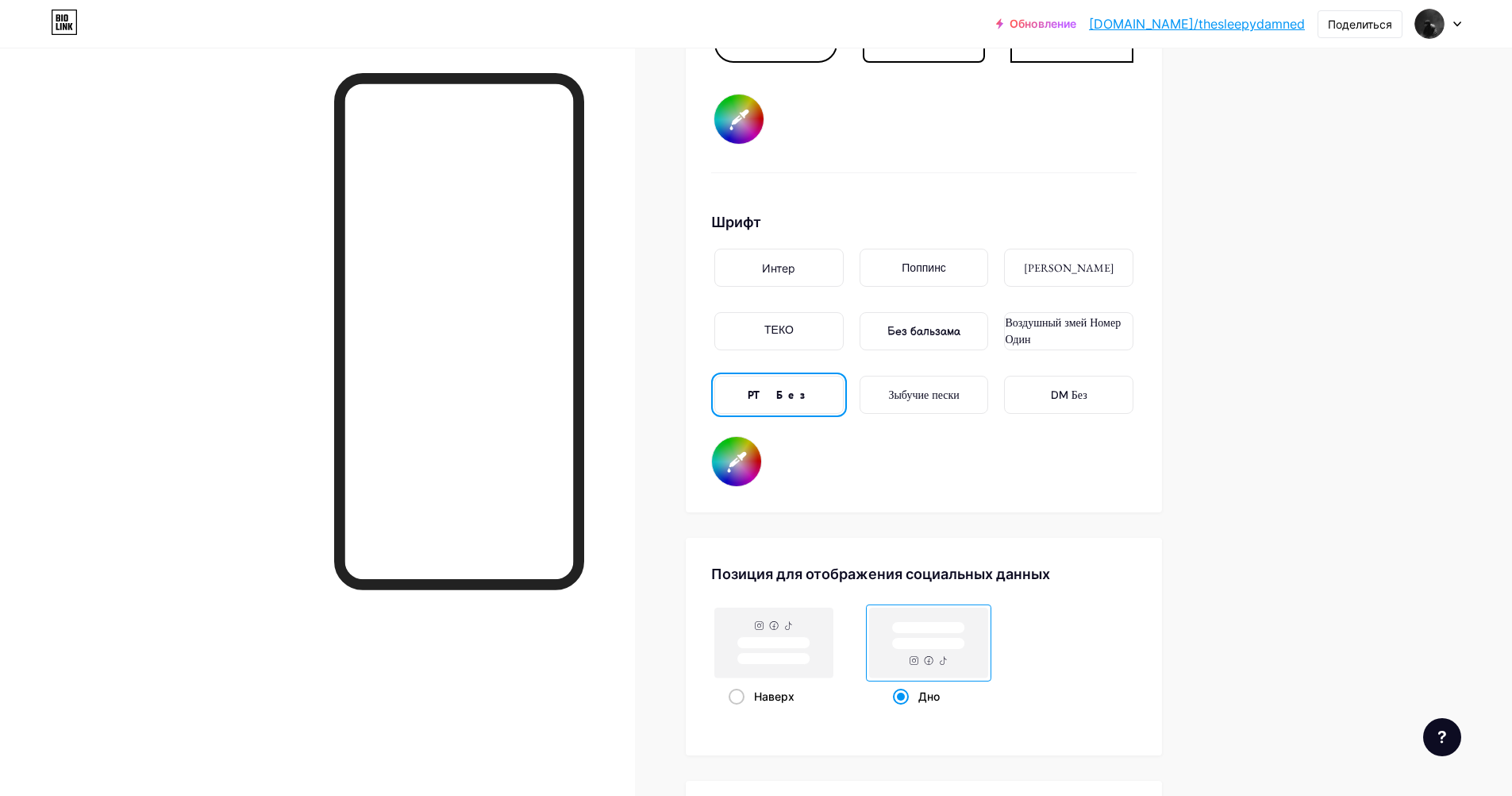
scroll to position [2621, 0]
click at [939, 390] on ya-tr-span "Зыбучие пески" at bounding box center [923, 394] width 70 height 14
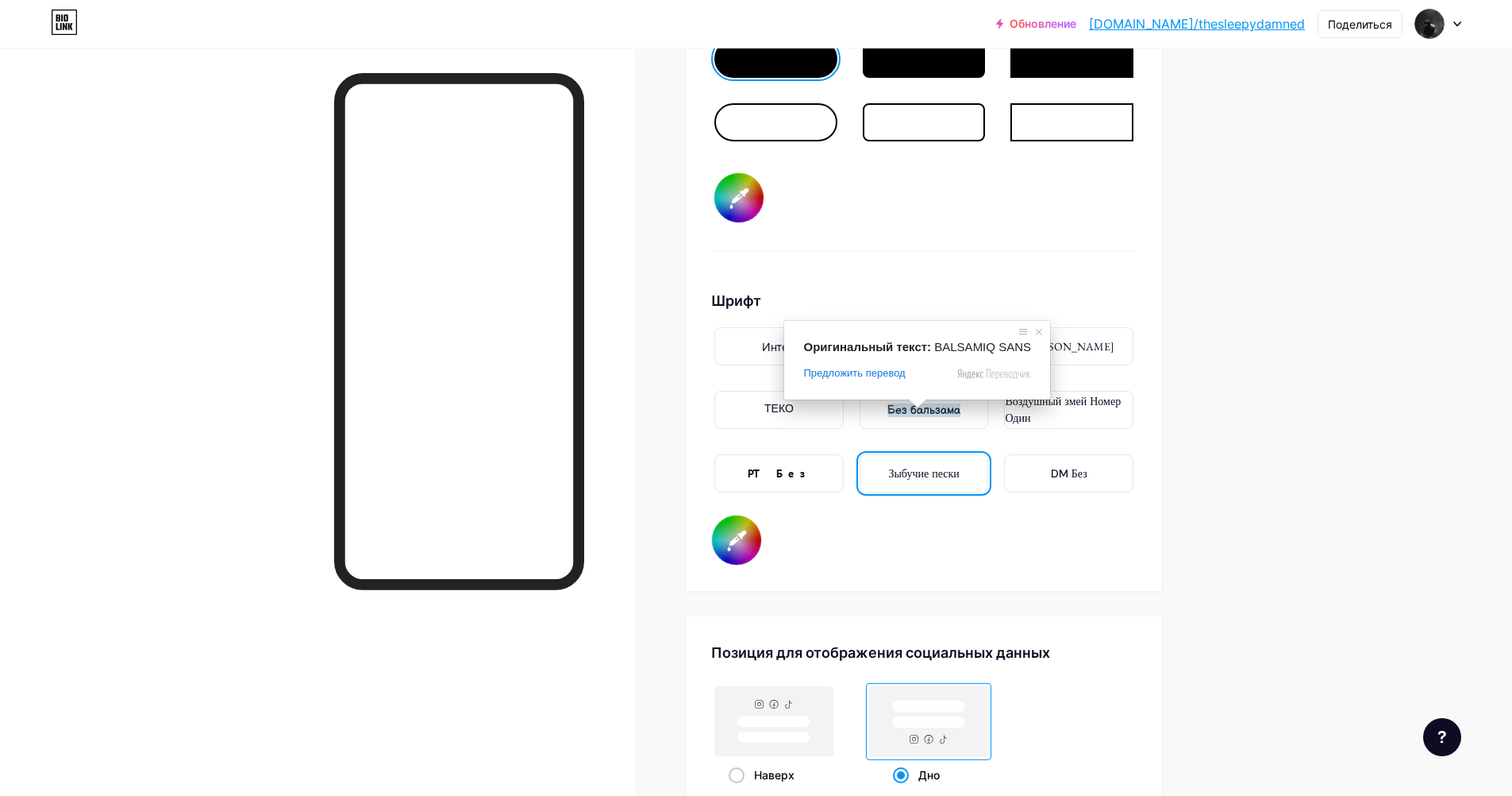
click at [925, 406] on ya-tr-span "Без бальзама" at bounding box center [924, 410] width 73 height 13
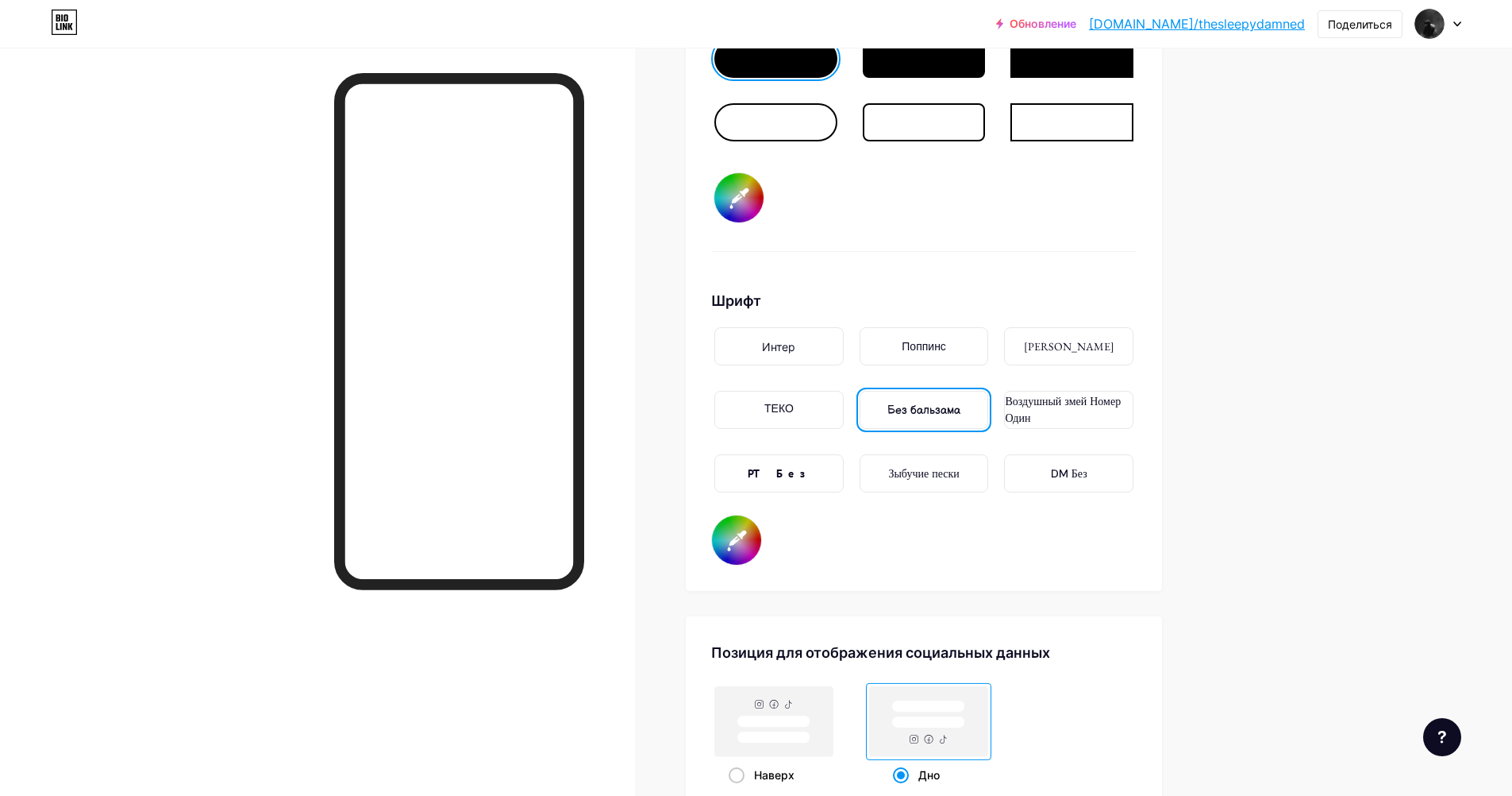
click at [1088, 410] on div "Воздушный змей Номер Один" at bounding box center [1069, 410] width 128 height 33
click at [824, 413] on div "ТЕКО" at bounding box center [779, 410] width 129 height 38
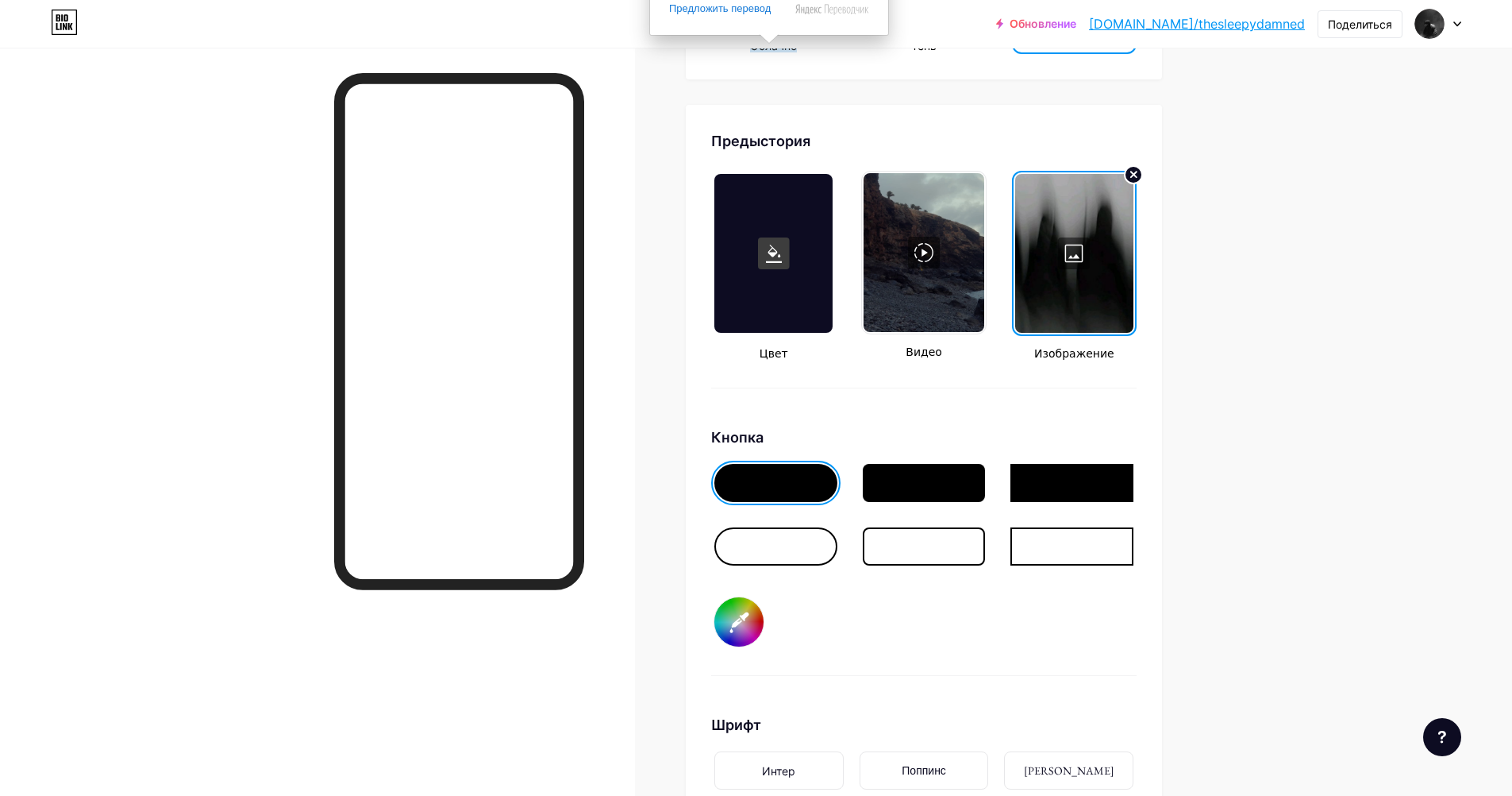
scroll to position [2186, 0]
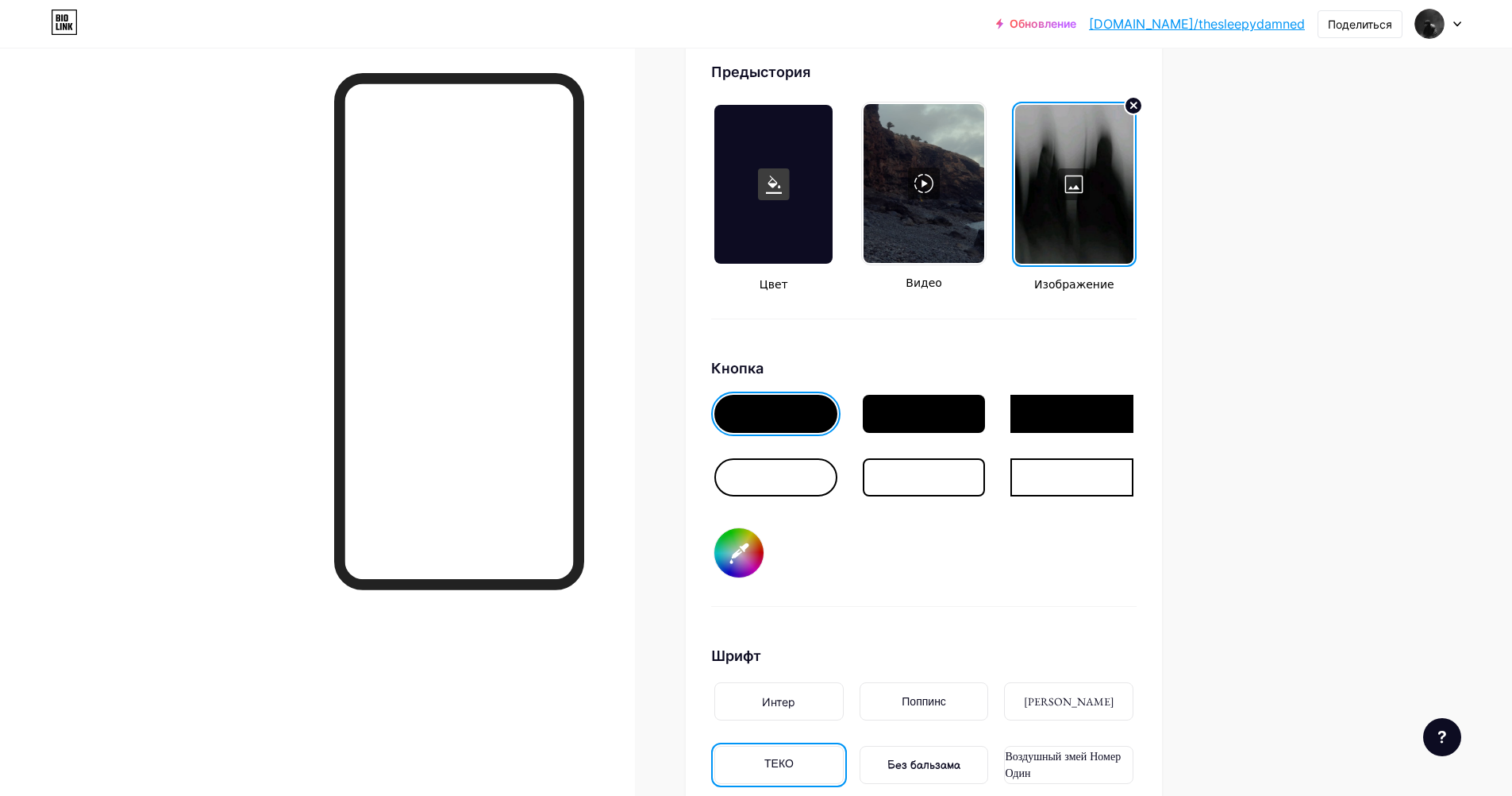
click at [727, 551] on input "#ffffff" at bounding box center [739, 552] width 49 height 49
type input "#000000"
click at [1064, 518] on div at bounding box center [923, 455] width 426 height 127
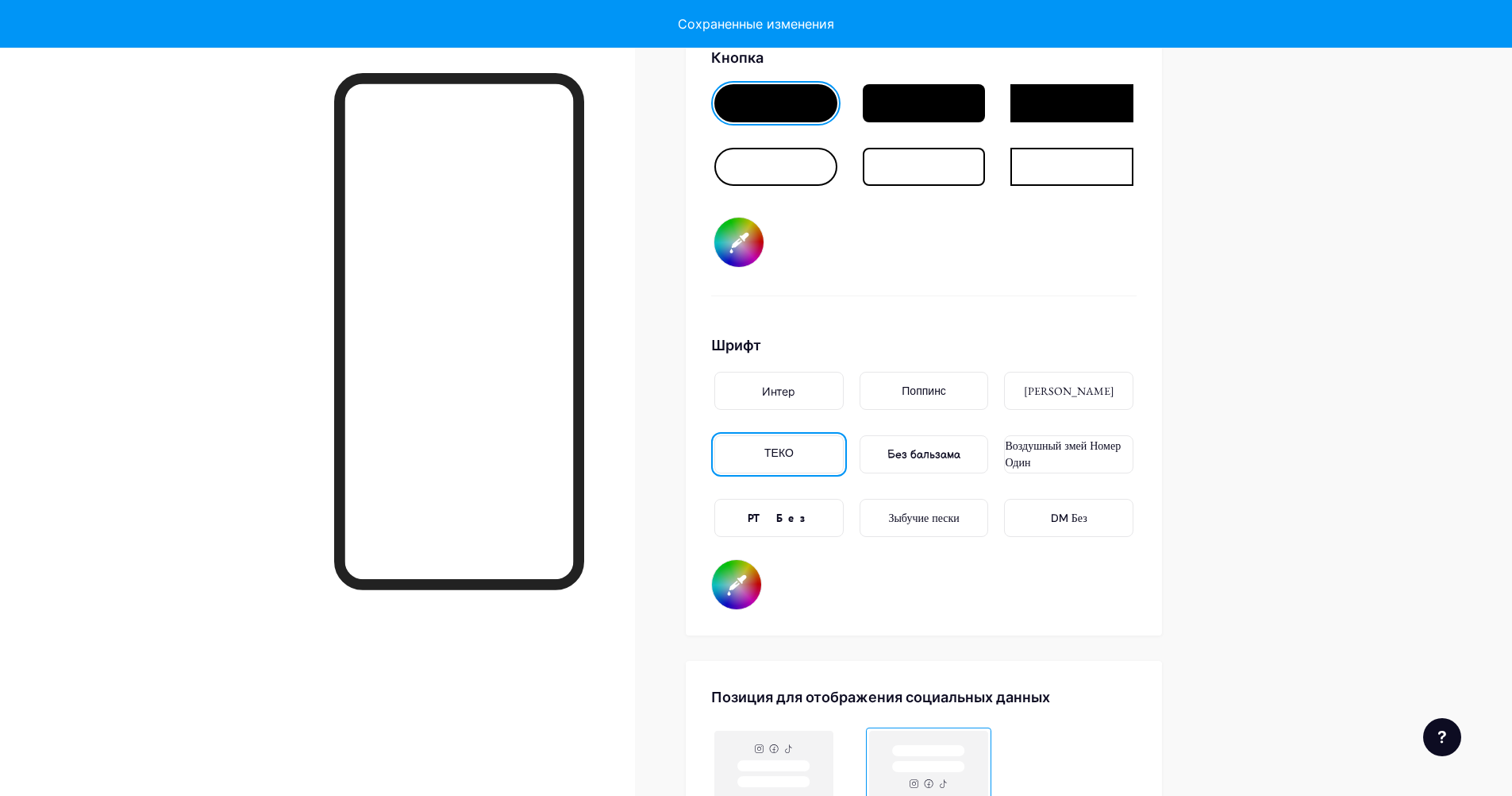
scroll to position [2504, 0]
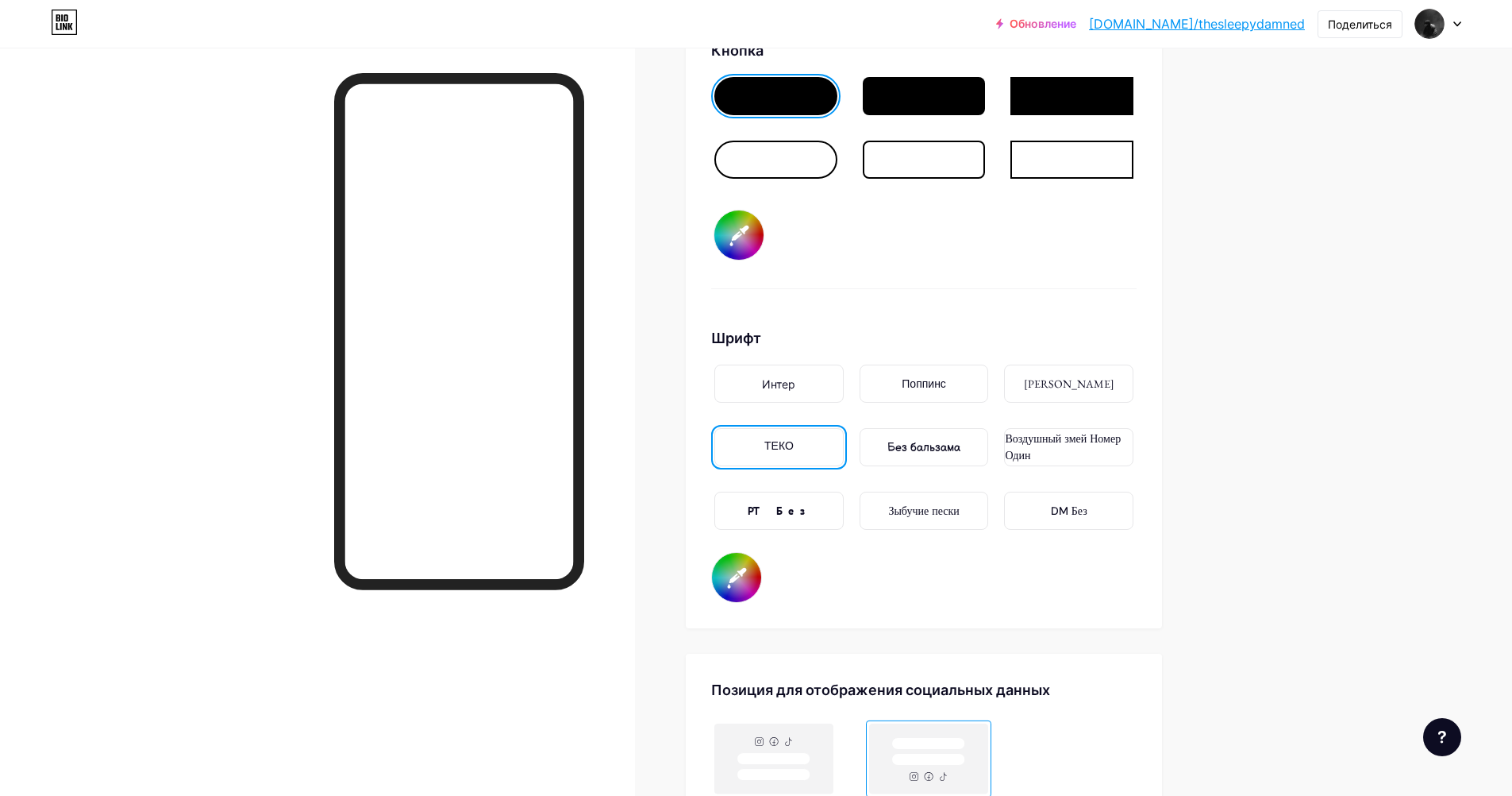
click at [729, 575] on input "#ff0000" at bounding box center [736, 576] width 49 height 49
type input "#ff0000"
click at [1086, 314] on div "Предыстория Цвет Видео Изображение Кнопка #000000 Шрифт Интер Поппинс ЭБ Гарамо…" at bounding box center [923, 173] width 426 height 859
click at [775, 368] on div "Интер" at bounding box center [779, 383] width 129 height 38
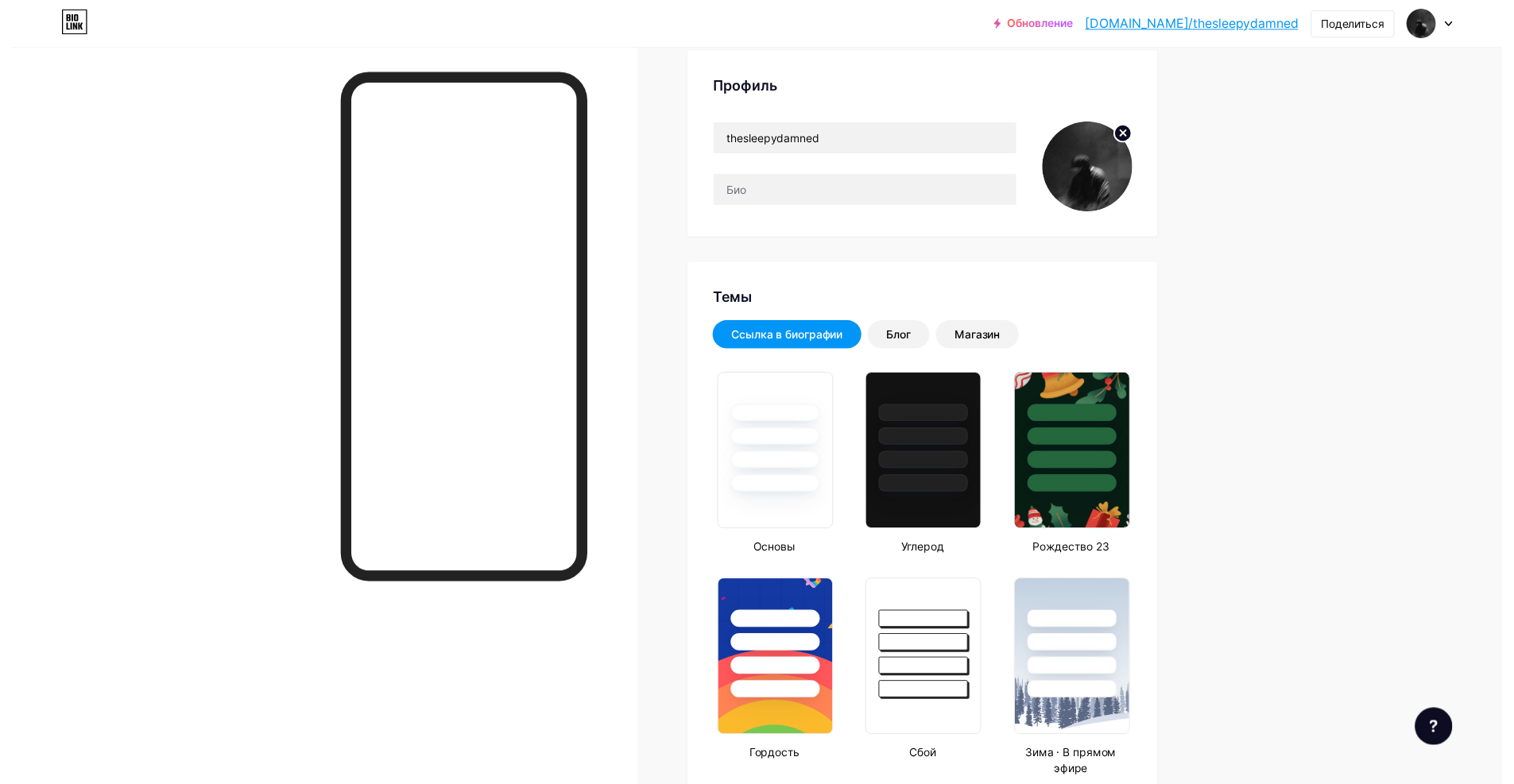
scroll to position [0, 0]
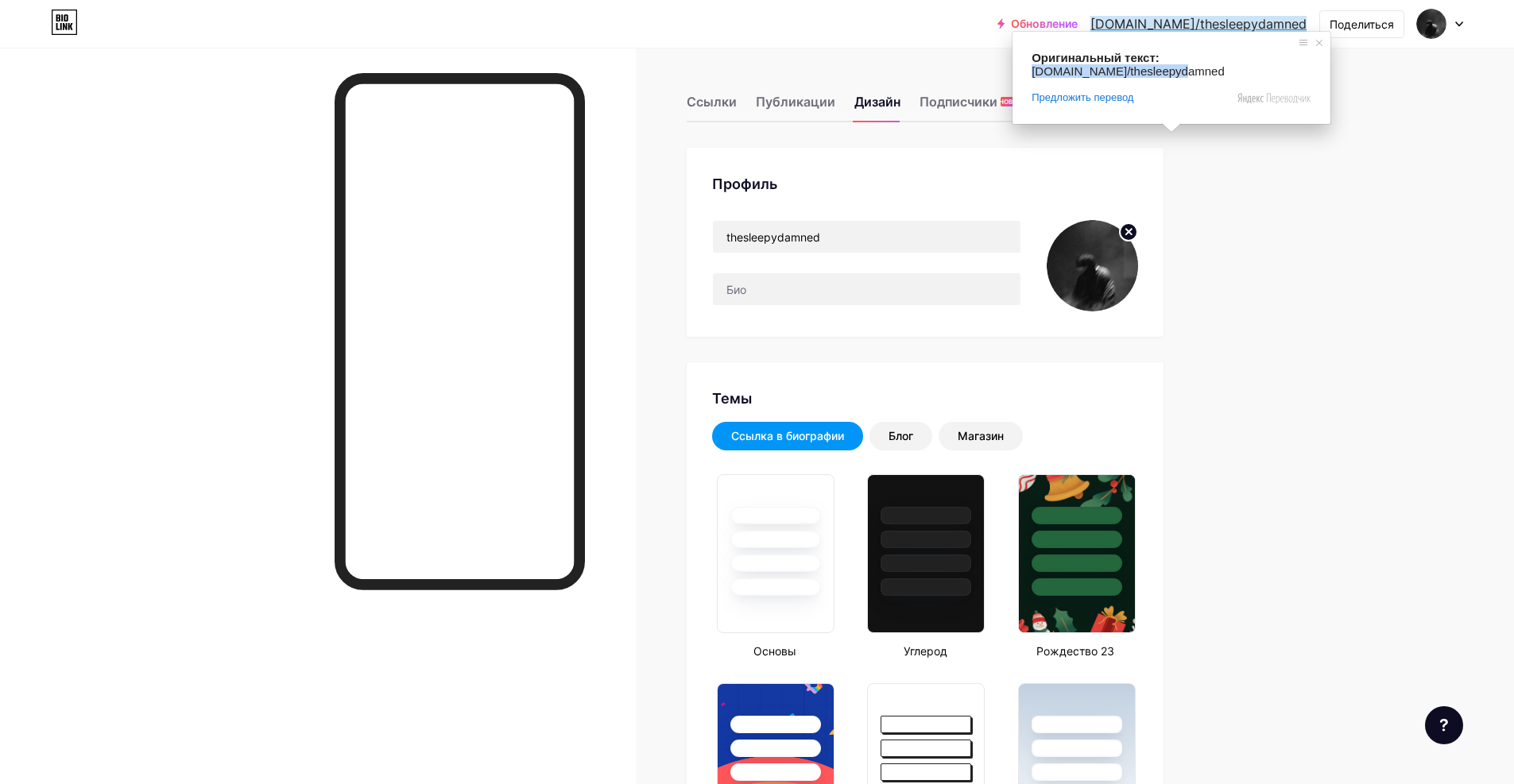
drag, startPoint x: 1296, startPoint y: 58, endPoint x: 1162, endPoint y: 63, distance: 134.1
click at [1162, 63] on div "Оригинальный текст: [DOMAIN_NAME]/thesleepydamned Предложить перевод Отправить …" at bounding box center [1172, 78] width 318 height 92
copy span "[DOMAIN_NAME]/thesleepydamned"
